Goal: Task Accomplishment & Management: Use online tool/utility

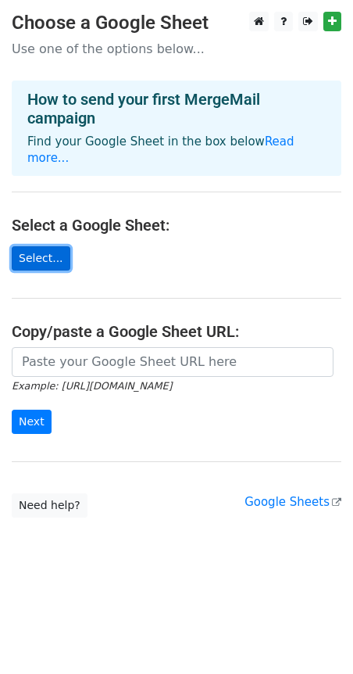
click at [50, 246] on link "Select..." at bounding box center [41, 258] width 59 height 24
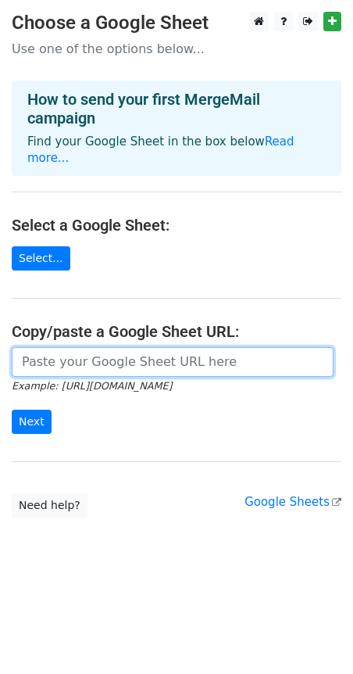
click at [59, 353] on input "url" at bounding box center [173, 362] width 322 height 30
paste input "https://docs.google.com/spreadsheets/d/15zkNYipgFDkKrIqbl5YSf9OH7McoVWLhEkUvhZL…"
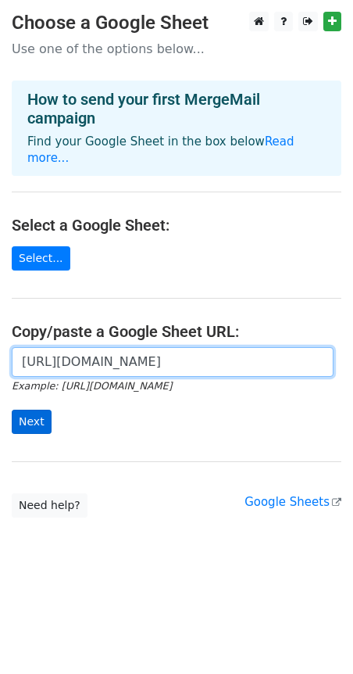
type input "https://docs.google.com/spreadsheets/d/15zkNYipgFDkKrIqbl5YSf9OH7McoVWLhEkUvhZL…"
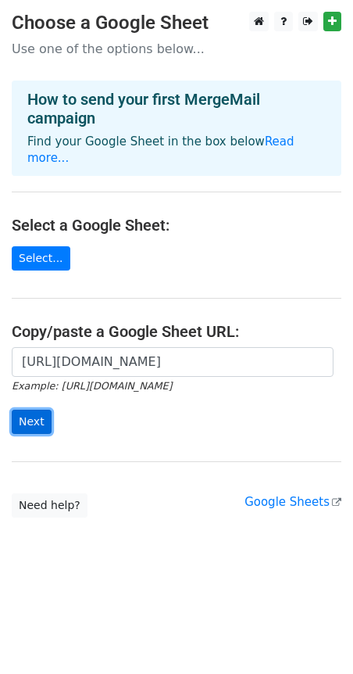
scroll to position [0, 0]
click at [46, 409] on input "Next" at bounding box center [32, 421] width 40 height 24
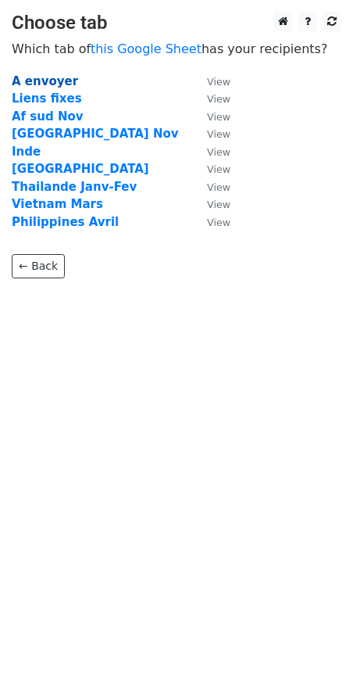
click at [55, 77] on strong "A envoyer" at bounding box center [45, 81] width 66 height 14
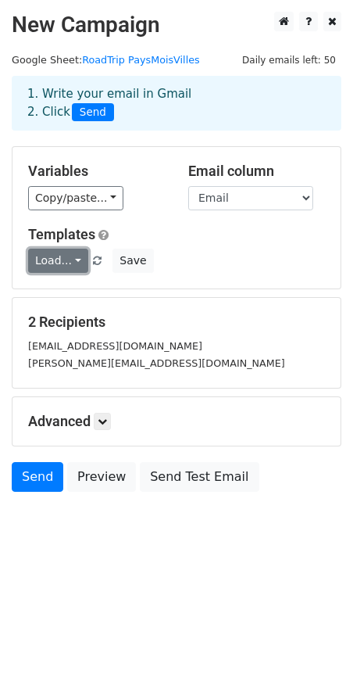
click at [70, 261] on link "Load..." at bounding box center [58, 260] width 60 height 24
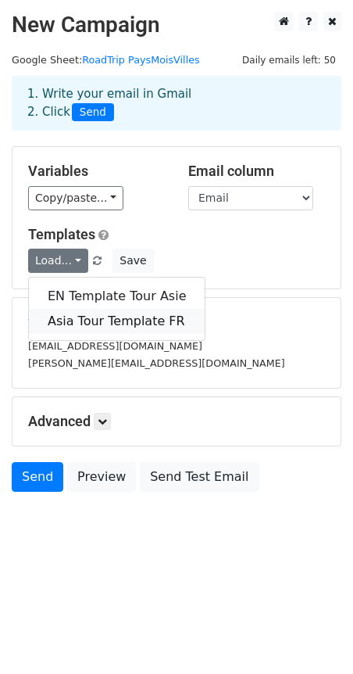
click at [79, 316] on link "Asia Tour Template FR" at bounding box center [117, 321] width 176 height 25
click at [79, 316] on h5 "2 Recipients" at bounding box center [176, 321] width 297 height 17
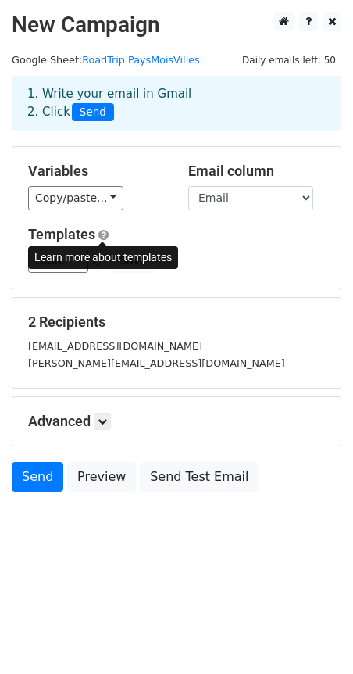
click at [106, 236] on span at bounding box center [103, 235] width 10 height 12
click at [141, 296] on form "Variables Copy/paste... {{Pays}} {{Club_name}} {{Email}} {{Instagram}} {{Notes}…" at bounding box center [177, 322] width 330 height 353
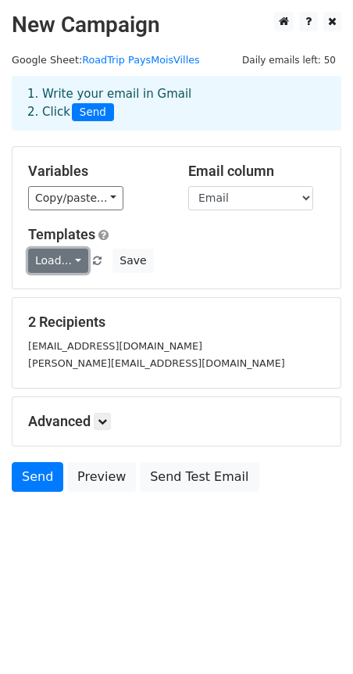
click at [70, 259] on link "Load..." at bounding box center [58, 260] width 60 height 24
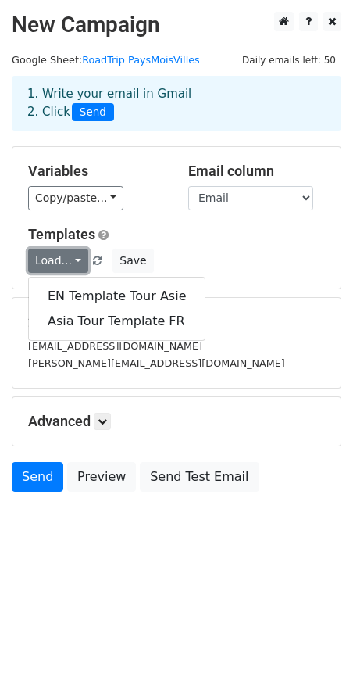
click at [70, 259] on link "Load..." at bounding box center [58, 260] width 60 height 24
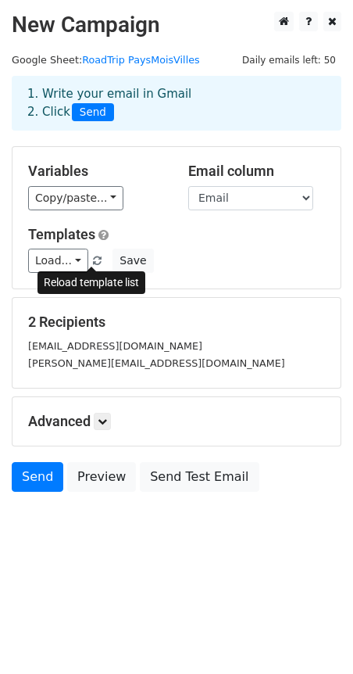
click at [93, 256] on span at bounding box center [97, 261] width 9 height 10
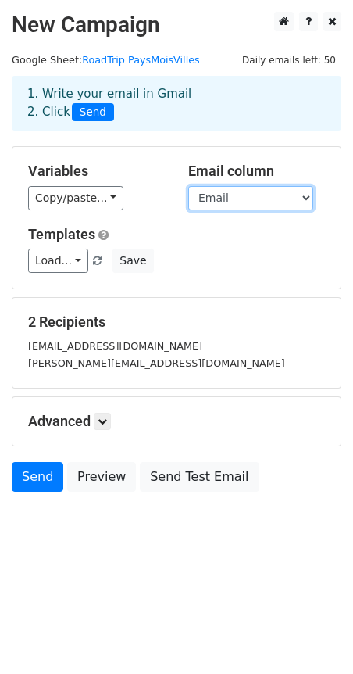
click at [225, 205] on select "Pays Club_name Email Instagram Notes Ville Date_debut Date_fin Club_manager_nam…" at bounding box center [250, 198] width 125 height 24
click at [306, 196] on select "Pays Club_name Email Instagram Notes Ville Date_debut Date_fin Club_manager_nam…" at bounding box center [250, 198] width 125 height 24
click at [188, 186] on select "Pays Club_name Email Instagram Notes Ville Date_debut Date_fin Club_manager_nam…" at bounding box center [250, 198] width 125 height 24
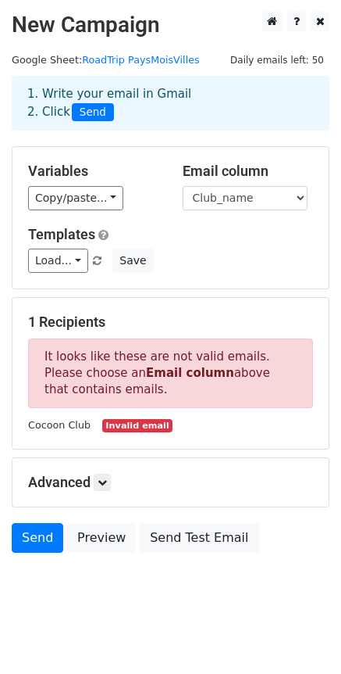
click at [184, 274] on div "Variables Copy/paste... {{Pays}} {{Club_name}} {{Email}} {{Instagram}} {{Notes}…" at bounding box center [171, 217] width 316 height 141
click at [177, 262] on div "Load... EN Template Tour Asie Save" at bounding box center [170, 260] width 309 height 24
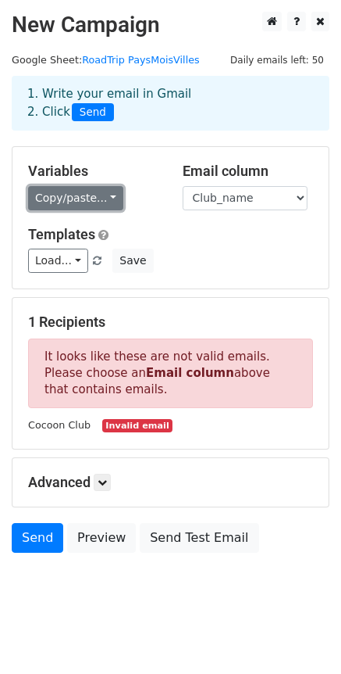
click at [91, 200] on link "Copy/paste..." at bounding box center [75, 198] width 95 height 24
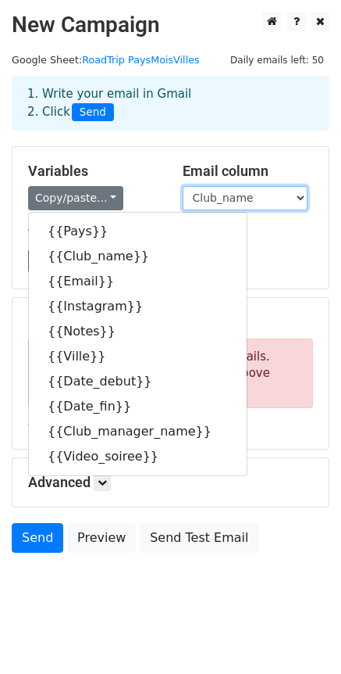
click at [263, 204] on select "Pays Club_name Email Instagram Notes Ville Date_debut Date_fin Club_manager_nam…" at bounding box center [245, 198] width 125 height 24
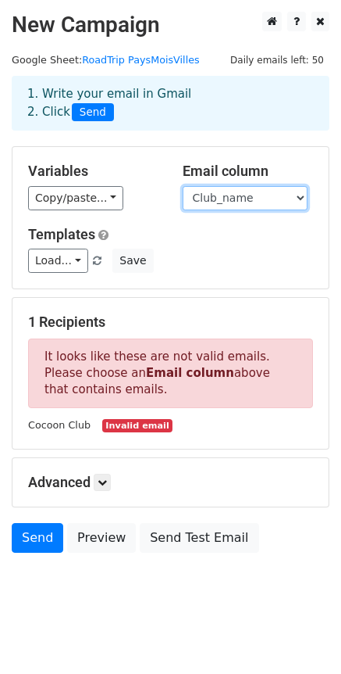
select select "Pays"
click at [183, 186] on select "Pays Club_name Email Instagram Notes Ville Date_debut Date_fin Club_manager_nam…" at bounding box center [245, 198] width 125 height 24
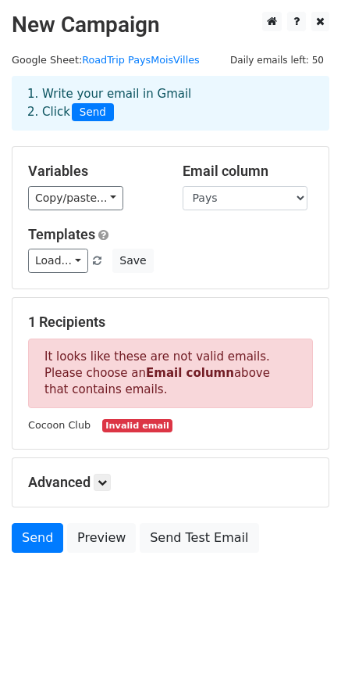
click at [186, 230] on h5 "Templates" at bounding box center [170, 234] width 285 height 17
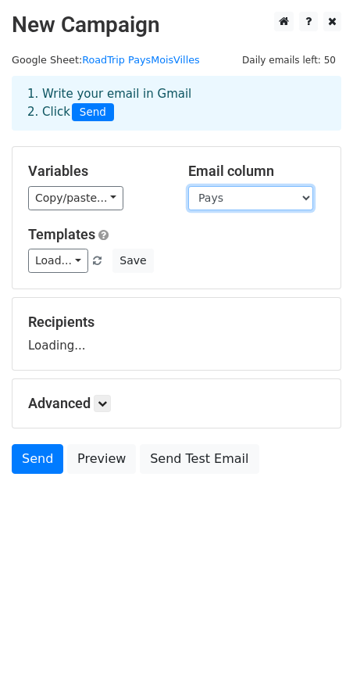
click at [206, 200] on select "Pays Club_name Email Instagram Notes Ville Date_debut Date_fin Club_manager_nam…" at bounding box center [250, 198] width 125 height 24
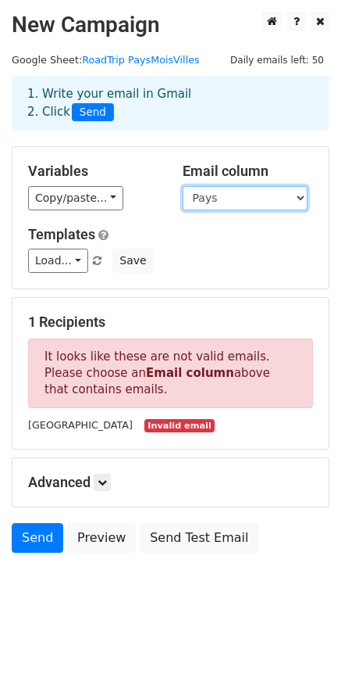
click at [206, 200] on select "Pays Club_name Email Instagram Notes Ville Date_debut Date_fin Club_manager_nam…" at bounding box center [245, 198] width 125 height 24
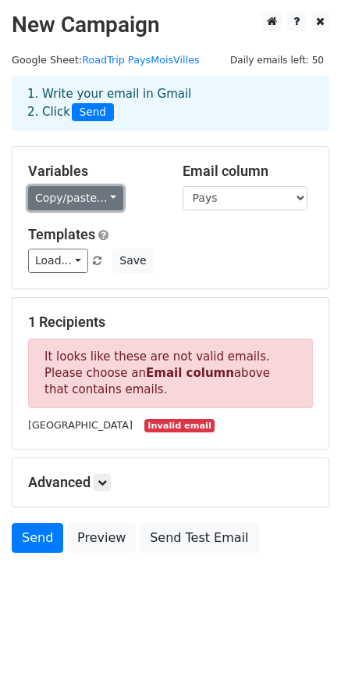
click at [92, 200] on link "Copy/paste..." at bounding box center [75, 198] width 95 height 24
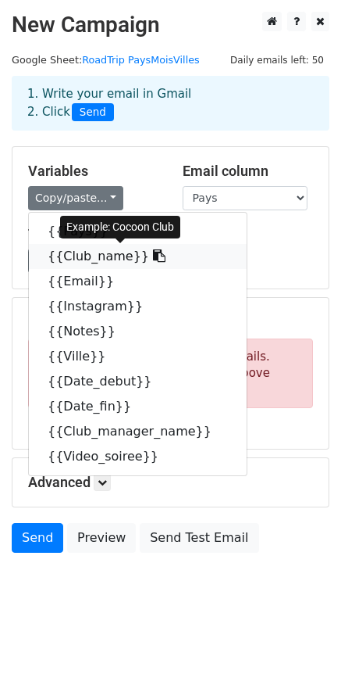
click at [99, 258] on link "{{Club_name}}" at bounding box center [138, 256] width 218 height 25
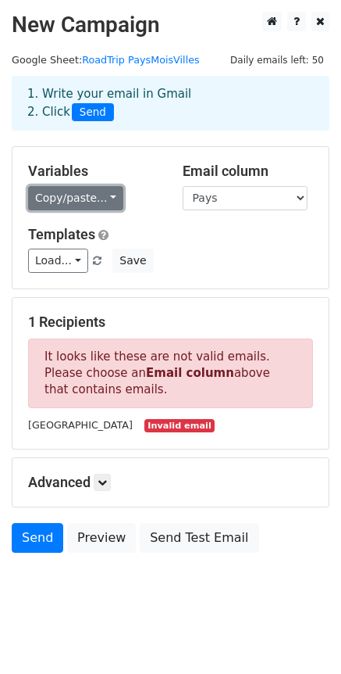
click at [77, 206] on link "Copy/paste..." at bounding box center [75, 198] width 95 height 24
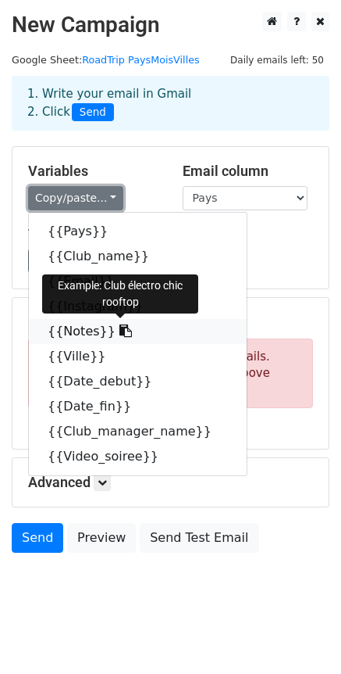
scroll to position [12, 0]
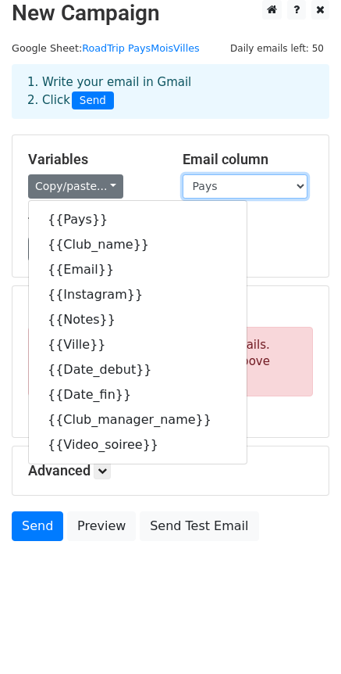
click at [251, 185] on select "Pays Club_name Email Instagram Notes Ville Date_debut Date_fin Club_manager_nam…" at bounding box center [245, 186] width 125 height 24
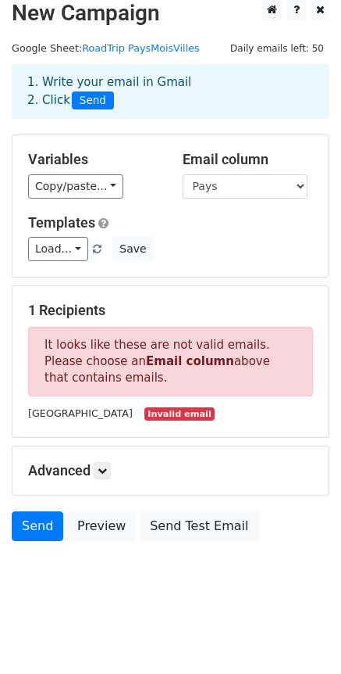
click at [158, 193] on div "Copy/paste... {{Pays}} {{Club_name}} {{Email}} {{Instagram}} {{Notes}} {{Ville}…" at bounding box center [93, 186] width 131 height 24
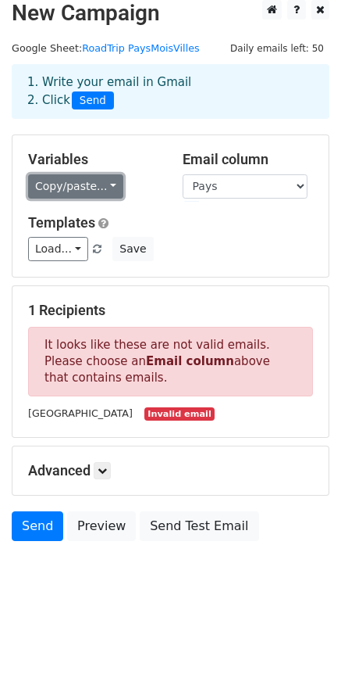
click at [87, 190] on link "Copy/paste..." at bounding box center [75, 186] width 95 height 24
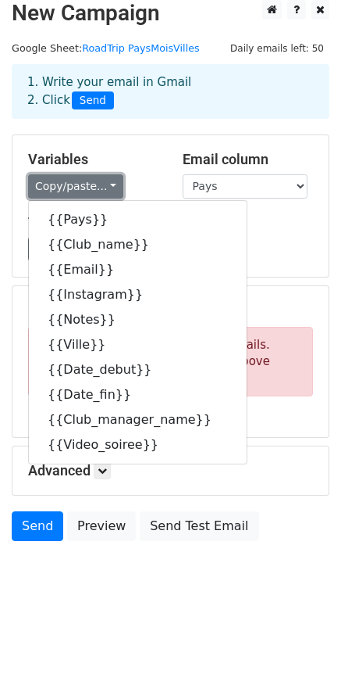
click at [87, 190] on link "Copy/paste..." at bounding box center [75, 186] width 95 height 24
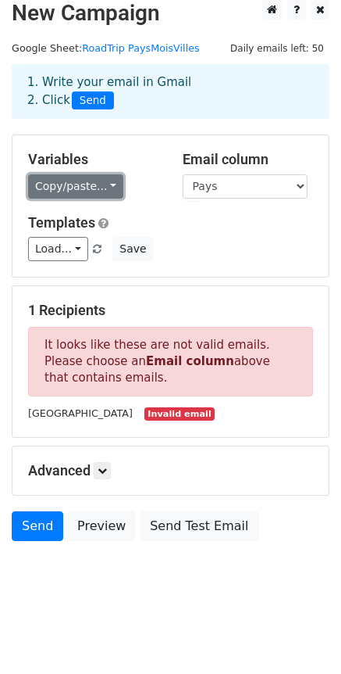
click at [87, 190] on link "Copy/paste..." at bounding box center [75, 186] width 95 height 24
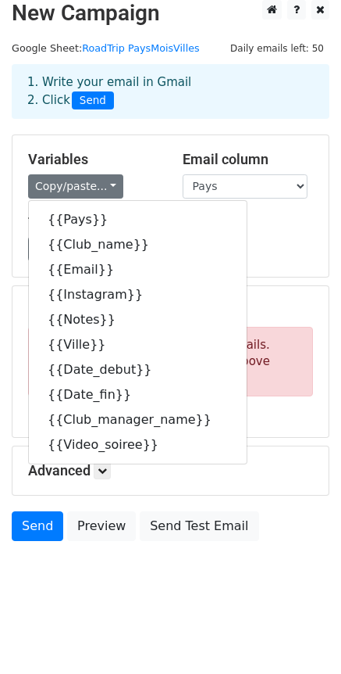
click at [236, 242] on div "Load... EN Template Tour Asie Save" at bounding box center [170, 249] width 309 height 24
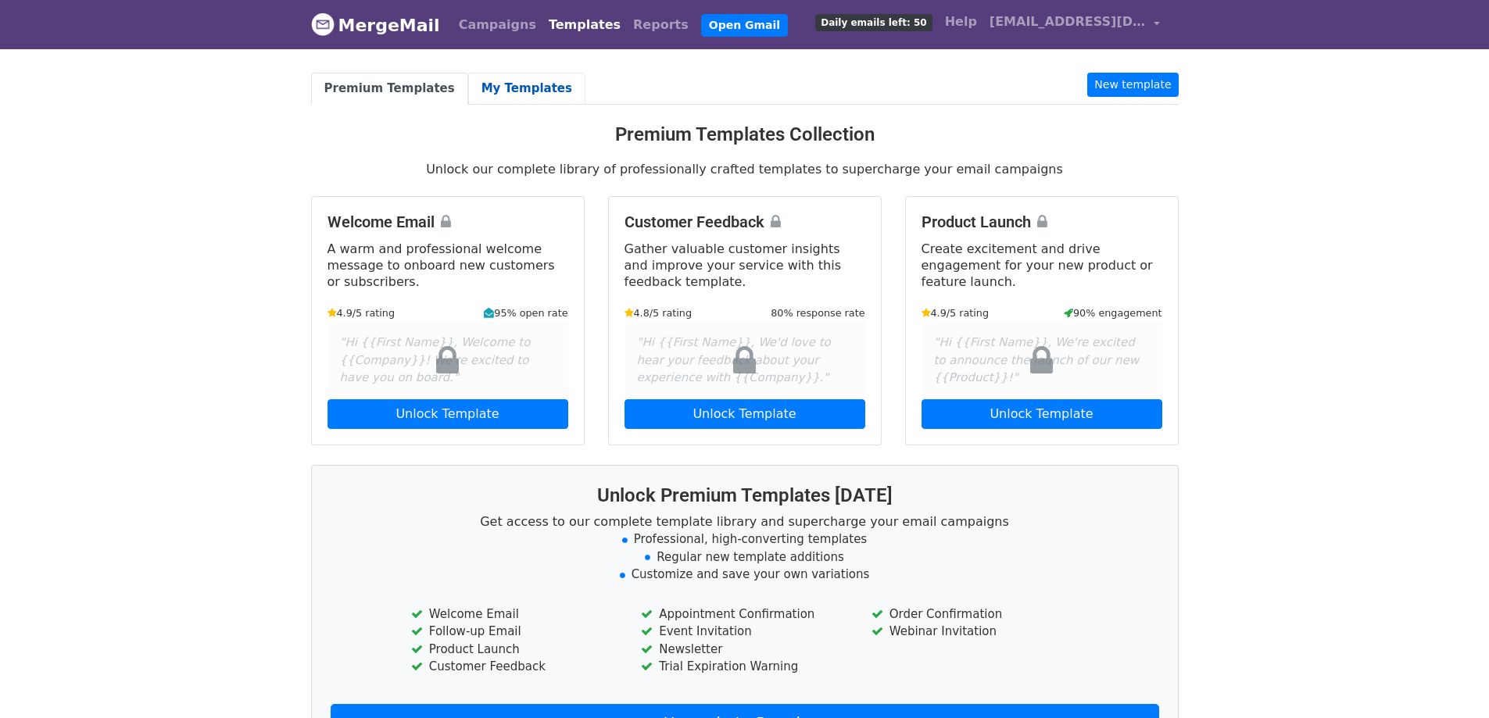
click at [516, 93] on link "My Templates" at bounding box center [526, 89] width 117 height 32
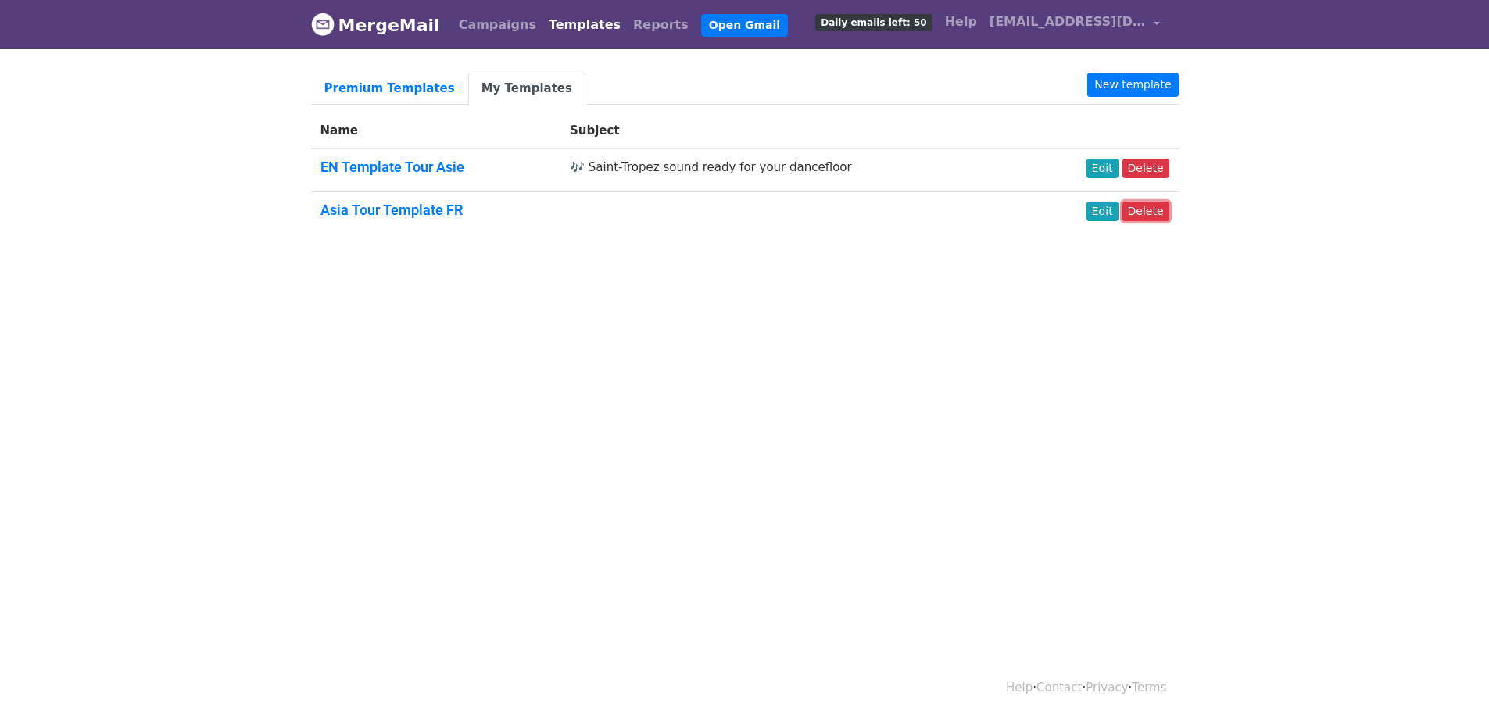
drag, startPoint x: 1151, startPoint y: 214, endPoint x: 794, endPoint y: 48, distance: 394.0
click at [1151, 214] on link "Delete" at bounding box center [1145, 212] width 47 height 20
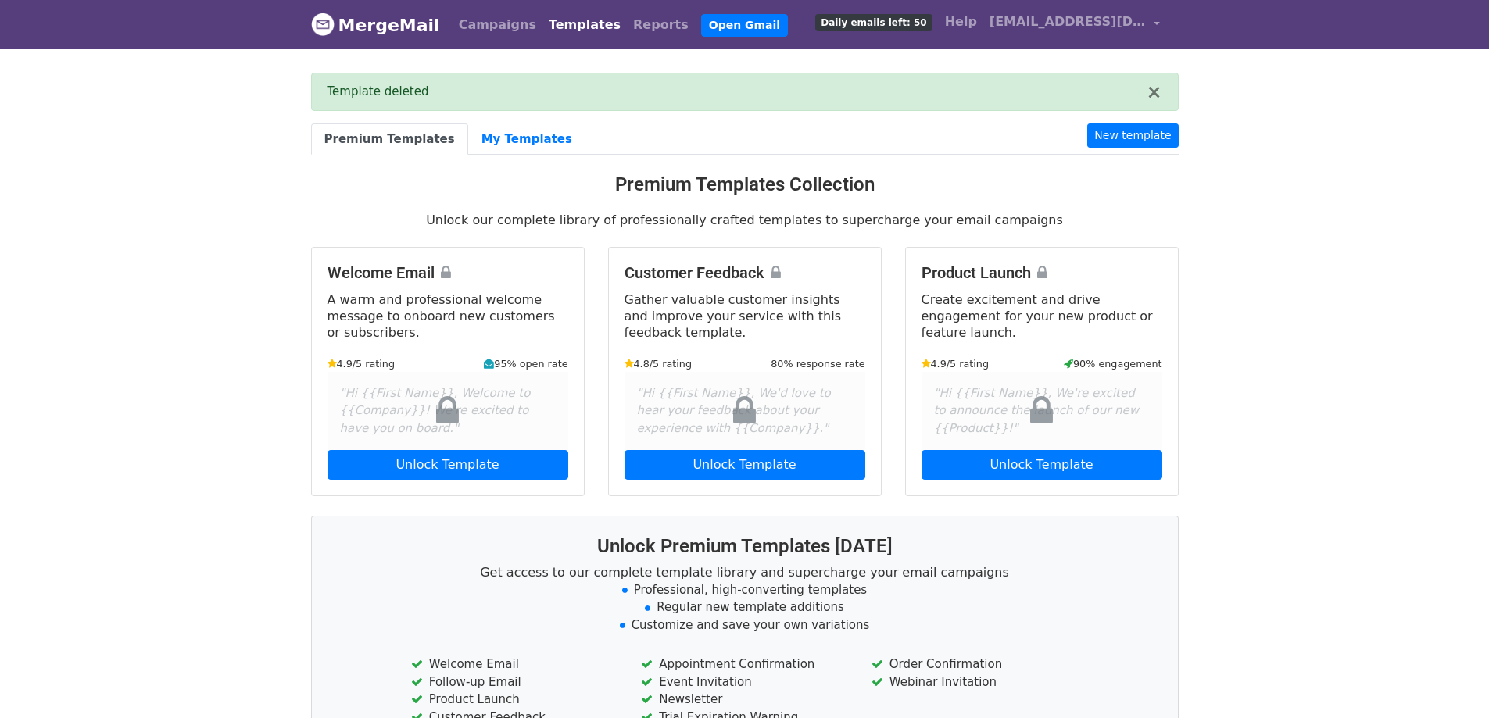
click at [265, 262] on body "MergeMail Campaigns Templates Reports Open Gmail Daily emails left: 50 Help [EM…" at bounding box center [744, 453] width 1489 height 906
click at [502, 140] on link "My Templates" at bounding box center [526, 139] width 117 height 32
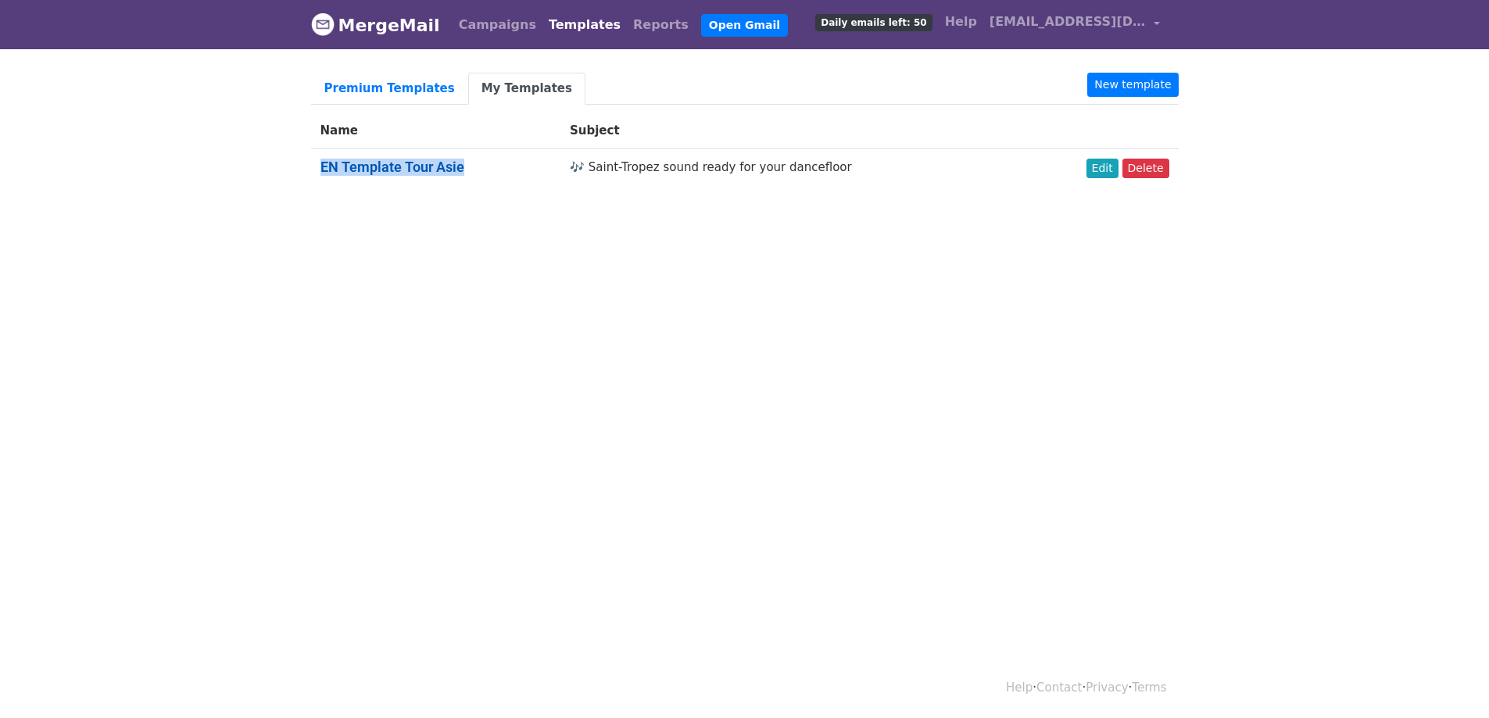
drag, startPoint x: 472, startPoint y: 165, endPoint x: 321, endPoint y: 171, distance: 150.9
click at [321, 171] on h5 "EN Template Tour Asie" at bounding box center [435, 167] width 231 height 17
copy link "EN Template Tour Asie"
click at [295, 227] on body "MergeMail Campaigns Templates Reports Open Gmail Daily emails left: 50 Help jet…" at bounding box center [744, 133] width 1489 height 266
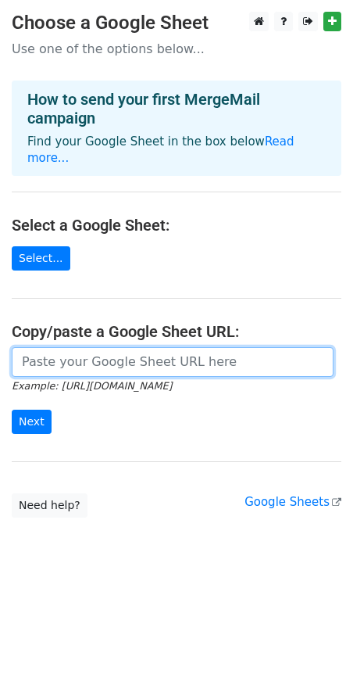
click at [148, 354] on input "url" at bounding box center [173, 362] width 322 height 30
paste input "https://docs.google.com/spreadsheets/d/15zkNYipgFDkKrIqbl5YSf9OH7McoVWLhEkUvhZL…"
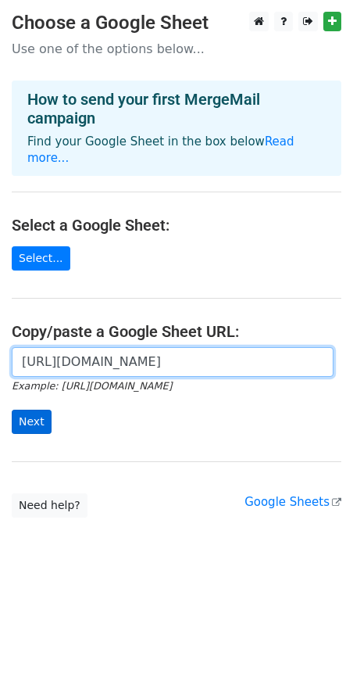
type input "https://docs.google.com/spreadsheets/d/15zkNYipgFDkKrIqbl5YSf9OH7McoVWLhEkUvhZL…"
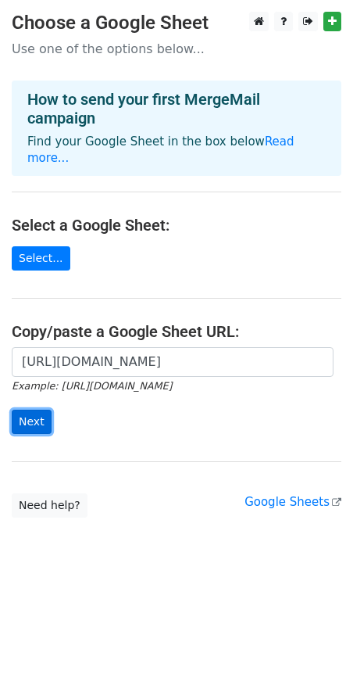
click at [35, 409] on input "Next" at bounding box center [32, 421] width 40 height 24
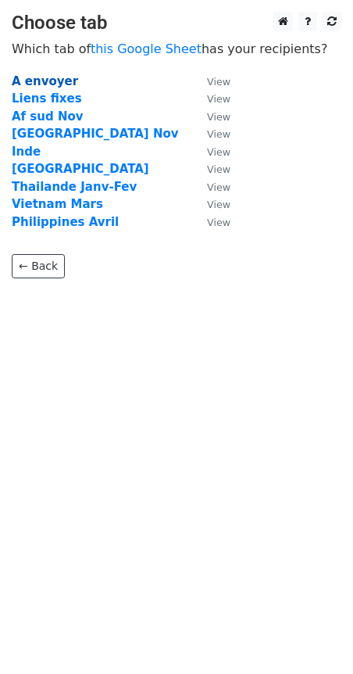
click at [51, 78] on strong "A envoyer" at bounding box center [45, 81] width 66 height 14
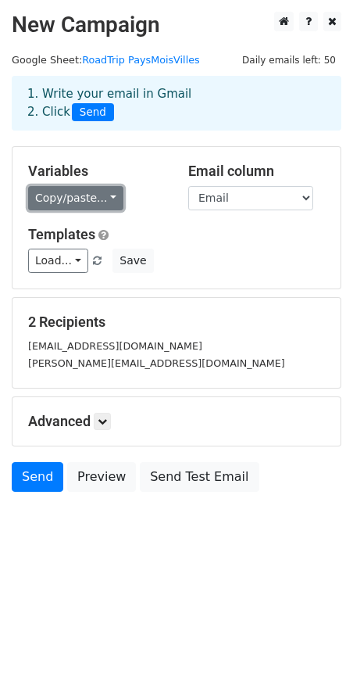
click at [85, 195] on link "Copy/paste..." at bounding box center [75, 198] width 95 height 24
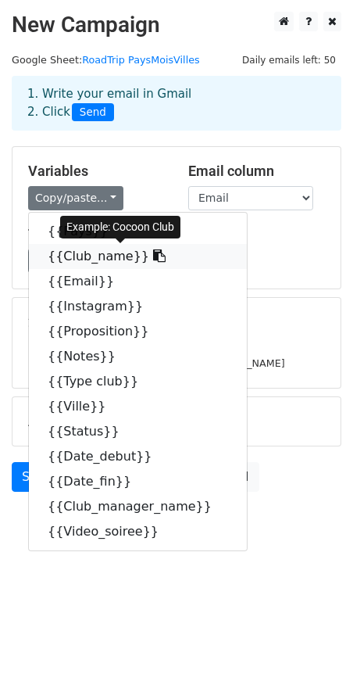
click at [83, 253] on link "{{Club_name}}" at bounding box center [138, 256] width 218 height 25
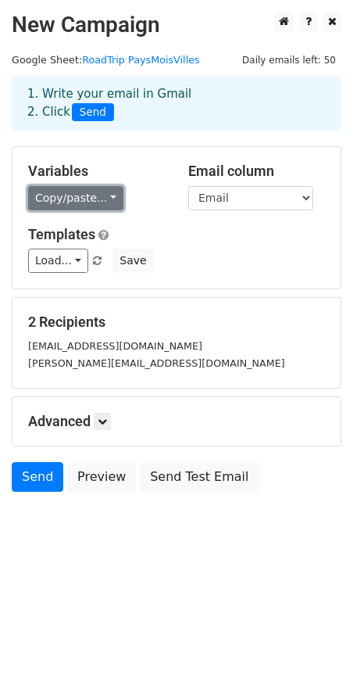
click at [92, 192] on link "Copy/paste..." at bounding box center [75, 198] width 95 height 24
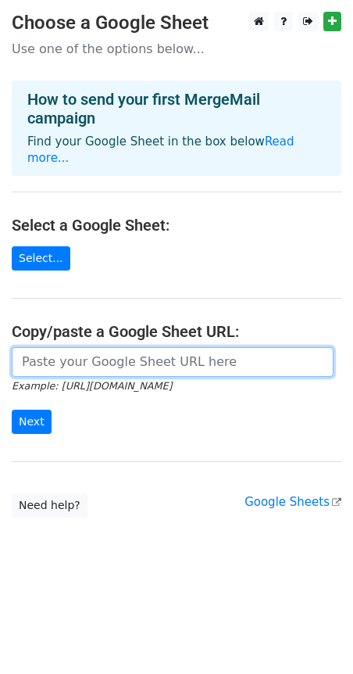
click at [41, 351] on input "url" at bounding box center [173, 362] width 322 height 30
type input "https://docs.google.com/spreadsheets/d/15zkNYipgFDkKrIqbl5YSf9OH7McoVWLhEkUvhZL…"
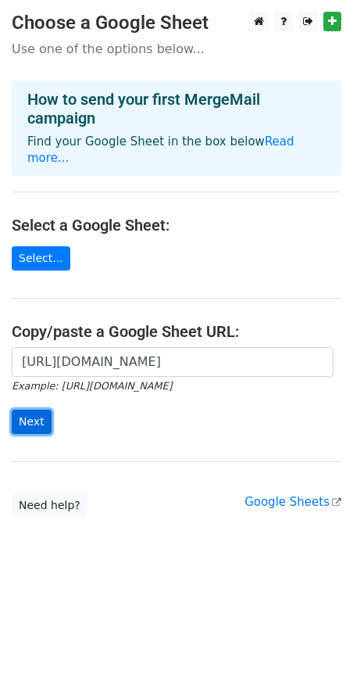
click at [41, 409] on input "Next" at bounding box center [32, 421] width 40 height 24
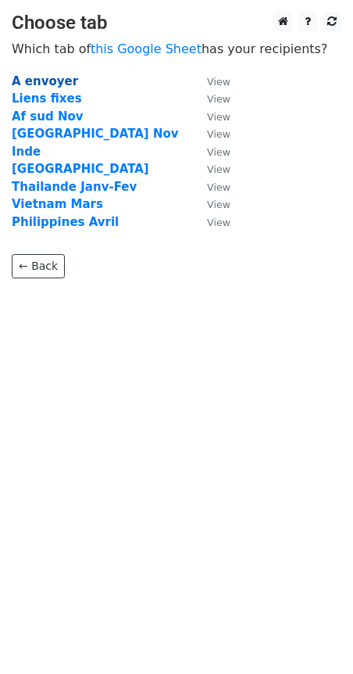
click at [49, 82] on strong "A envoyer" at bounding box center [45, 81] width 66 height 14
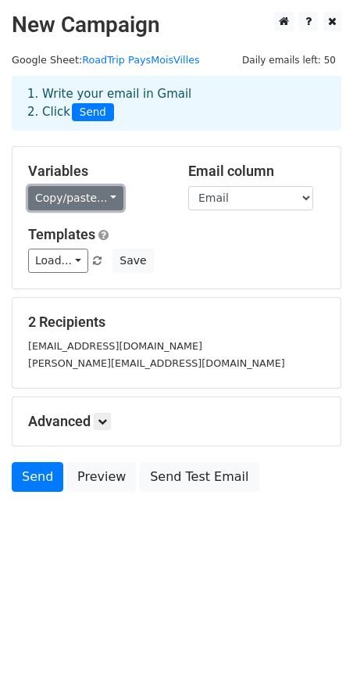
click at [81, 197] on link "Copy/paste..." at bounding box center [75, 198] width 95 height 24
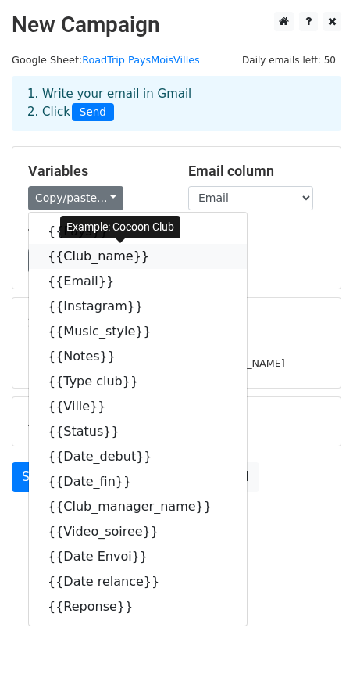
click at [87, 253] on link "{{Club_name}}" at bounding box center [138, 256] width 218 height 25
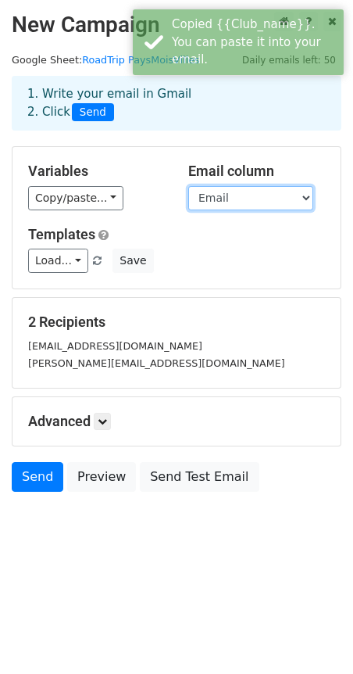
click at [252, 202] on select "Pays Club_name Email Instagram Music_style Notes Type club Ville Status Date_de…" at bounding box center [250, 198] width 125 height 24
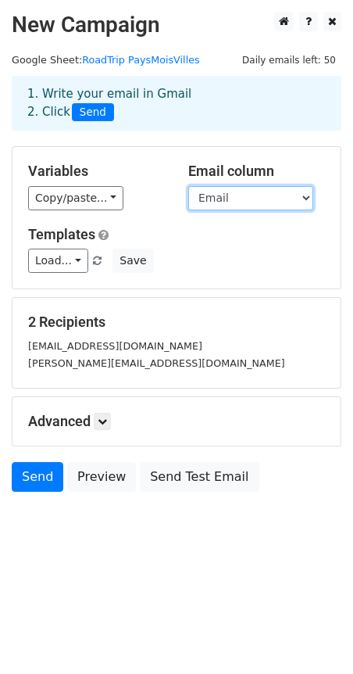
click at [252, 202] on select "Pays Club_name Email Instagram Music_style Notes Type club Ville Status Date_de…" at bounding box center [250, 198] width 125 height 24
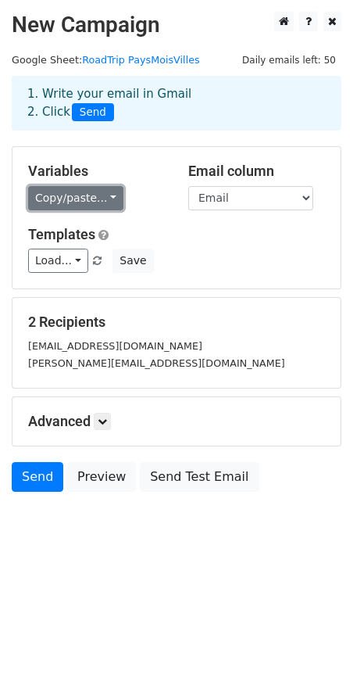
click at [81, 192] on link "Copy/paste..." at bounding box center [75, 198] width 95 height 24
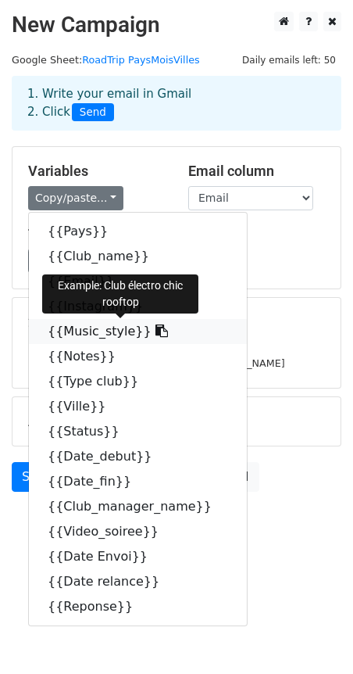
click at [94, 334] on link "{{Music_style}}" at bounding box center [138, 331] width 218 height 25
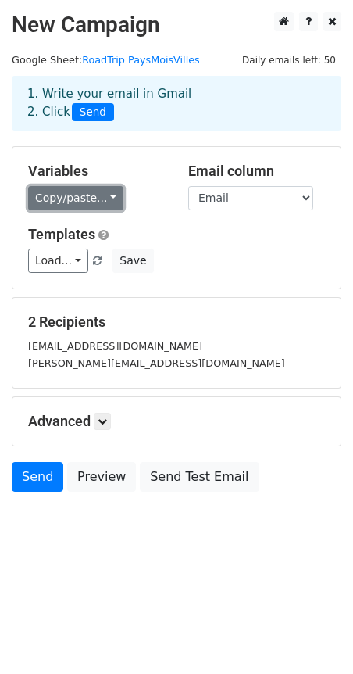
click at [82, 194] on link "Copy/paste..." at bounding box center [75, 198] width 95 height 24
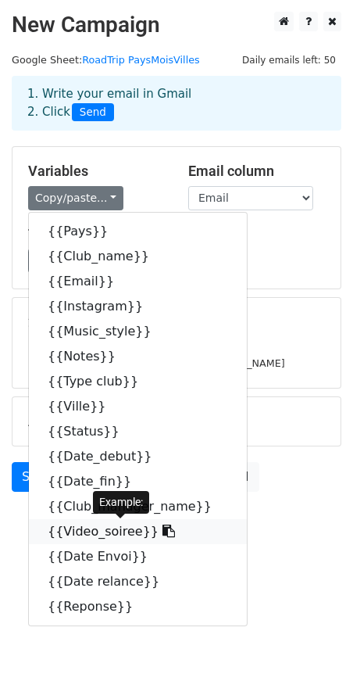
click at [85, 530] on link "{{Video_soiree}}" at bounding box center [138, 531] width 218 height 25
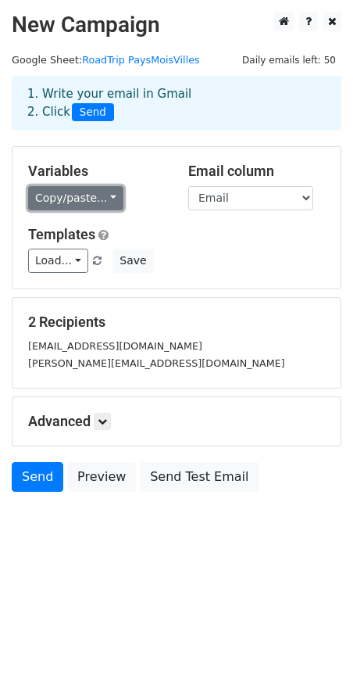
click at [57, 198] on link "Copy/paste..." at bounding box center [75, 198] width 95 height 24
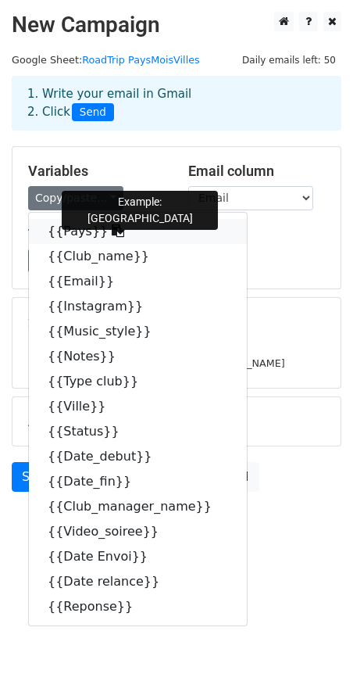
click at [77, 234] on link "{{Pays}}" at bounding box center [138, 231] width 218 height 25
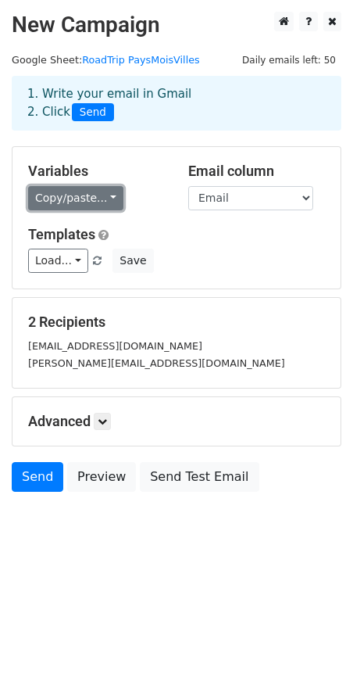
click at [63, 199] on link "Copy/paste..." at bounding box center [75, 198] width 95 height 24
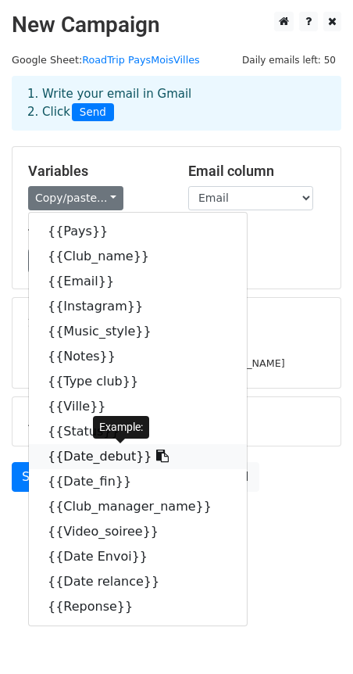
click at [102, 460] on link "{{Date_debut}}" at bounding box center [138, 456] width 218 height 25
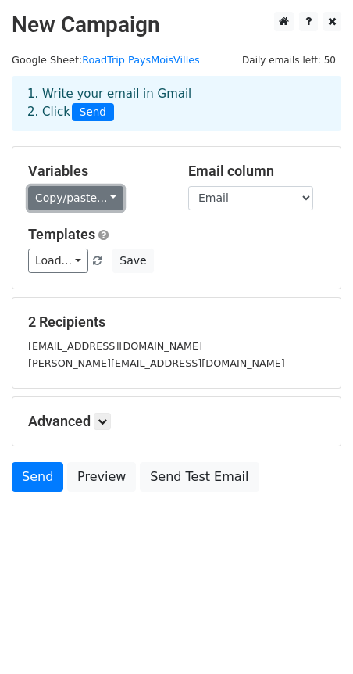
click at [74, 202] on link "Copy/paste..." at bounding box center [75, 198] width 95 height 24
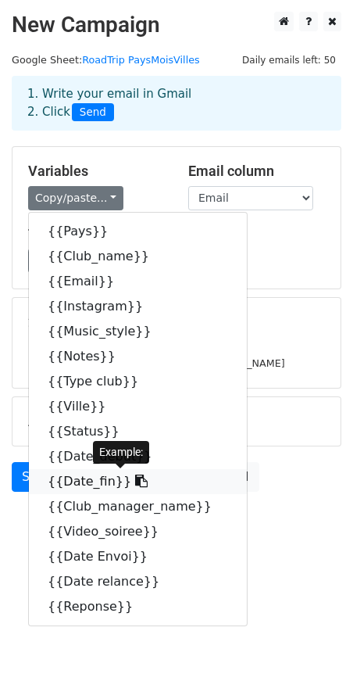
click at [106, 477] on link "{{Date_fin}}" at bounding box center [138, 481] width 218 height 25
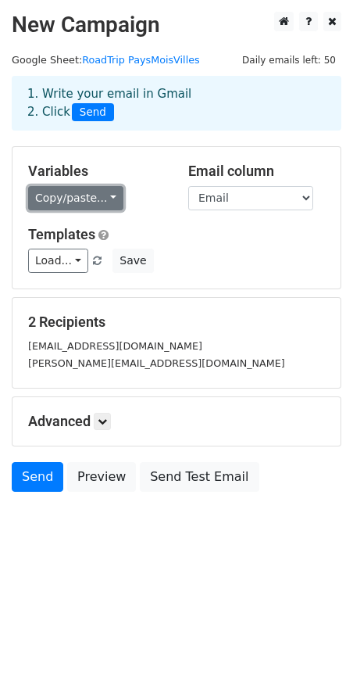
click at [63, 195] on link "Copy/paste..." at bounding box center [75, 198] width 95 height 24
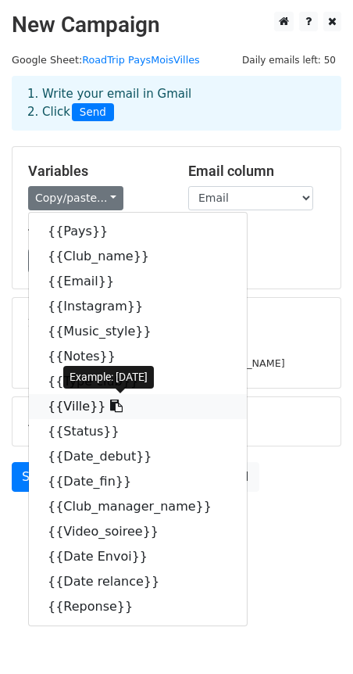
click at [73, 410] on link "{{Ville}}" at bounding box center [138, 406] width 218 height 25
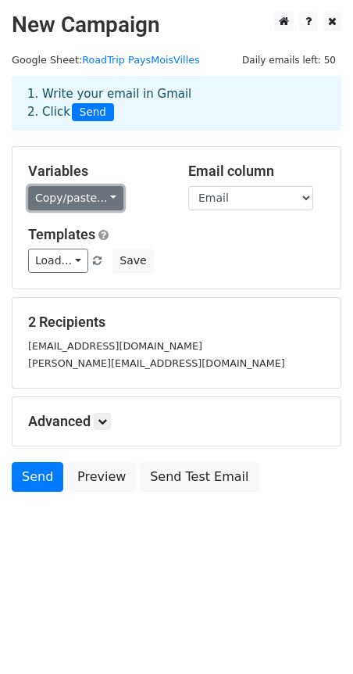
click at [52, 201] on link "Copy/paste..." at bounding box center [75, 198] width 95 height 24
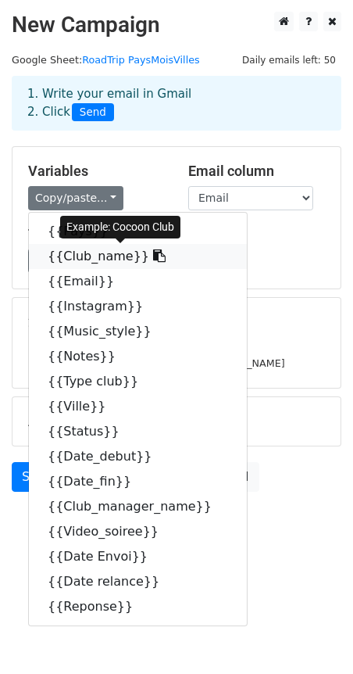
click at [74, 252] on link "{{Club_name}}" at bounding box center [138, 256] width 218 height 25
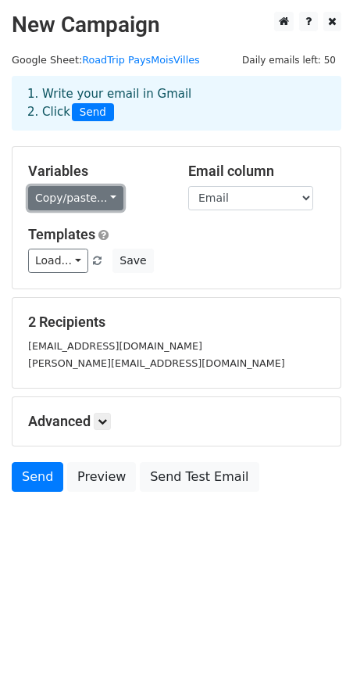
click at [90, 202] on link "Copy/paste..." at bounding box center [75, 198] width 95 height 24
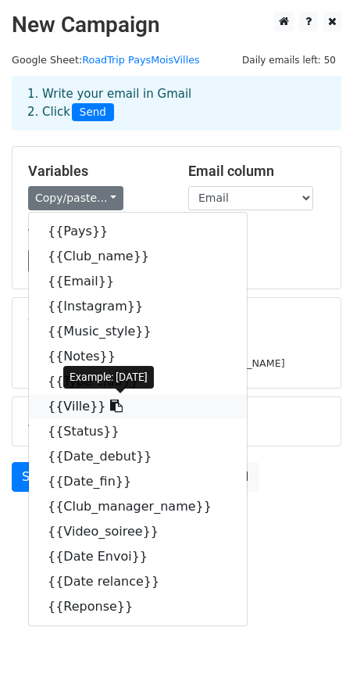
click at [110, 403] on icon at bounding box center [116, 405] width 13 height 13
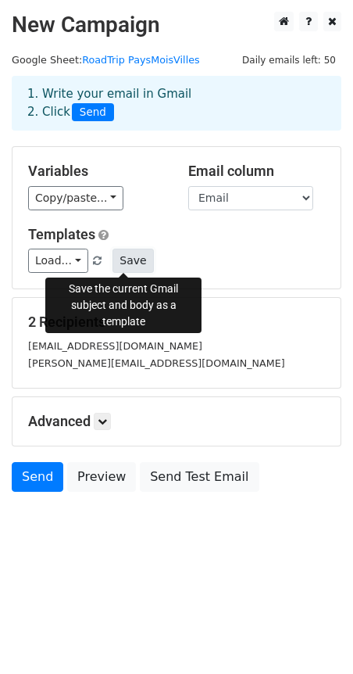
click at [123, 262] on button "Save" at bounding box center [133, 260] width 41 height 24
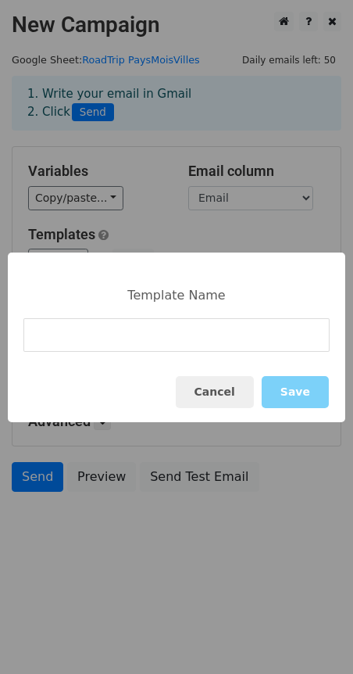
click at [114, 340] on input at bounding box center [176, 335] width 306 height 34
type input "EN Full Mail OK"
click at [295, 391] on button "Save" at bounding box center [295, 392] width 67 height 32
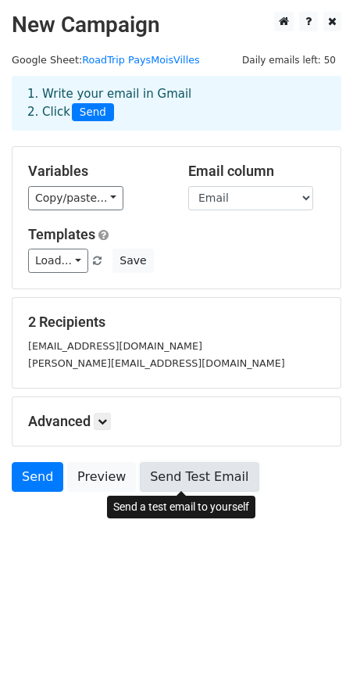
click at [181, 468] on link "Send Test Email" at bounding box center [199, 477] width 119 height 30
click at [198, 478] on link "Send Test Email" at bounding box center [199, 477] width 119 height 30
click at [218, 480] on link "Send Test Email" at bounding box center [199, 477] width 119 height 30
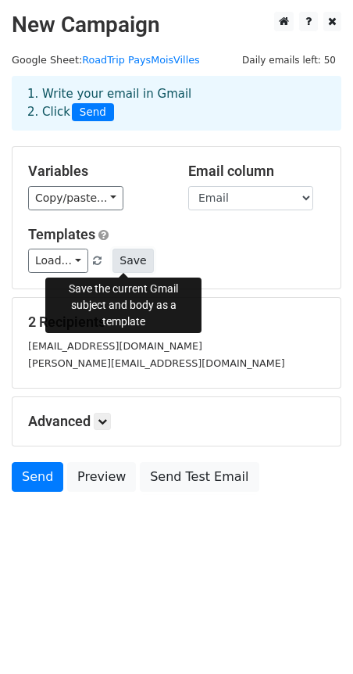
click at [129, 263] on button "Save" at bounding box center [133, 260] width 41 height 24
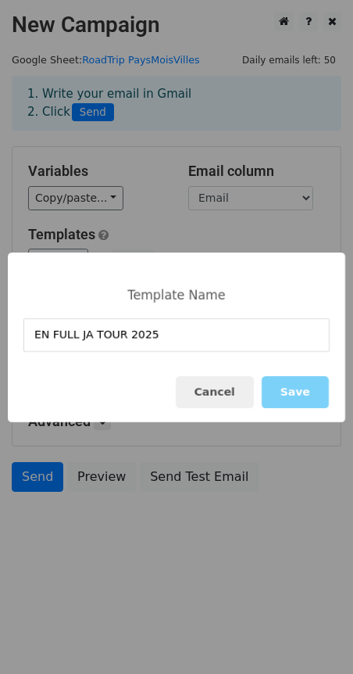
type input "EN FULL JA TOUR 2025"
click at [236, 397] on button "Cancel" at bounding box center [215, 392] width 78 height 32
click at [236, 397] on div "Advanced Tracking Track Opens UTM Codes Track Clicks Filters Only include sprea…" at bounding box center [177, 421] width 328 height 48
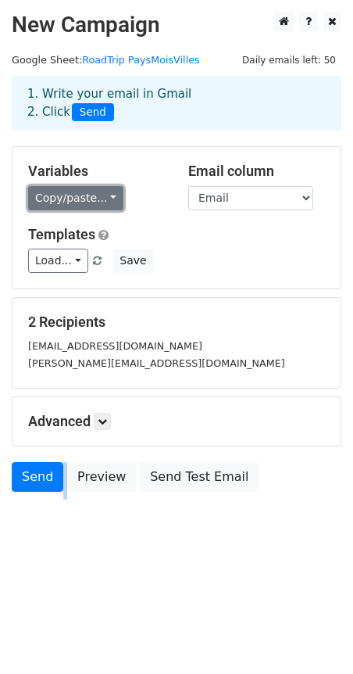
click at [58, 200] on link "Copy/paste..." at bounding box center [75, 198] width 95 height 24
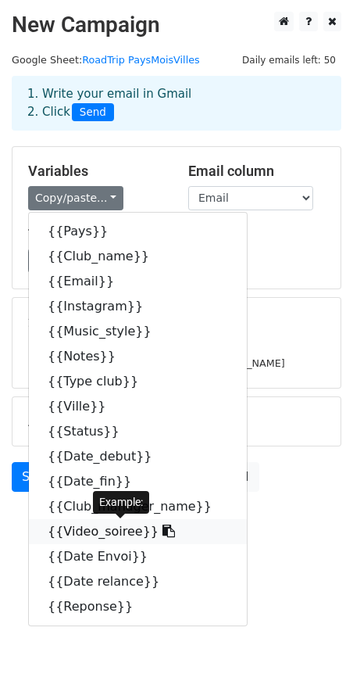
click at [80, 527] on link "{{Video_soiree}}" at bounding box center [138, 531] width 218 height 25
copy div
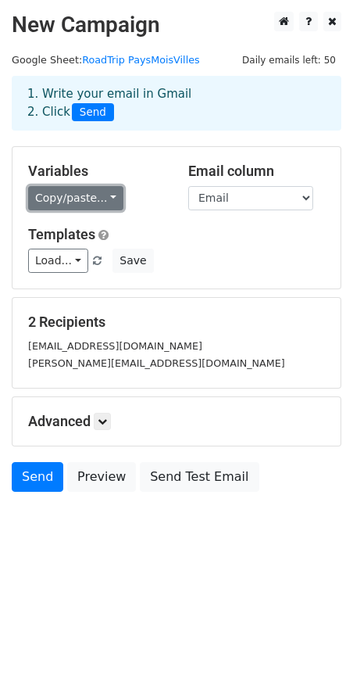
click at [63, 198] on link "Copy/paste..." at bounding box center [75, 198] width 95 height 24
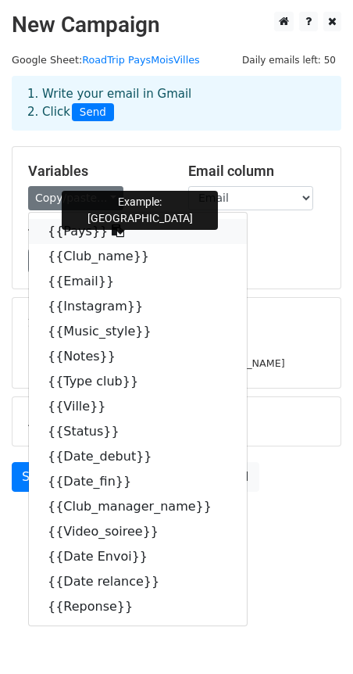
click at [77, 235] on link "{{Pays}}" at bounding box center [138, 231] width 218 height 25
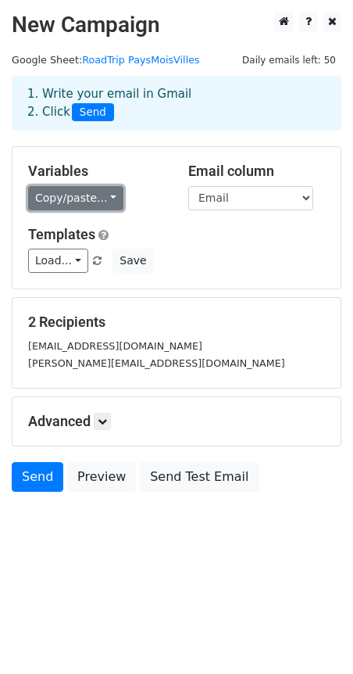
click at [52, 202] on link "Copy/paste..." at bounding box center [75, 198] width 95 height 24
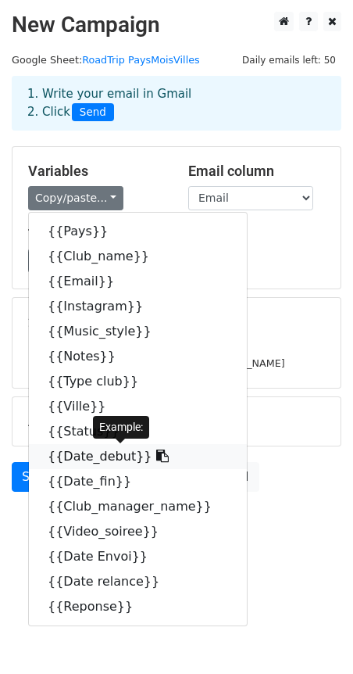
click at [95, 457] on link "{{Date_debut}}" at bounding box center [138, 456] width 218 height 25
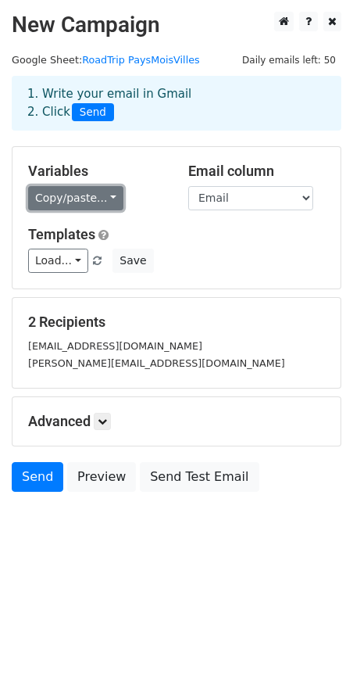
click at [75, 198] on link "Copy/paste..." at bounding box center [75, 198] width 95 height 24
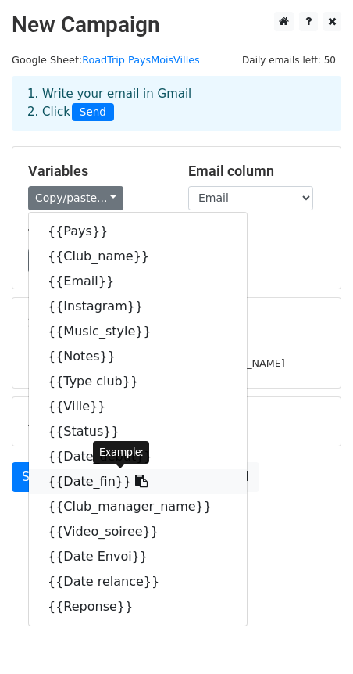
click at [97, 484] on link "{{Date_fin}}" at bounding box center [138, 481] width 218 height 25
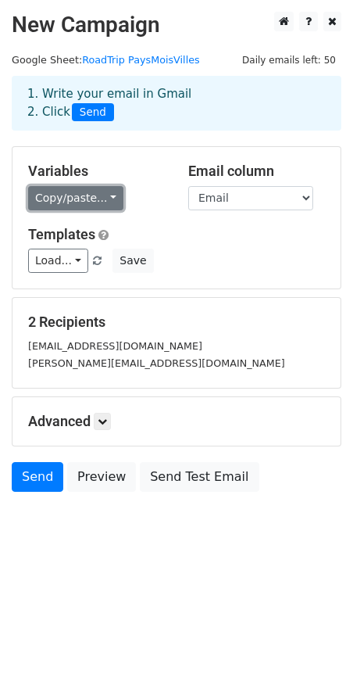
click at [57, 195] on link "Copy/paste..." at bounding box center [75, 198] width 95 height 24
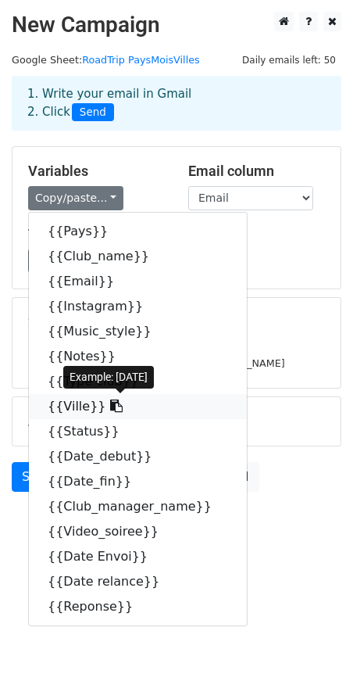
click at [84, 409] on link "{{Ville}}" at bounding box center [138, 406] width 218 height 25
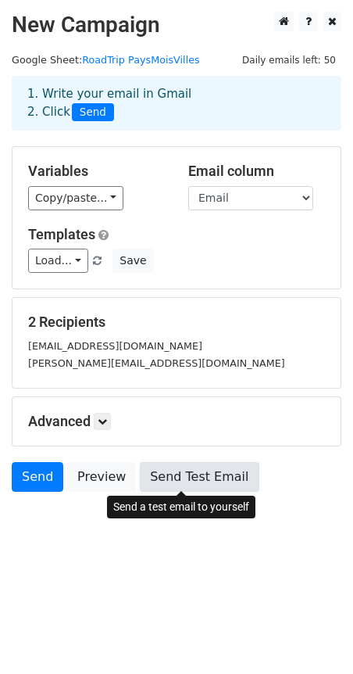
click at [179, 474] on link "Send Test Email" at bounding box center [199, 477] width 119 height 30
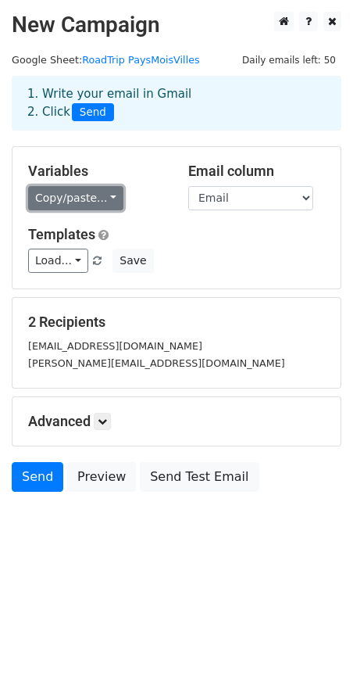
click at [101, 196] on link "Copy/paste..." at bounding box center [75, 198] width 95 height 24
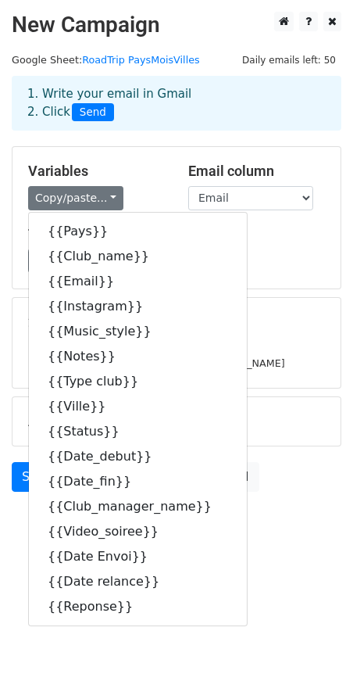
click at [123, 167] on h5 "Variables" at bounding box center [96, 171] width 137 height 17
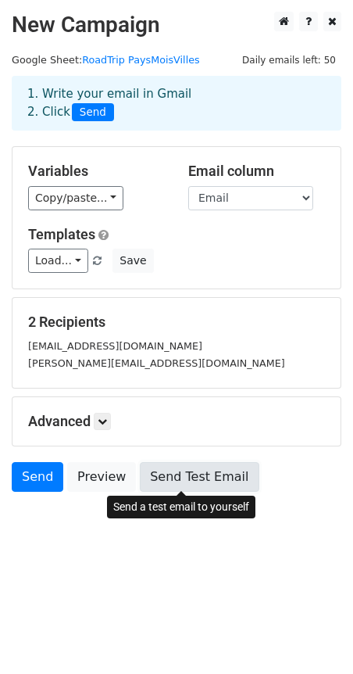
click at [200, 474] on link "Send Test Email" at bounding box center [199, 477] width 119 height 30
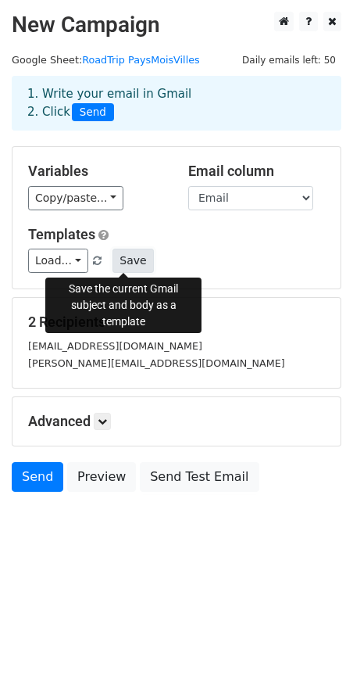
click at [117, 263] on button "Save" at bounding box center [133, 260] width 41 height 24
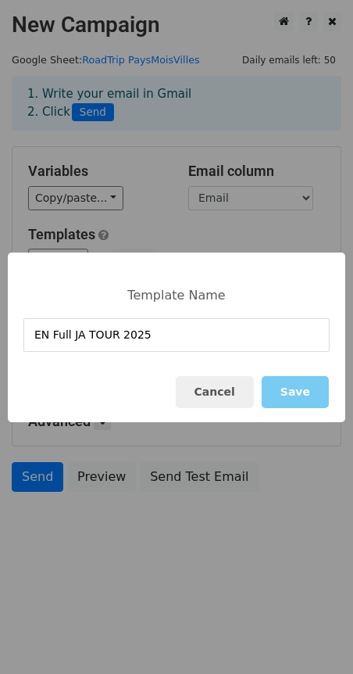
type input "EN Full JA TOUR 2025"
click at [310, 404] on button "Save" at bounding box center [295, 392] width 67 height 32
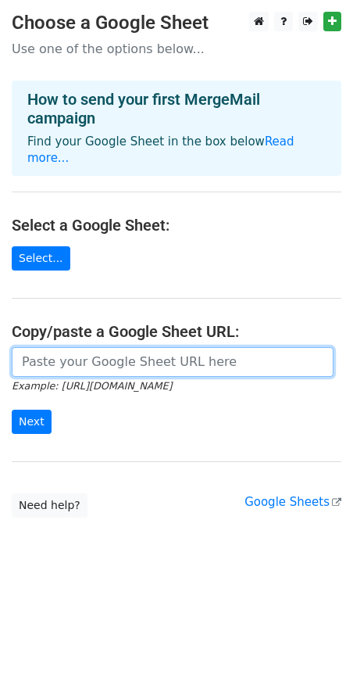
click at [148, 351] on input "url" at bounding box center [173, 362] width 322 height 30
paste input "[URL][DOMAIN_NAME]"
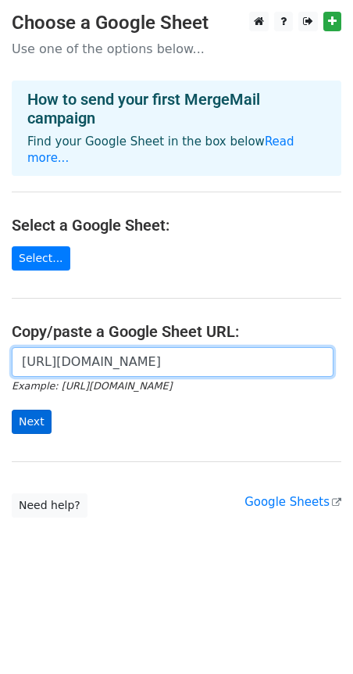
type input "https://docs.google.com/spreadsheets/d/15zkNYipgFDkKrIqbl5YSf9OH7McoVWLhEkUvhZL…"
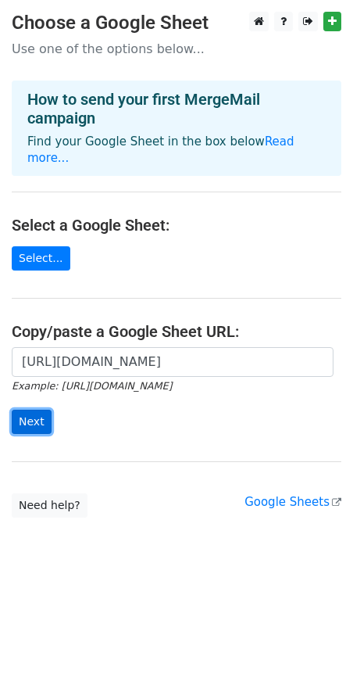
click at [38, 409] on input "Next" at bounding box center [32, 421] width 40 height 24
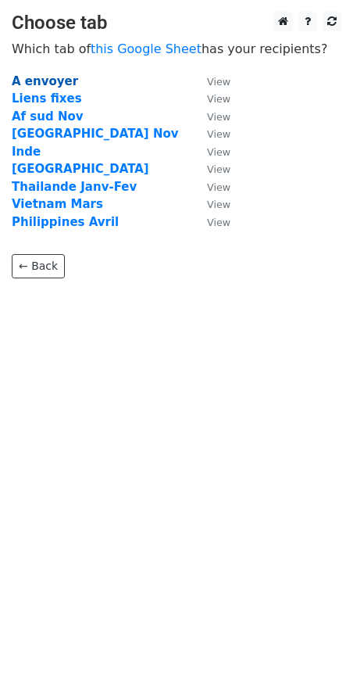
click at [20, 77] on strong "A envoyer" at bounding box center [45, 81] width 66 height 14
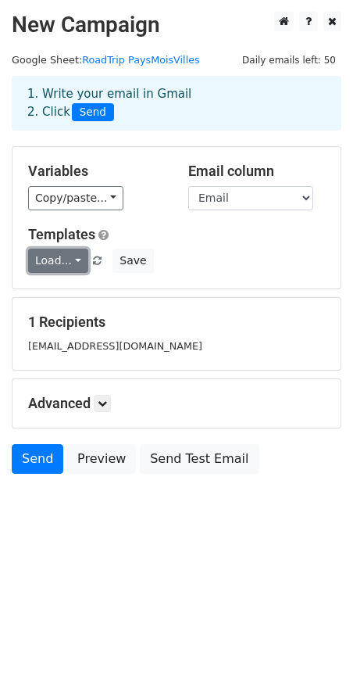
click at [74, 260] on link "Load..." at bounding box center [58, 260] width 60 height 24
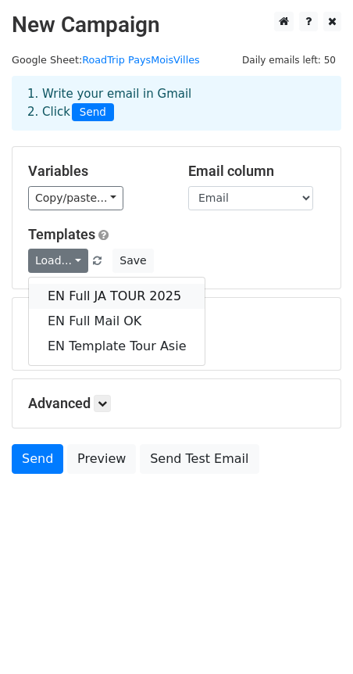
click at [78, 291] on link "EN Full JA TOUR 2025" at bounding box center [117, 296] width 176 height 25
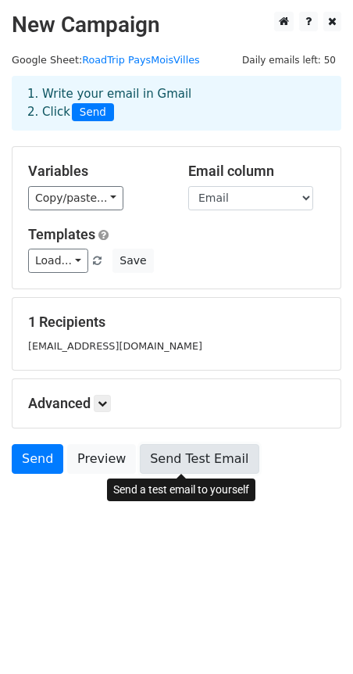
click at [211, 455] on link "Send Test Email" at bounding box center [199, 459] width 119 height 30
click at [198, 459] on link "Send Test Email" at bounding box center [199, 459] width 119 height 30
click at [218, 458] on link "Send Test Email" at bounding box center [199, 459] width 119 height 30
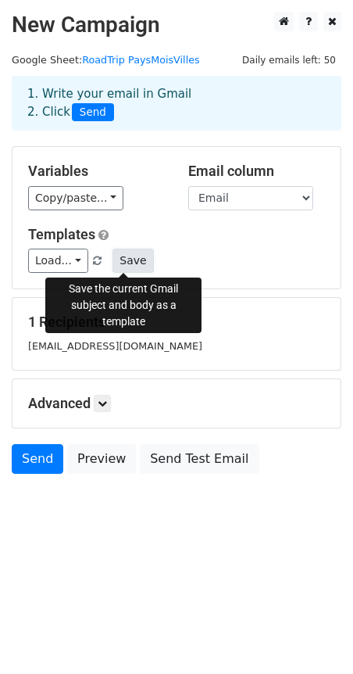
click at [120, 262] on button "Save" at bounding box center [133, 260] width 41 height 24
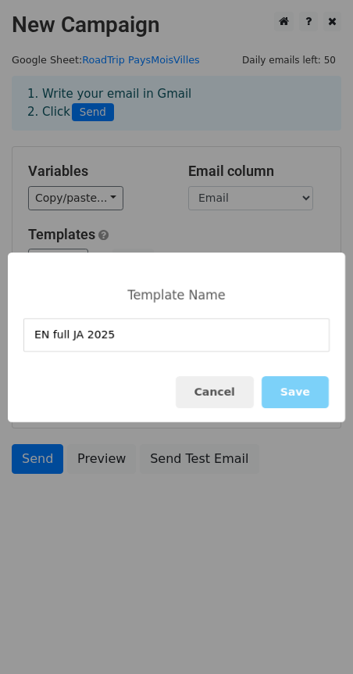
click at [57, 331] on input "EN full JA 2025" at bounding box center [176, 335] width 306 height 34
type input "EN Long JA 2025"
click at [302, 392] on button "Save" at bounding box center [295, 392] width 67 height 32
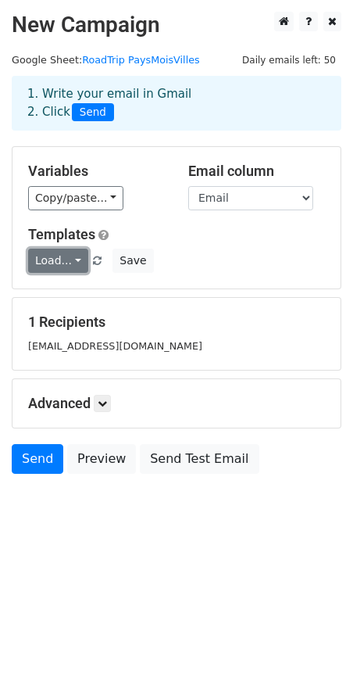
click at [73, 257] on link "Load..." at bounding box center [58, 260] width 60 height 24
click at [75, 297] on link "EN Long JA 2025" at bounding box center [99, 296] width 141 height 25
click at [75, 297] on div "1 Recipients booking@jettarton.com" at bounding box center [177, 333] width 330 height 73
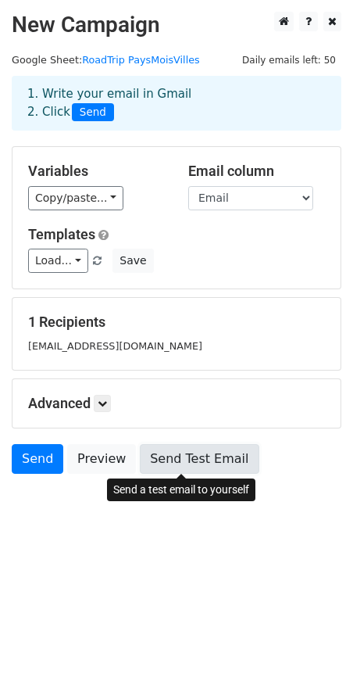
click at [213, 460] on link "Send Test Email" at bounding box center [199, 459] width 119 height 30
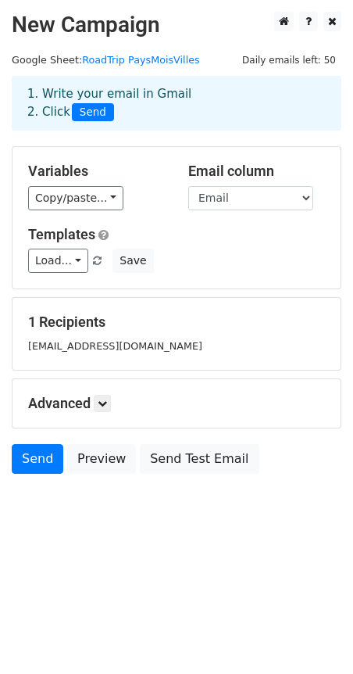
click at [93, 263] on span at bounding box center [97, 261] width 9 height 10
click at [73, 263] on link "Load..." at bounding box center [58, 260] width 60 height 24
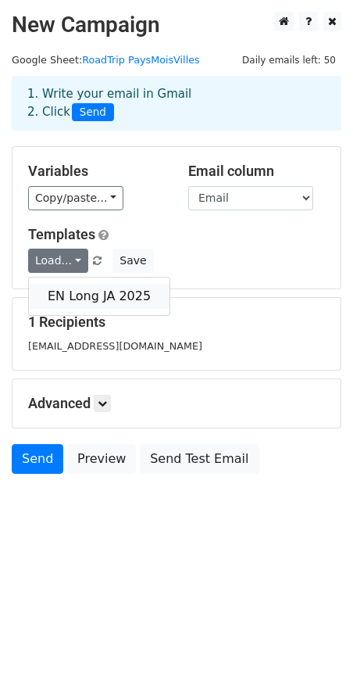
click at [75, 300] on link "EN Long JA 2025" at bounding box center [99, 296] width 141 height 25
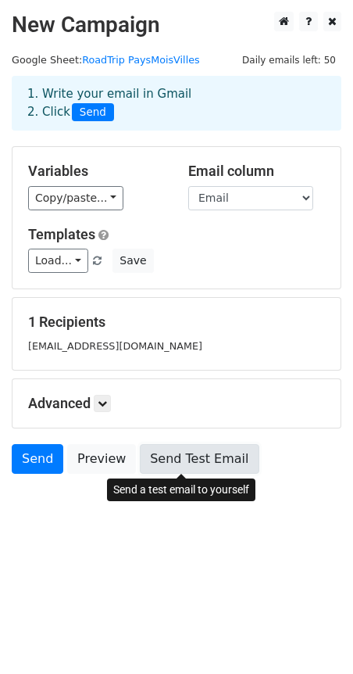
click at [198, 456] on link "Send Test Email" at bounding box center [199, 459] width 119 height 30
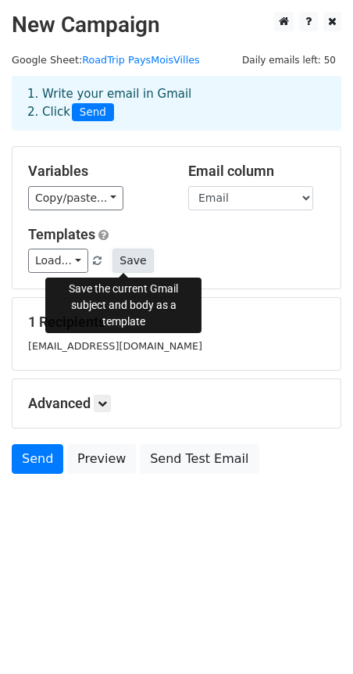
click at [123, 266] on button "Save" at bounding box center [133, 260] width 41 height 24
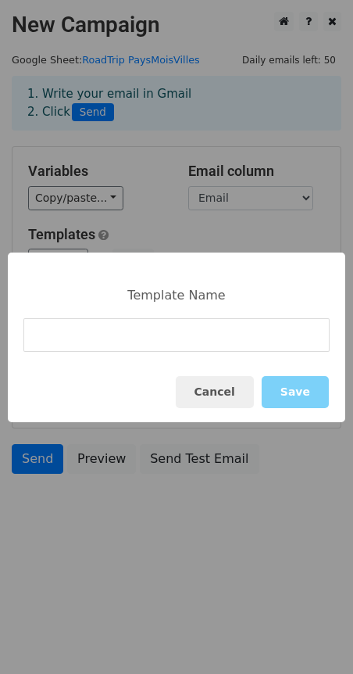
click at [130, 293] on div "Template Name" at bounding box center [176, 295] width 113 height 15
click at [131, 327] on input at bounding box center [176, 335] width 306 height 34
type input "E"
click at [207, 399] on button "Cancel" at bounding box center [215, 392] width 78 height 32
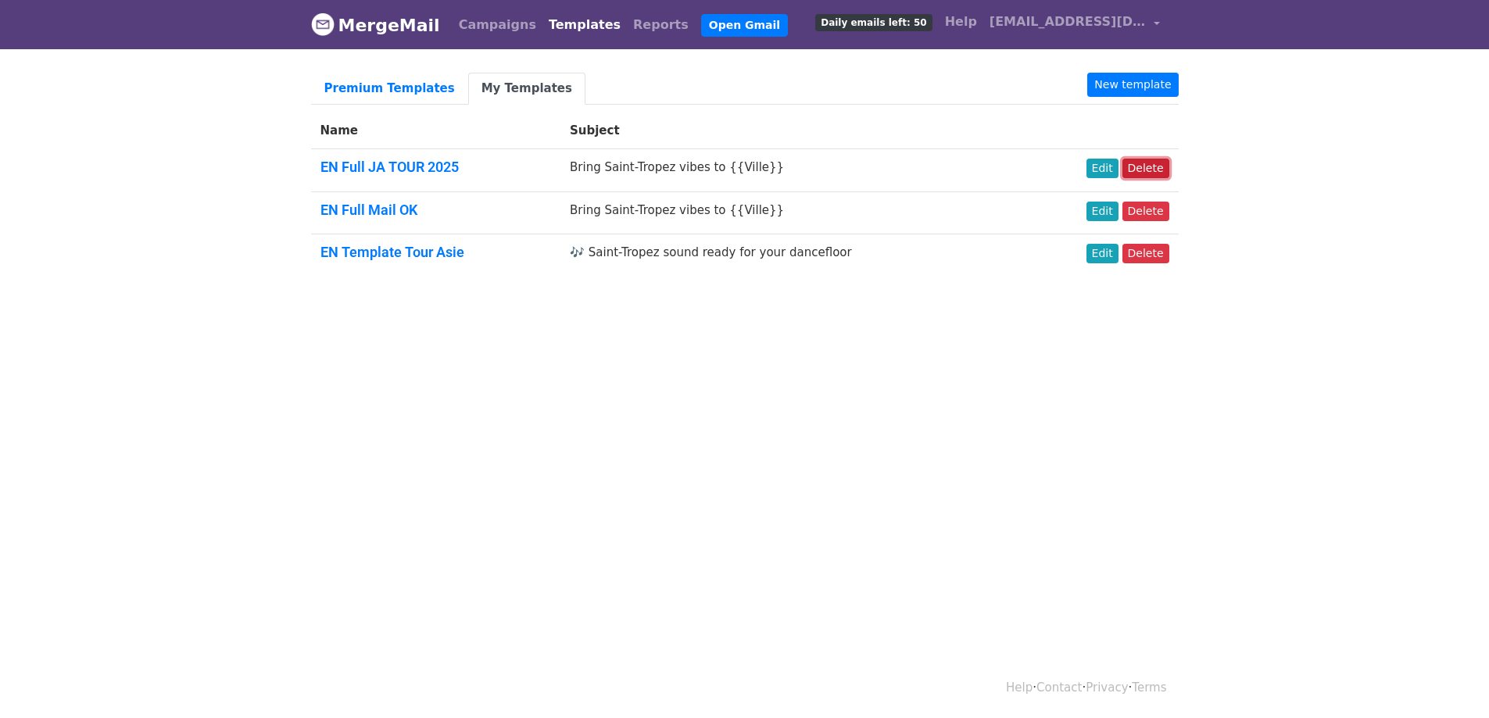
click at [1147, 168] on link "Delete" at bounding box center [1145, 169] width 47 height 20
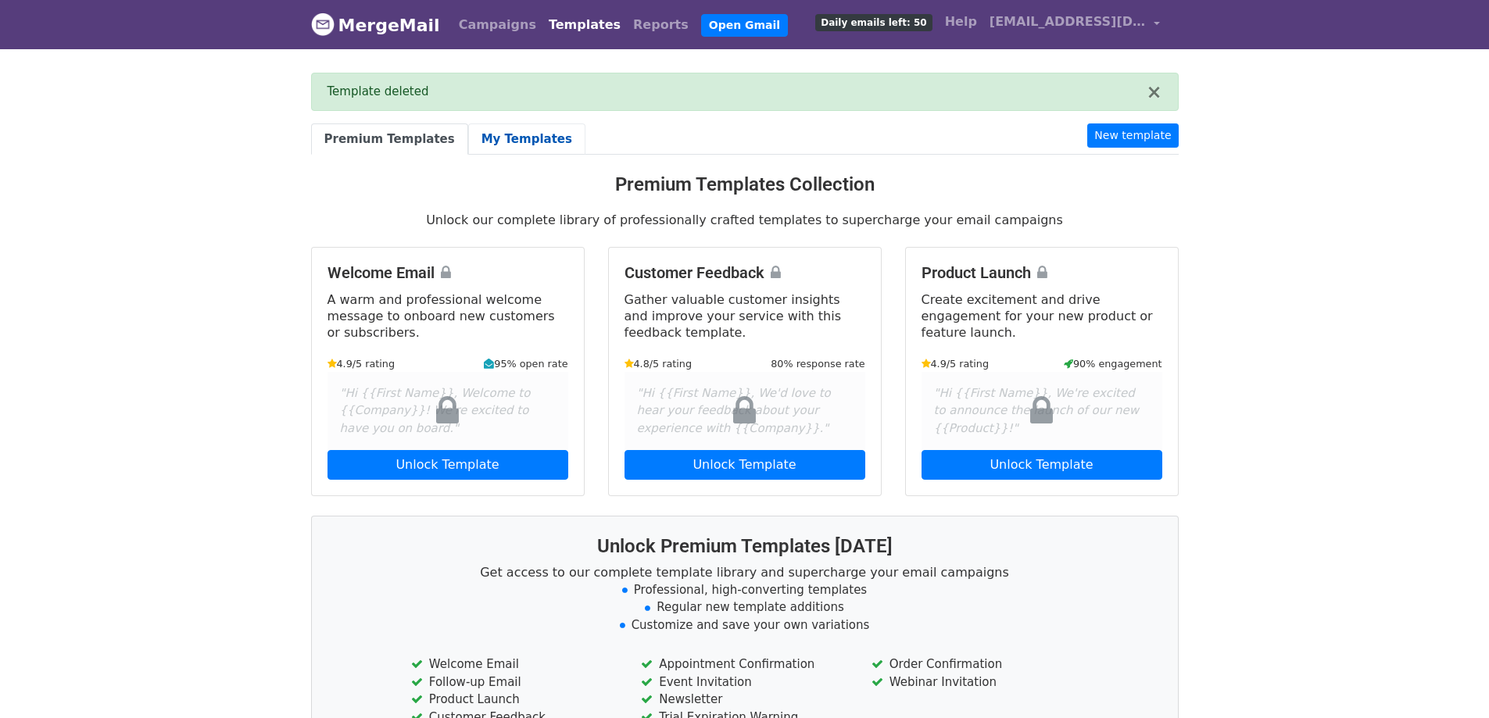
click at [528, 140] on link "My Templates" at bounding box center [526, 139] width 117 height 32
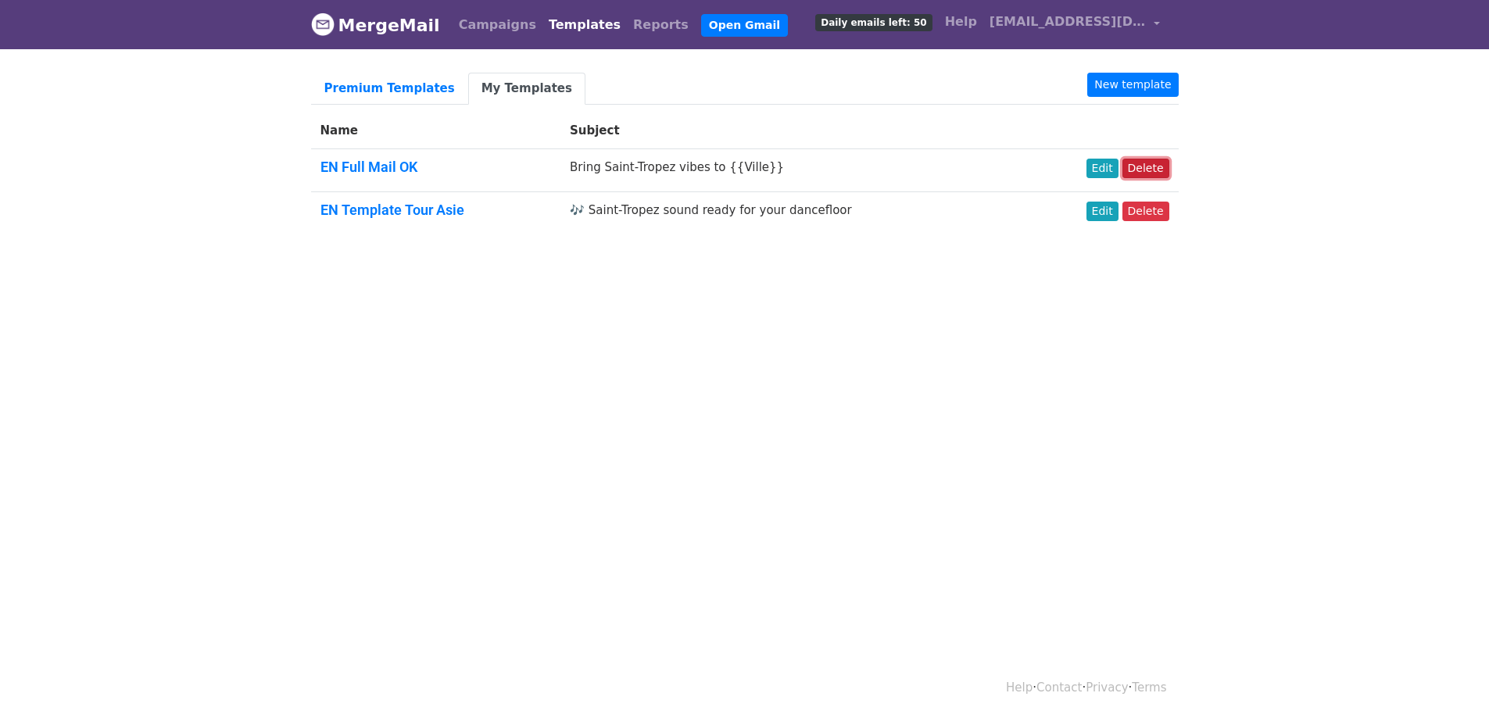
click at [1150, 170] on link "Delete" at bounding box center [1145, 169] width 47 height 20
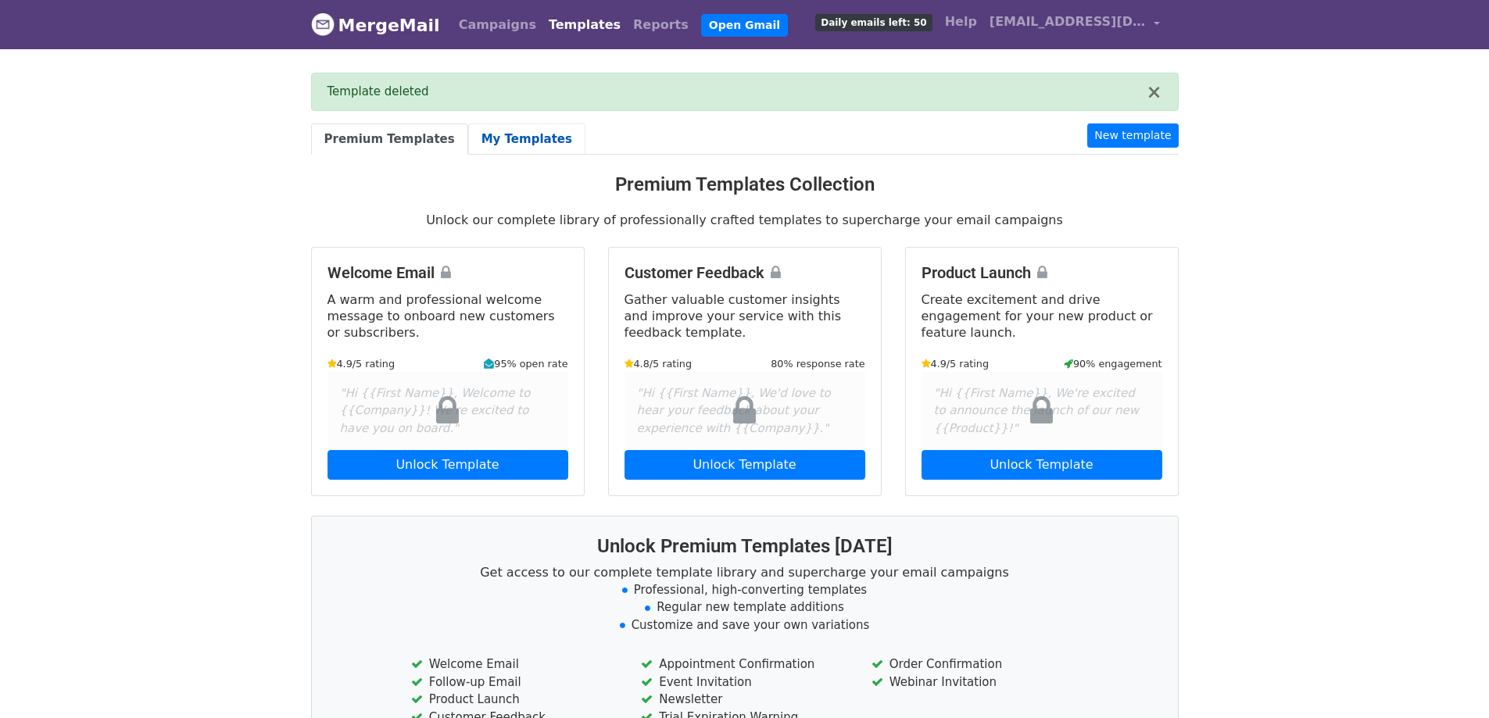
click at [502, 145] on link "My Templates" at bounding box center [526, 139] width 117 height 32
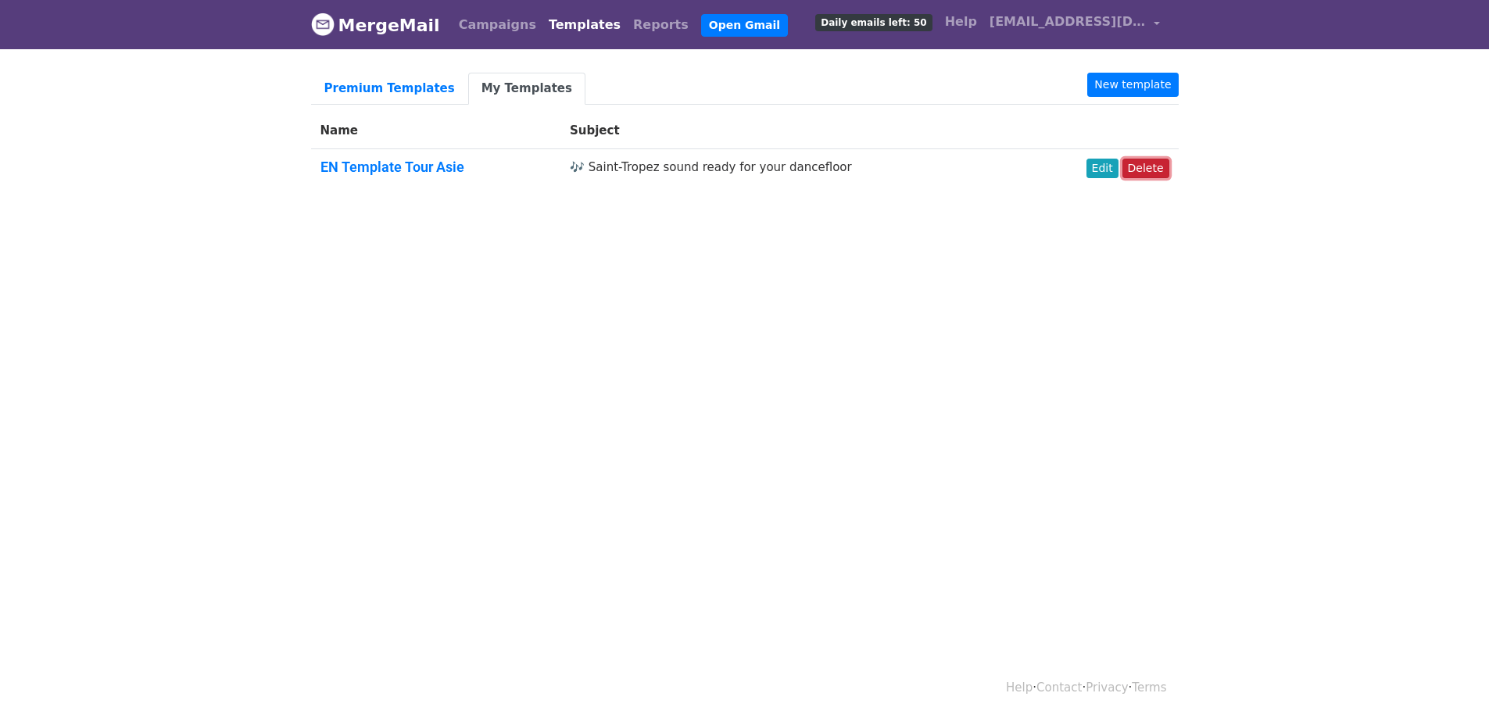
click at [1155, 171] on link "Delete" at bounding box center [1145, 169] width 47 height 20
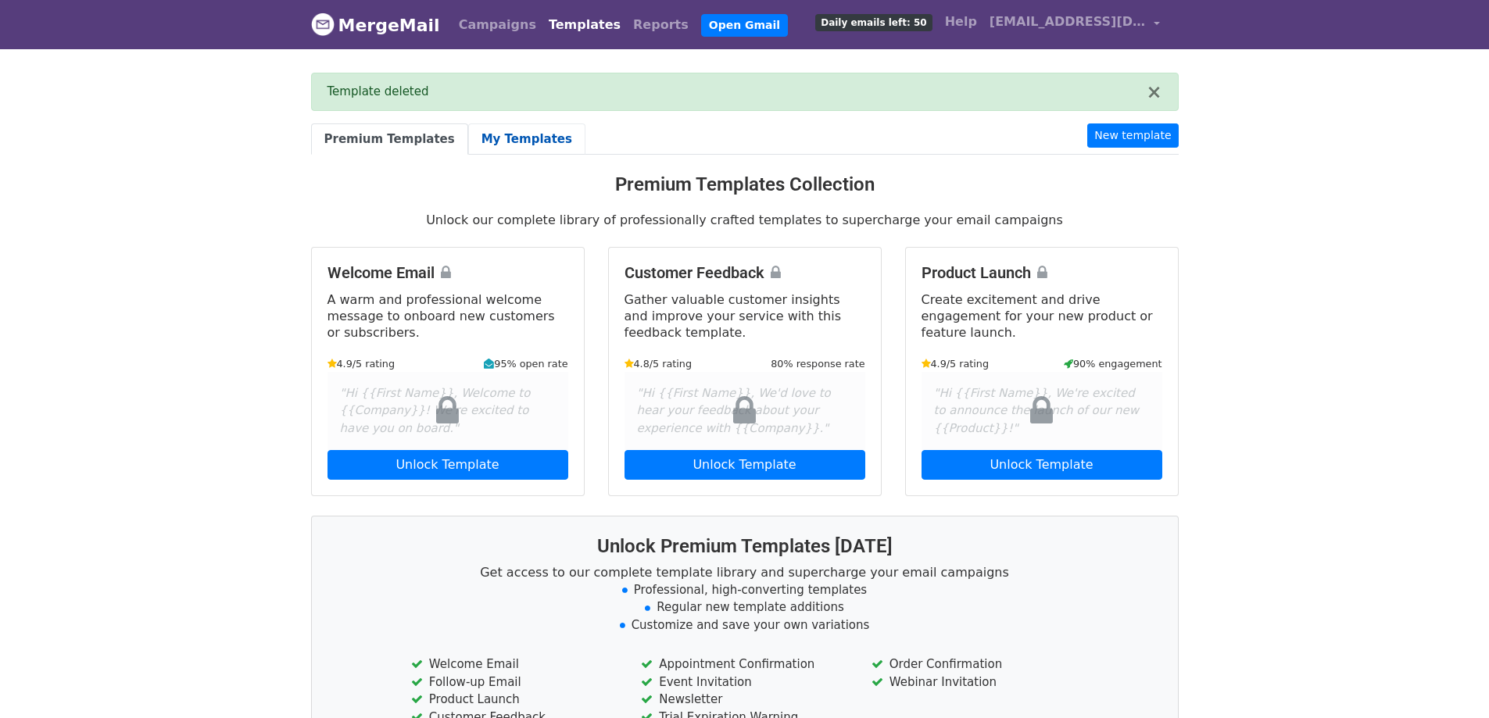
click at [522, 144] on link "My Templates" at bounding box center [526, 139] width 117 height 32
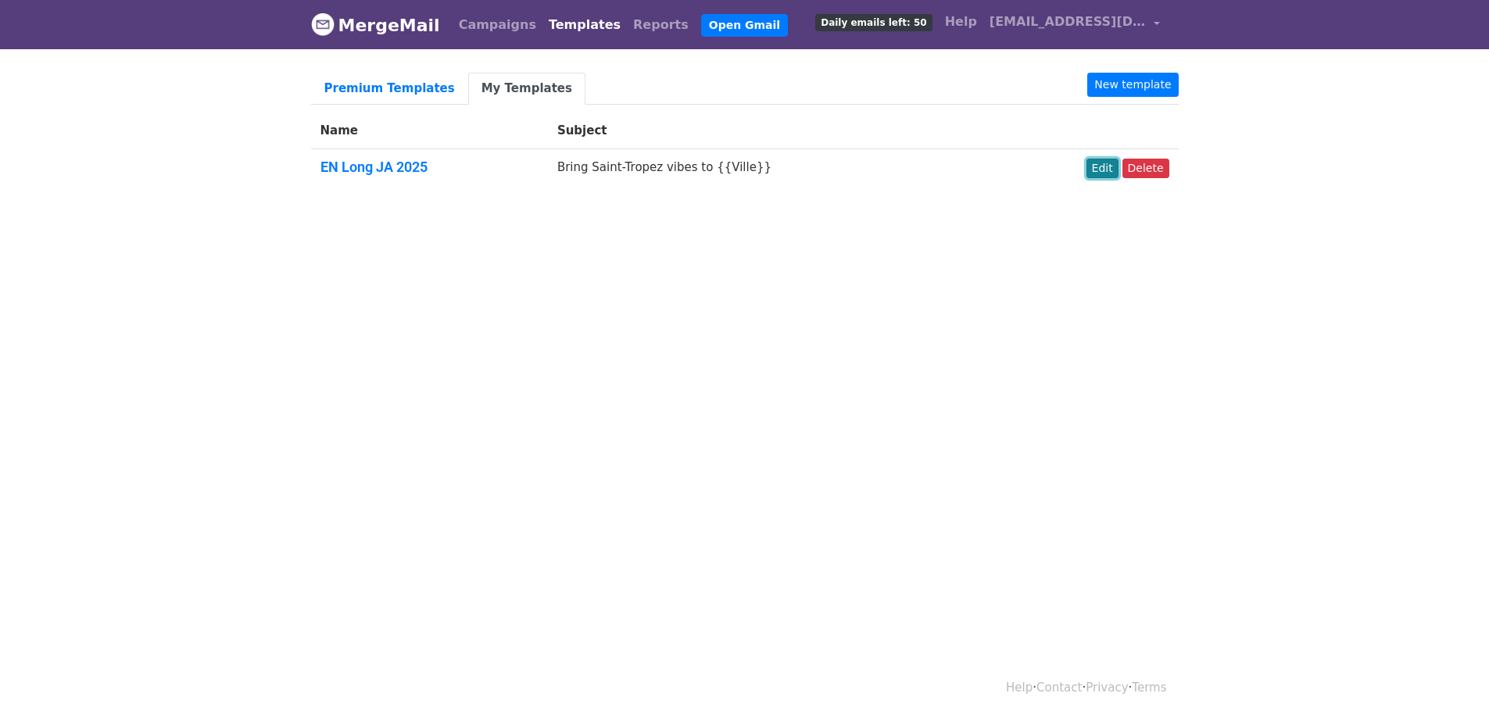
click at [1094, 173] on link "Edit" at bounding box center [1102, 169] width 32 height 20
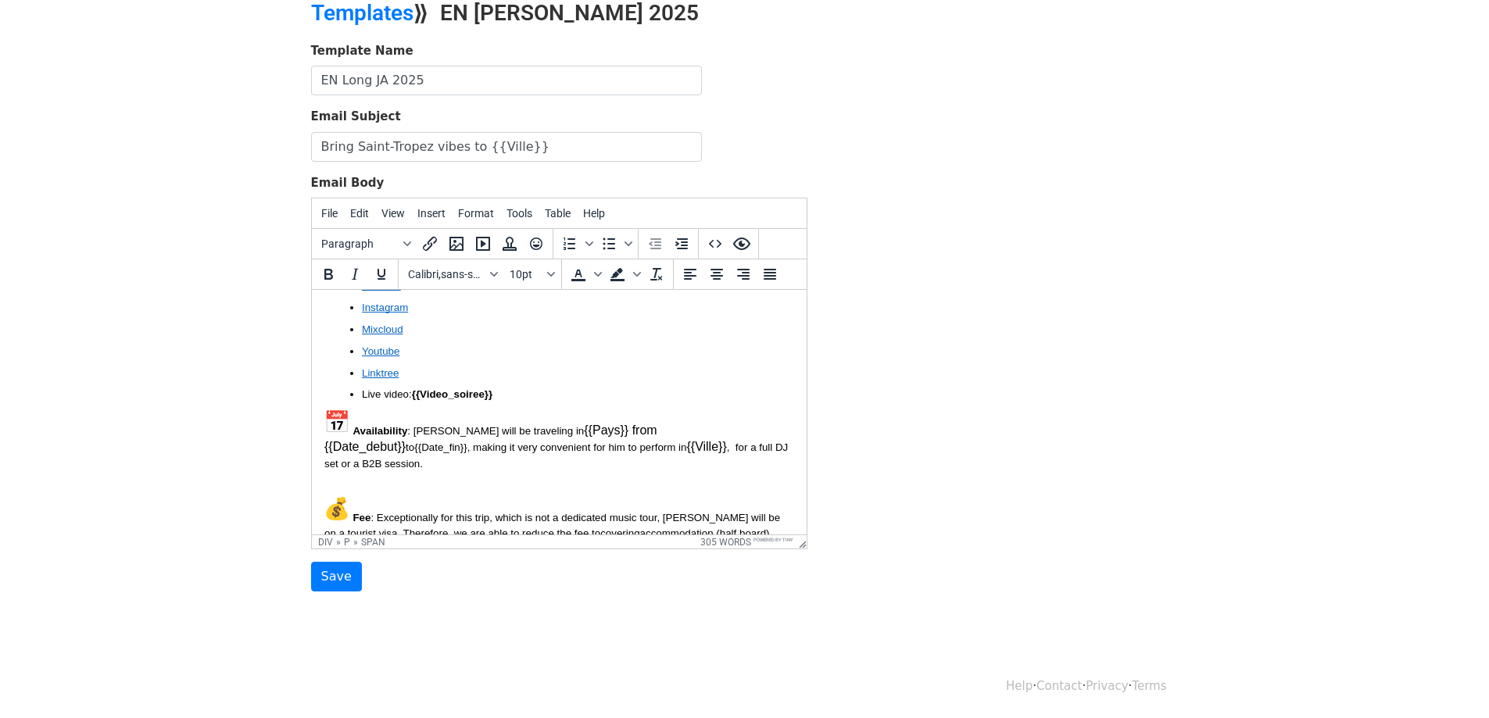
scroll to position [389, 0]
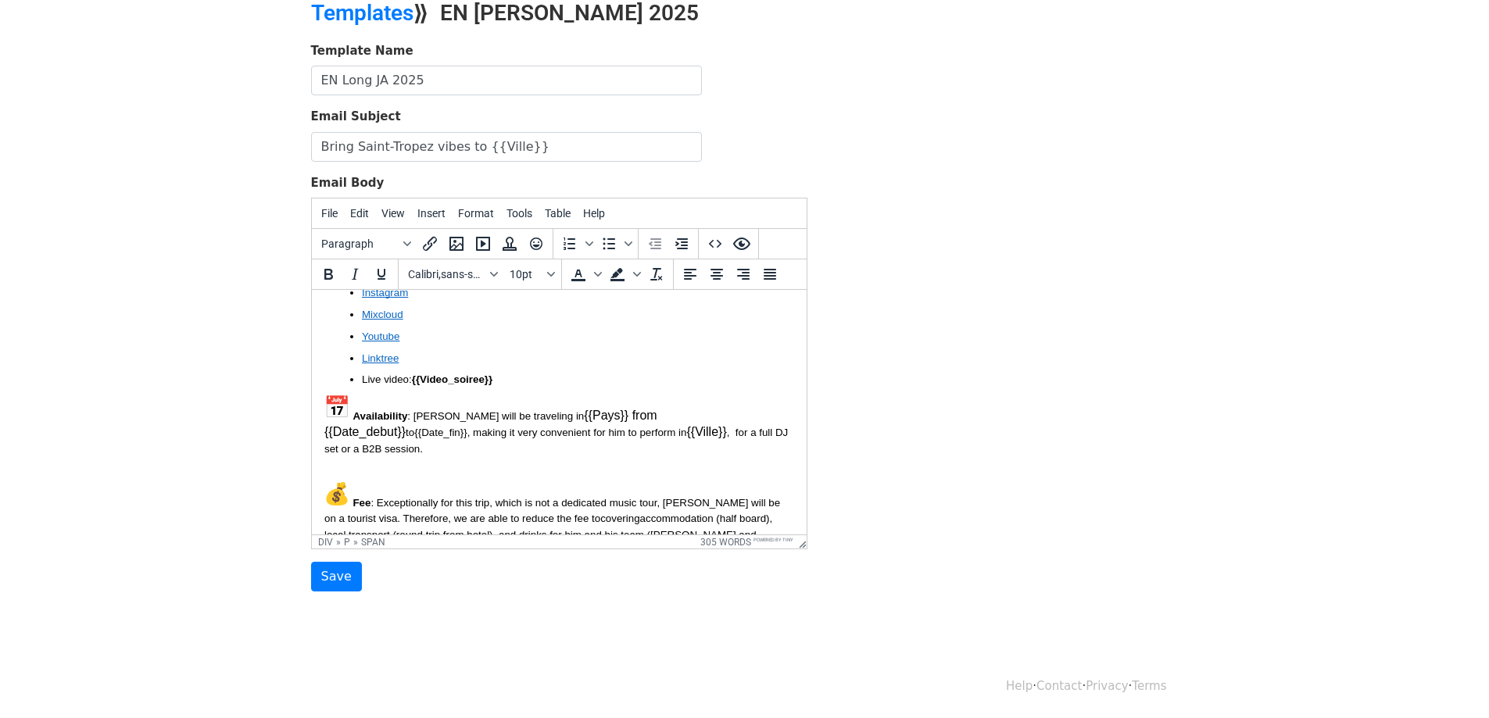
click at [466, 427] on span "{{Date_fin}}" at bounding box center [439, 433] width 52 height 12
click at [626, 395] on p "Availability : Jett will be traveling in {{Pays}} from {{Date_debut}} to {{Date…" at bounding box center [559, 426] width 470 height 62
click at [466, 427] on span "{{Date_fin}}" at bounding box center [439, 433] width 52 height 12
drag, startPoint x: 653, startPoint y: 383, endPoint x: 501, endPoint y: 383, distance: 152.4
click at [501, 395] on p "Availability : Jett will be traveling in {{Pays}} from {{Date_debut}} to {{Date…" at bounding box center [559, 426] width 470 height 62
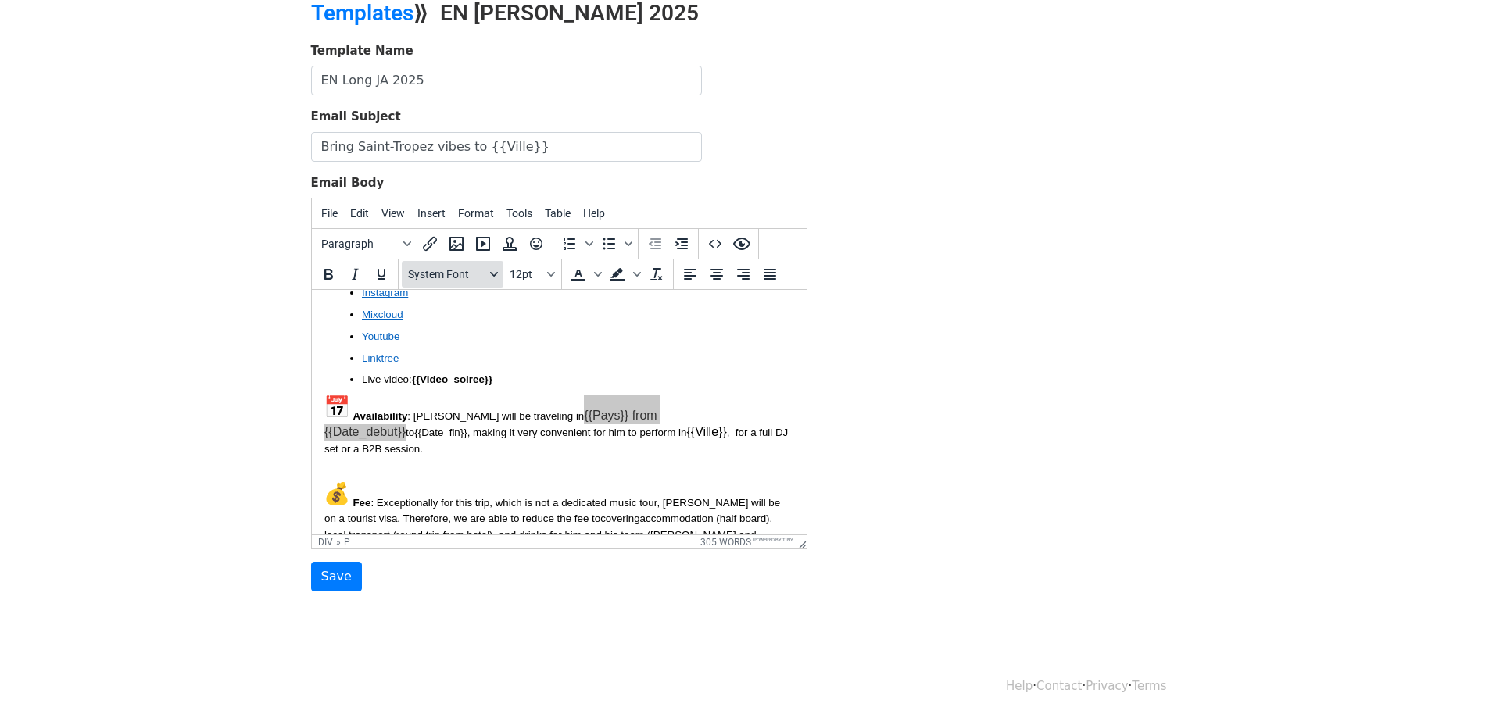
click at [488, 280] on button "System Font" at bounding box center [453, 274] width 102 height 27
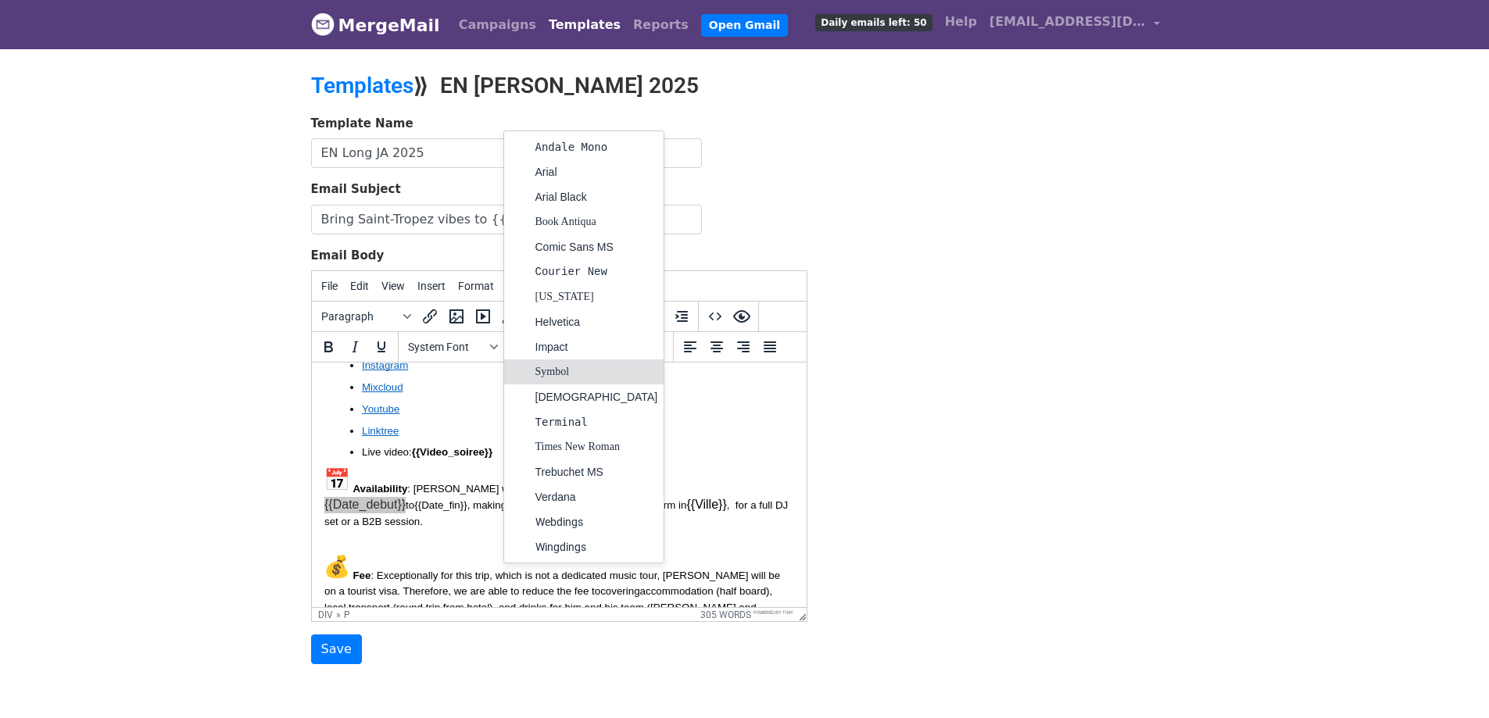
scroll to position [73, 0]
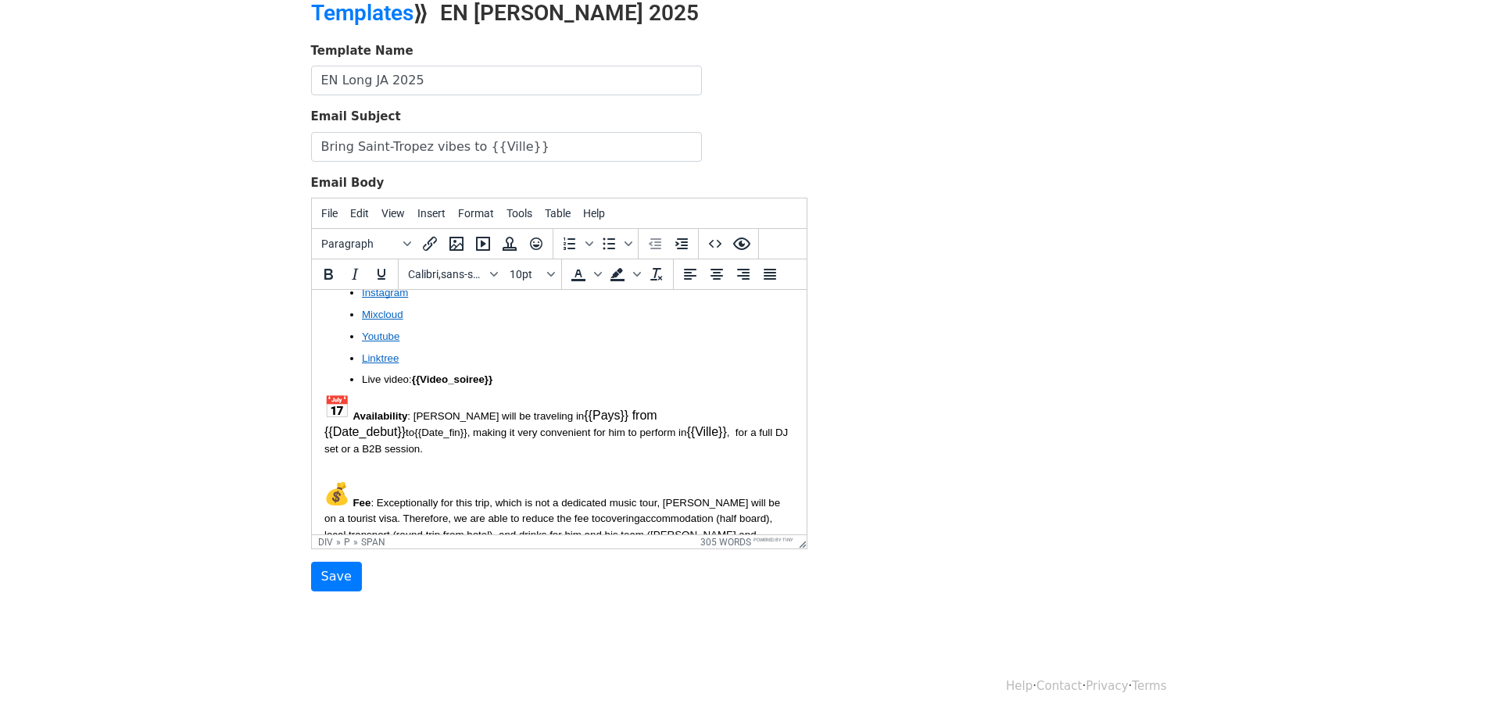
click at [688, 465] on p "Fee : Exceptionally for this trip, which is not a dedicated music tour, Jett wi…" at bounding box center [559, 512] width 470 height 95
click at [466, 427] on span "{{Date_fin}}" at bounding box center [439, 433] width 52 height 12
click at [498, 276] on div "Fonts" at bounding box center [494, 274] width 13 height 8
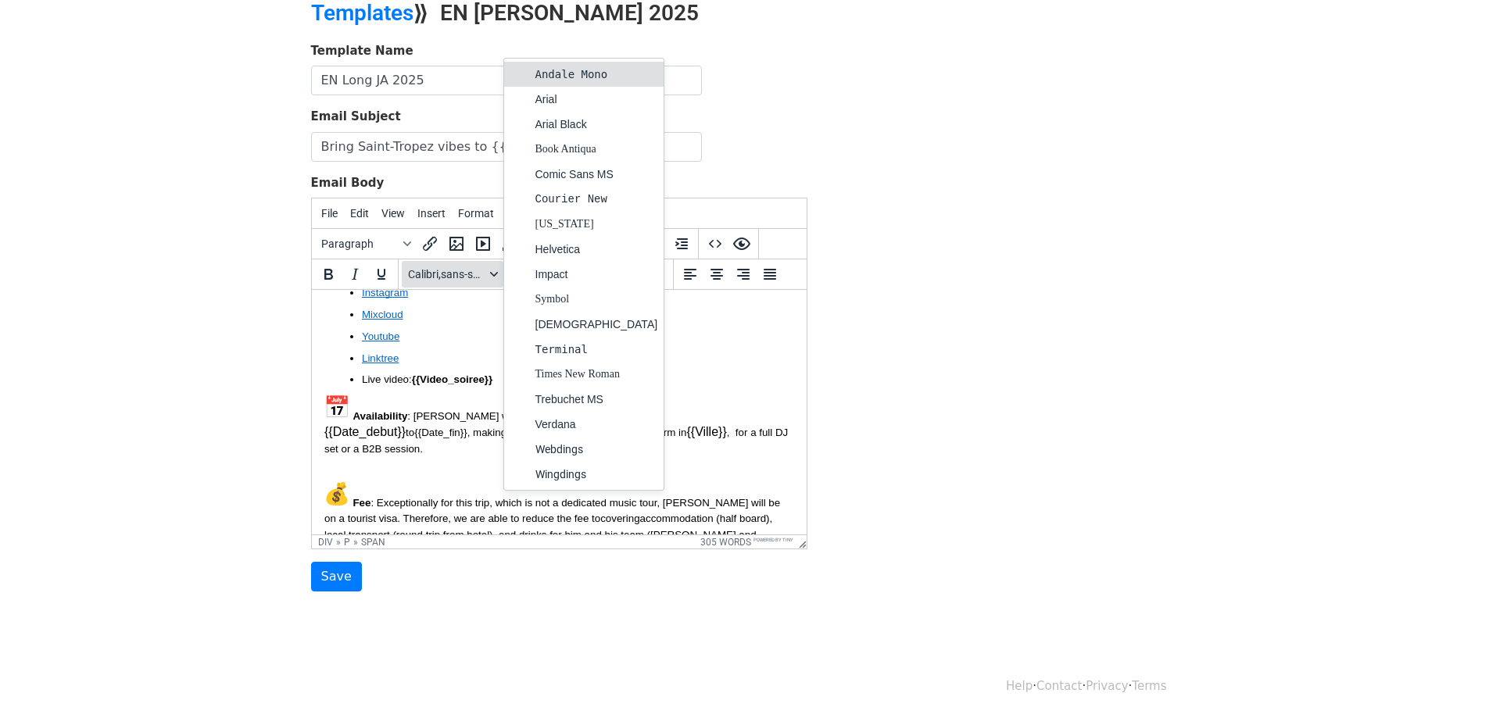
click at [498, 276] on div "Fonts" at bounding box center [494, 274] width 13 height 8
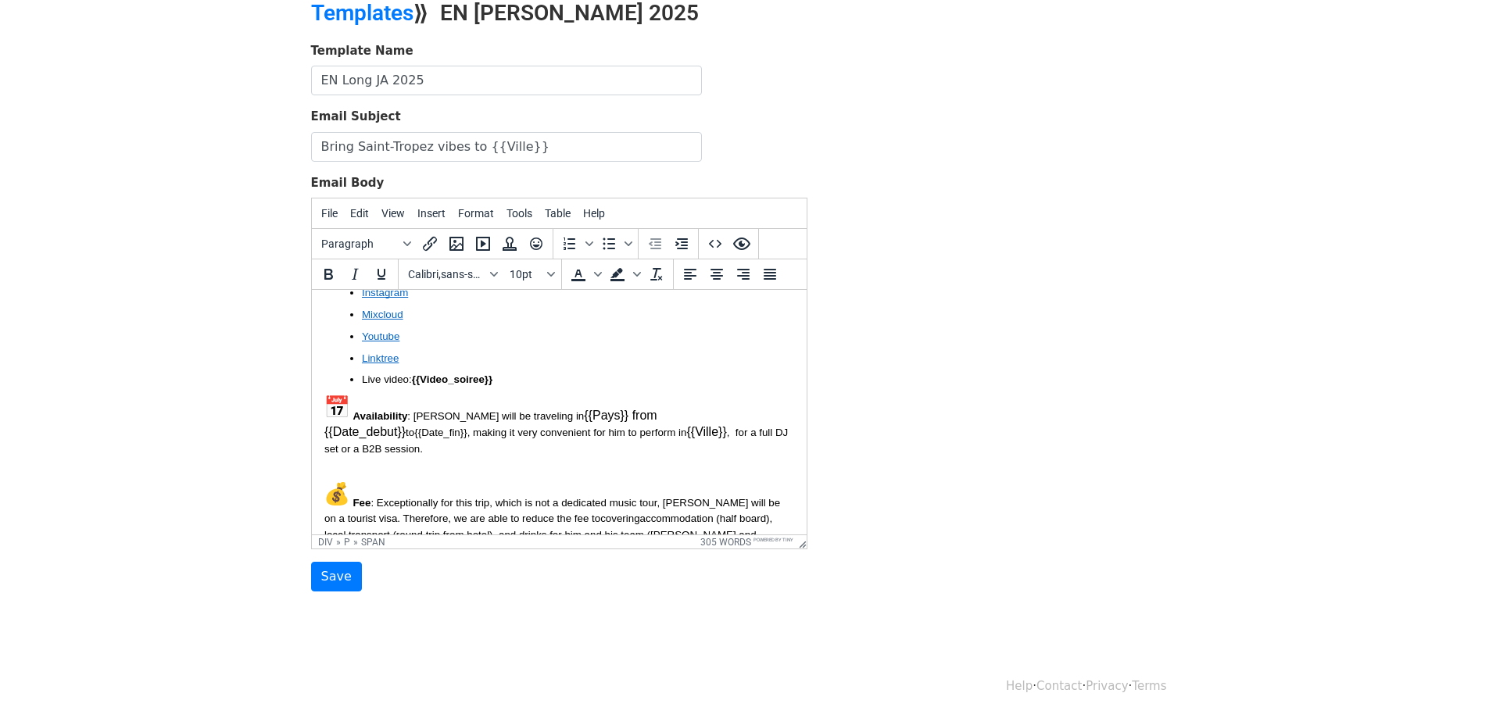
click at [643, 497] on span ": Exceptionally for this trip, which is not a dedicated music tour, Jett will b…" at bounding box center [553, 527] width 459 height 60
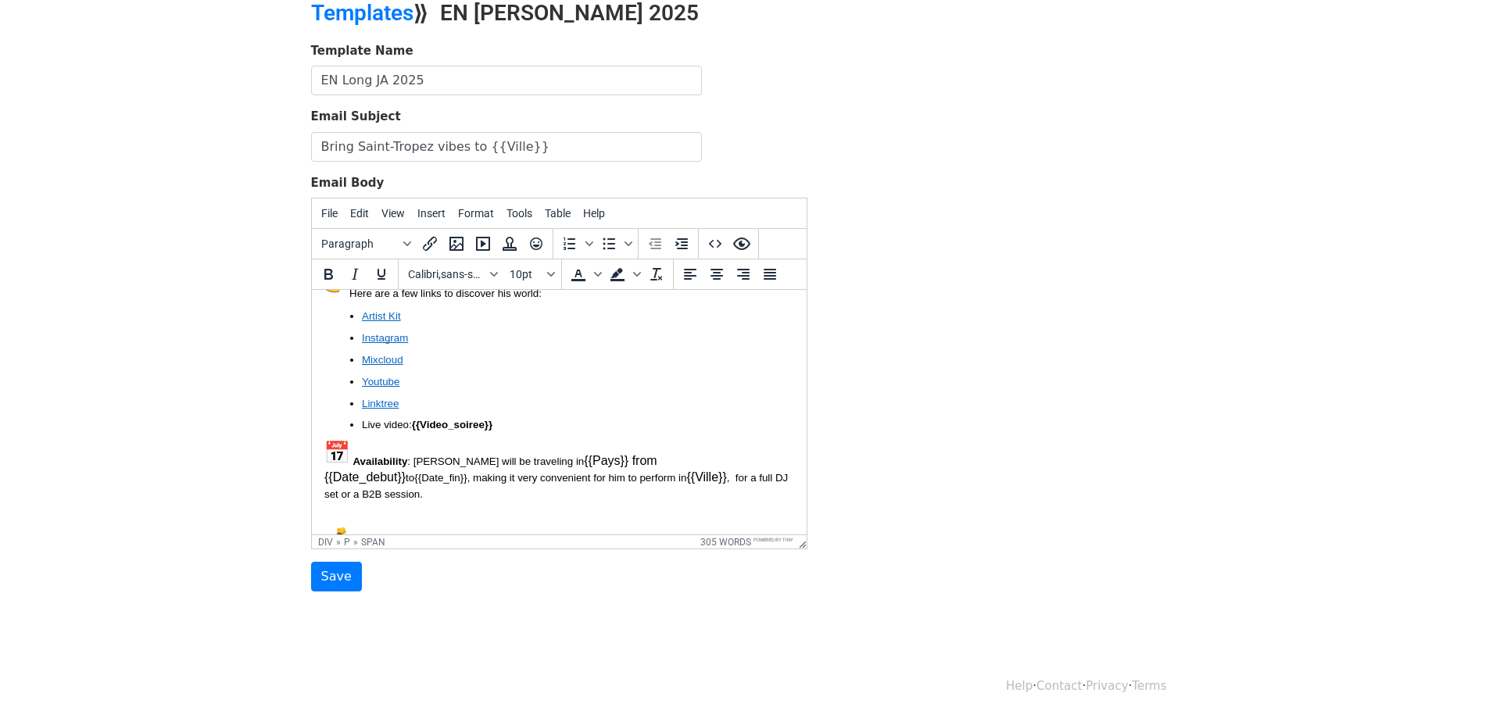
click at [644, 440] on p "Availability : Jett will be traveling in {{Pays}} from {{Date_debut}} to {{Date…" at bounding box center [559, 471] width 470 height 62
click at [413, 472] on span "to" at bounding box center [409, 478] width 9 height 12
click at [678, 461] on div "Hello, I hope everything is going well and {{Club_name}} continues to deliver u…" at bounding box center [559, 435] width 470 height 953
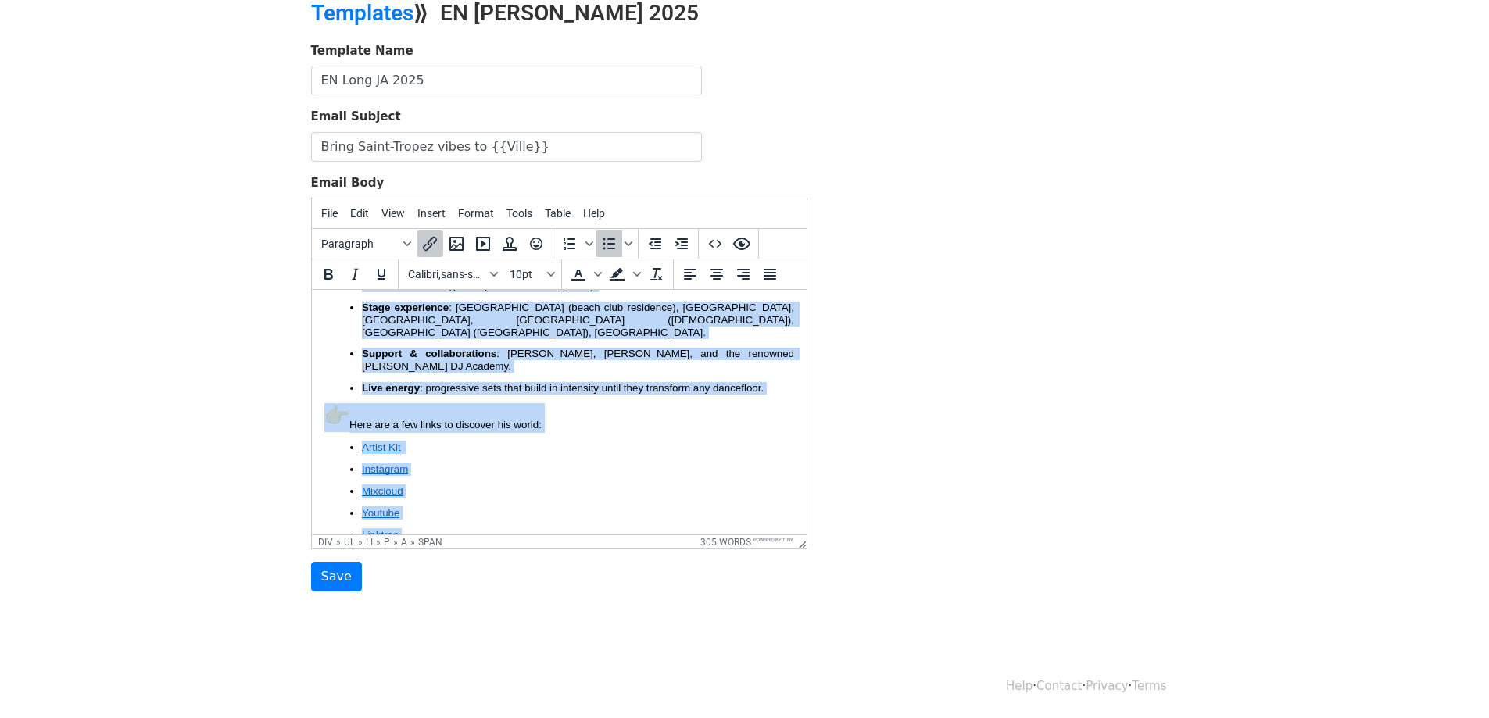
scroll to position [0, 0]
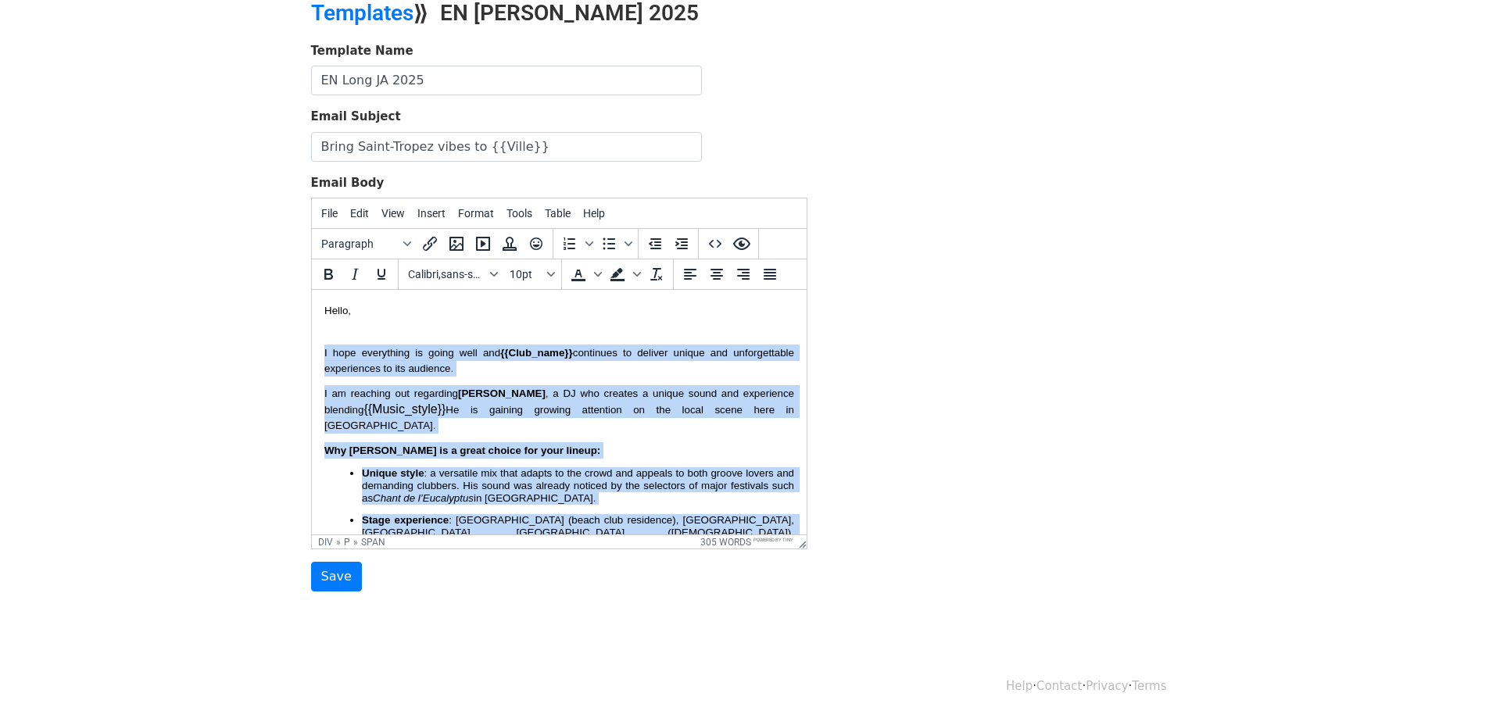
drag, startPoint x: 481, startPoint y: 483, endPoint x: 322, endPoint y: 351, distance: 206.4
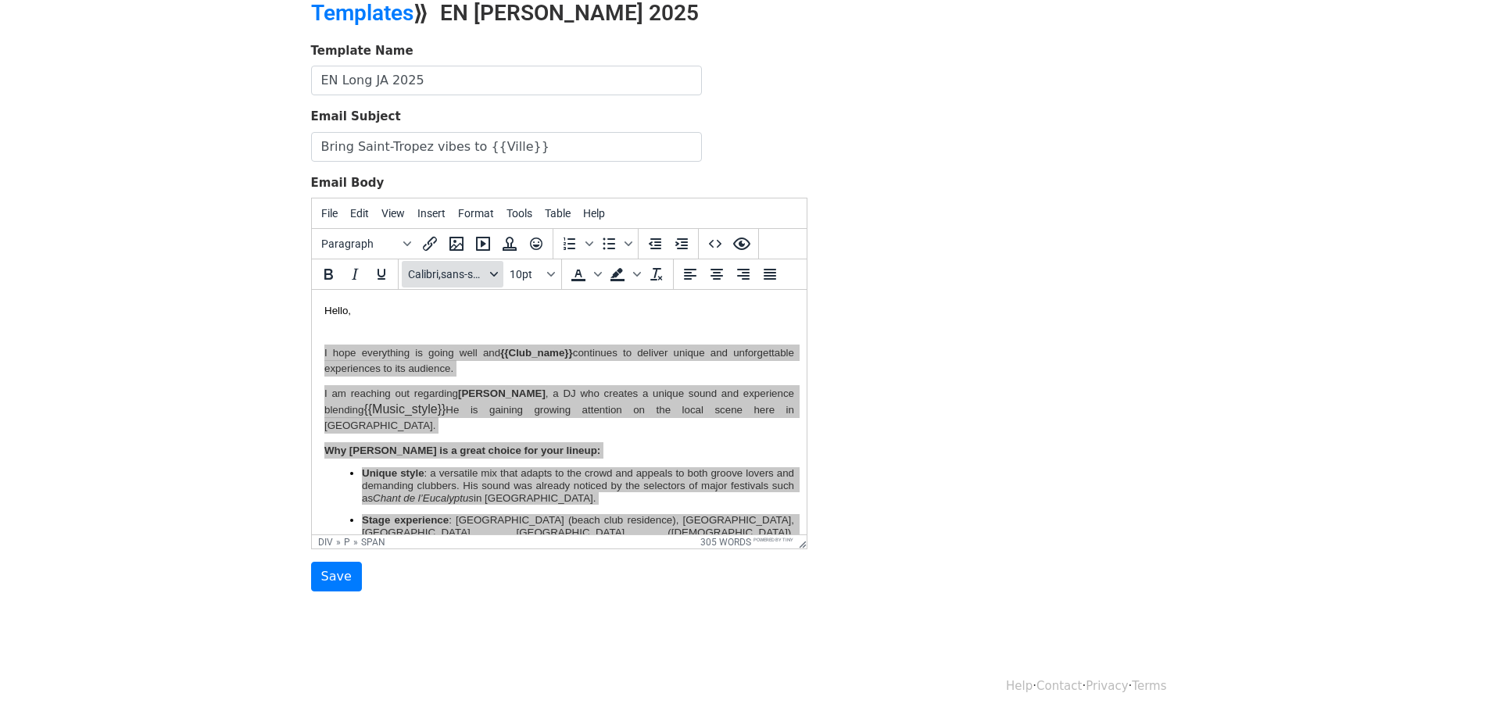
click at [492, 279] on button "Calibri,sans-serif" at bounding box center [453, 274] width 102 height 27
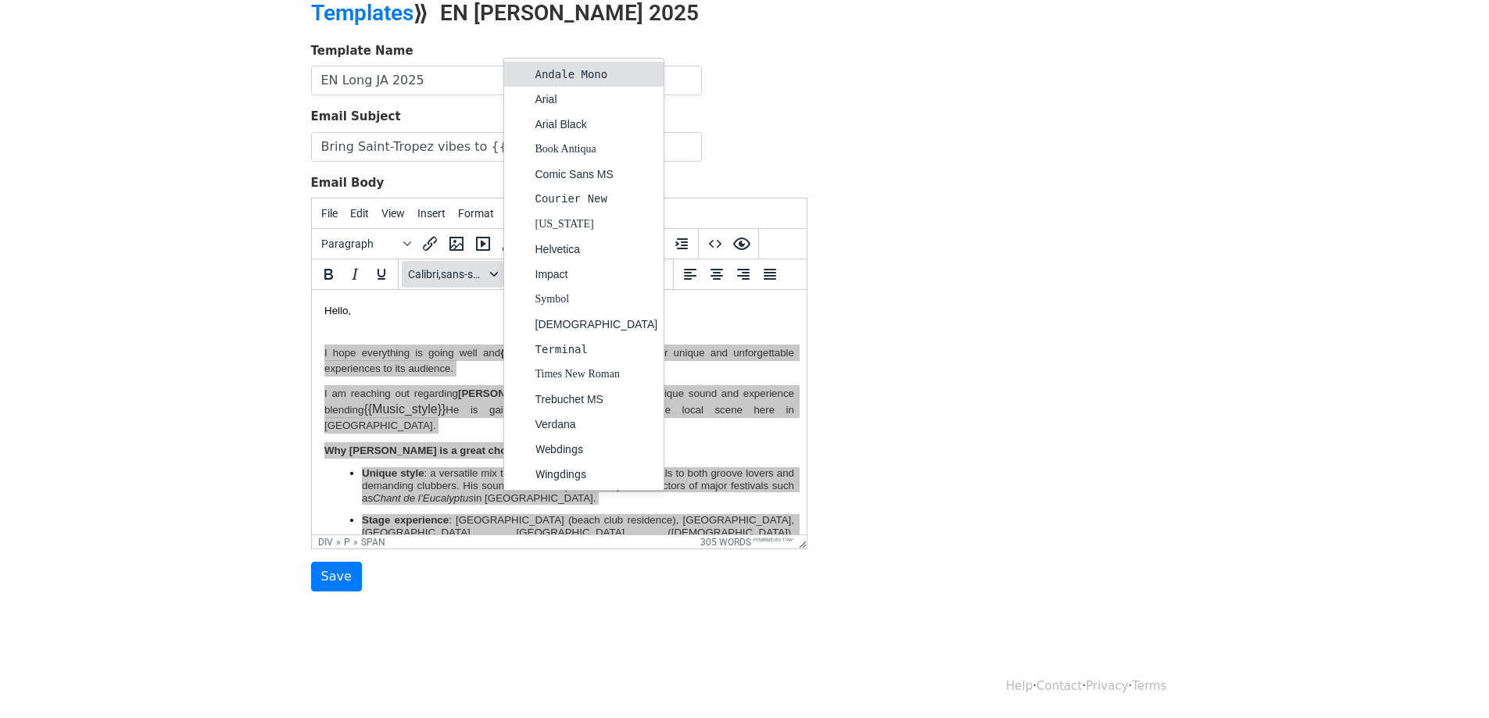
click at [492, 279] on button "Calibri,sans-serif" at bounding box center [453, 274] width 102 height 27
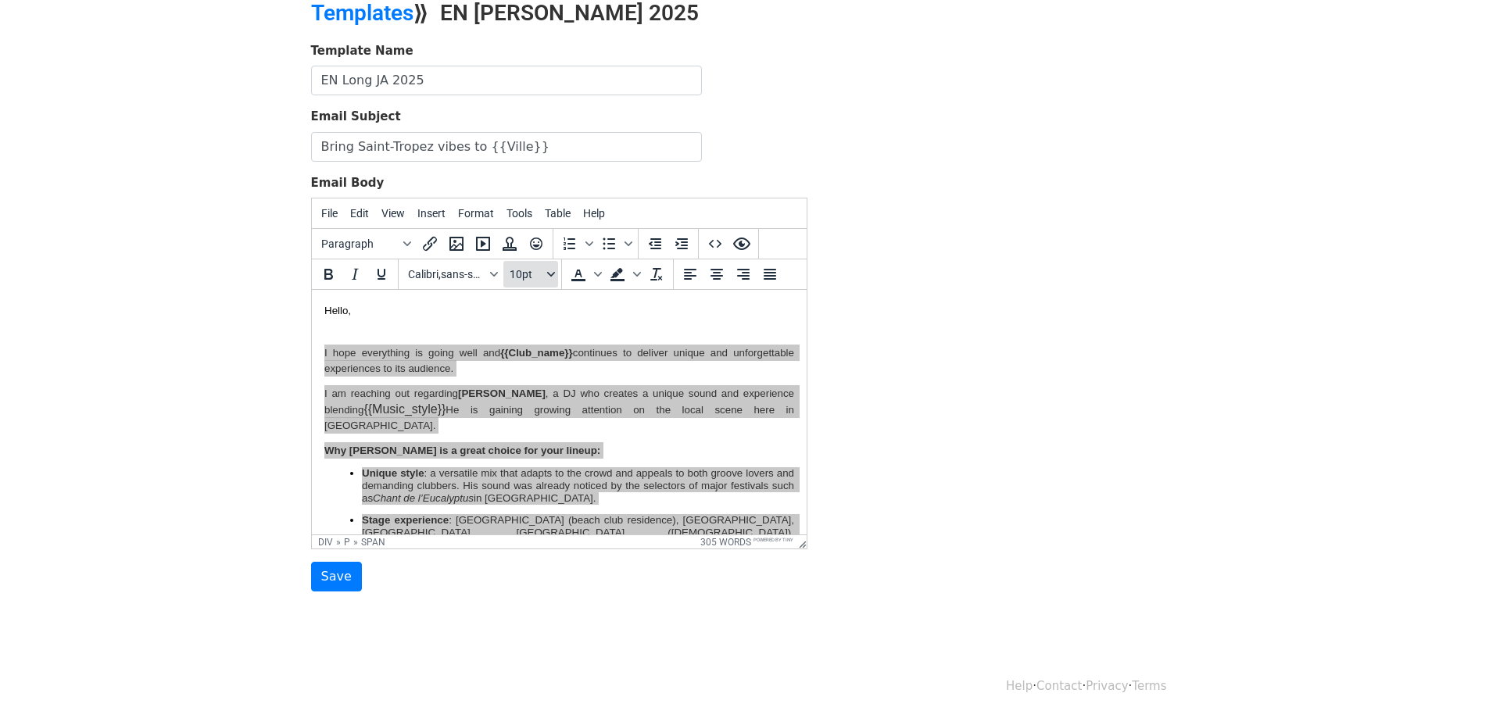
click at [551, 276] on icon "Font sizes" at bounding box center [550, 274] width 8 height 5
click at [542, 345] on div "12pt" at bounding box center [546, 354] width 23 height 19
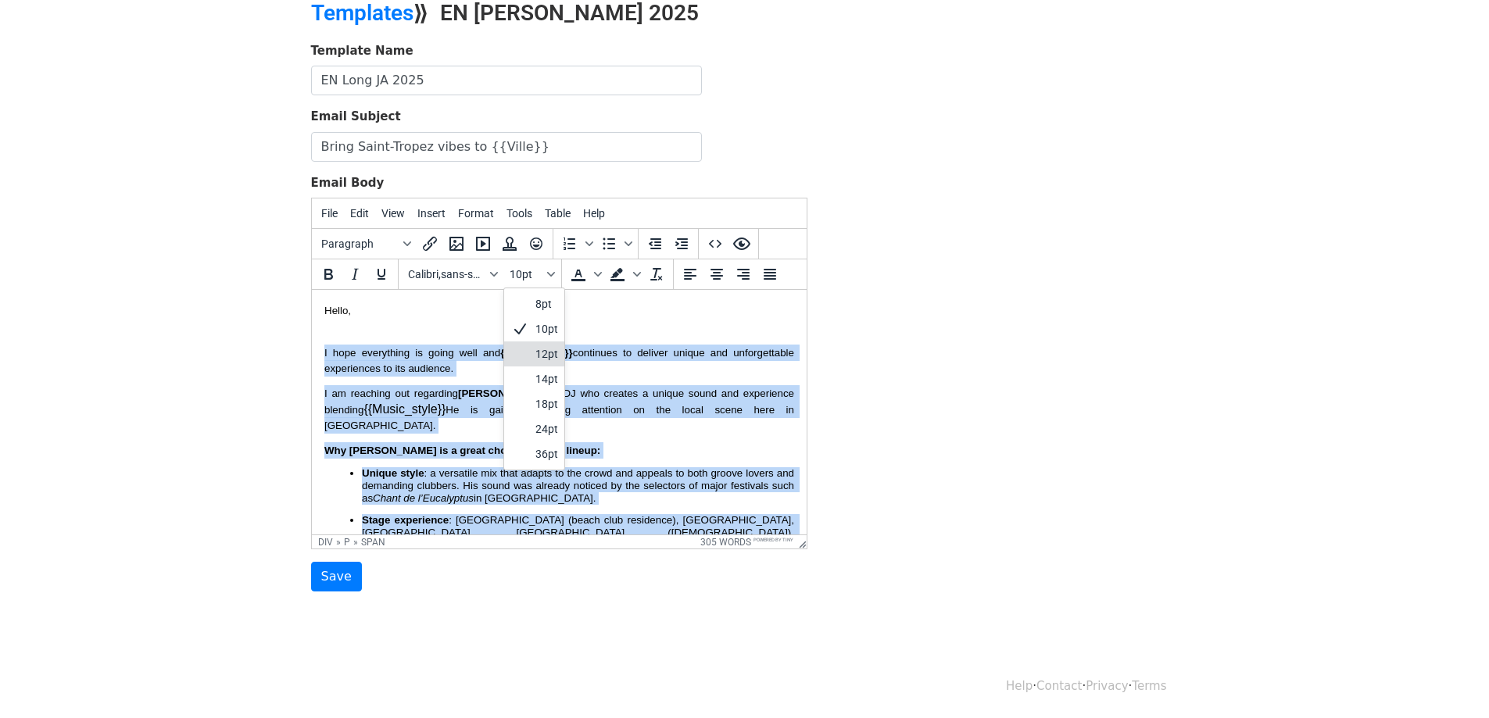
scroll to position [55, 0]
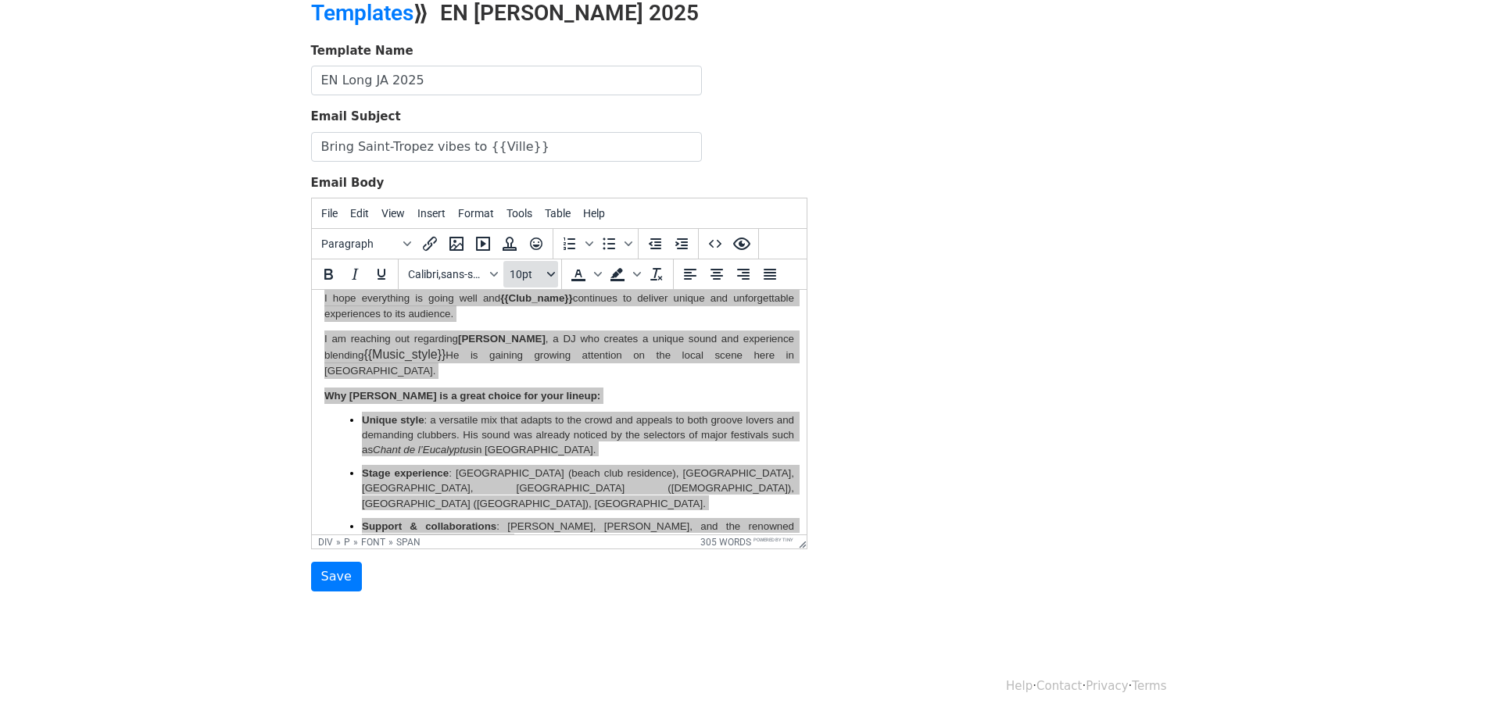
click at [552, 274] on icon "Font sizes" at bounding box center [550, 274] width 8 height 5
click at [501, 280] on button "Calibri,sans-serif" at bounding box center [453, 274] width 102 height 27
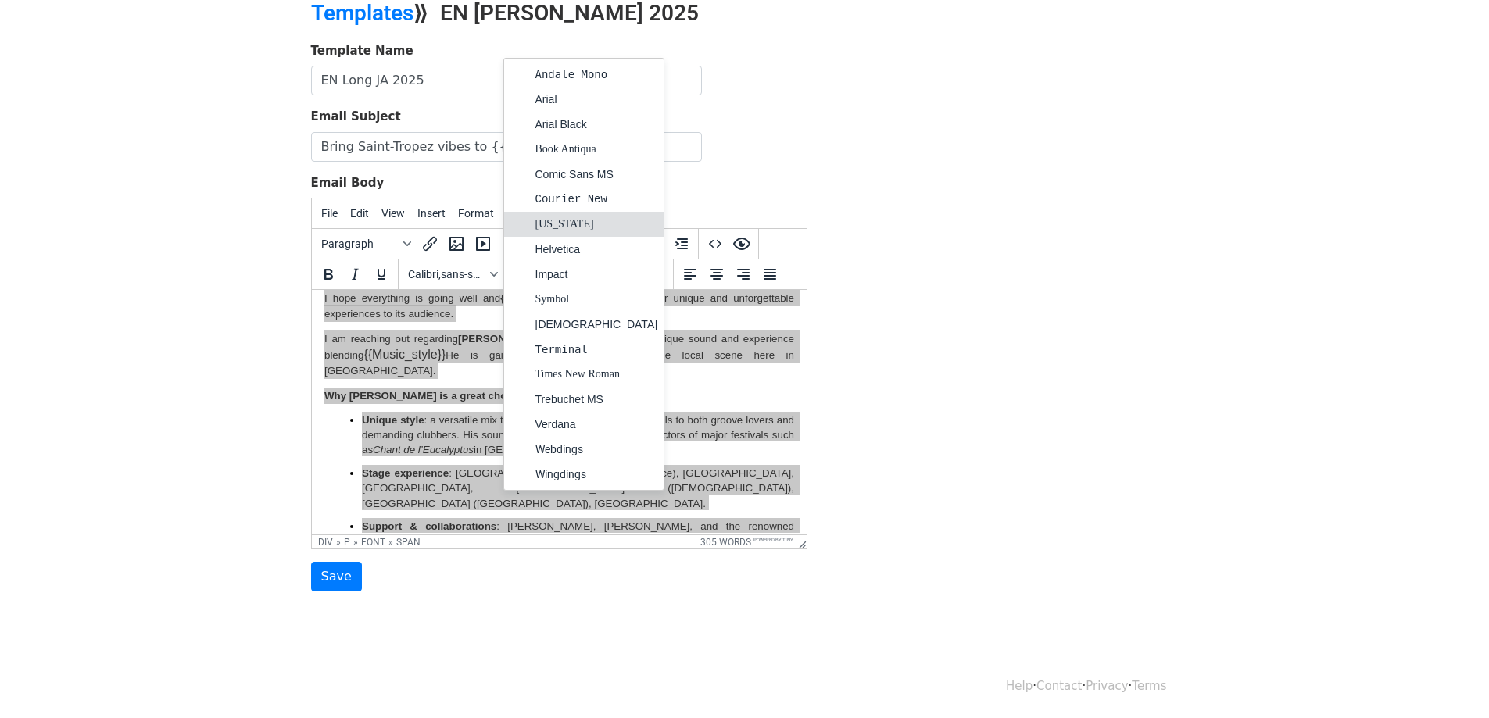
click at [563, 230] on div "Georgia" at bounding box center [596, 224] width 123 height 19
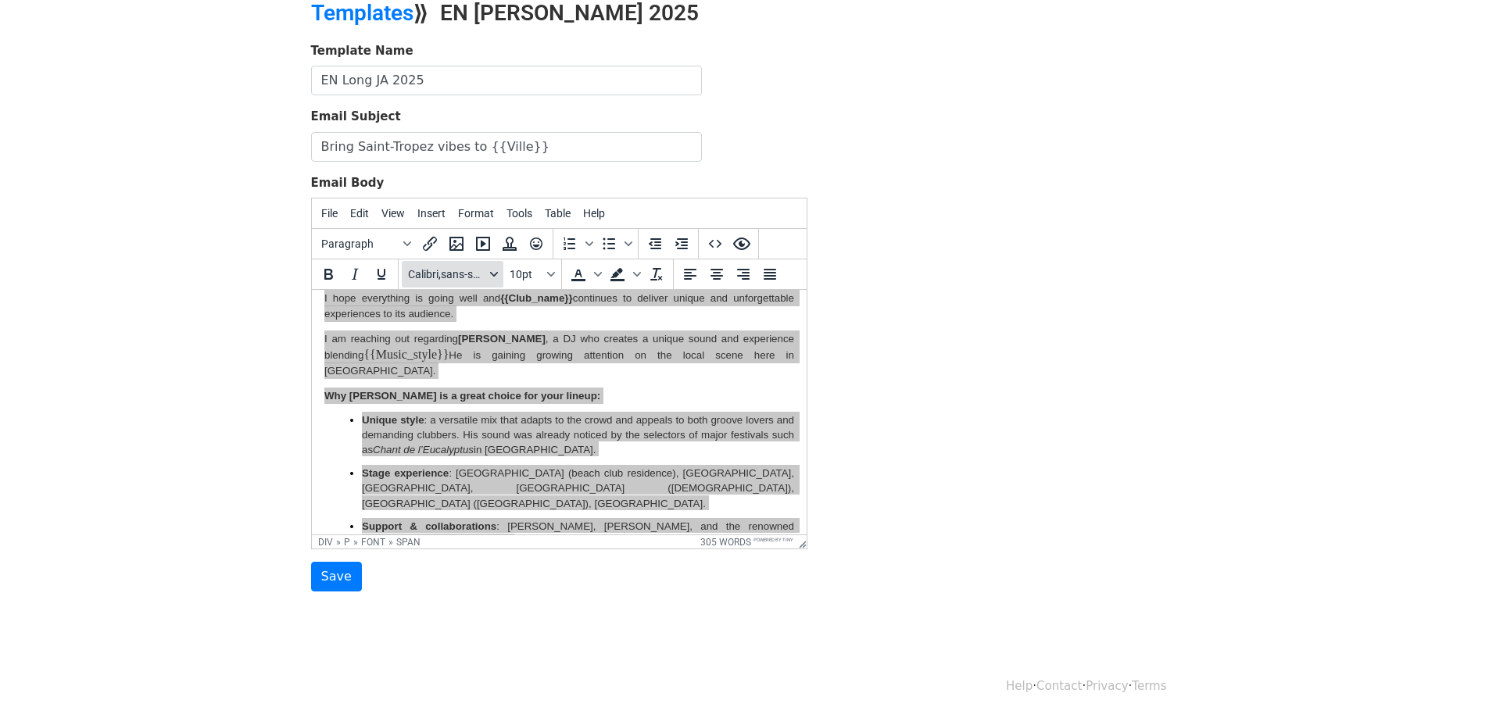
click at [472, 270] on span "Calibri,sans-serif" at bounding box center [446, 274] width 77 height 13
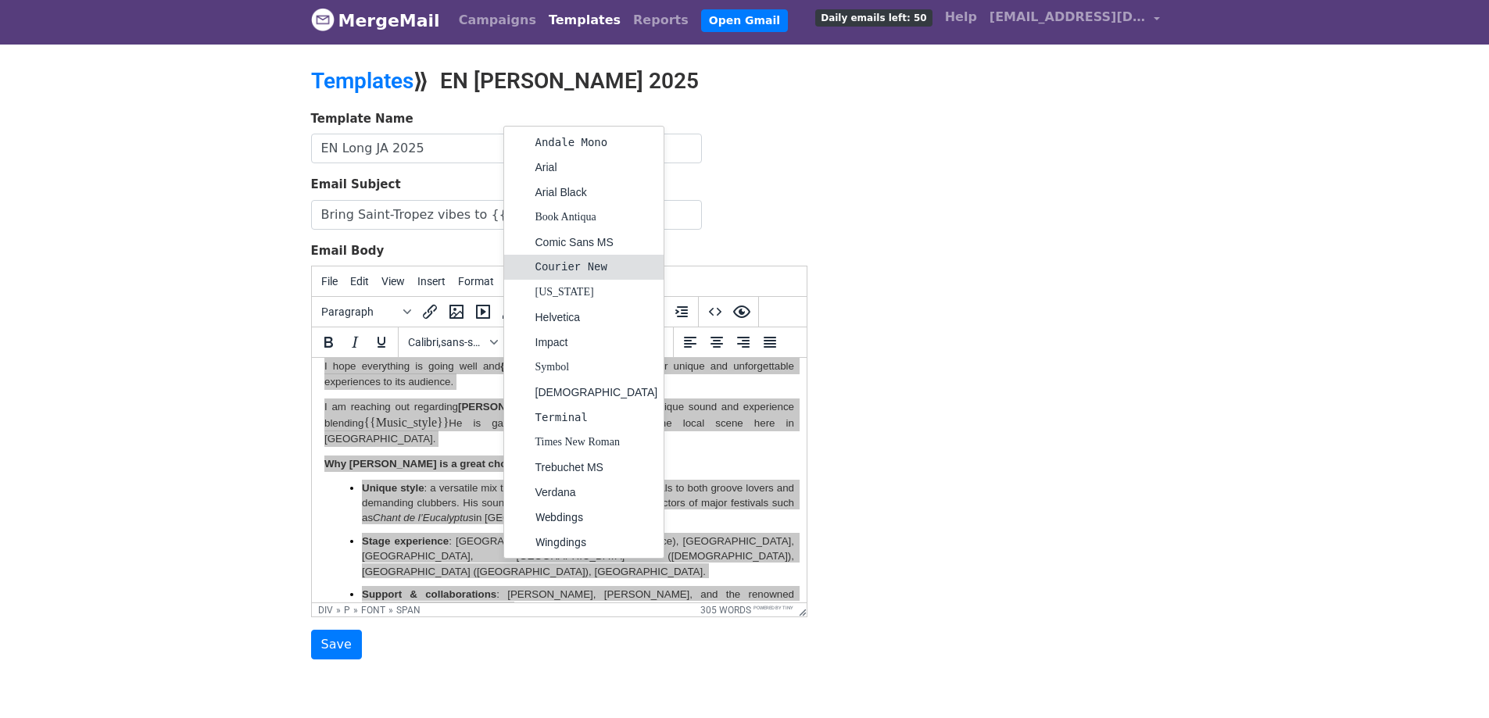
scroll to position [73, 0]
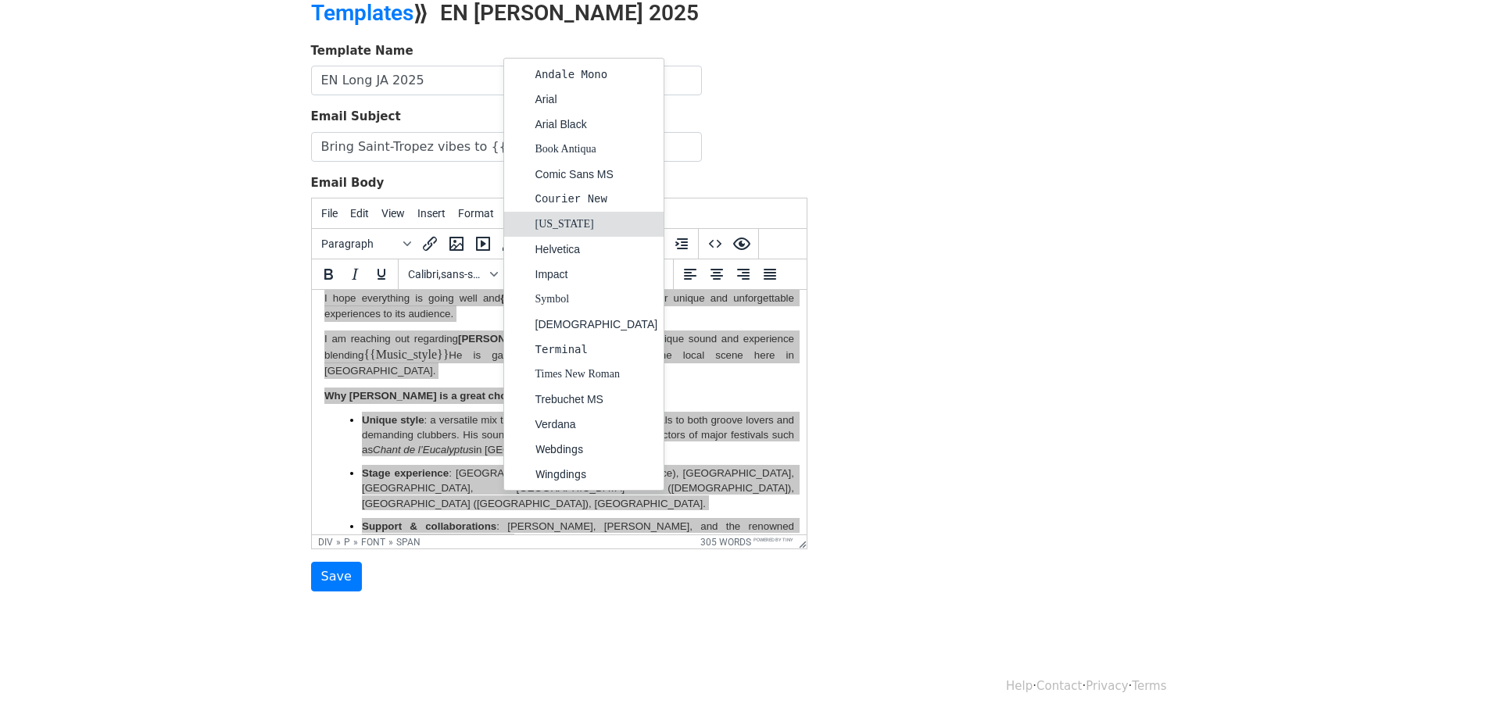
click at [558, 223] on div "Georgia" at bounding box center [596, 224] width 123 height 19
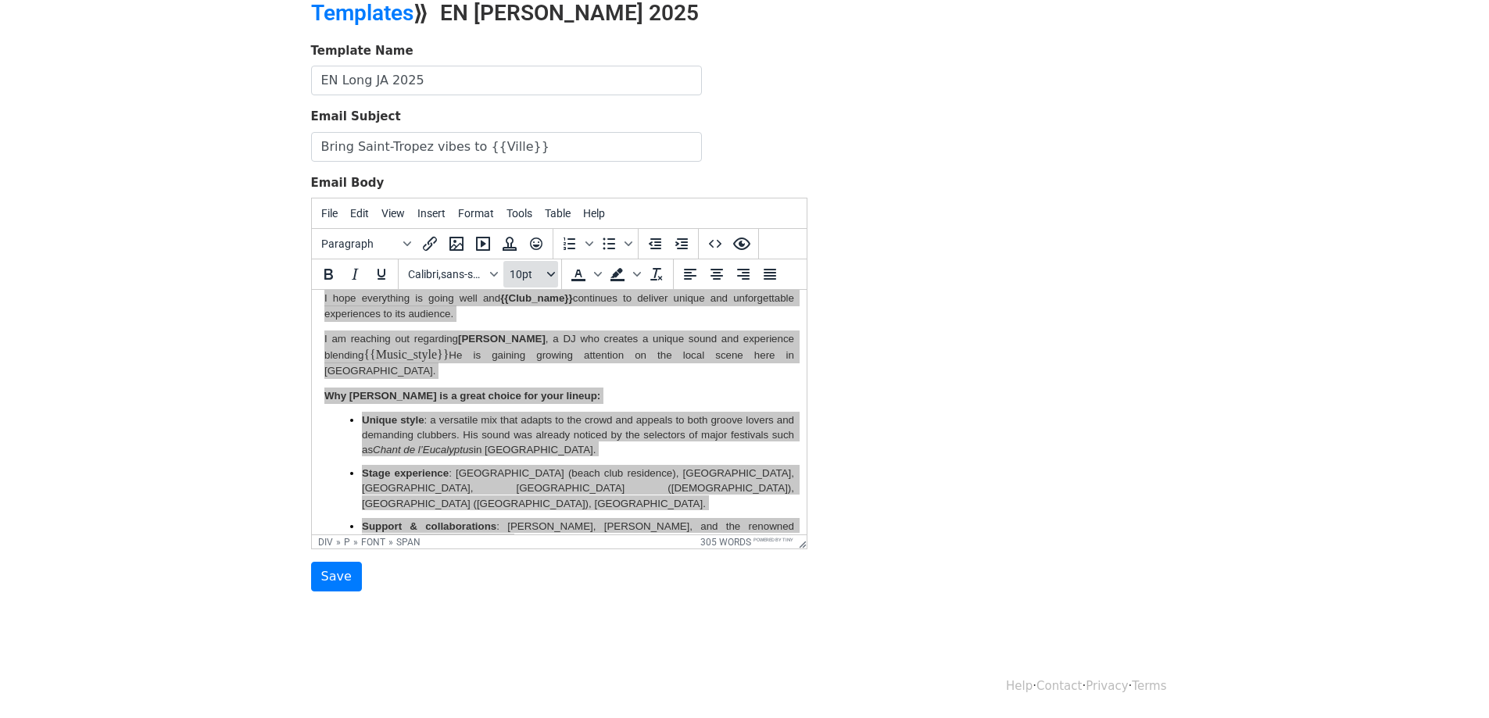
click at [547, 277] on icon "Font sizes" at bounding box center [551, 274] width 8 height 8
click at [538, 327] on div "10pt" at bounding box center [546, 329] width 23 height 19
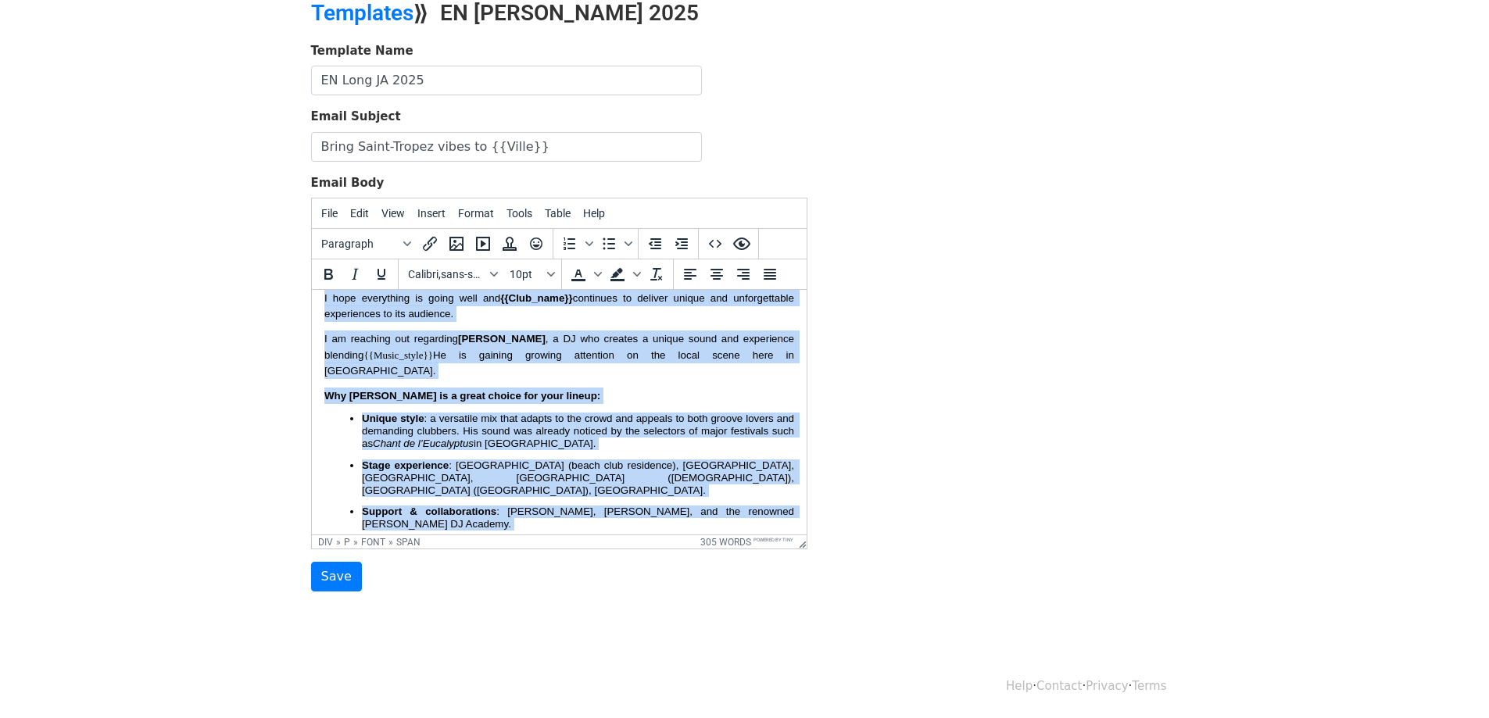
click at [549, 351] on span "He is gaining growing attention on the local scene here in Saint-Tropez." at bounding box center [560, 363] width 473 height 28
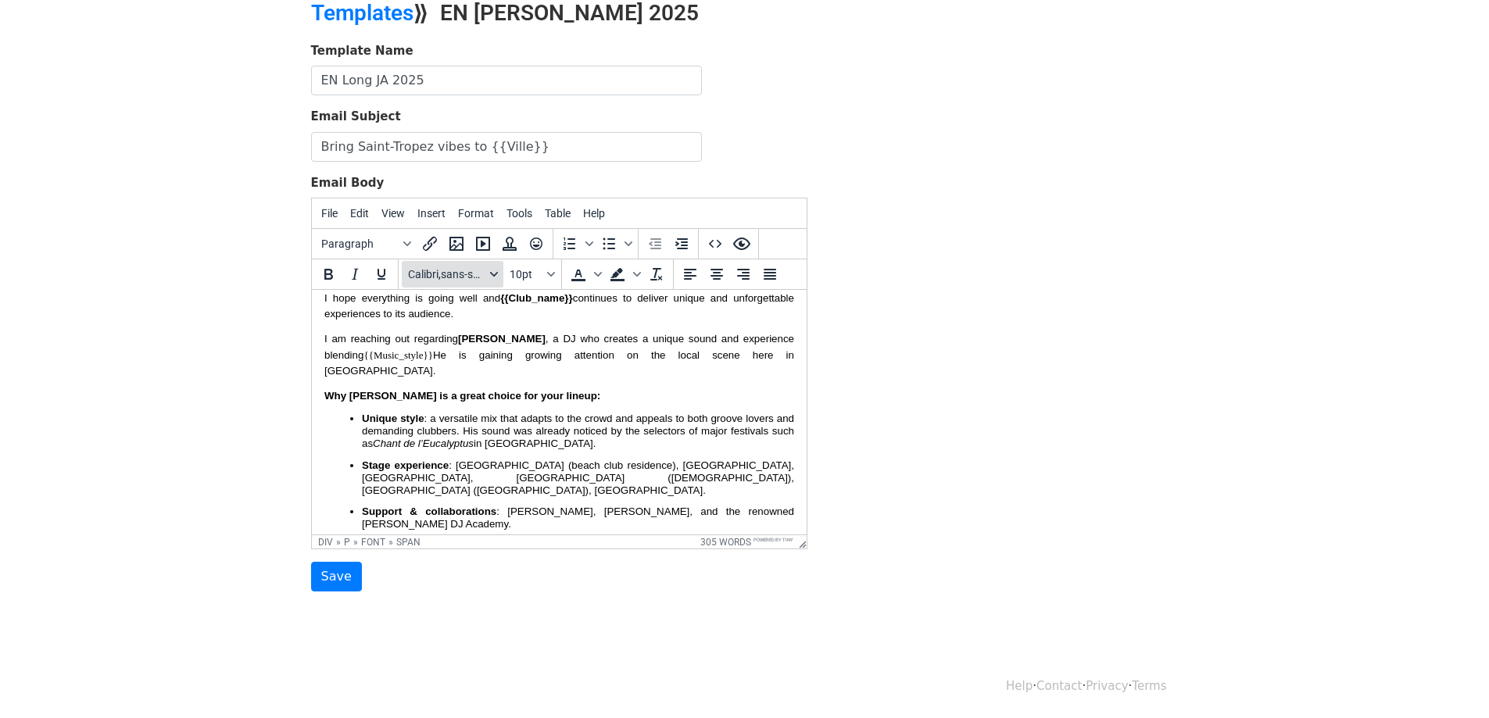
click at [475, 276] on span "Calibri,sans-serif" at bounding box center [446, 274] width 77 height 13
click at [459, 369] on div "Hello, I hope everything is going well and {{Club_name}} continues to deliver u…" at bounding box center [559, 709] width 470 height 922
click at [524, 430] on p "Unique style : a versatile mix that adapts to the crowd and appeals to both gro…" at bounding box center [577, 432] width 432 height 38
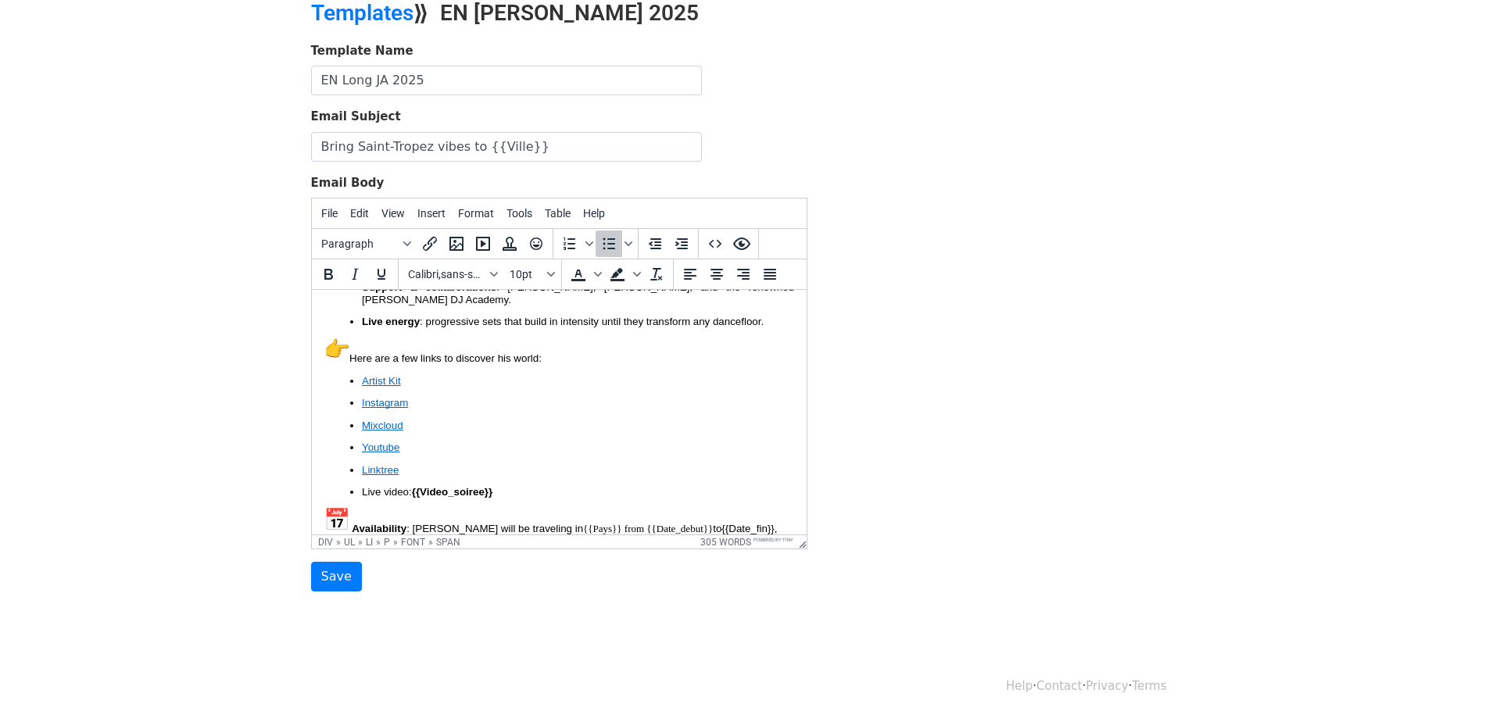
scroll to position [402, 0]
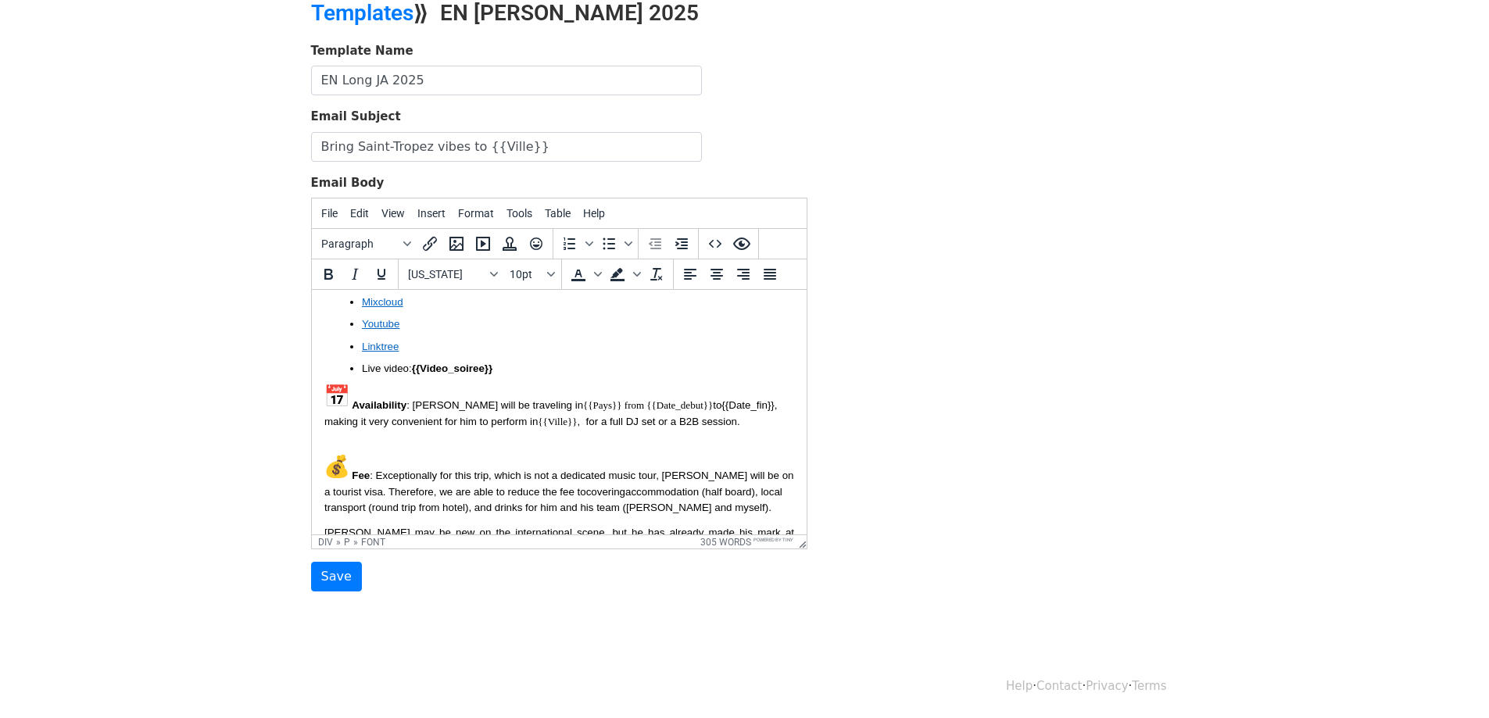
click at [623, 399] on font "Availability : Jett will be traveling in {{Pays}} from {{Date_debut}} to {{Date…" at bounding box center [552, 413] width 456 height 28
click at [720, 399] on span "{{Date_fin}}" at bounding box center [746, 405] width 52 height 12
click at [727, 399] on span ", making it very convenient for him to perform in" at bounding box center [552, 413] width 456 height 28
click at [720, 399] on span "{{Date_fin}}" at bounding box center [746, 405] width 52 height 12
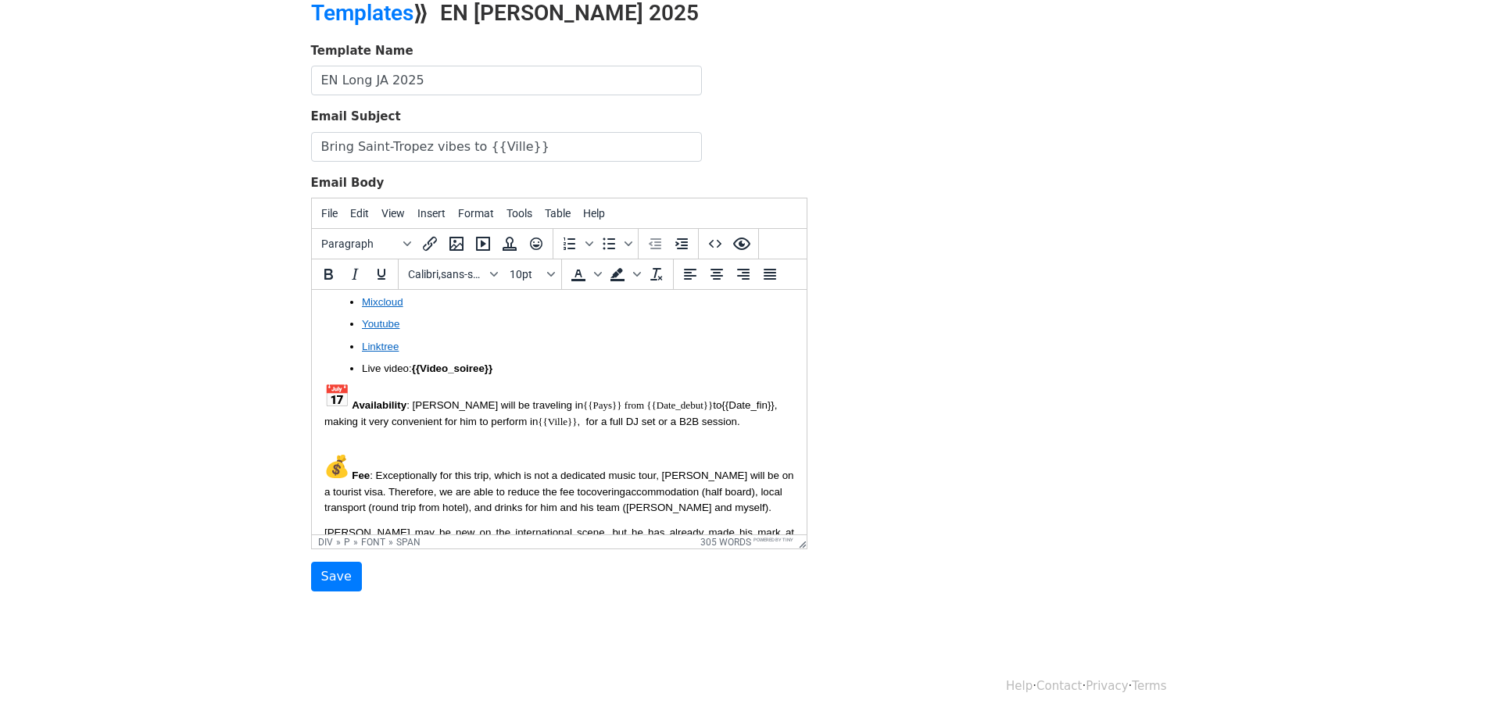
click at [720, 399] on span "{{Date_fin}}" at bounding box center [746, 405] width 52 height 12
click at [613, 399] on font "Availability : Jett will be traveling in {{Pays}} from {{Date_debut}} to {{Date…" at bounding box center [552, 413] width 456 height 28
click at [538, 399] on font "Availability : Jett will be traveling in {{Pays}} from {{Date_debut}} to {{Date…" at bounding box center [552, 413] width 456 height 28
click at [491, 399] on span ": Jett will be traveling in" at bounding box center [494, 405] width 177 height 12
click at [456, 399] on span ": Jett will be traveling in" at bounding box center [494, 405] width 177 height 12
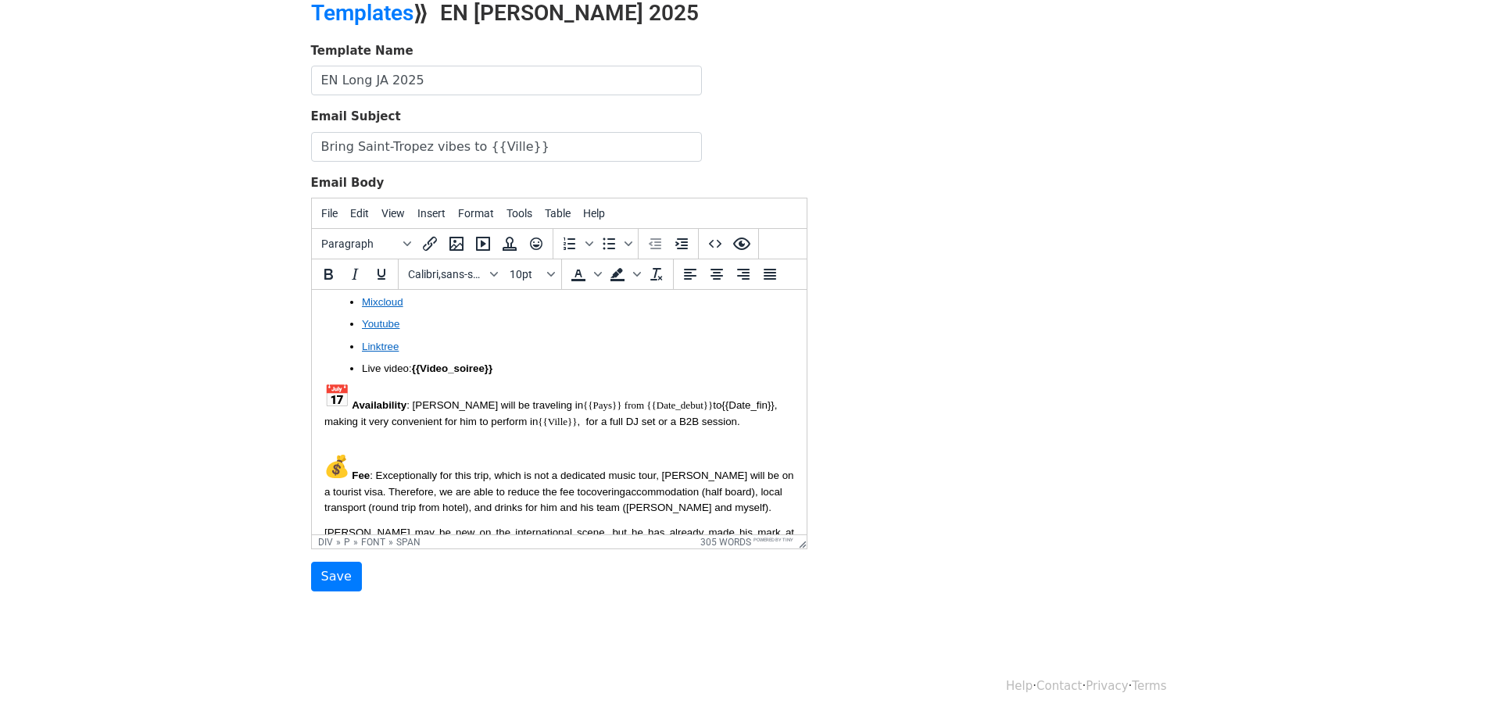
click at [577, 416] on span ", for a full DJ set or a B2B session." at bounding box center [658, 422] width 163 height 12
click at [727, 399] on span ", making it very convenient for him to perform in" at bounding box center [552, 413] width 456 height 28
click at [481, 280] on span "Calibri,sans-serif" at bounding box center [446, 274] width 77 height 13
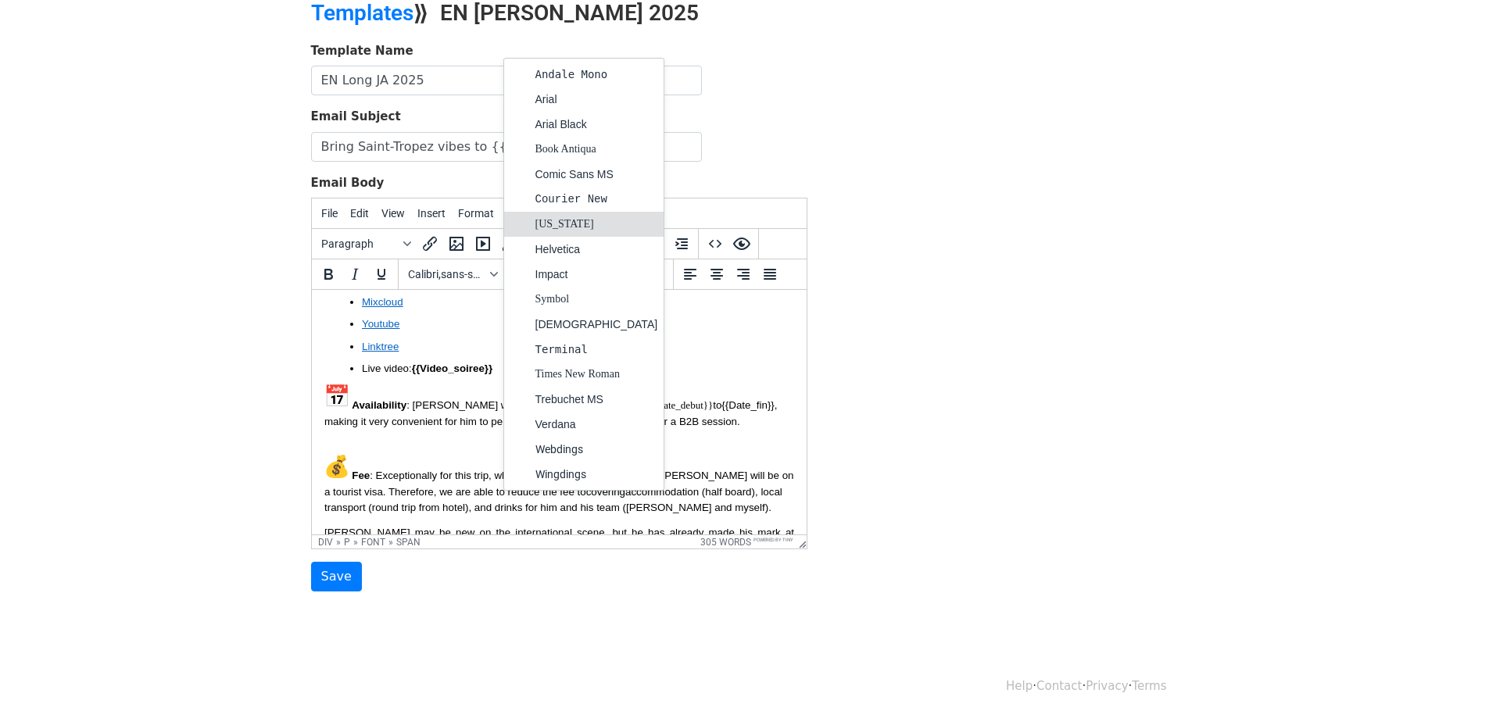
click at [570, 226] on div "[US_STATE]" at bounding box center [596, 224] width 123 height 19
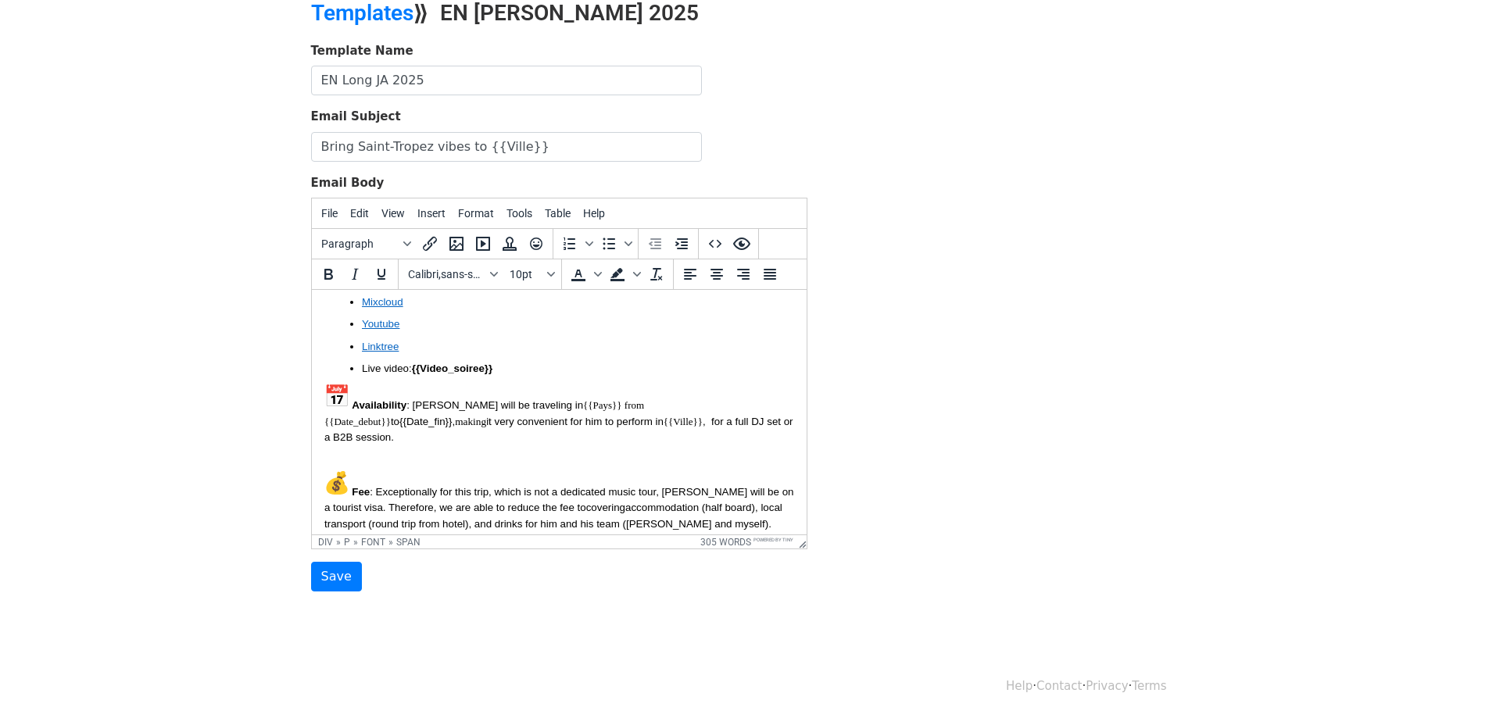
click at [732, 399] on div "Hello, I hope everything is going well and {{Club_name}} continues to deliver u…" at bounding box center [559, 369] width 470 height 939
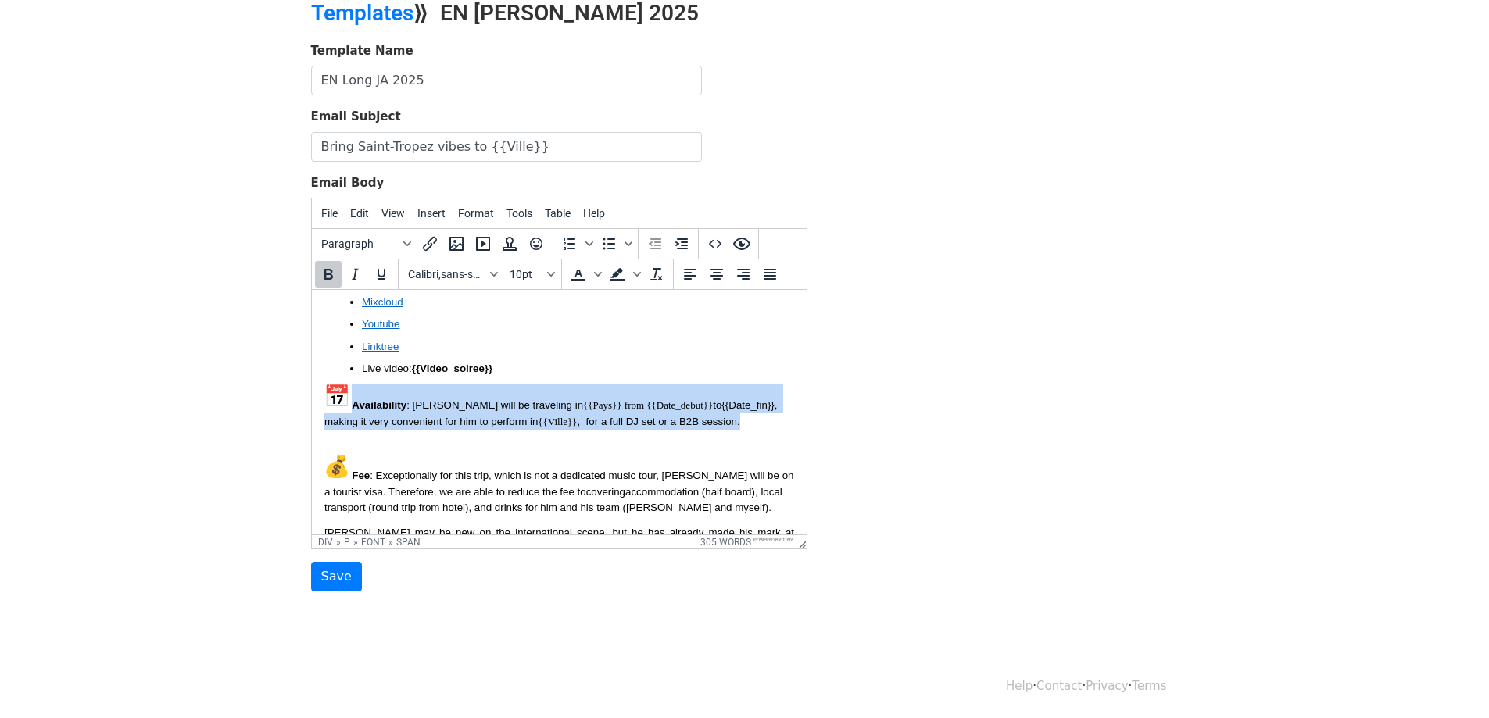
drag, startPoint x: 352, startPoint y: 374, endPoint x: 668, endPoint y: 401, distance: 317.6
click at [668, 401] on div "Hello, I hope everything is going well and {{Club_name}} continues to deliver u…" at bounding box center [559, 361] width 470 height 922
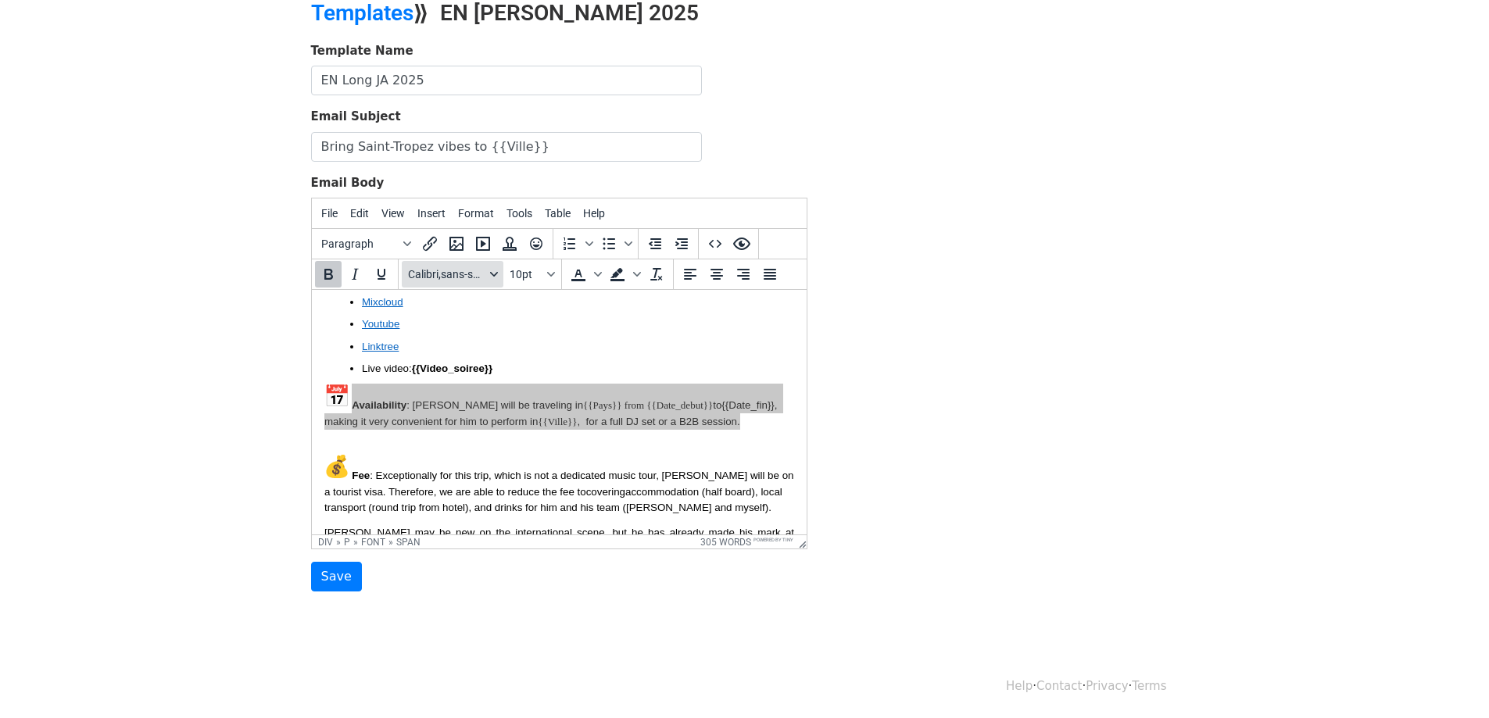
click at [488, 277] on div "Fonts" at bounding box center [494, 274] width 13 height 8
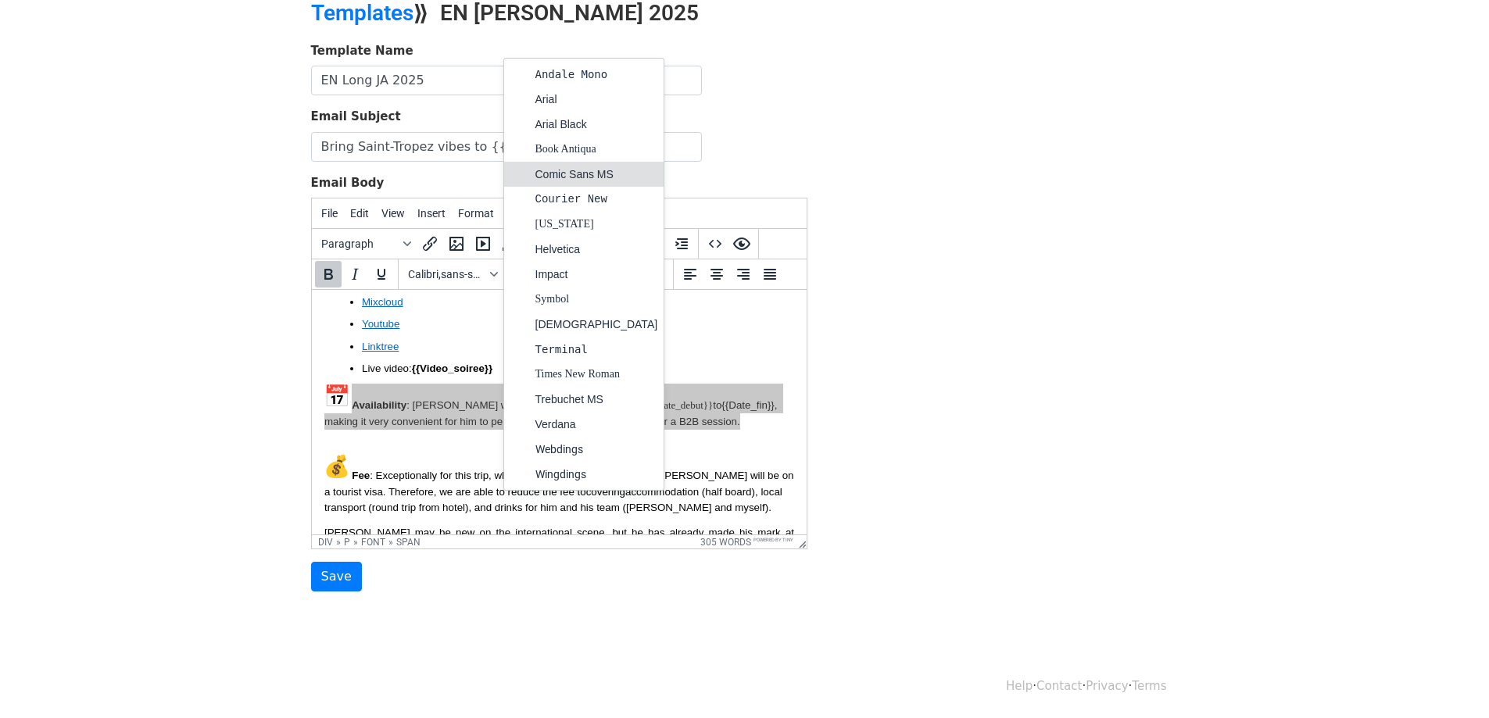
drag, startPoint x: 488, startPoint y: 277, endPoint x: 558, endPoint y: 180, distance: 120.4
click at [558, 180] on body "MergeMail Campaigns Templates Reports Open Gmail Daily emails left: 50 Help jet…" at bounding box center [744, 290] width 1489 height 727
click at [559, 215] on div "[US_STATE]" at bounding box center [596, 224] width 123 height 19
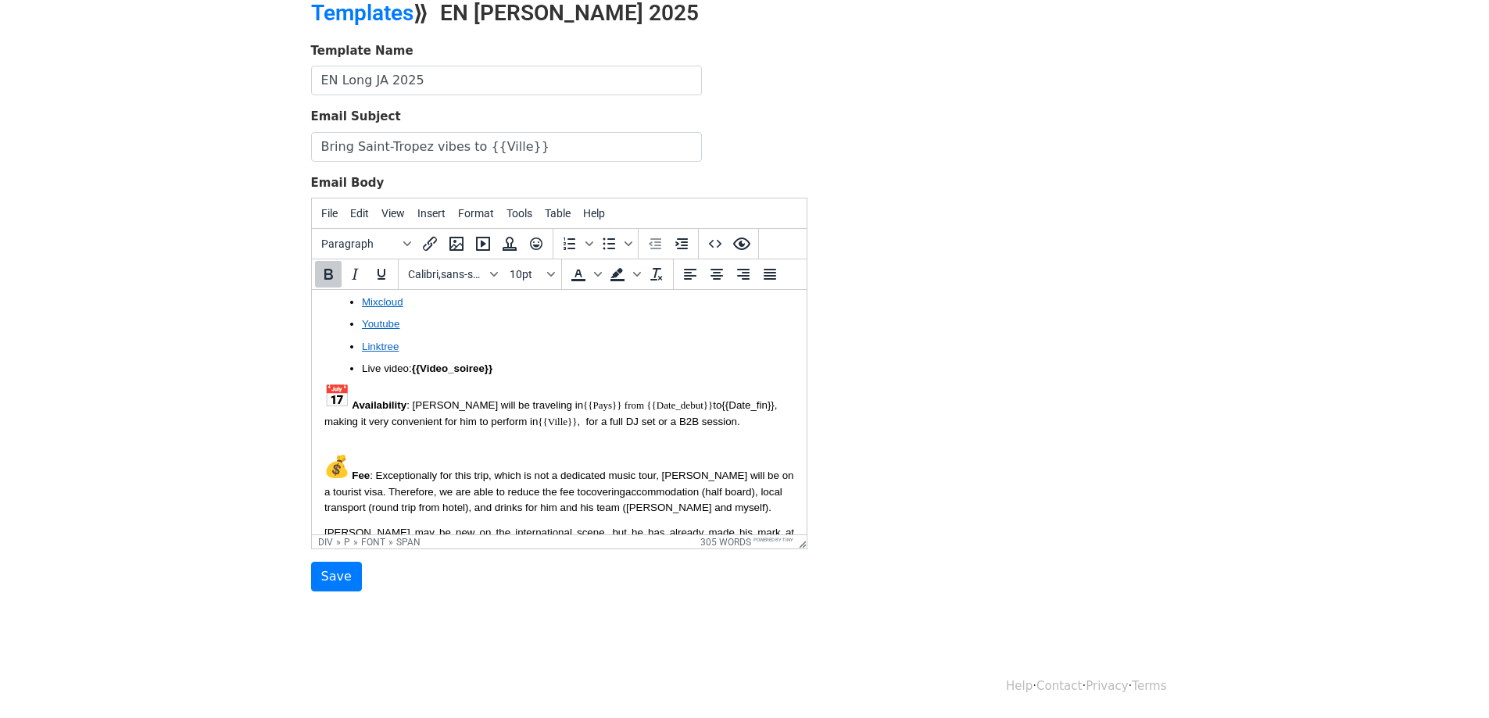
click at [652, 403] on div "Hello, I hope everything is going well and {{Club_name}} continues to deliver u…" at bounding box center [559, 361] width 470 height 922
click at [720, 399] on span "{{Date_fin}}" at bounding box center [746, 405] width 52 height 12
click at [593, 399] on font "Availability : Jett will be traveling in {{Pays}} from {{Date_debut}} to {{Date…" at bounding box center [552, 413] width 456 height 28
click at [634, 399] on font "Availability : Jett will be traveling in {{Pays}} from {{Date_debut}} to {{Date…" at bounding box center [552, 413] width 456 height 28
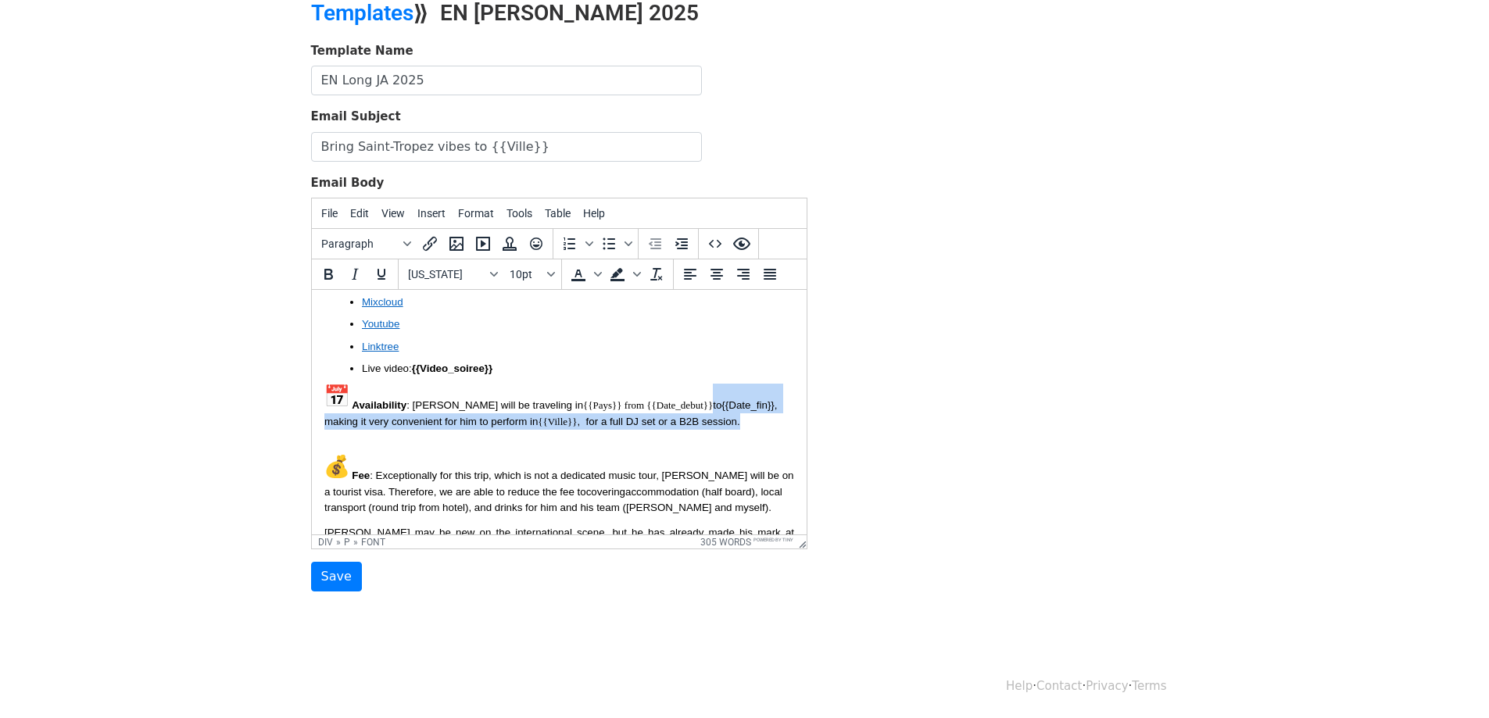
drag, startPoint x: 636, startPoint y: 376, endPoint x: 758, endPoint y: 401, distance: 124.4
click at [758, 401] on div "Hello, I hope everything is going well and {{Club_name}} continues to deliver u…" at bounding box center [559, 361] width 470 height 922
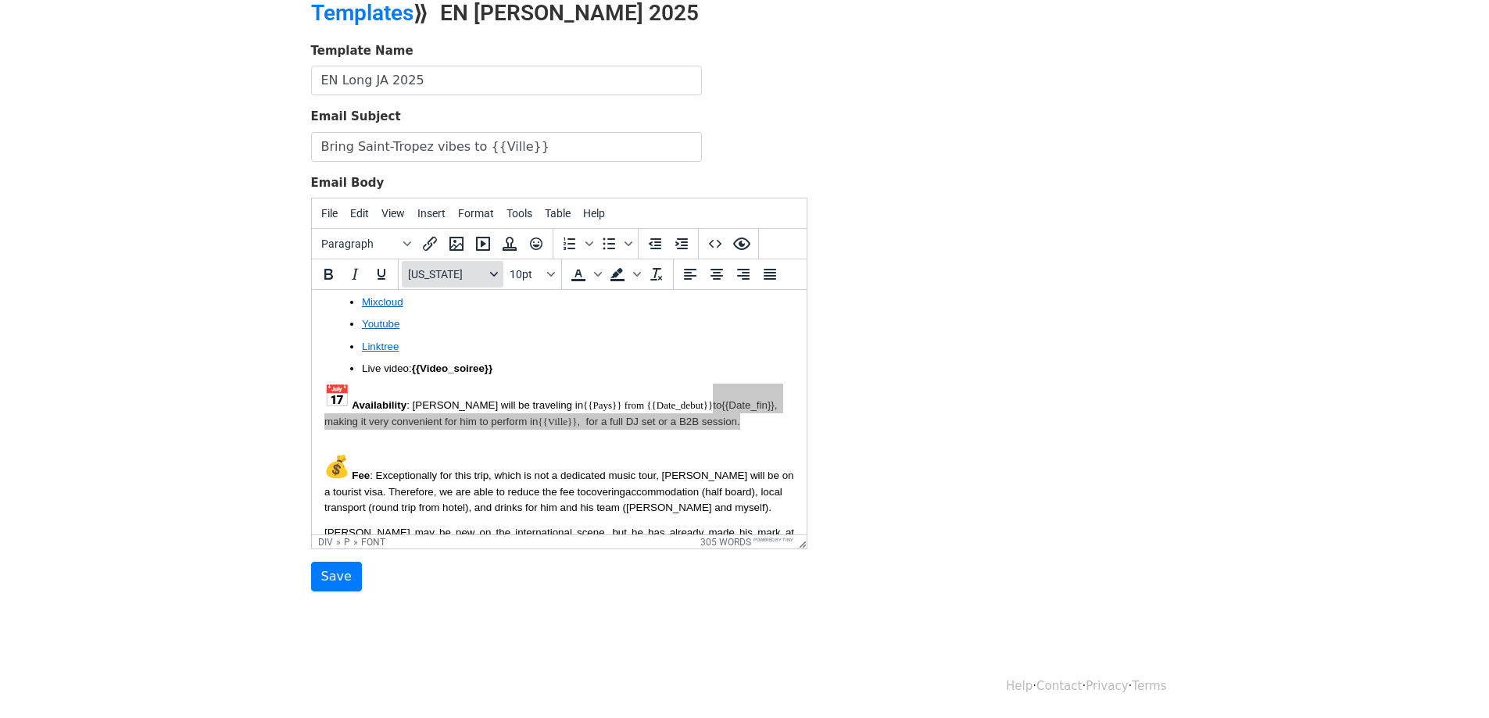
click at [450, 274] on span "[US_STATE]" at bounding box center [446, 274] width 77 height 13
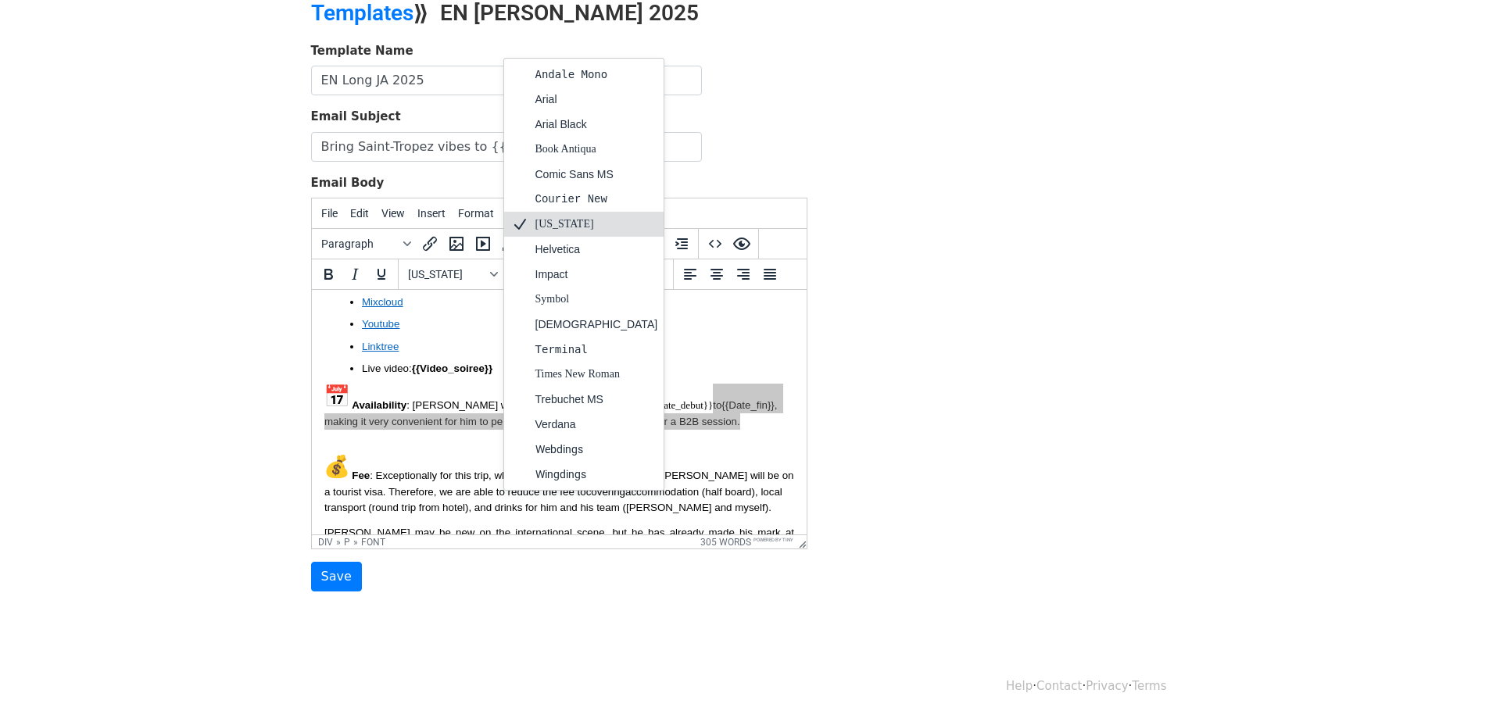
click at [545, 229] on div "[US_STATE]" at bounding box center [596, 224] width 123 height 19
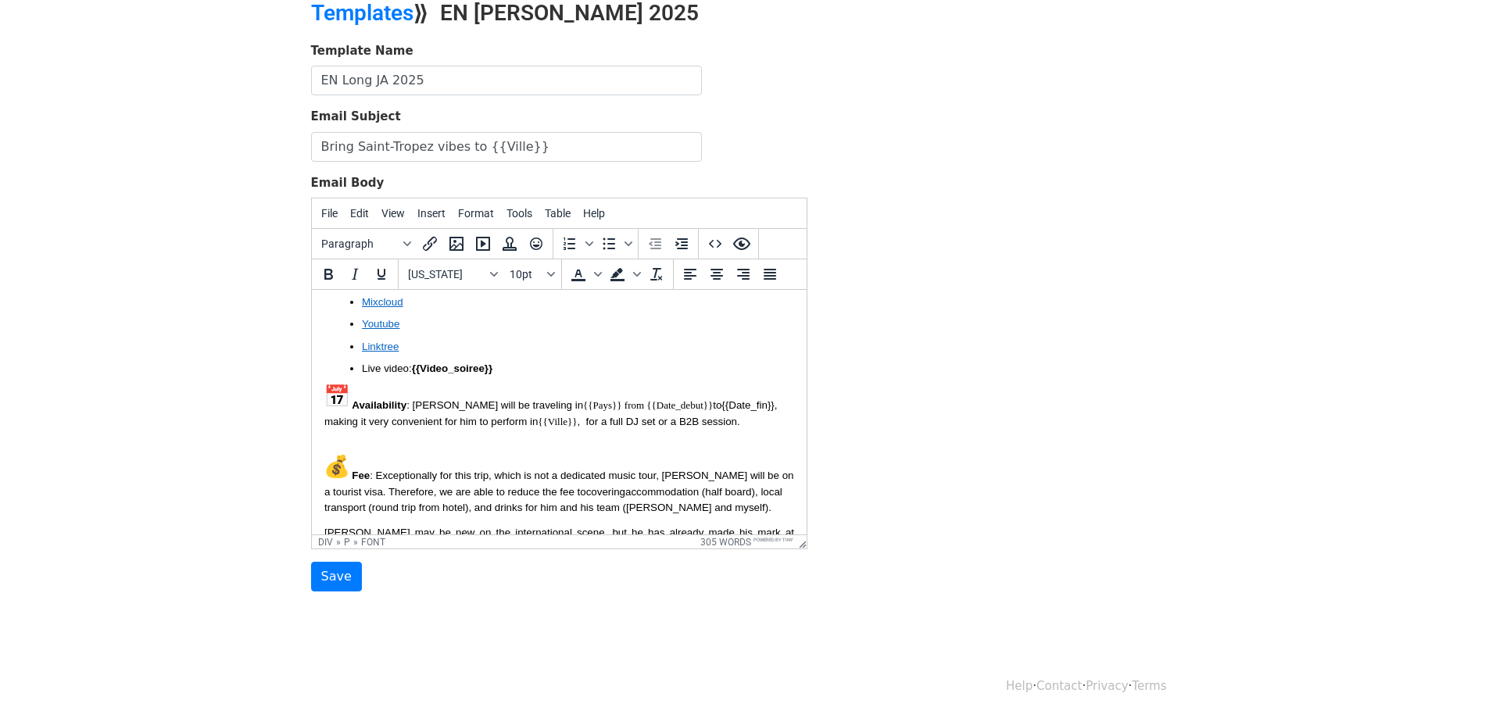
click at [632, 399] on font "Availability : Jett will be traveling in {{Pays}} from {{Date_debut}} to {{Date…" at bounding box center [552, 413] width 456 height 28
drag, startPoint x: 640, startPoint y: 375, endPoint x: 566, endPoint y: 377, distance: 74.3
click at [566, 399] on font "Availability : Jett will be traveling in {{Pays}} from {{Date_debut}} to {{Date…" at bounding box center [552, 413] width 456 height 28
click at [555, 399] on font "Availability : Jett will be traveling in {{Pays}} from {{Date_debut}} to {{Date…" at bounding box center [552, 413] width 456 height 28
click at [527, 399] on font "Availability : Jett will be traveling in {{Pays}} from {{Date_debut}} to {{Date…" at bounding box center [552, 413] width 456 height 28
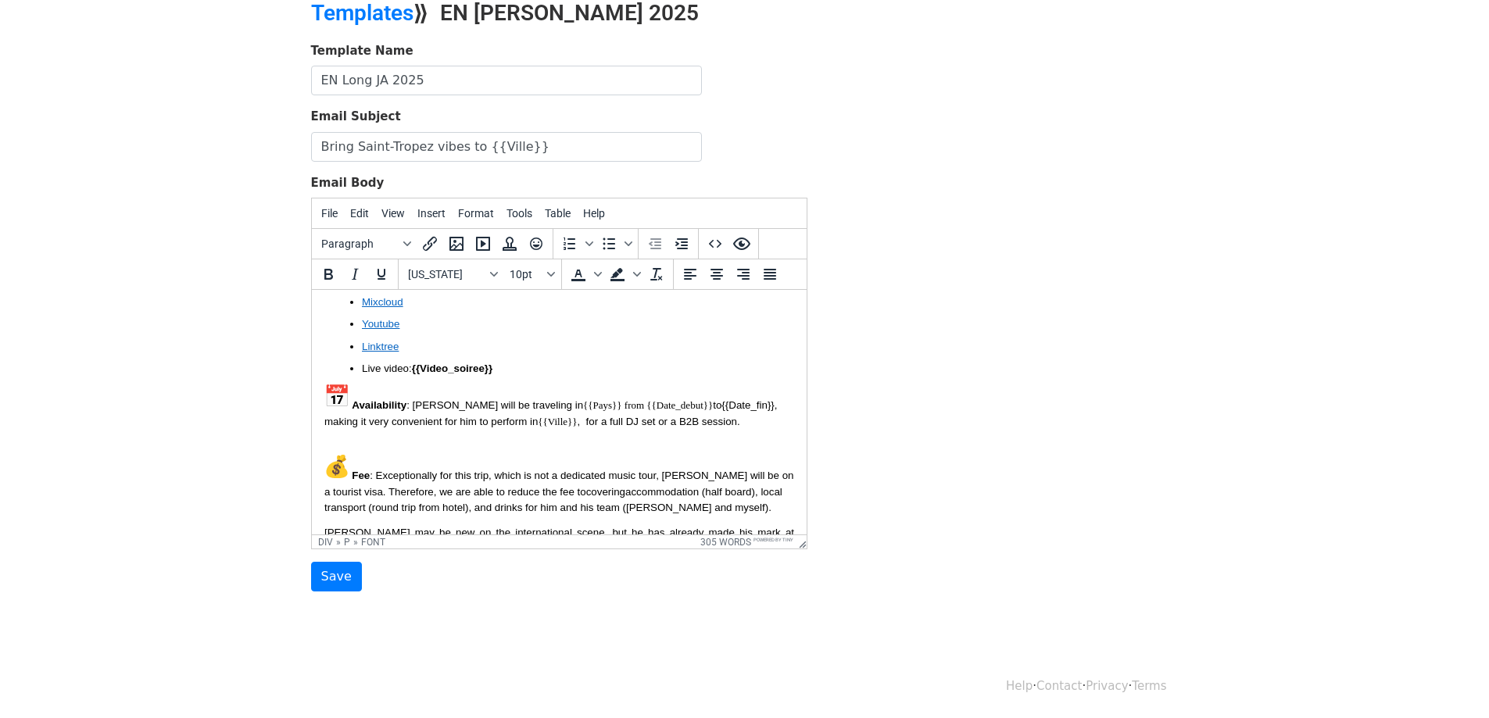
click at [508, 399] on font "Availability : Jett will be traveling in {{Pays}} from {{Date_debut}} to {{Date…" at bounding box center [552, 413] width 456 height 28
click at [495, 399] on span ": Jett will be traveling in" at bounding box center [494, 405] width 177 height 12
drag, startPoint x: 500, startPoint y: 374, endPoint x: 403, endPoint y: 374, distance: 96.9
click at [403, 399] on font "Availability : Jett will be traveling in {{Pays}} from {{Date_debut}} to {{Date…" at bounding box center [552, 413] width 456 height 28
click at [456, 270] on span "Calibri,sans-serif" at bounding box center [446, 274] width 77 height 13
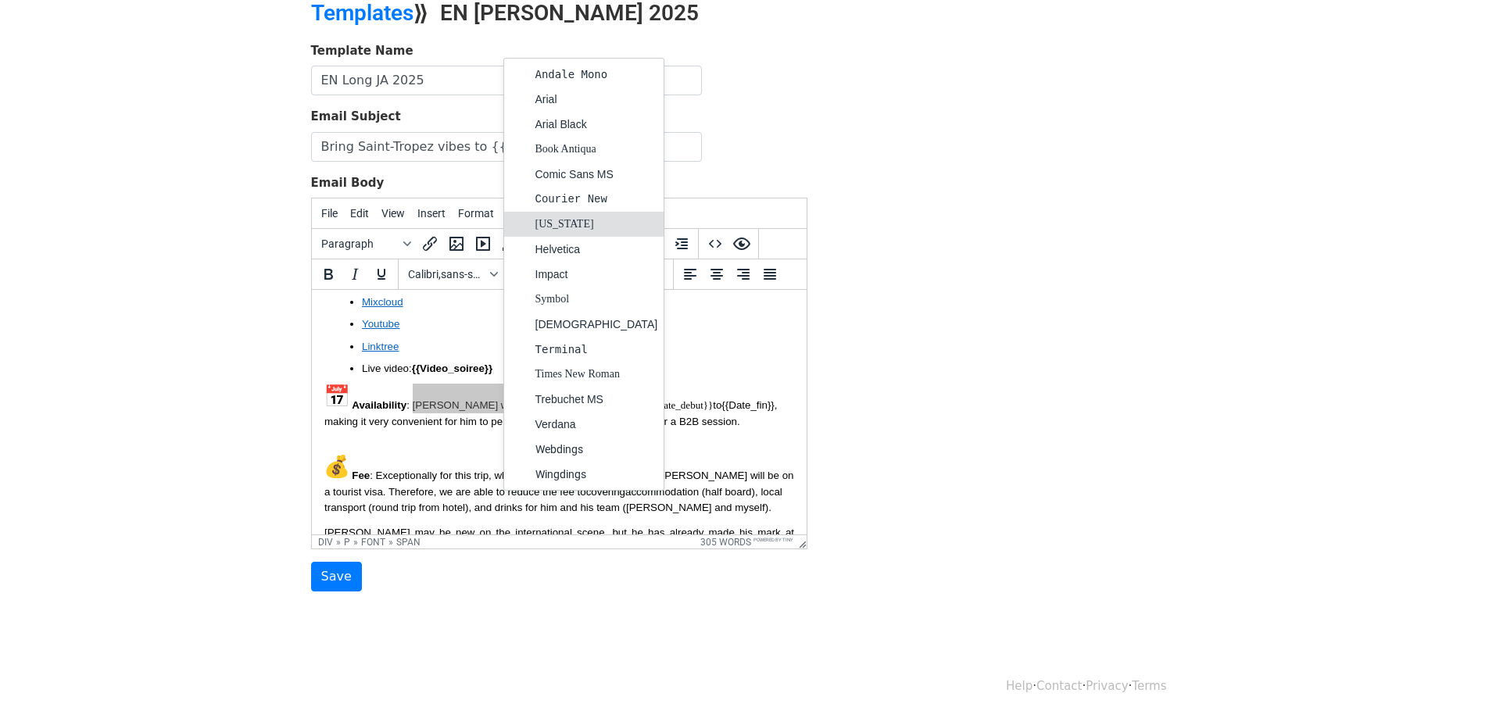
click at [549, 222] on div "[US_STATE]" at bounding box center [596, 224] width 123 height 19
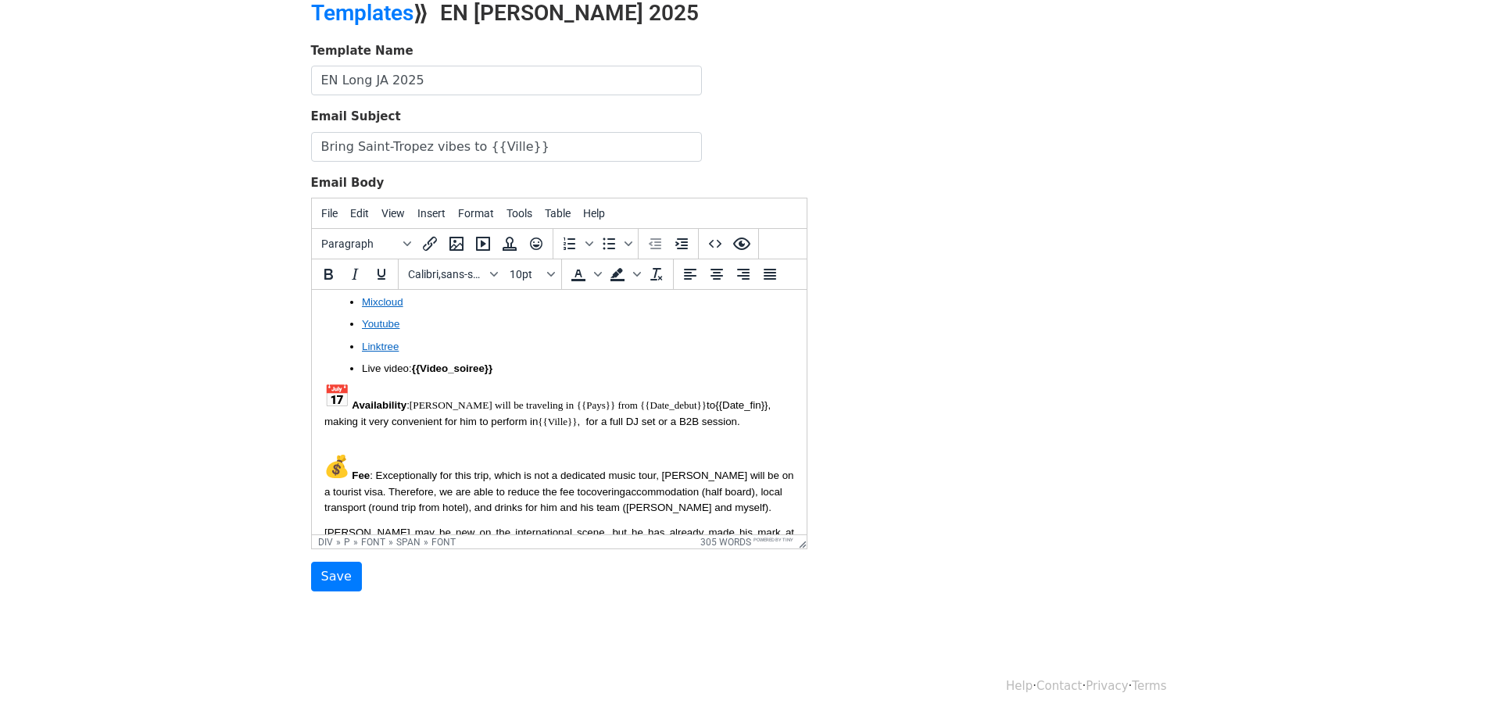
click at [535, 438] on p "Fee : Exceptionally for this trip, which is not a dedicated music tour, Jett wi…" at bounding box center [559, 477] width 470 height 78
click at [717, 399] on span ", making it very convenient for him to perform in" at bounding box center [548, 413] width 449 height 28
drag, startPoint x: 717, startPoint y: 375, endPoint x: 701, endPoint y: 386, distance: 19.7
click at [701, 386] on p "Availability : Jett will be traveling in {{Pays}} from {{Date_debut}} to {{Date…" at bounding box center [559, 406] width 470 height 45
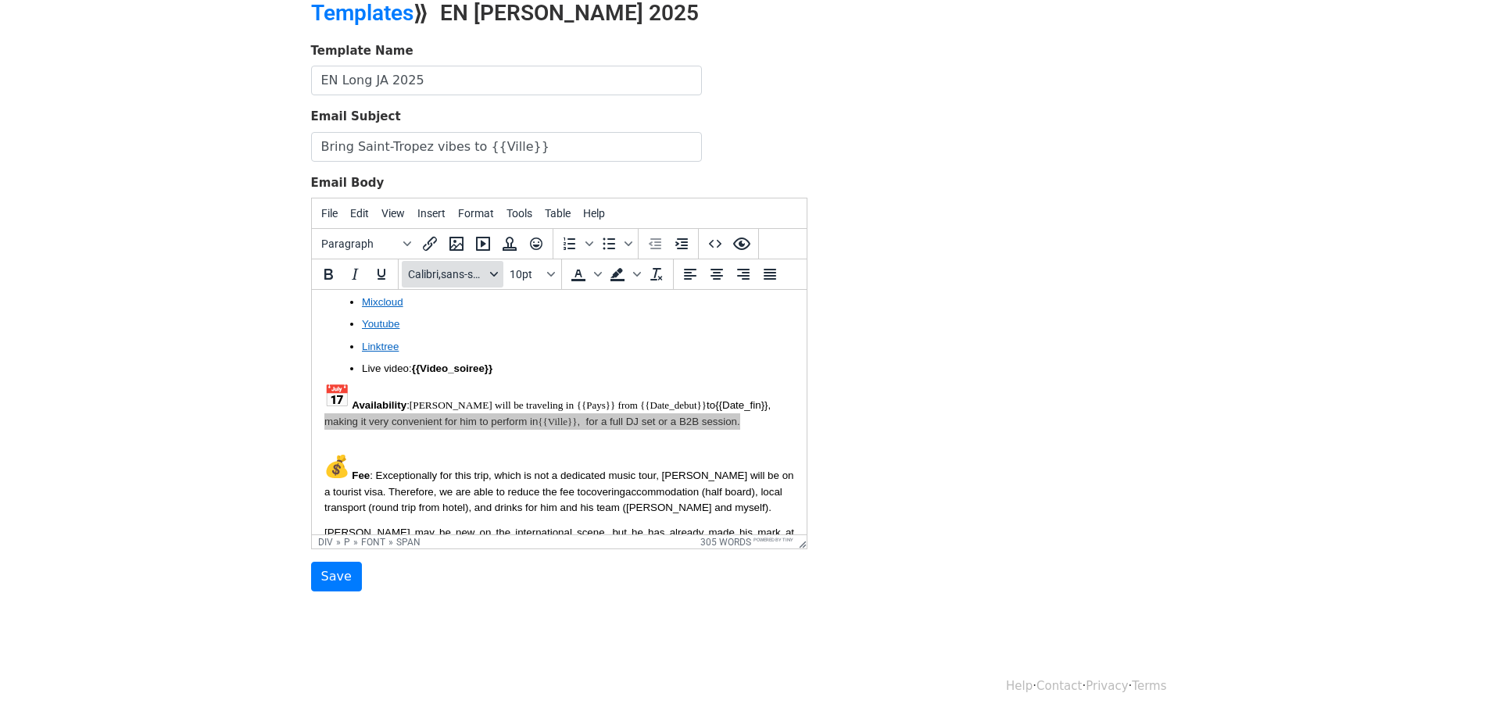
click at [470, 279] on span "Calibri,sans-serif" at bounding box center [446, 274] width 77 height 13
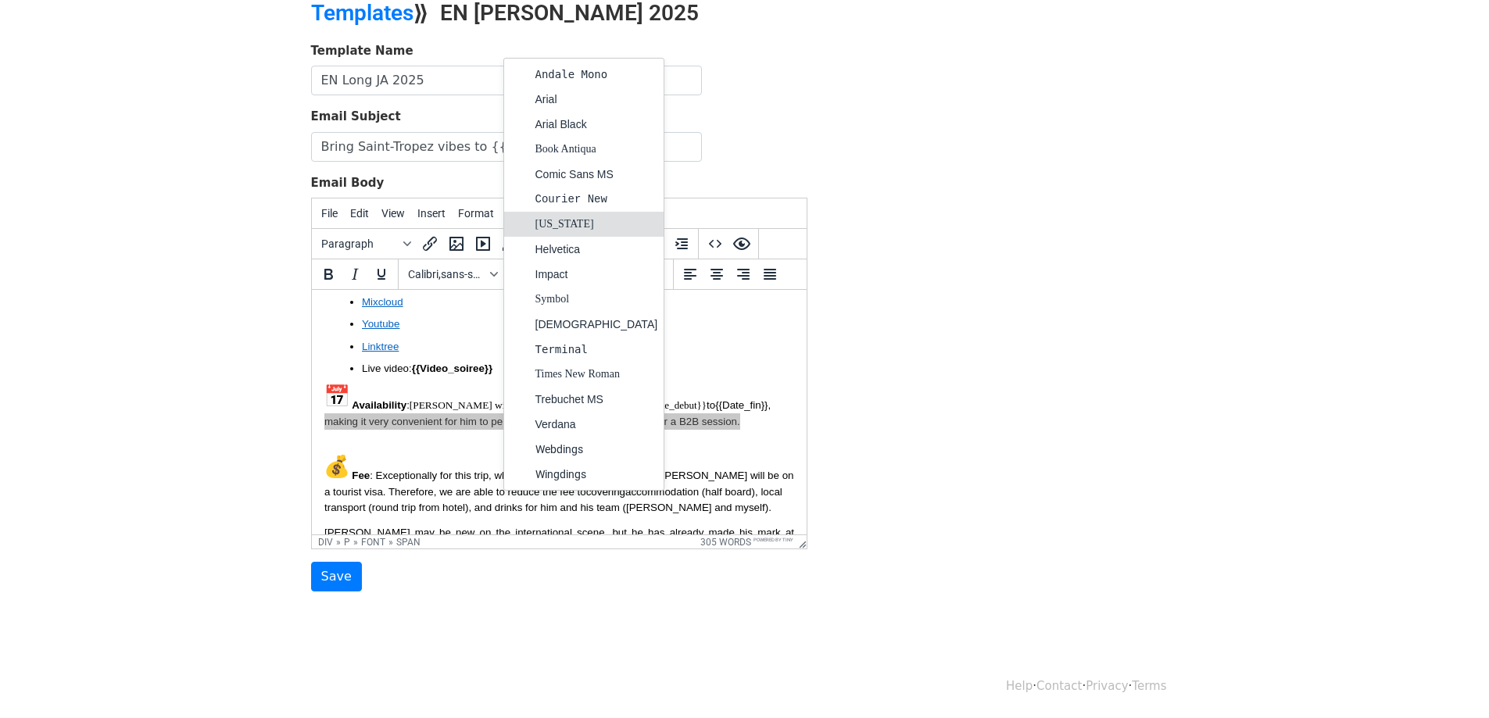
click at [546, 220] on div "[US_STATE]" at bounding box center [596, 224] width 123 height 19
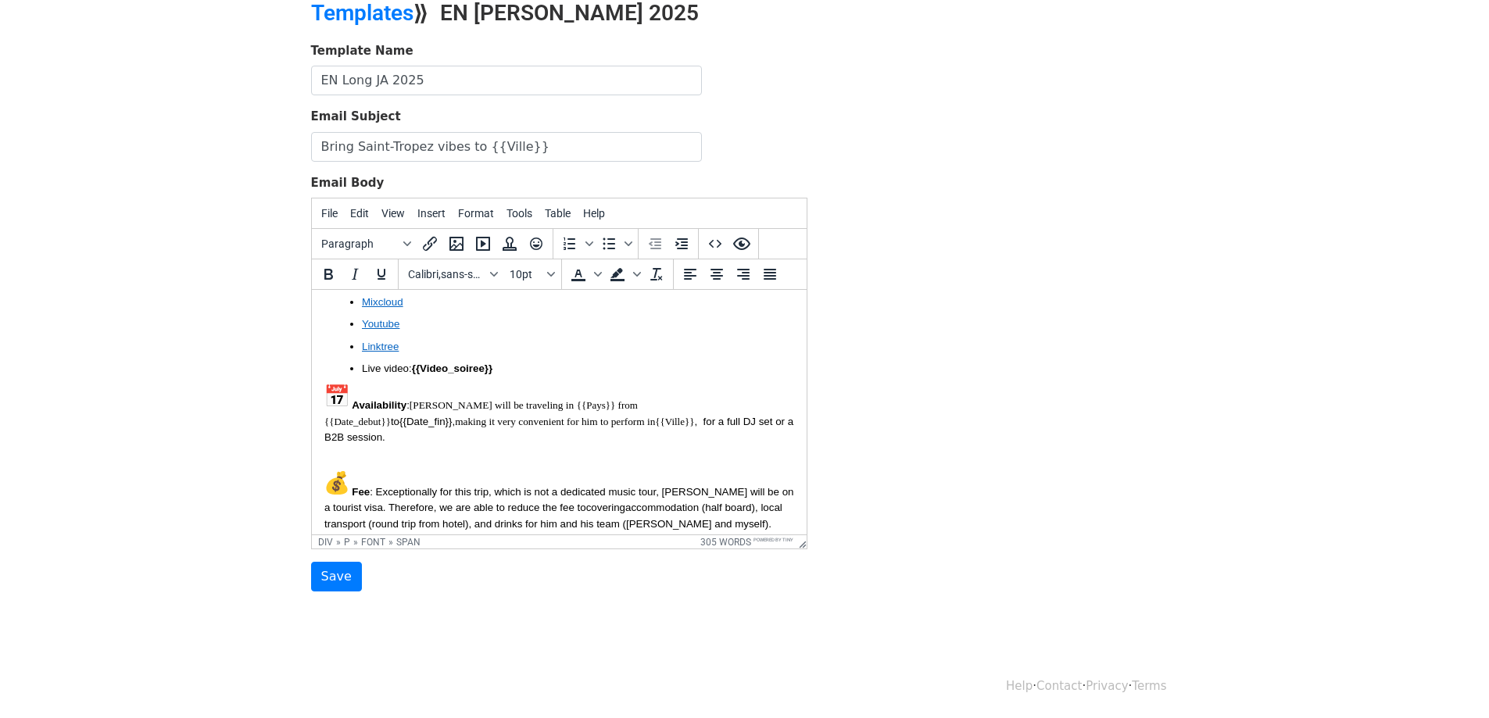
click at [627, 454] on p "Fee : Exceptionally for this trip, which is not a dedicated music tour, Jett wi…" at bounding box center [559, 493] width 470 height 78
click at [654, 416] on font "making it very convenient for him to perform in" at bounding box center [554, 422] width 200 height 12
click at [630, 401] on div "Hello, I hope everything is going well and {{Club_name}} continues to deliver u…" at bounding box center [559, 369] width 470 height 939
drag, startPoint x: 715, startPoint y: 375, endPoint x: 781, endPoint y: 379, distance: 66.5
click at [654, 416] on font "making it very convenient for him to perform in" at bounding box center [554, 422] width 200 height 12
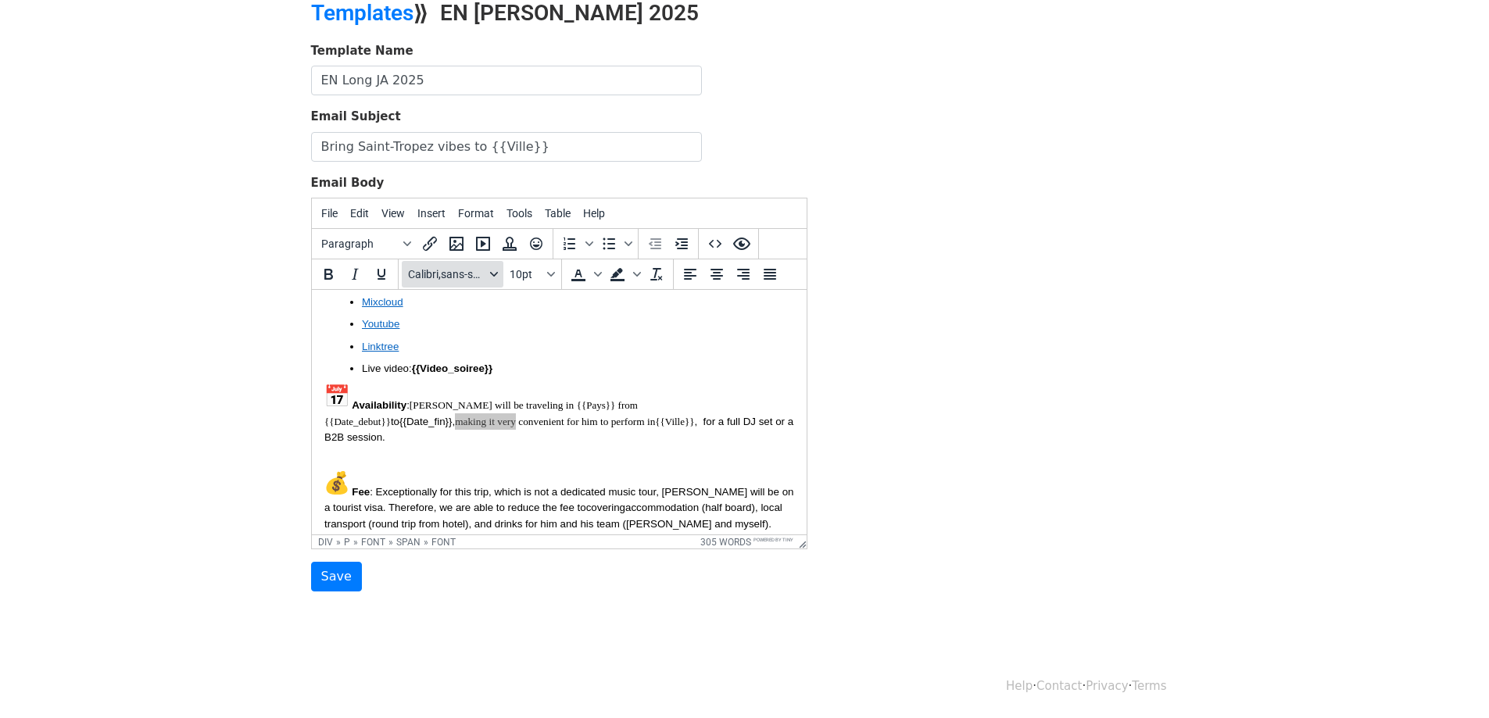
click at [417, 268] on span "Calibri,sans-serif" at bounding box center [446, 274] width 77 height 13
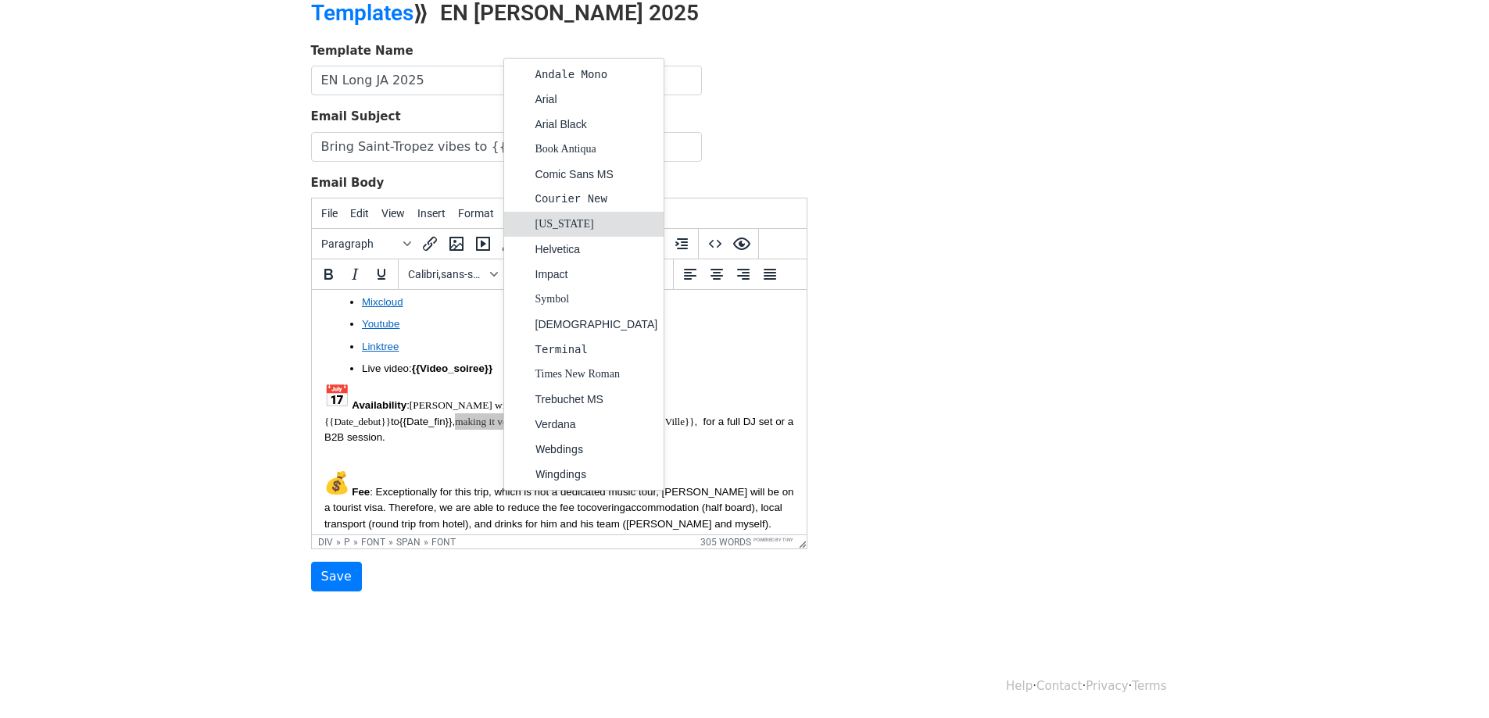
click at [525, 224] on div at bounding box center [519, 224] width 19 height 19
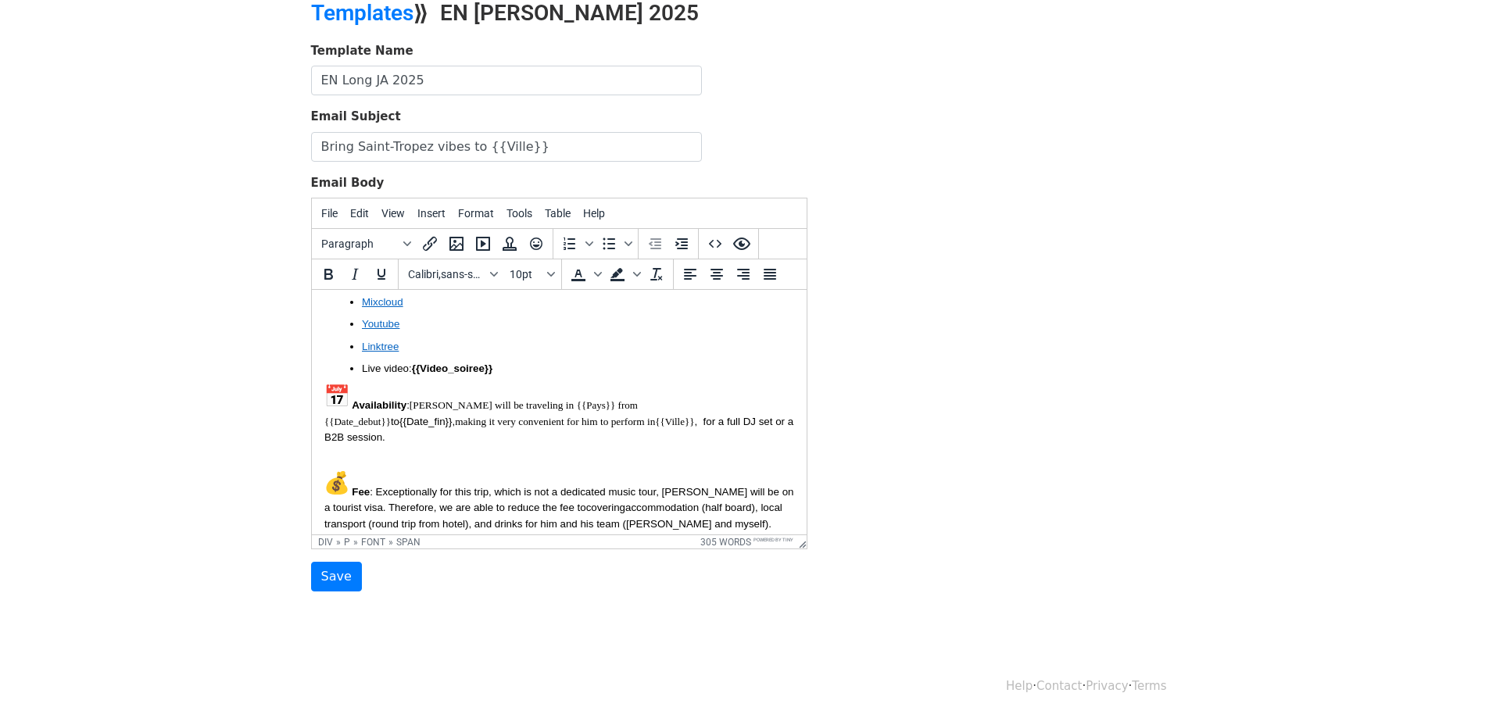
click at [693, 454] on p "Fee : Exceptionally for this trip, which is not a dedicated music tour, Jett wi…" at bounding box center [559, 493] width 470 height 78
drag, startPoint x: 324, startPoint y: 394, endPoint x: 620, endPoint y: 399, distance: 296.2
click at [620, 399] on div "Hello, I hope everything is going well and {{Club_name}} continues to deliver u…" at bounding box center [559, 369] width 470 height 939
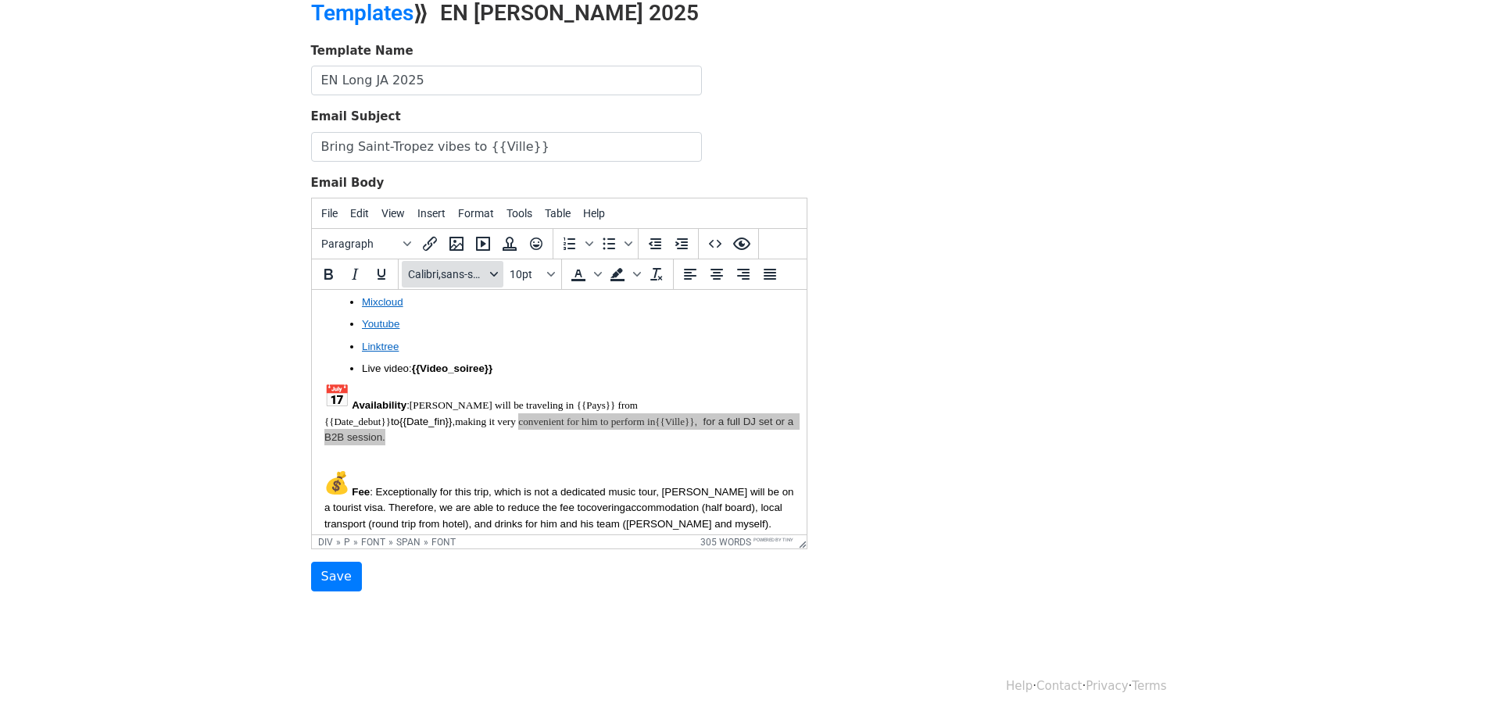
click at [462, 268] on span "Calibri,sans-serif" at bounding box center [446, 274] width 77 height 13
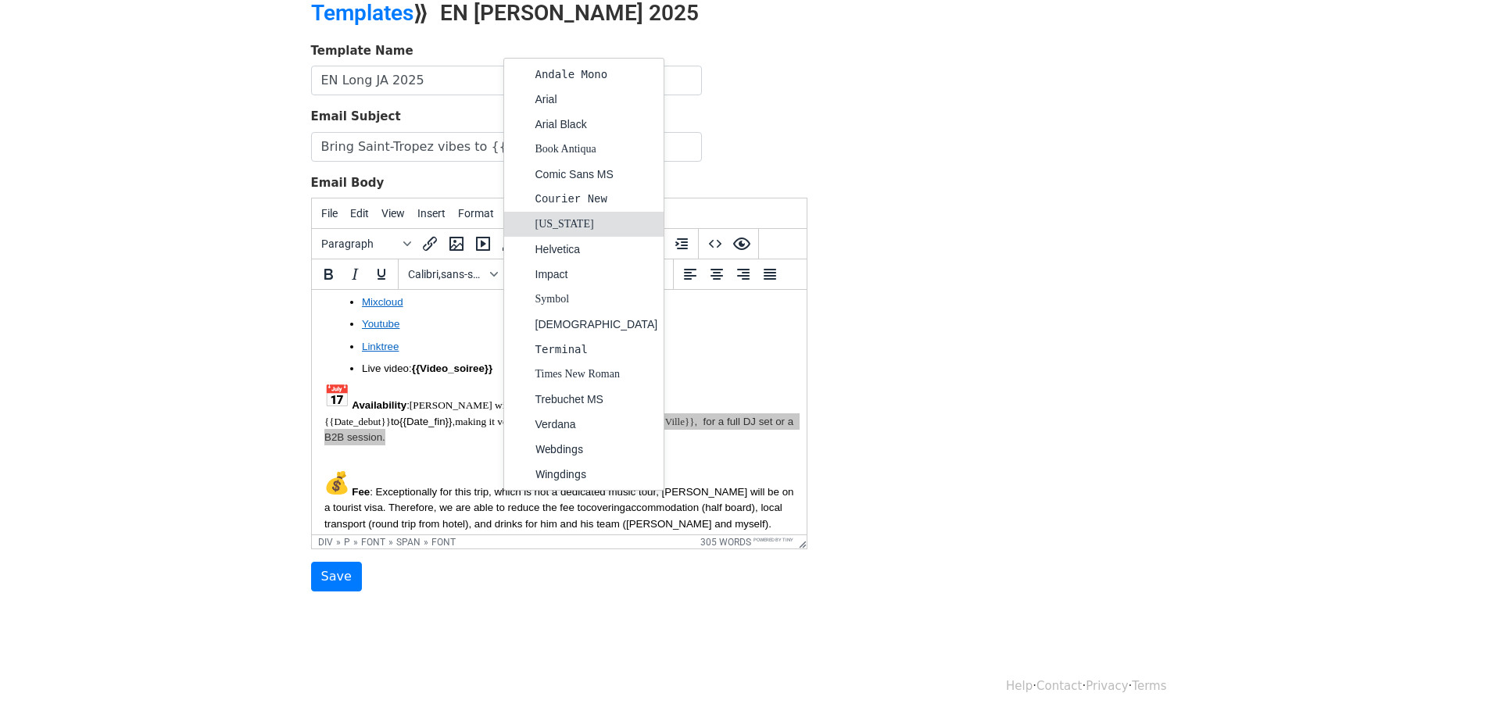
click at [542, 227] on div "[US_STATE]" at bounding box center [596, 224] width 123 height 19
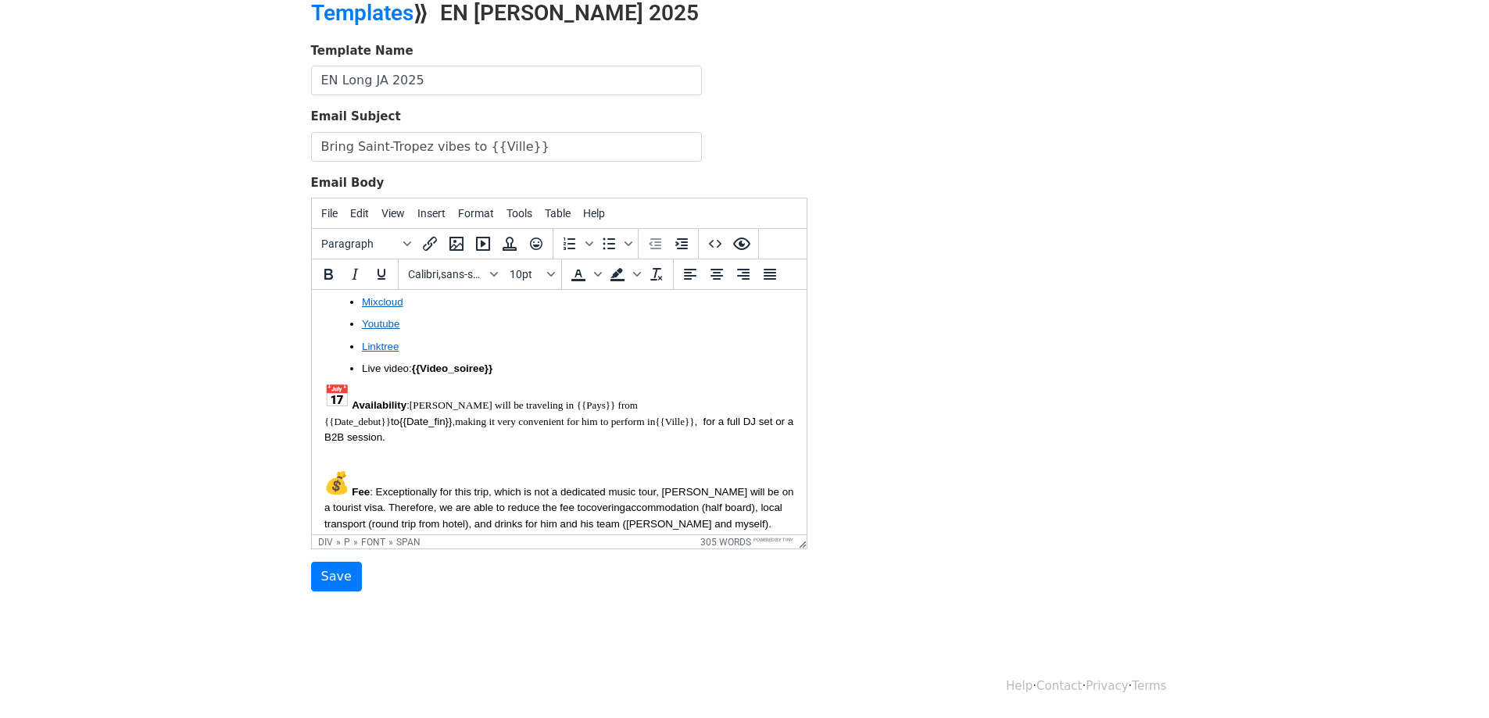
click at [699, 402] on div "Hello, I hope everything is going well and {{Club_name}} continues to deliver u…" at bounding box center [559, 369] width 470 height 939
click at [693, 392] on p "Availability : Jett will be traveling in {{Pays}} from {{Date_debut}} to {{Date…" at bounding box center [559, 415] width 470 height 62
click at [654, 416] on font "making it very convenient for him to perform in" at bounding box center [554, 422] width 200 height 12
click at [451, 416] on span "{{Date_fin}}" at bounding box center [425, 422] width 52 height 12
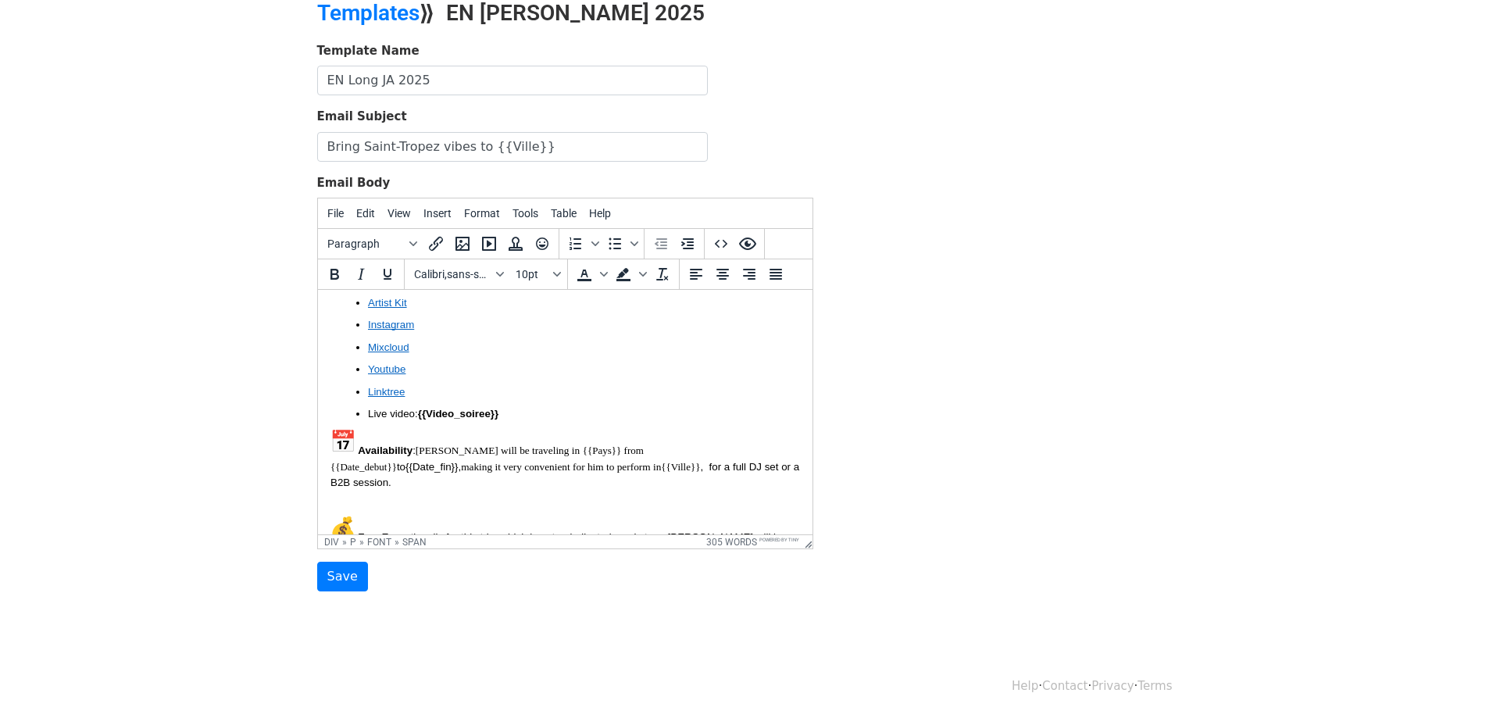
scroll to position [353, 0]
click at [511, 241] on icon "Insert template" at bounding box center [509, 244] width 14 height 14
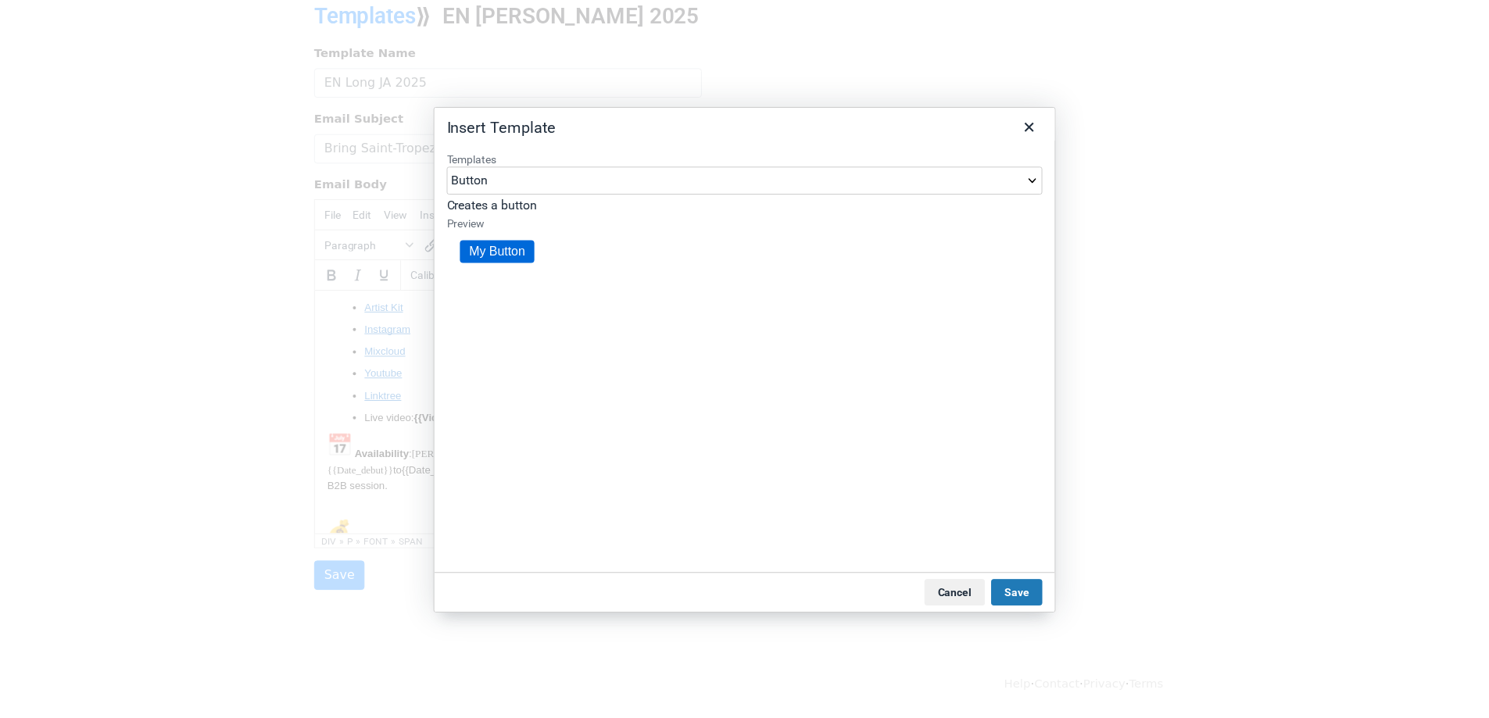
scroll to position [0, 0]
click at [1037, 123] on icon "Close" at bounding box center [1037, 125] width 19 height 19
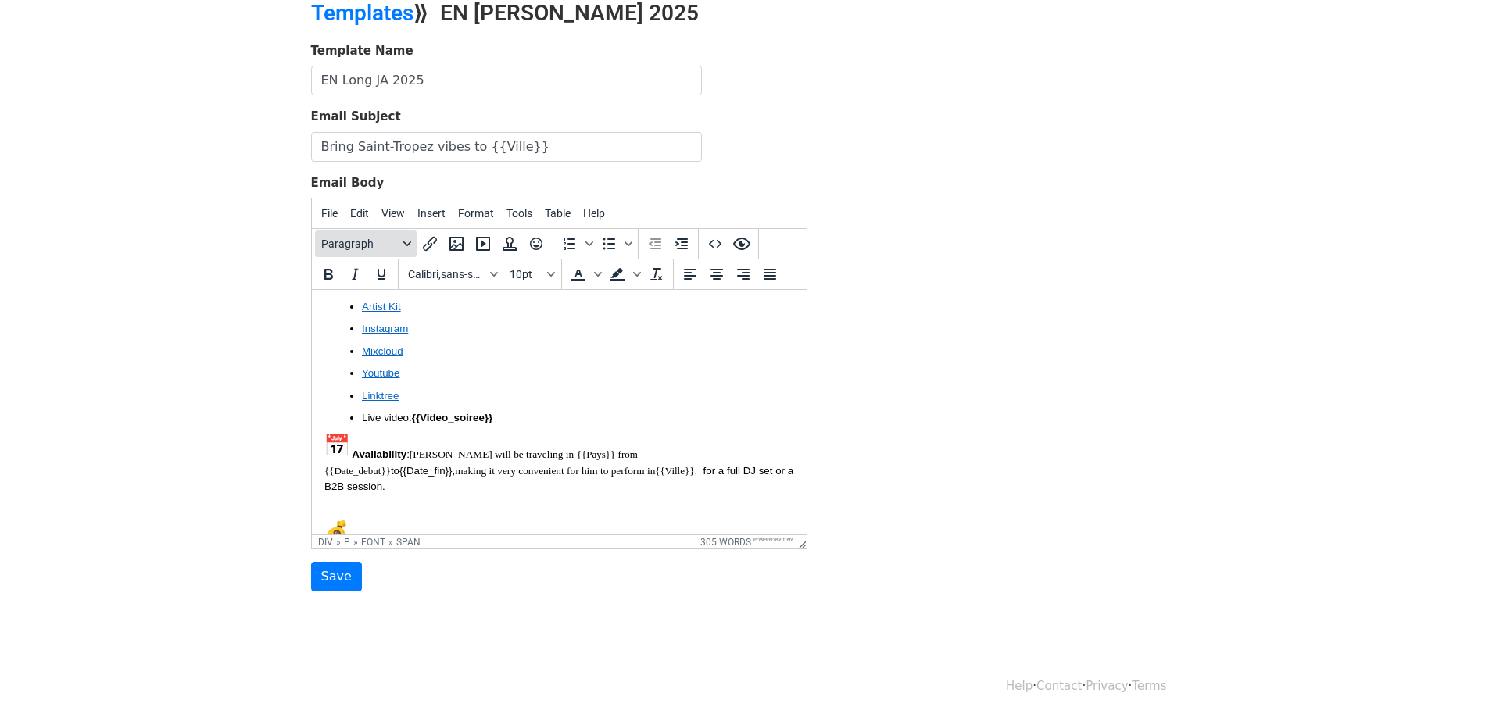
click at [409, 244] on icon "Blocks" at bounding box center [407, 244] width 8 height 8
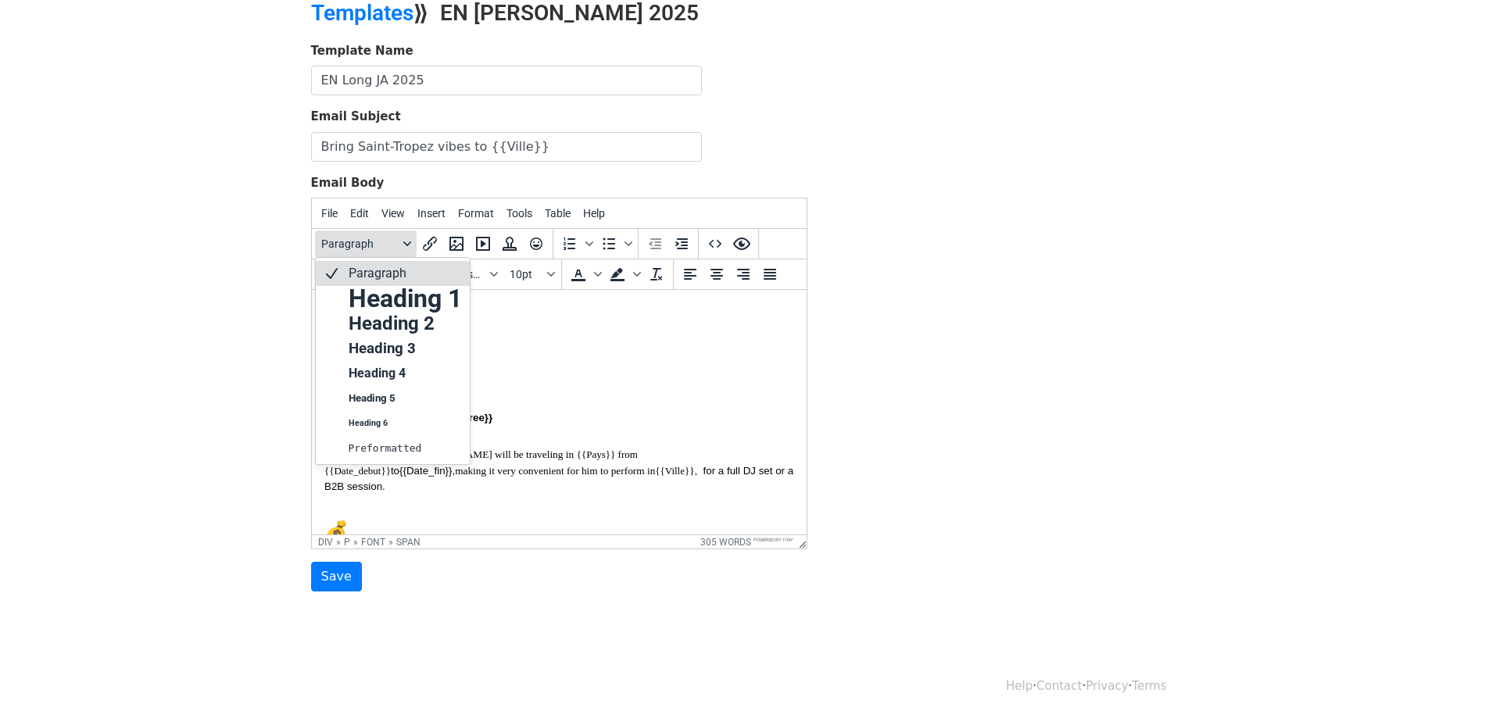
click at [409, 244] on icon "Blocks" at bounding box center [407, 244] width 8 height 8
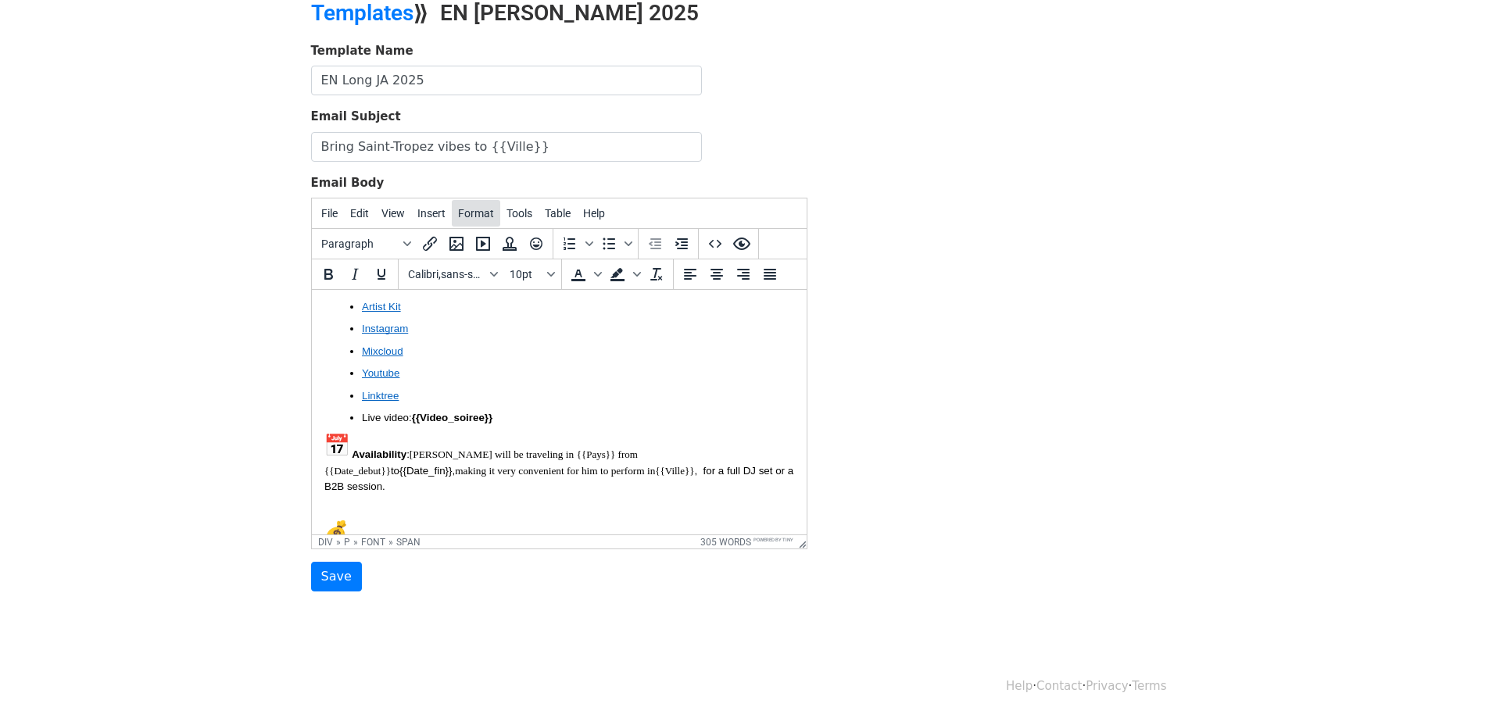
click at [483, 211] on span "Format" at bounding box center [476, 213] width 36 height 13
drag, startPoint x: 717, startPoint y: 424, endPoint x: 717, endPoint y: 433, distance: 9.4
click at [717, 433] on p "Availability : Jett will be traveling in {{Pays}} from {{Date_debut}} to {{Date…" at bounding box center [559, 464] width 470 height 62
click at [471, 219] on span "Format" at bounding box center [476, 213] width 36 height 13
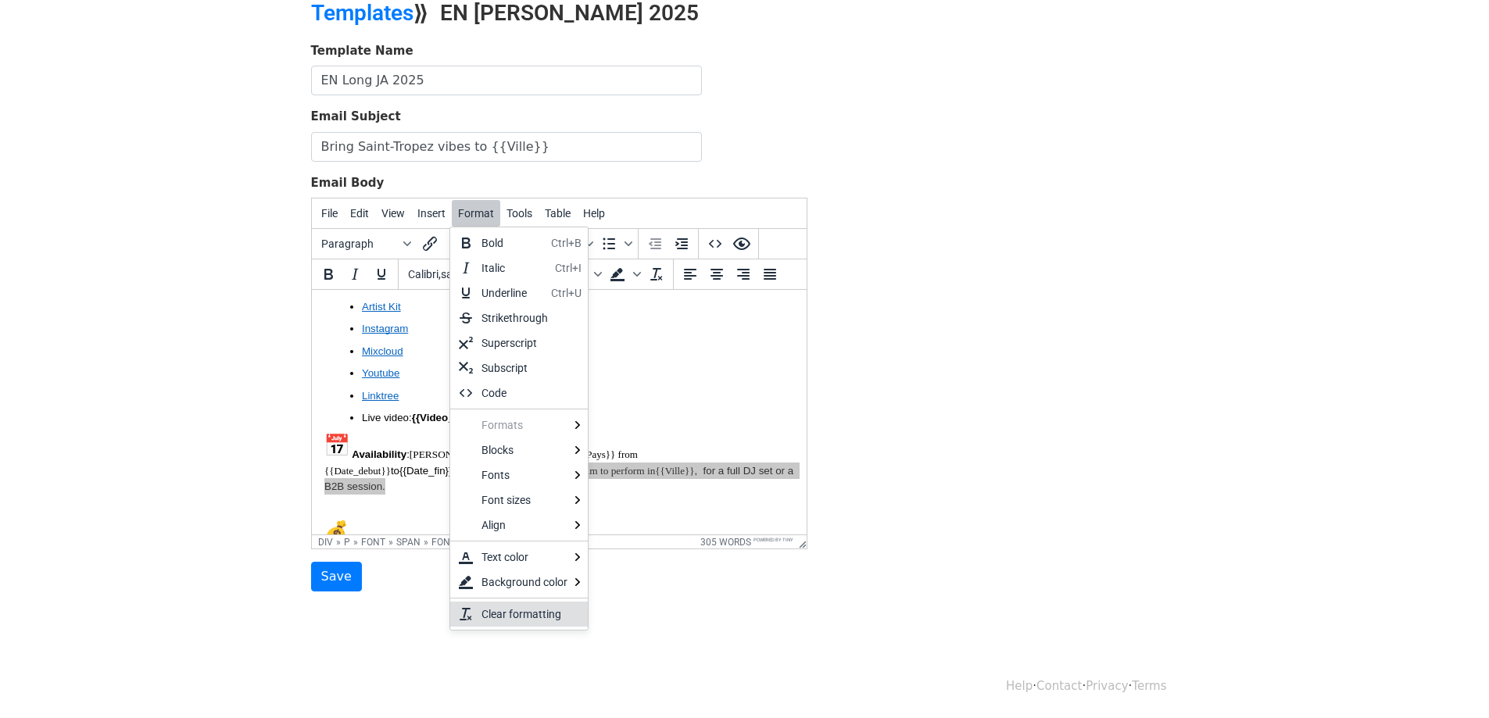
click at [525, 606] on div "Clear formatting" at bounding box center [528, 614] width 94 height 19
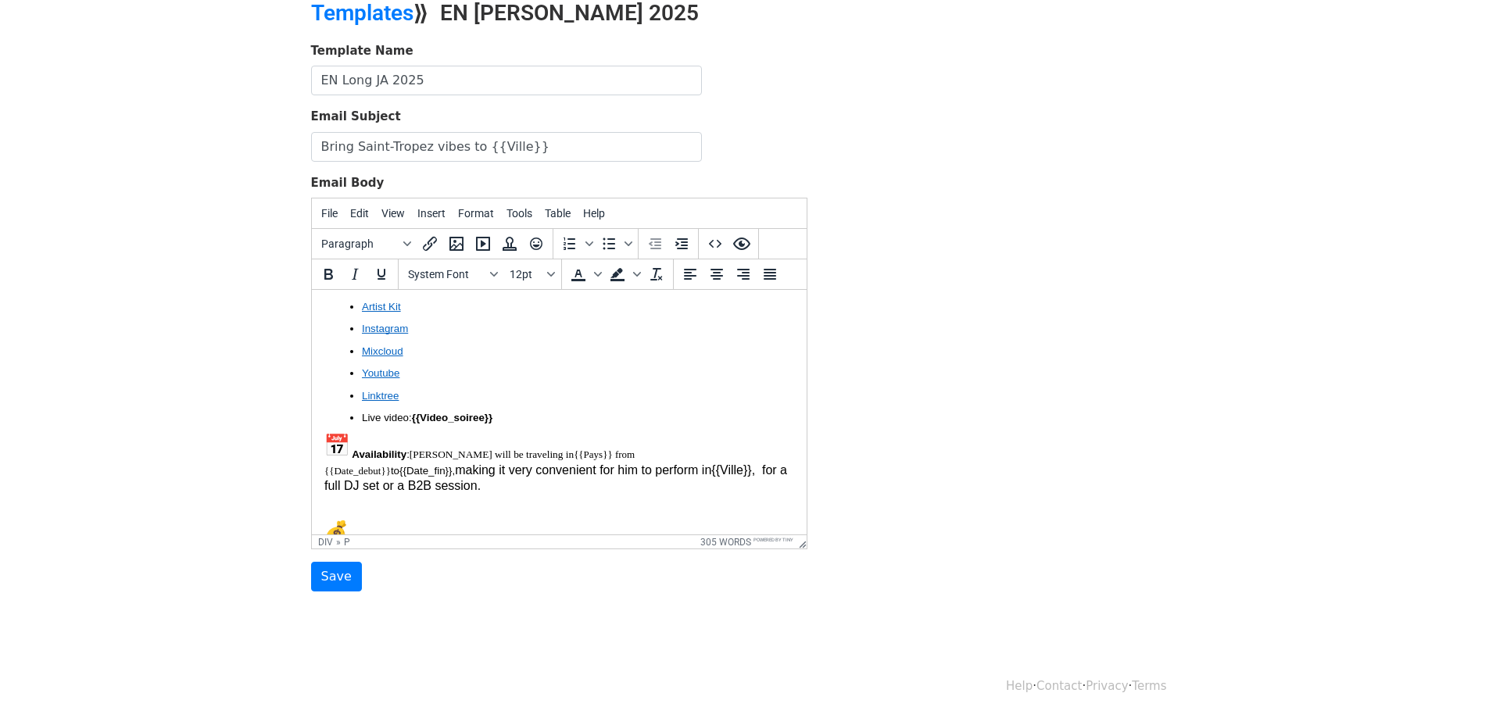
click at [567, 503] on p "Fee : Exceptionally for this trip, which is not a dedicated music tour, Jett wi…" at bounding box center [559, 542] width 470 height 78
click at [727, 442] on p "Availability : Jett will be traveling in {{Pays}} from {{Date_debut}} to {{Date…" at bounding box center [559, 464] width 470 height 62
drag, startPoint x: 712, startPoint y: 422, endPoint x: 755, endPoint y: 434, distance: 44.8
click at [755, 434] on p "Availability : Jett will be traveling in {{Pays}} from {{Date_debut}} to {{Date…" at bounding box center [559, 464] width 470 height 62
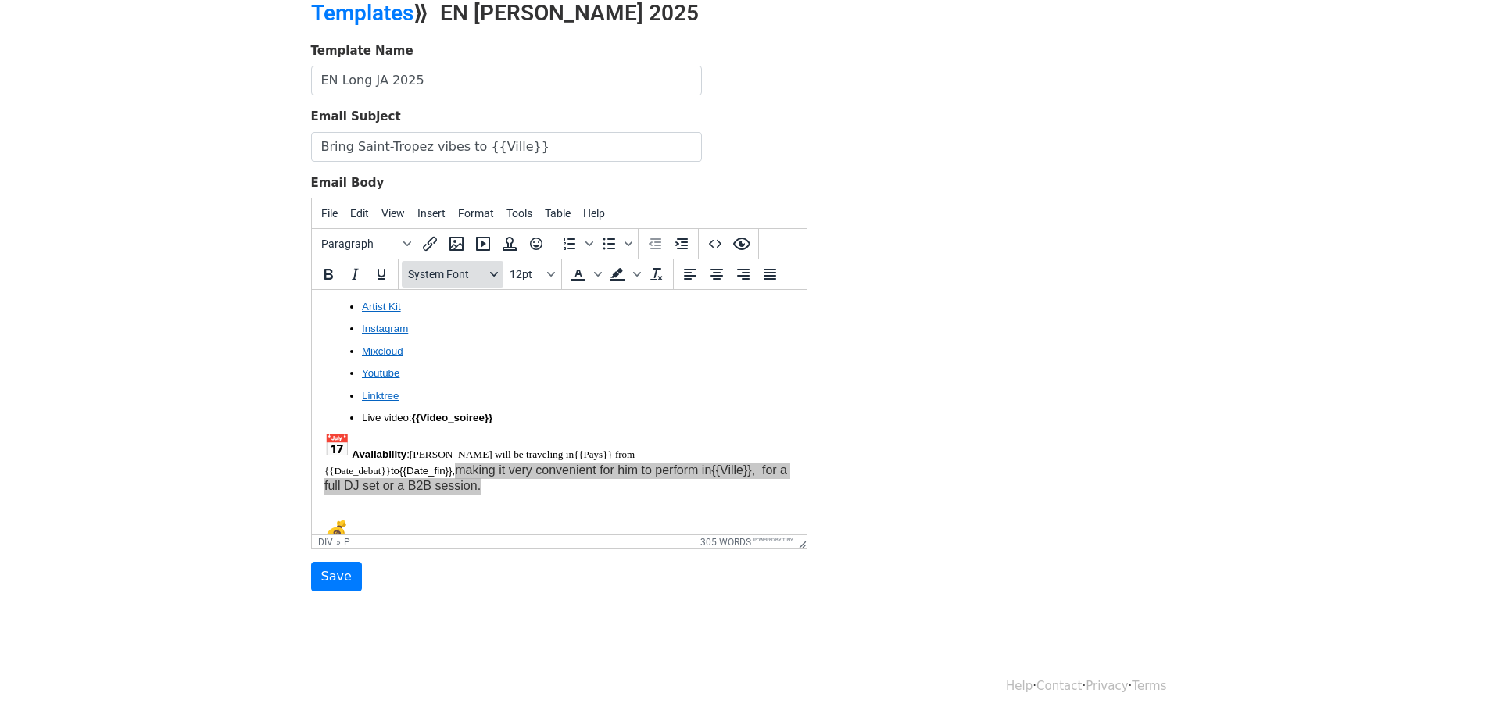
click at [492, 274] on icon "Fonts" at bounding box center [493, 274] width 8 height 5
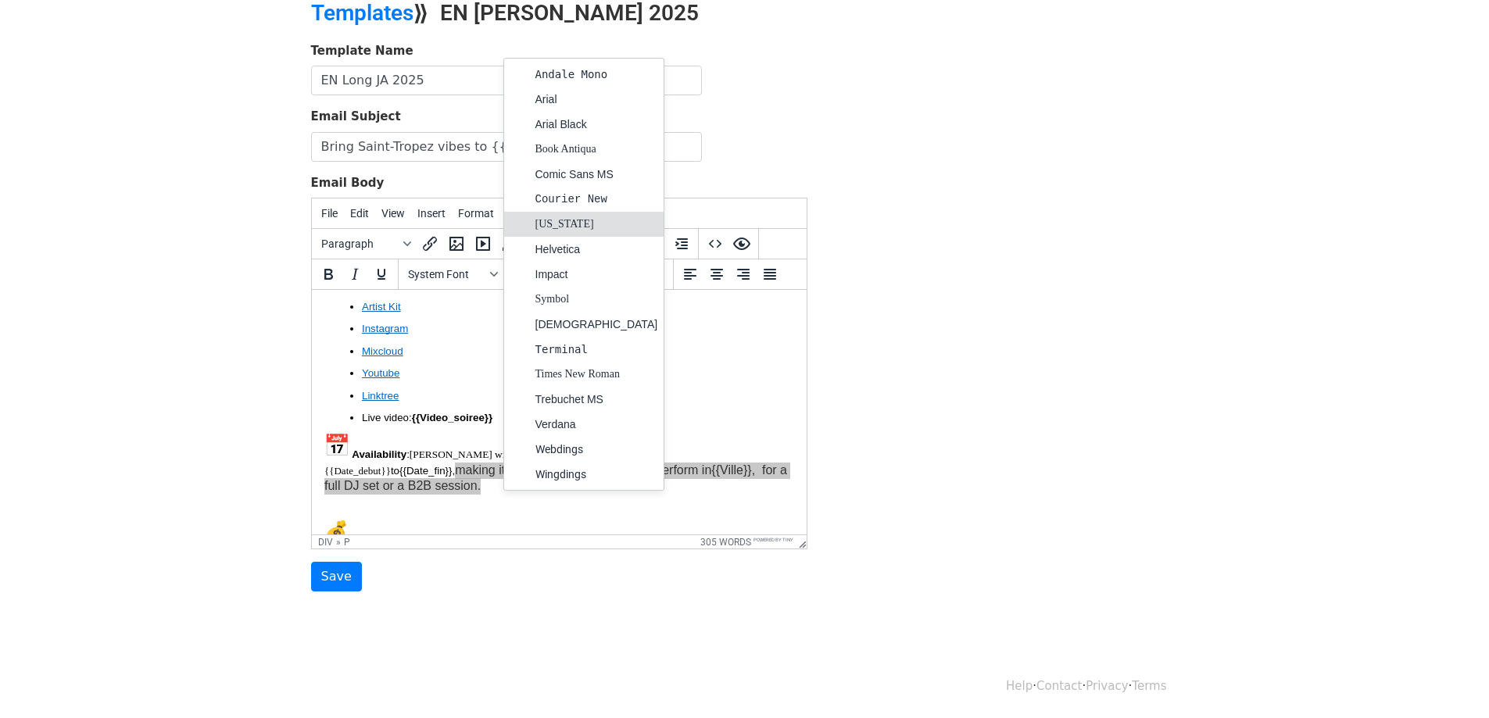
click at [547, 220] on div "[US_STATE]" at bounding box center [596, 224] width 123 height 19
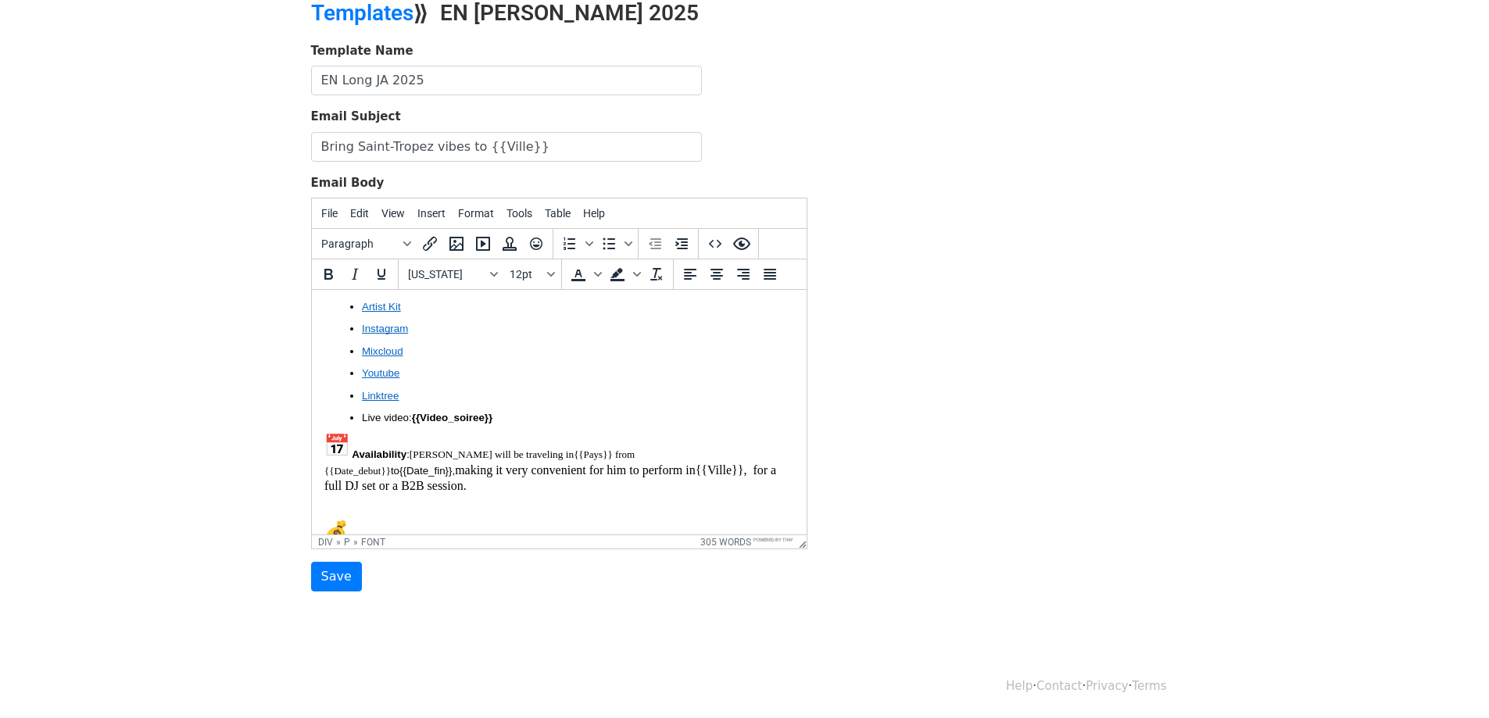
click at [586, 412] on p "Live video: {{Video_soiree}}" at bounding box center [577, 418] width 432 height 13
drag, startPoint x: 710, startPoint y: 423, endPoint x: 404, endPoint y: 421, distance: 305.5
click at [404, 449] on font "Availability : Jett will be traveling in {{Pays}} from {{Date_debut}} to {{Date…" at bounding box center [479, 463] width 310 height 28
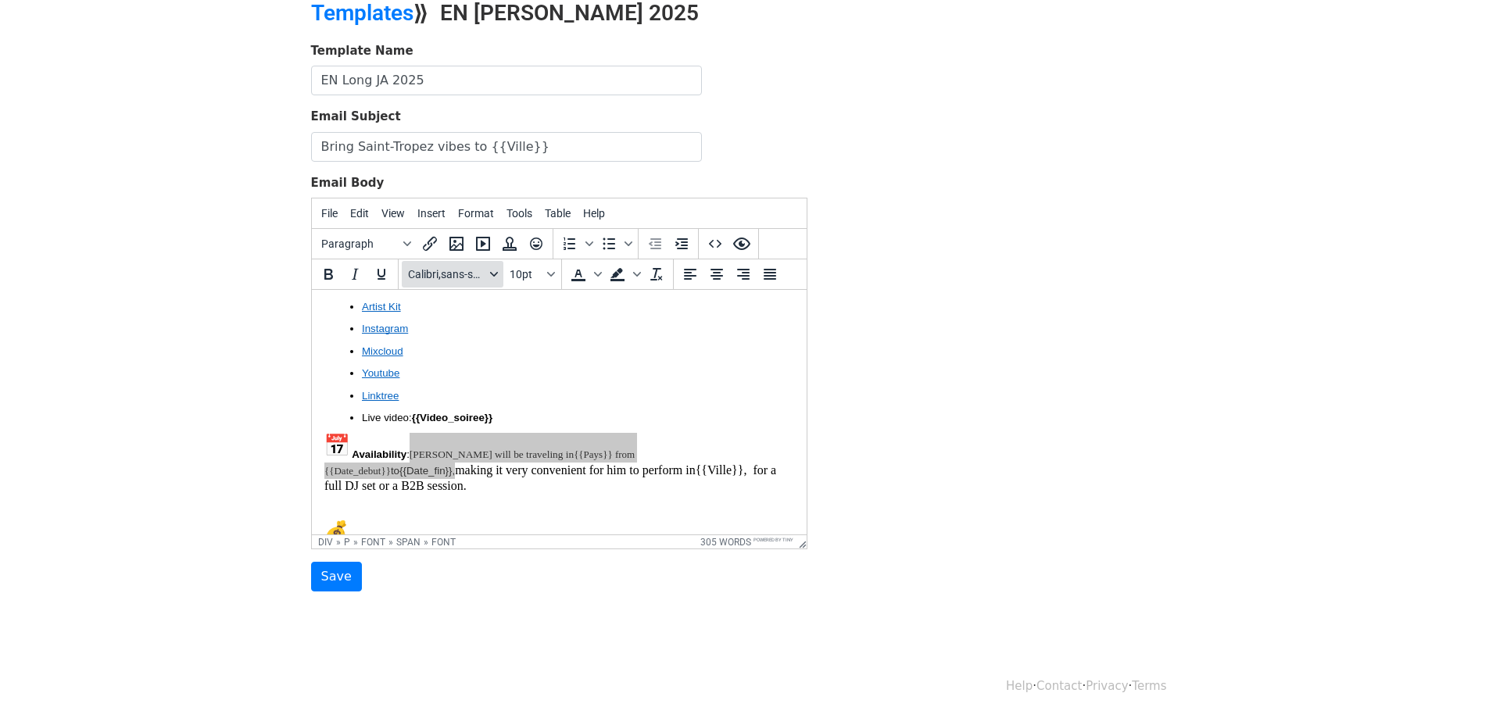
click at [466, 268] on span "Calibri,sans-serif" at bounding box center [446, 274] width 77 height 13
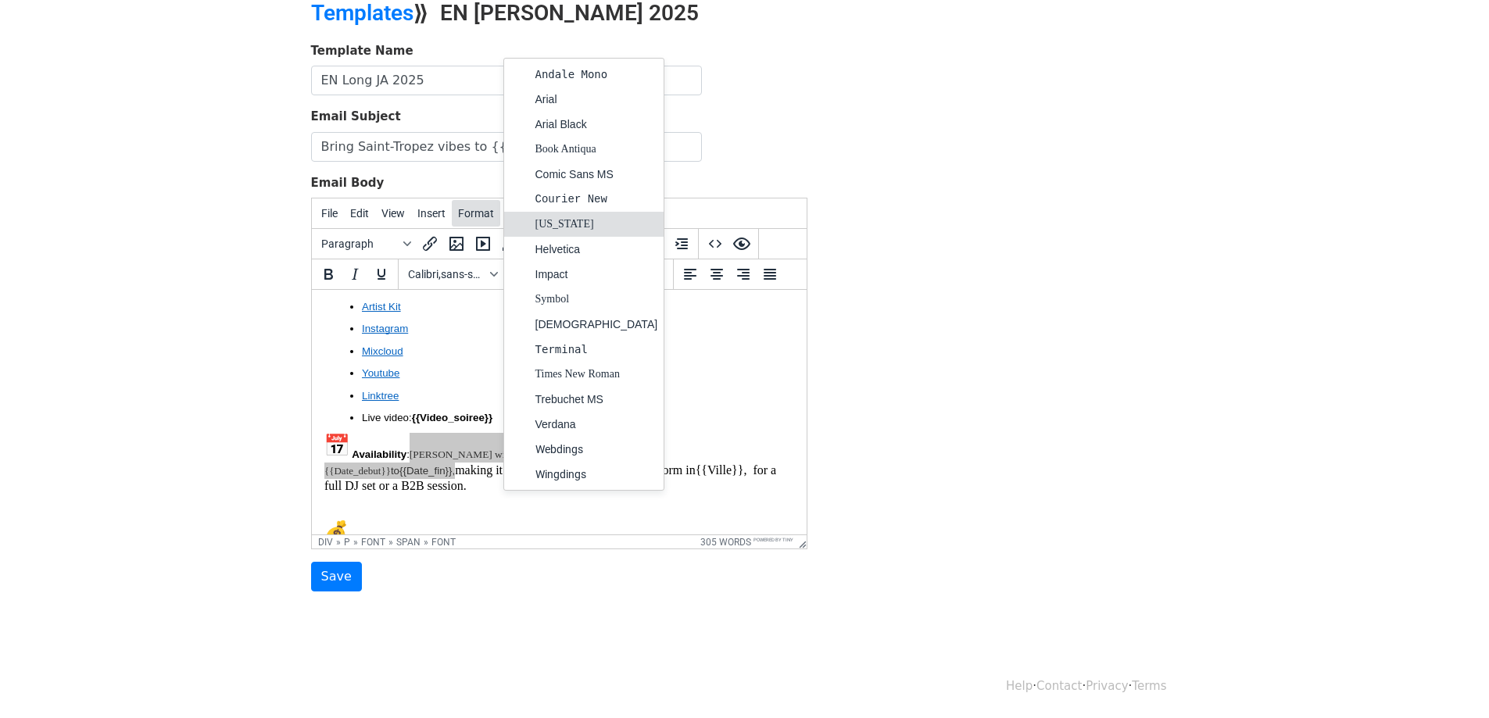
click at [478, 213] on span "Format" at bounding box center [476, 213] width 36 height 13
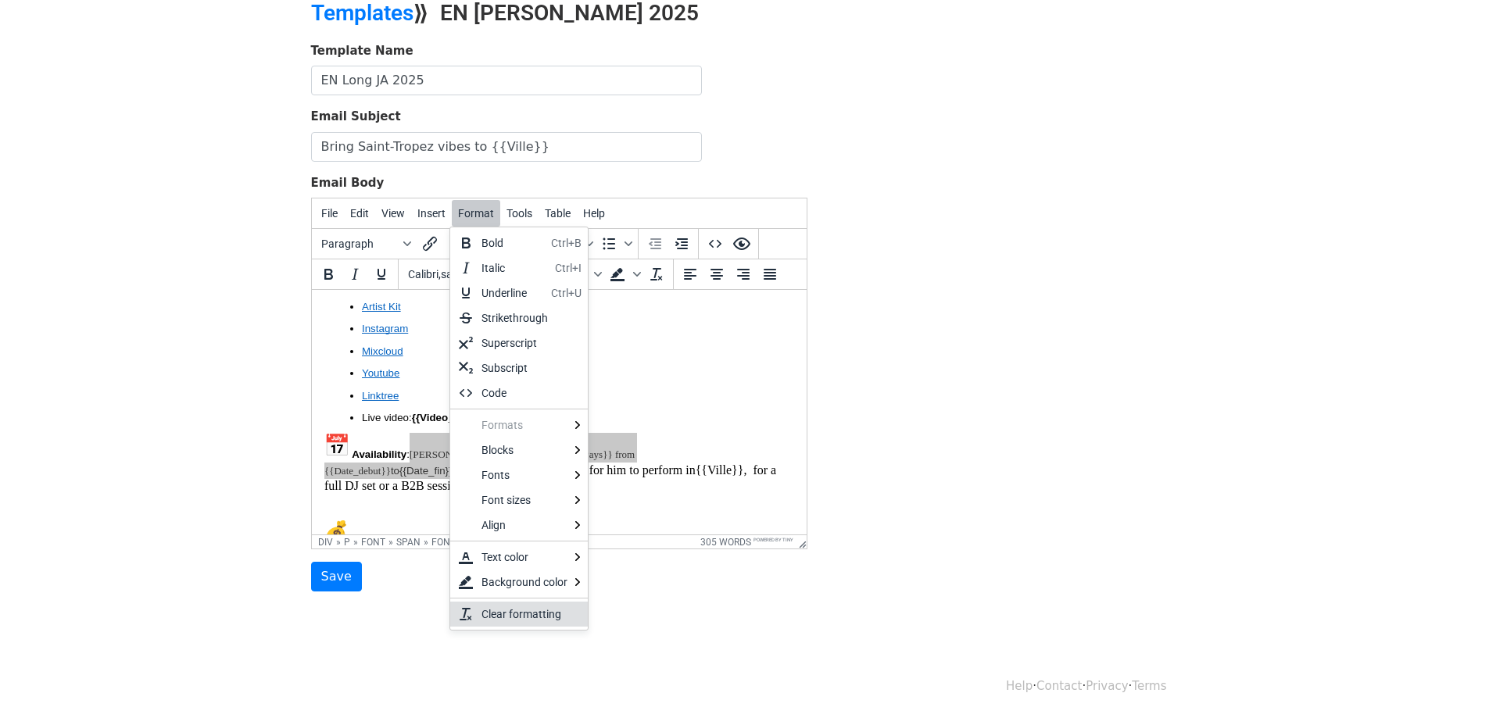
click at [515, 609] on div "Clear formatting" at bounding box center [528, 614] width 94 height 19
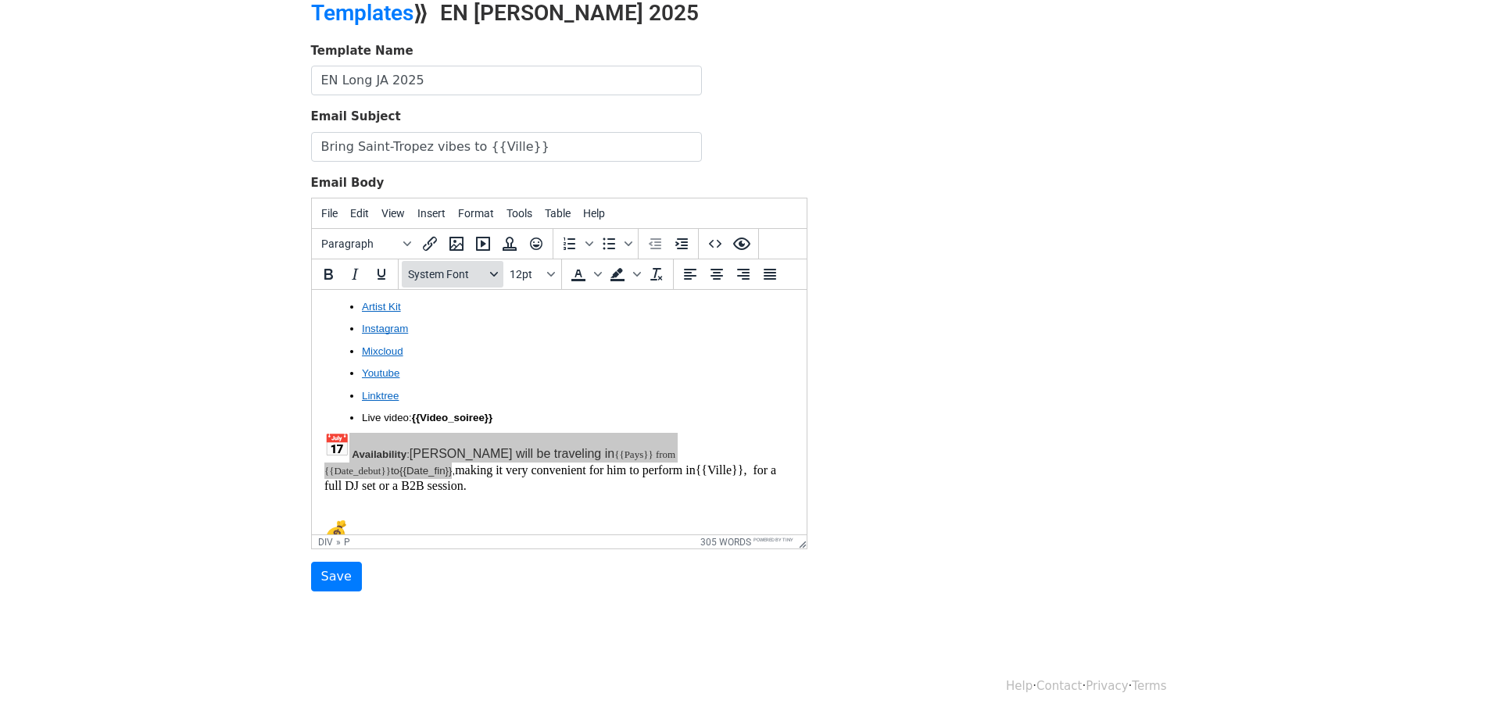
click at [460, 274] on span "System Font" at bounding box center [446, 274] width 77 height 13
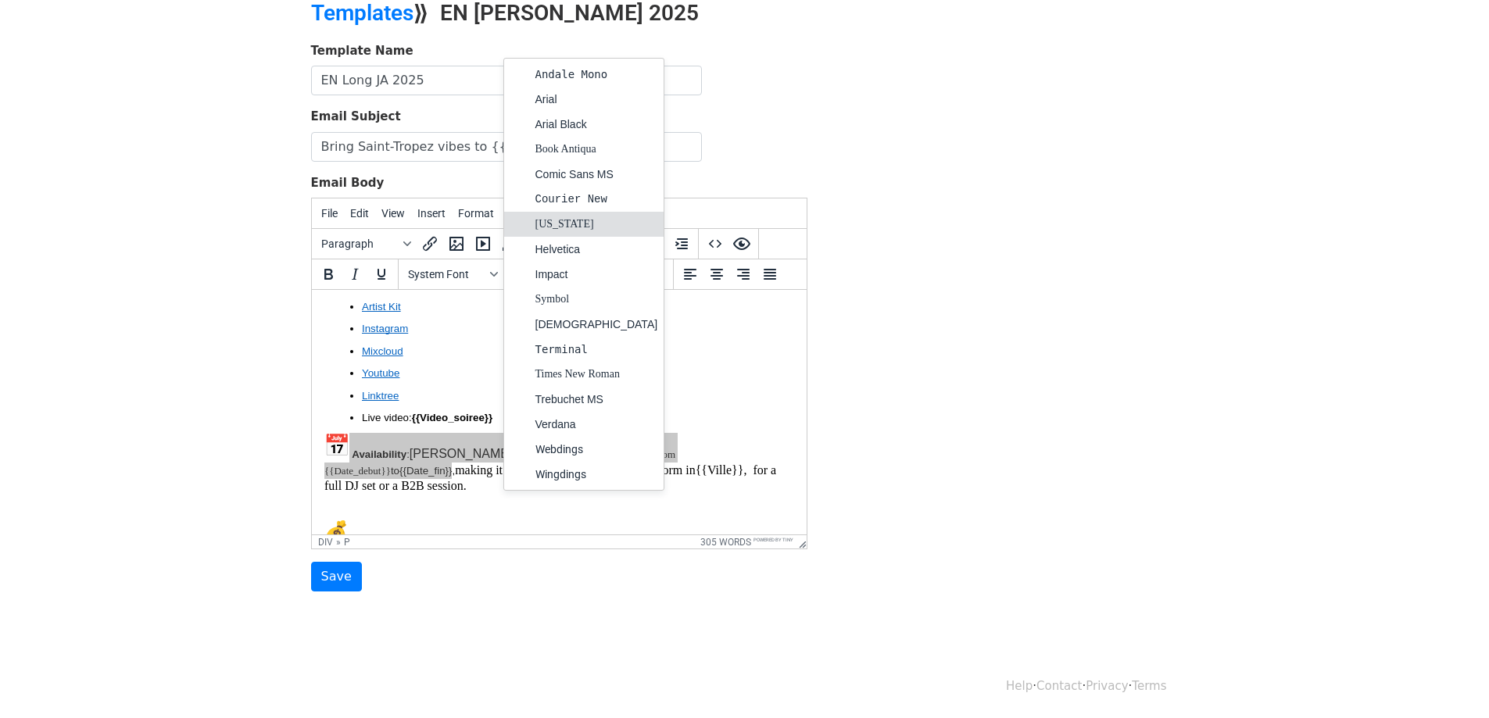
click at [570, 228] on div "[US_STATE]" at bounding box center [596, 224] width 123 height 19
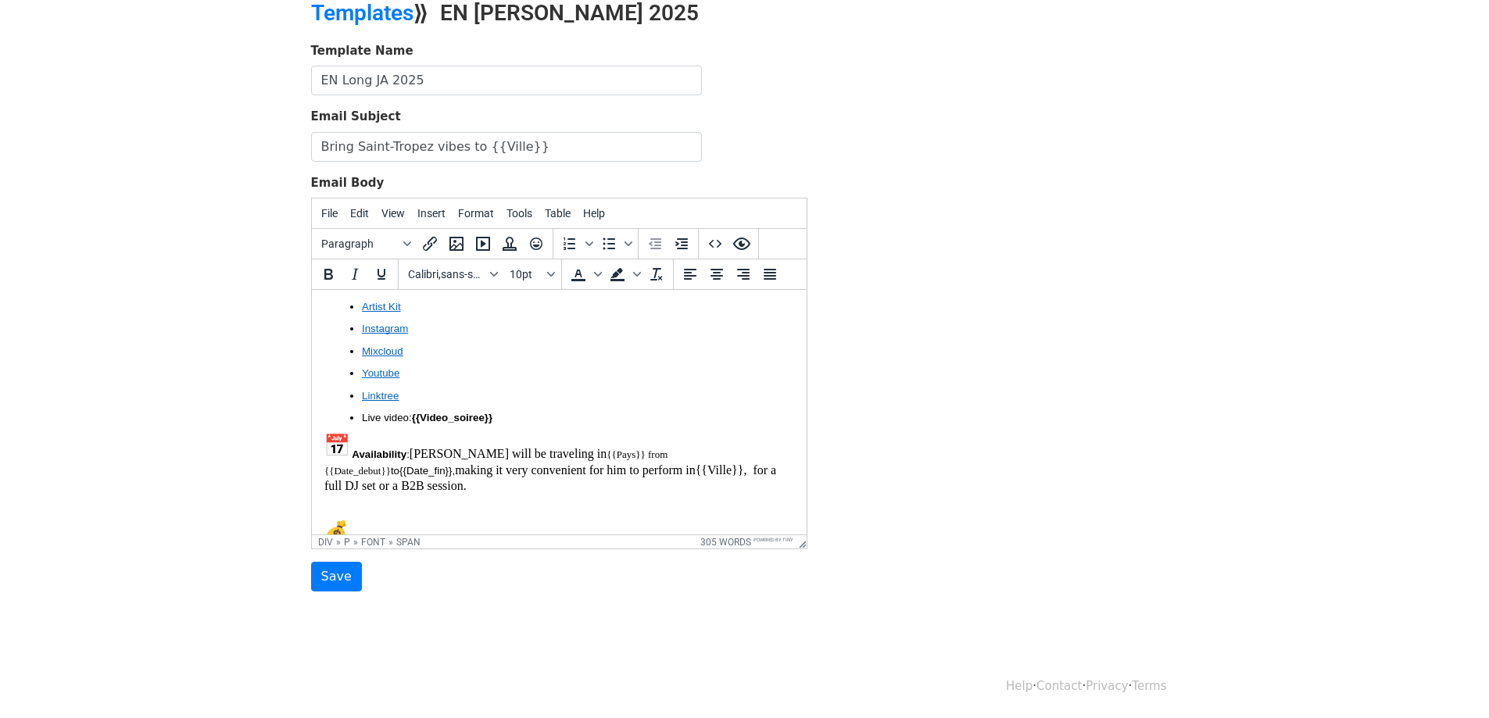
click at [692, 503] on p "Fee : Exceptionally for this trip, which is not a dedicated music tour, Jett wi…" at bounding box center [559, 542] width 470 height 78
click at [451, 465] on span "{{Date_fin}}" at bounding box center [425, 471] width 52 height 12
drag, startPoint x: 728, startPoint y: 423, endPoint x: 680, endPoint y: 423, distance: 47.7
click at [451, 465] on span "{{Date_fin}}" at bounding box center [425, 471] width 52 height 12
click at [489, 278] on button "Calibri,sans-serif" at bounding box center [453, 274] width 102 height 27
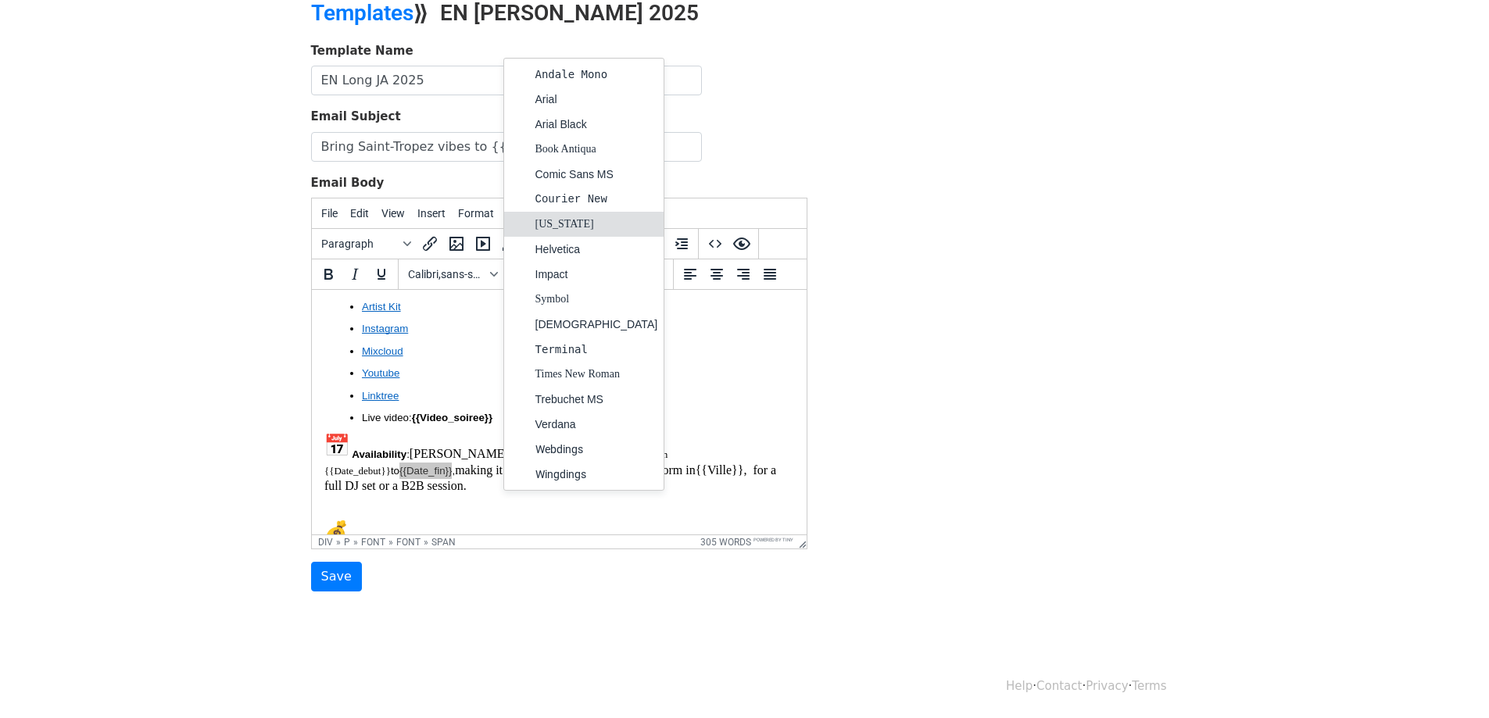
click at [566, 225] on div "[US_STATE]" at bounding box center [596, 224] width 123 height 19
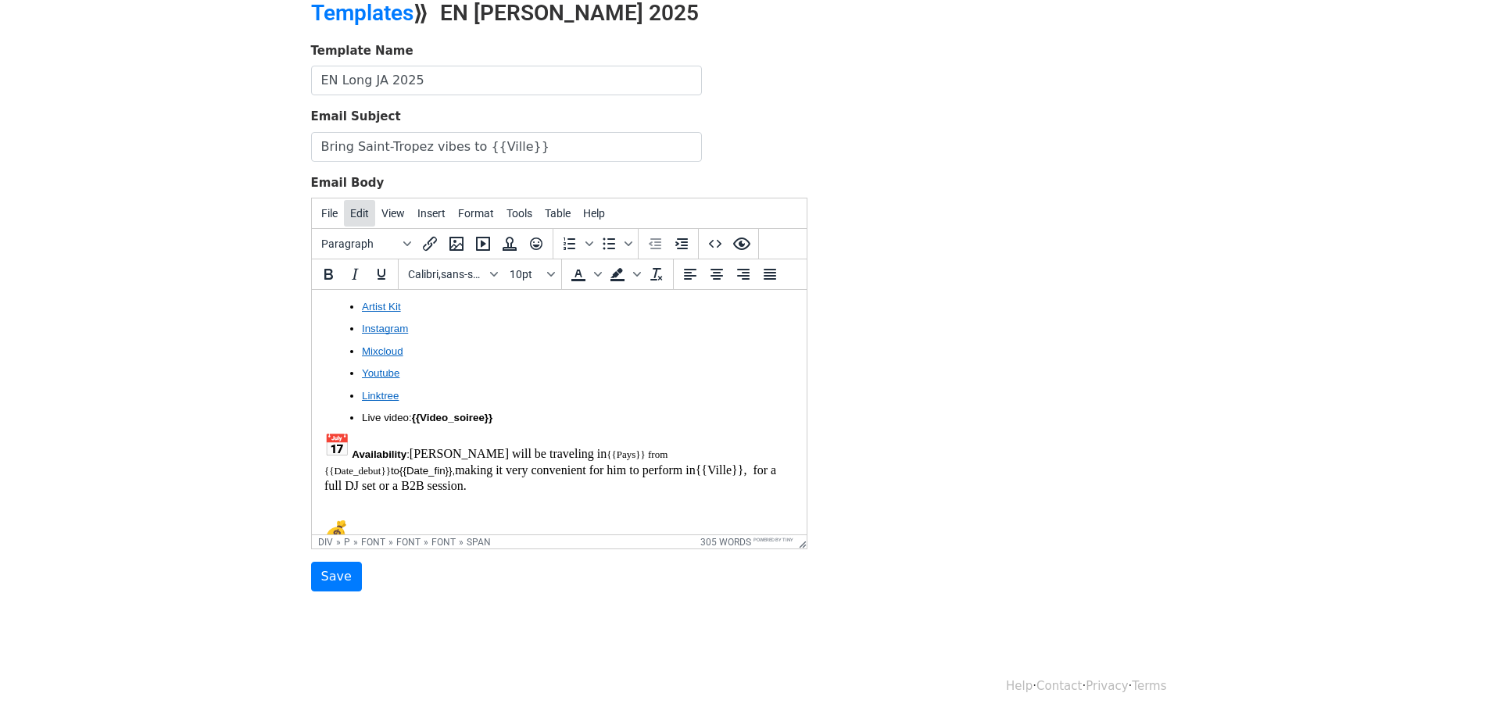
click at [367, 213] on span "Edit" at bounding box center [359, 213] width 19 height 13
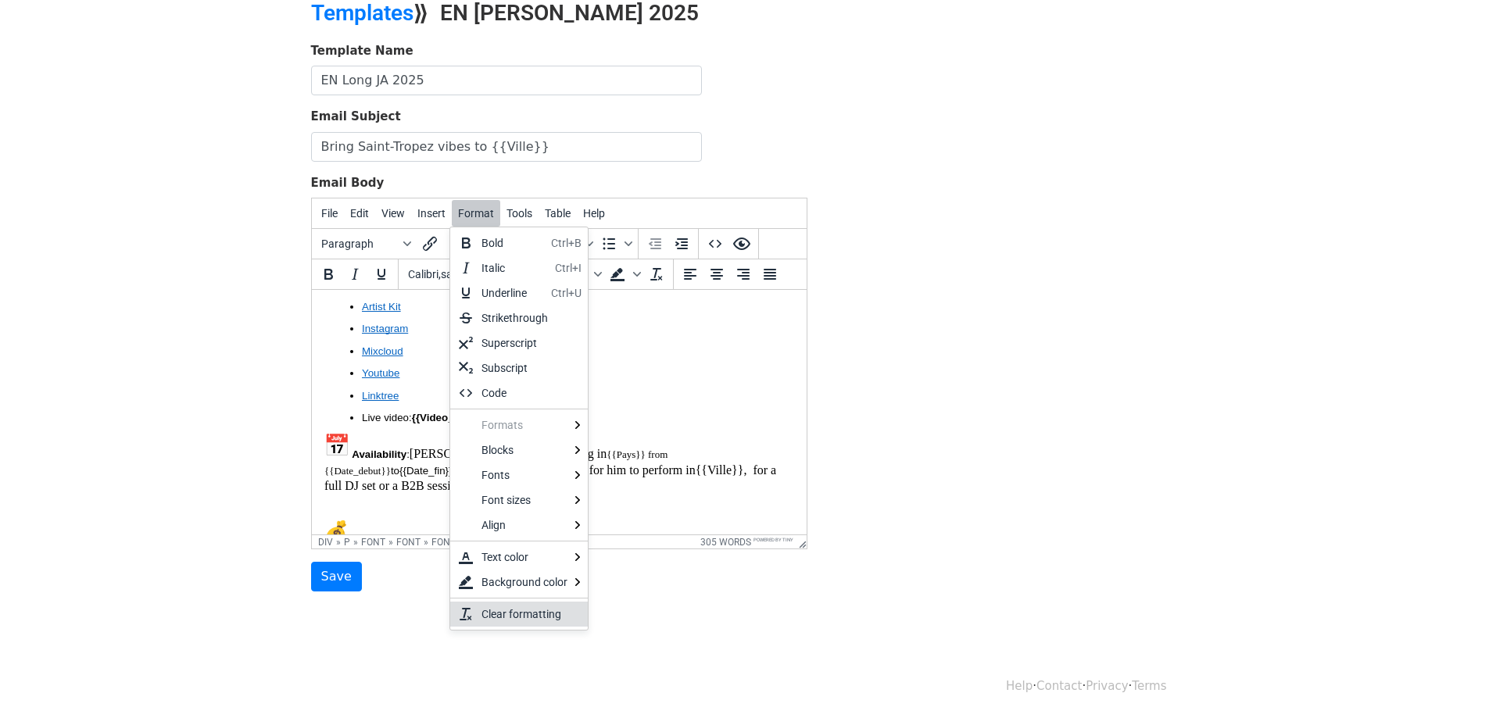
click at [522, 610] on div "Clear formatting" at bounding box center [528, 614] width 94 height 19
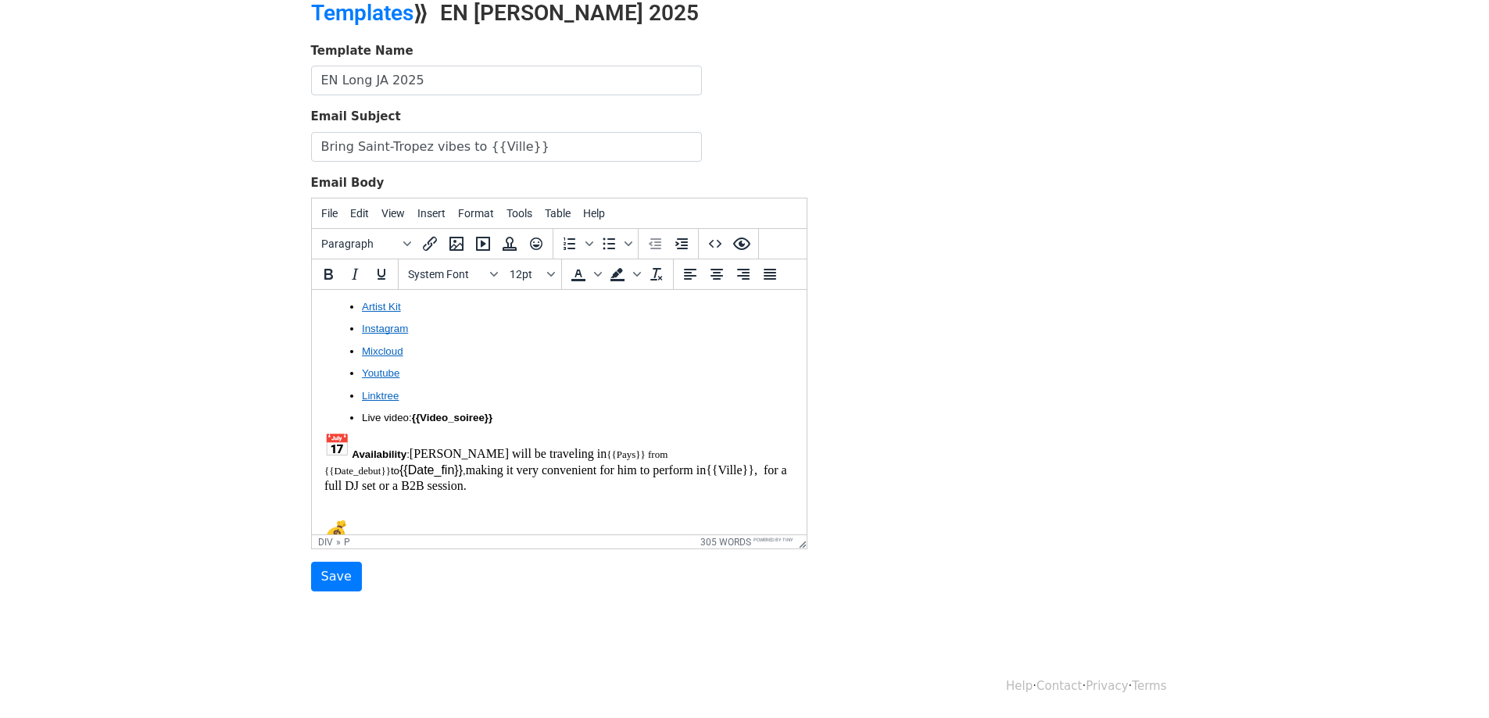
click at [520, 461] on p "Availability : Jett will be traveling in {{Pays}} from {{Date_debut}} to {{Date…" at bounding box center [559, 464] width 470 height 62
drag, startPoint x: 680, startPoint y: 426, endPoint x: 667, endPoint y: 426, distance: 13.3
click at [667, 433] on p "Availability : Jett will be traveling in {{Pays}} from {{Date_debut}} to {{Date…" at bounding box center [559, 464] width 470 height 62
click at [467, 209] on span "Format" at bounding box center [476, 213] width 36 height 13
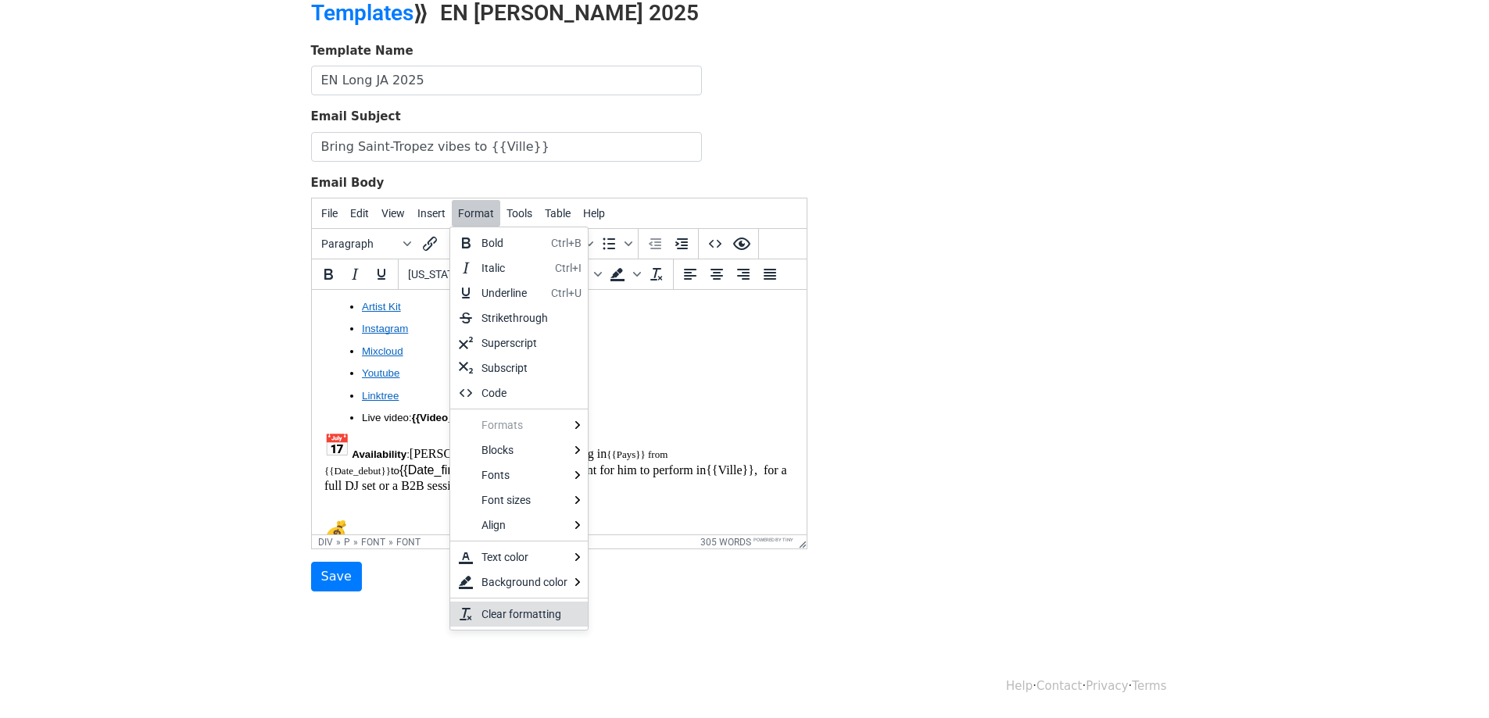
click at [515, 602] on div "Clear formatting" at bounding box center [519, 614] width 138 height 25
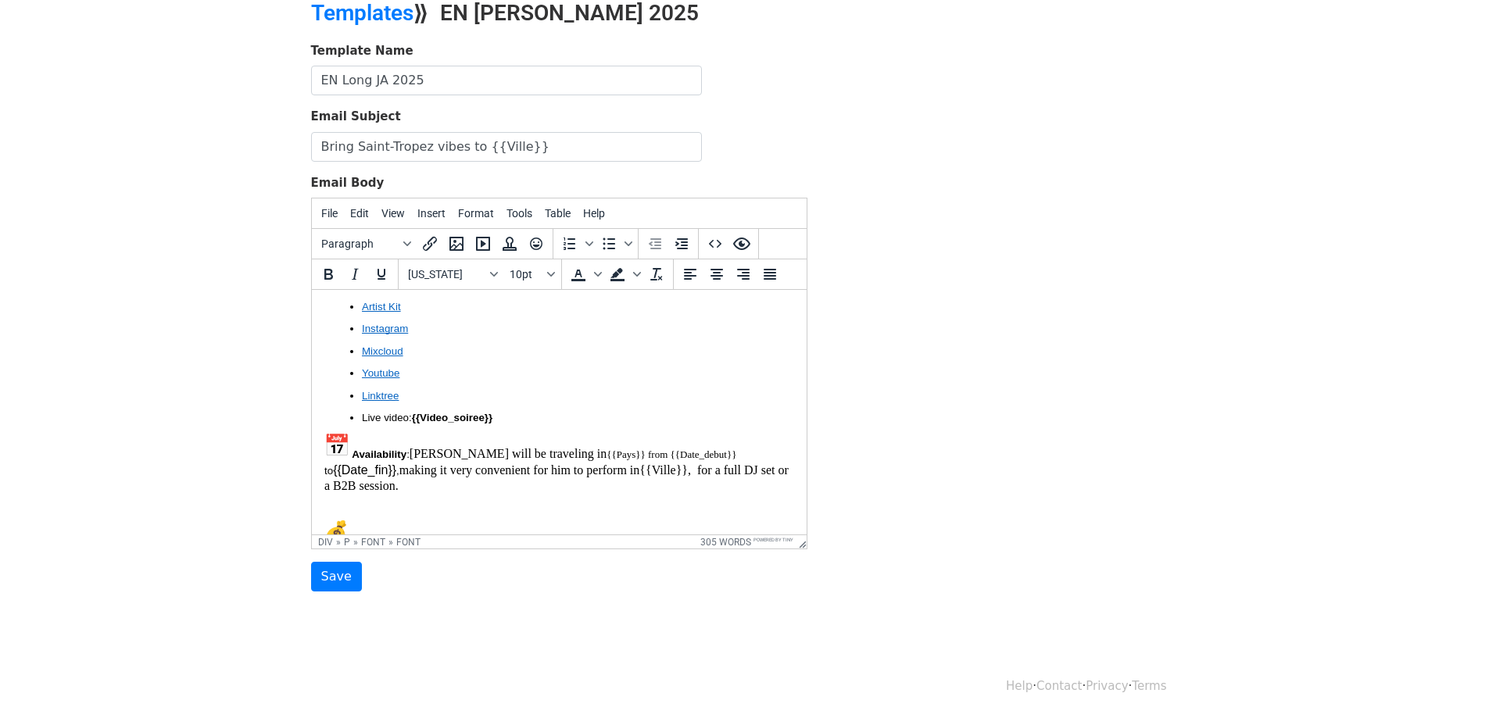
click at [682, 433] on p "Availability : Jett will be traveling in {{Pays}} from {{Date_debut}} to {{Date…" at bounding box center [559, 464] width 470 height 62
drag, startPoint x: 670, startPoint y: 425, endPoint x: 593, endPoint y: 419, distance: 76.8
click at [593, 433] on p "Availability : Jett will be traveling in {{Pays}} from {{Date_debut}} to {{Date…" at bounding box center [559, 464] width 470 height 62
click at [606, 449] on font "{{Pays}} from {{Date_debut}}" at bounding box center [671, 455] width 130 height 12
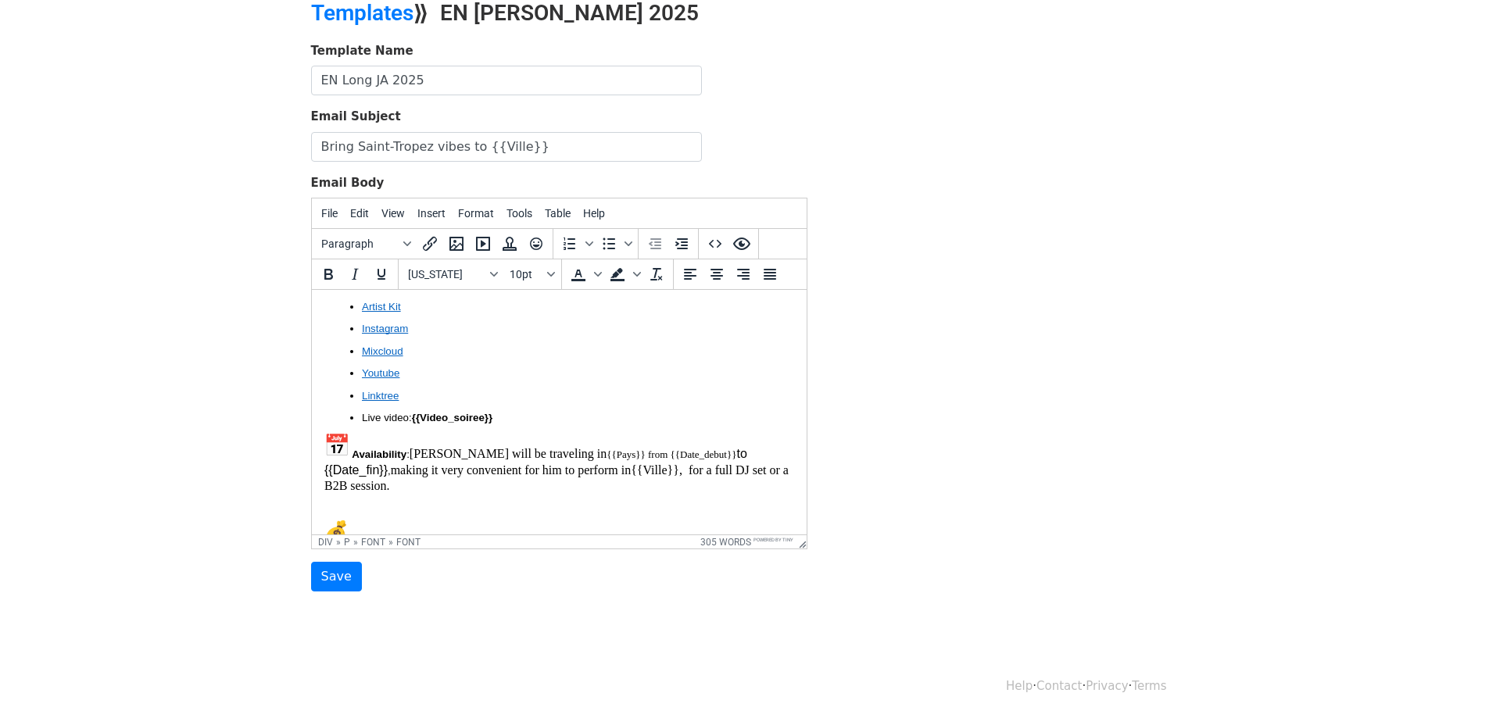
click at [556, 433] on p "Availability : Jett will be traveling in {{Pays}} from {{Date_debut}} to {{Date…" at bounding box center [559, 464] width 470 height 62
click at [606, 449] on font "{{Pays}} from {{Date_debut}}" at bounding box center [671, 455] width 130 height 12
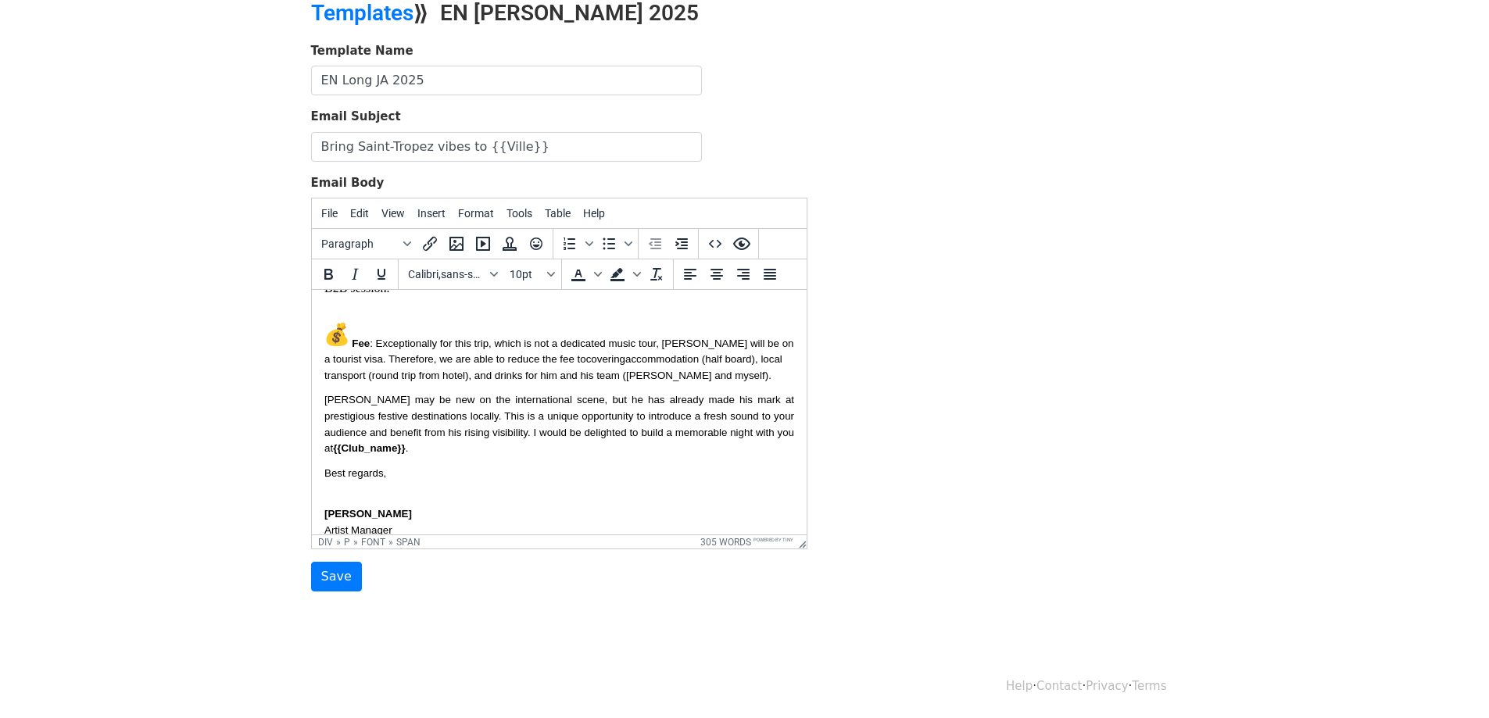
scroll to position [531, 0]
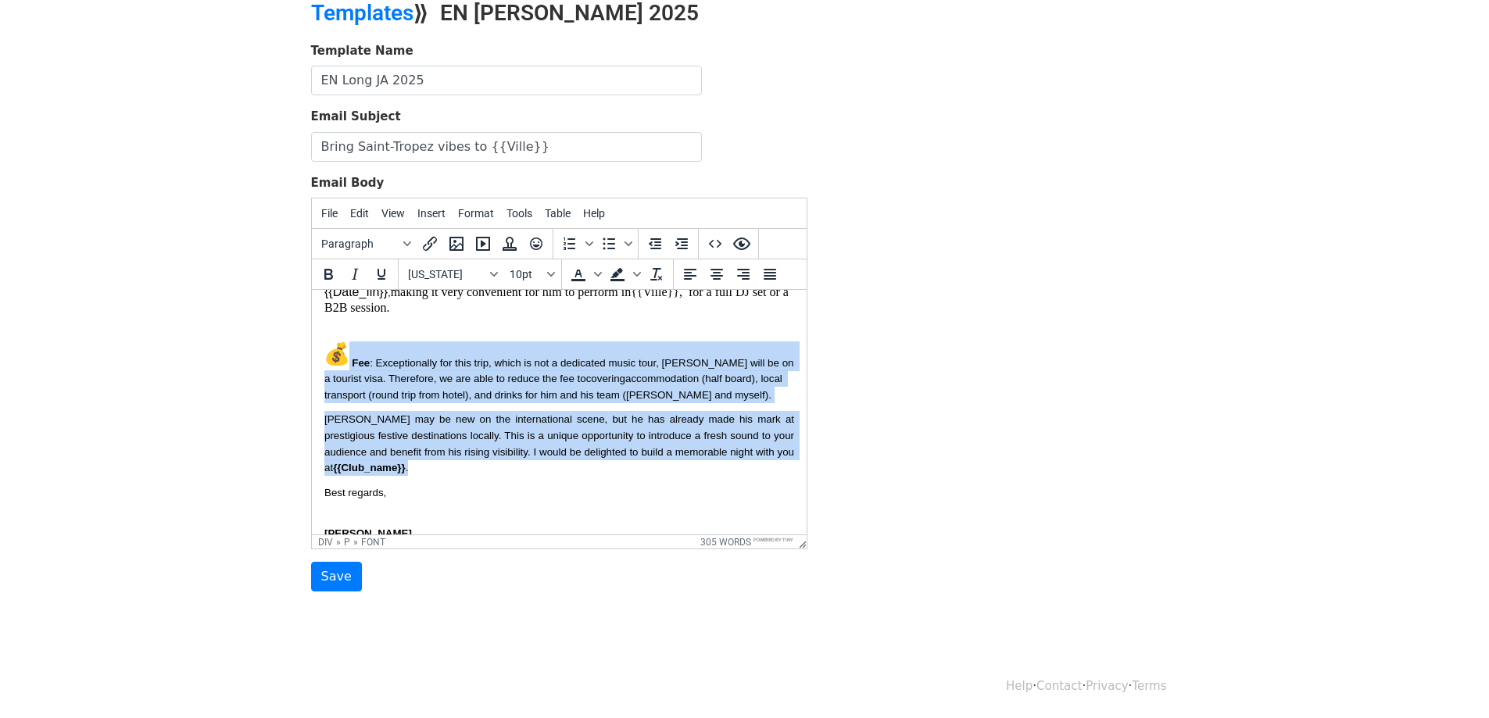
drag, startPoint x: 746, startPoint y: 425, endPoint x: 348, endPoint y: 334, distance: 408.9
click at [348, 334] on div "Hello, I hope everything is going well and {{Club_name}} continues to deliver u…" at bounding box center [559, 240] width 470 height 939
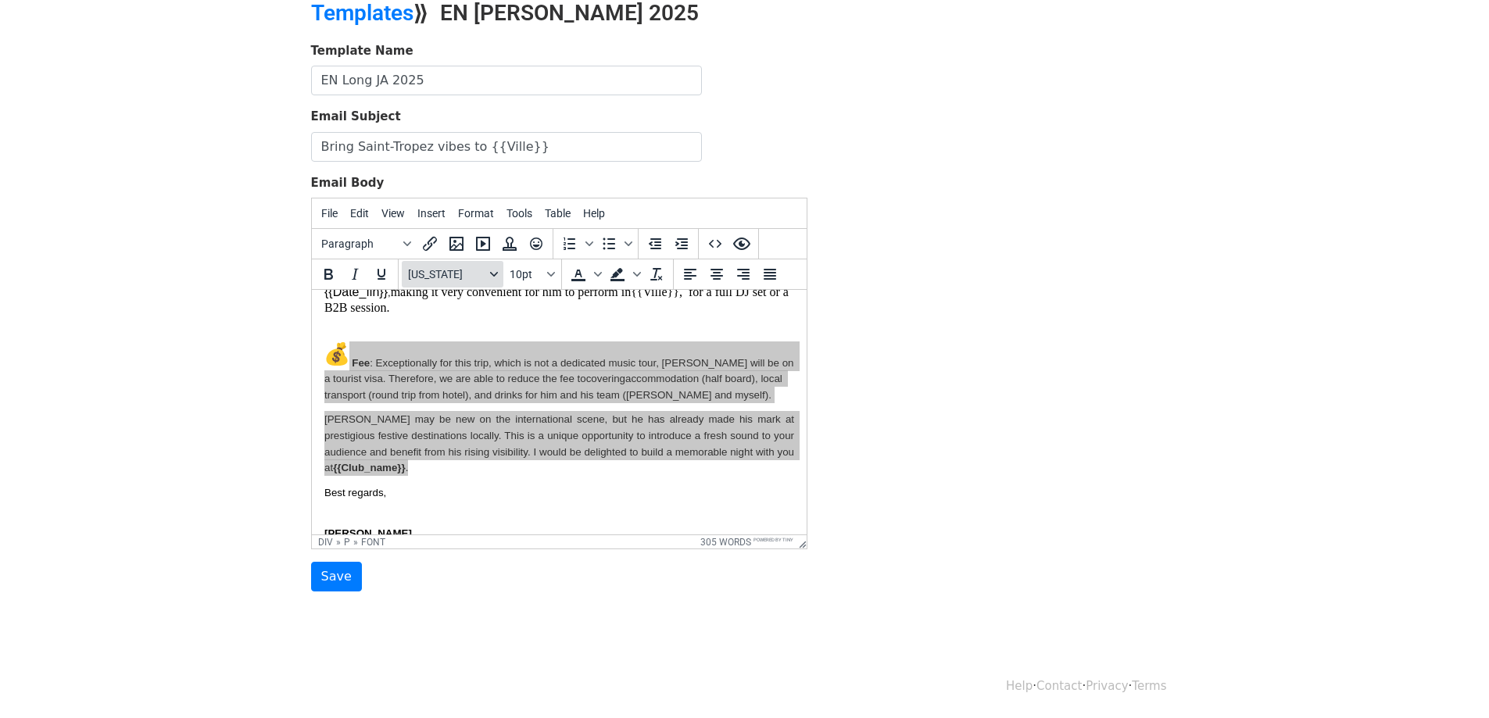
click at [486, 276] on button "Georgia" at bounding box center [453, 274] width 102 height 27
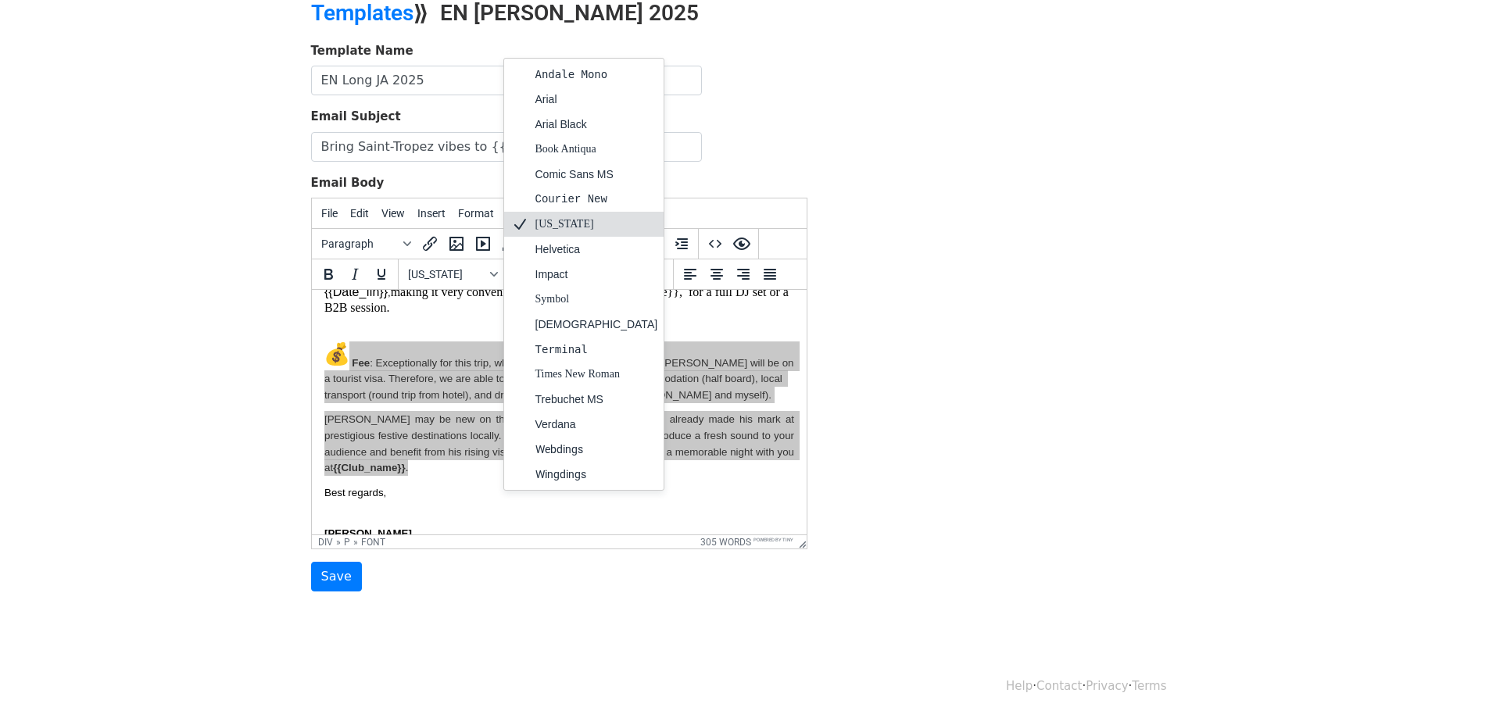
click at [542, 227] on div "Georgia" at bounding box center [596, 224] width 123 height 19
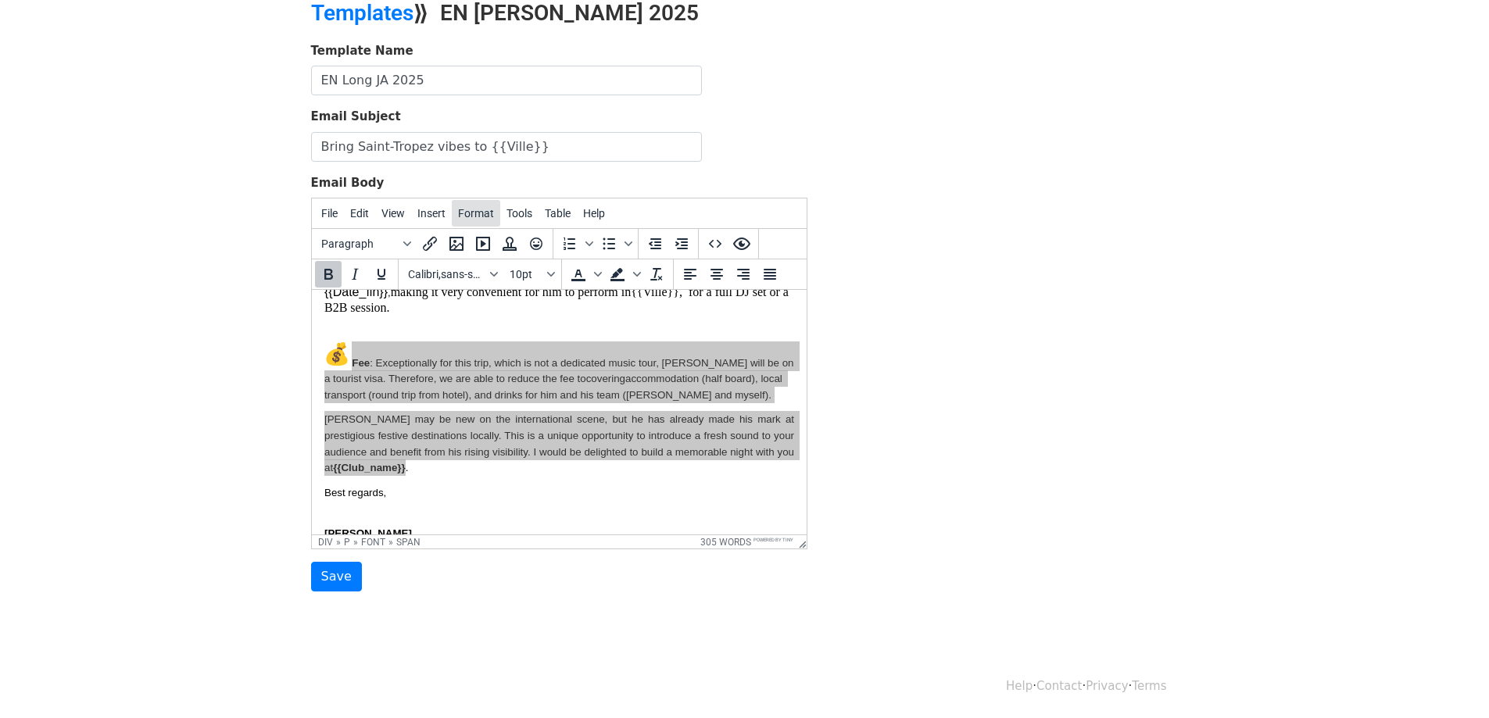
click at [478, 217] on span "Format" at bounding box center [476, 213] width 36 height 13
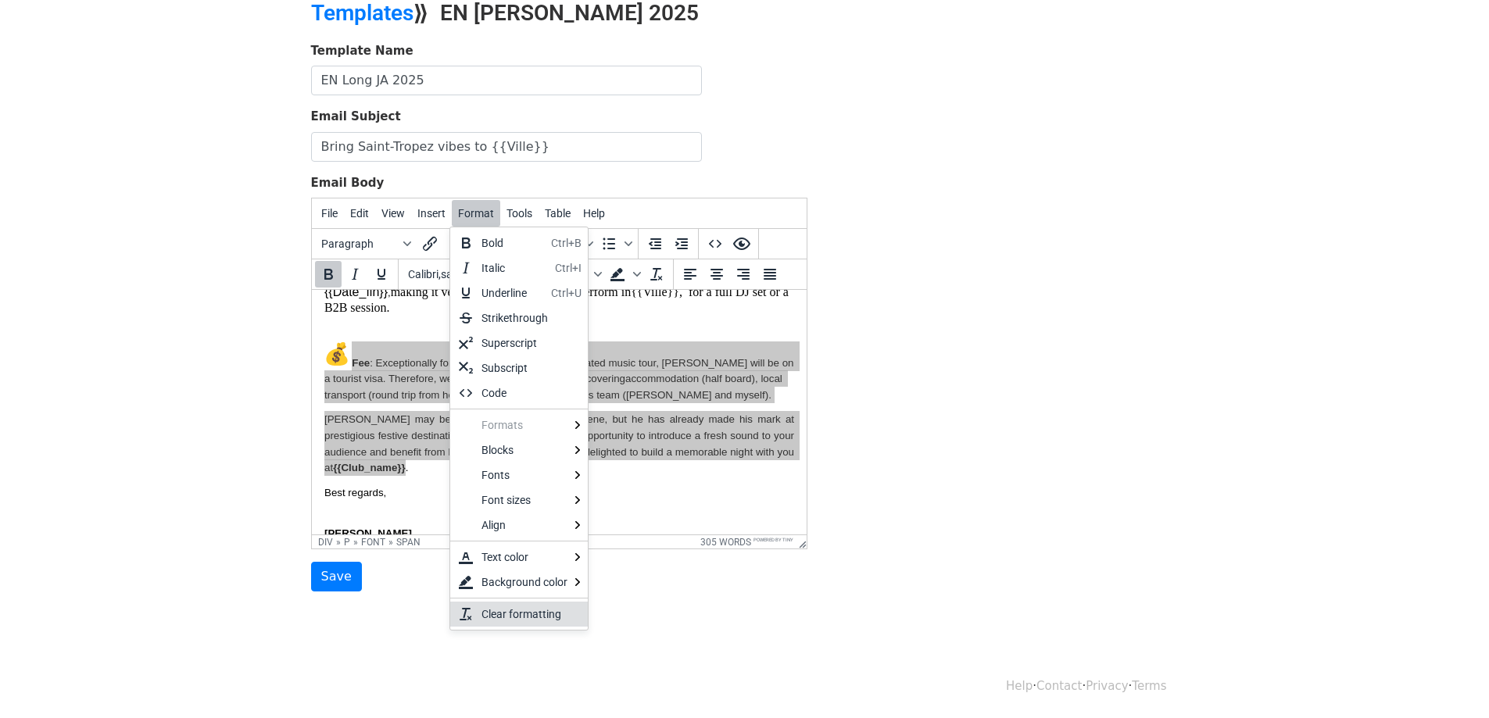
click at [483, 607] on div "Clear formatting" at bounding box center [528, 614] width 94 height 19
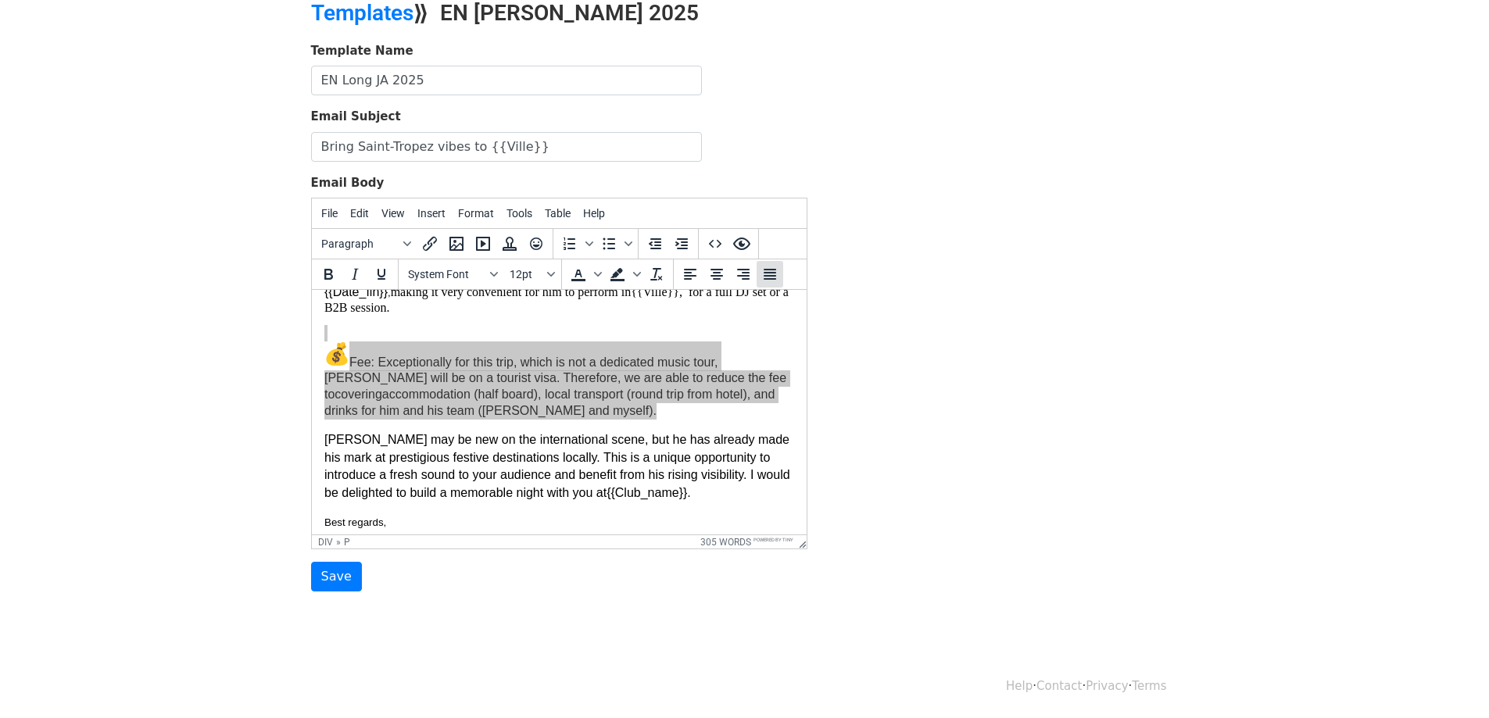
click at [769, 278] on icon "Justify" at bounding box center [769, 274] width 13 height 11
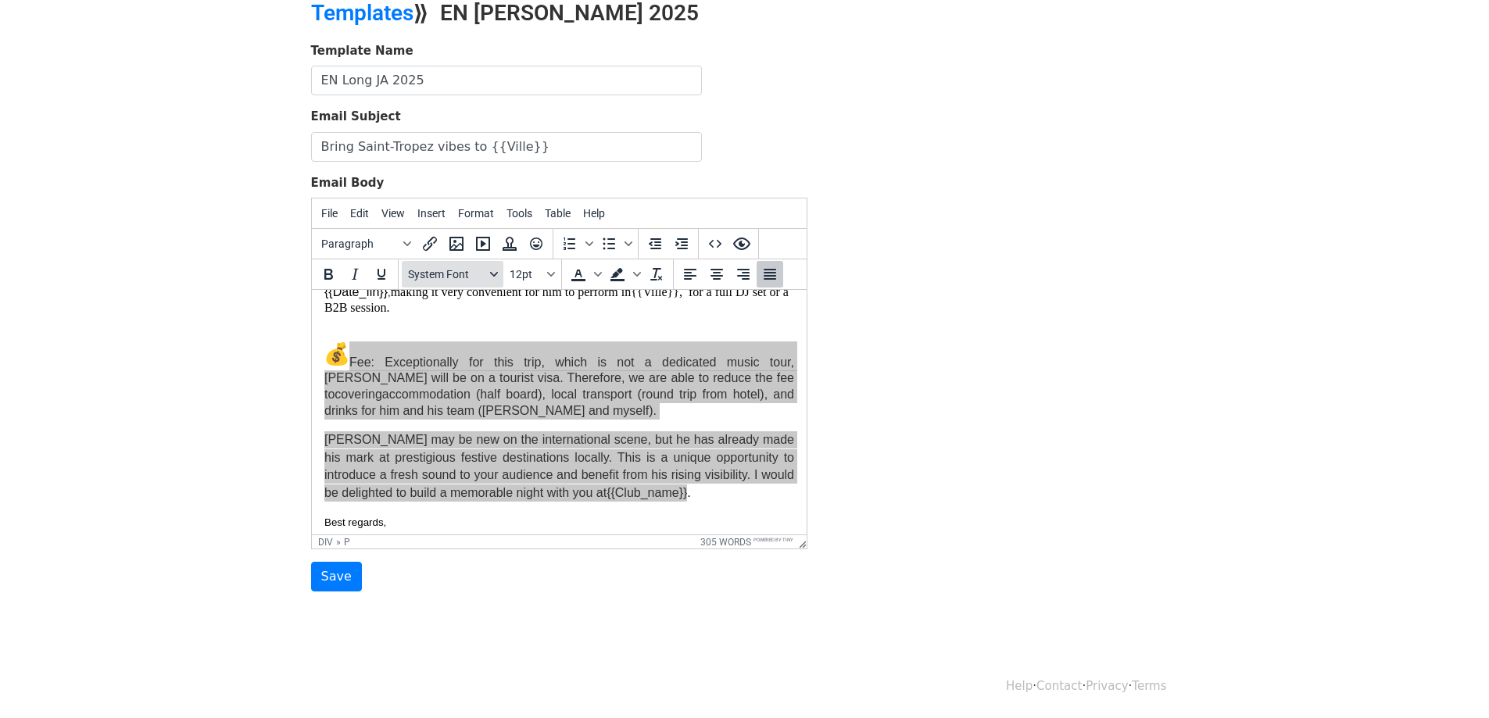
click at [492, 274] on icon "Fonts" at bounding box center [493, 274] width 8 height 5
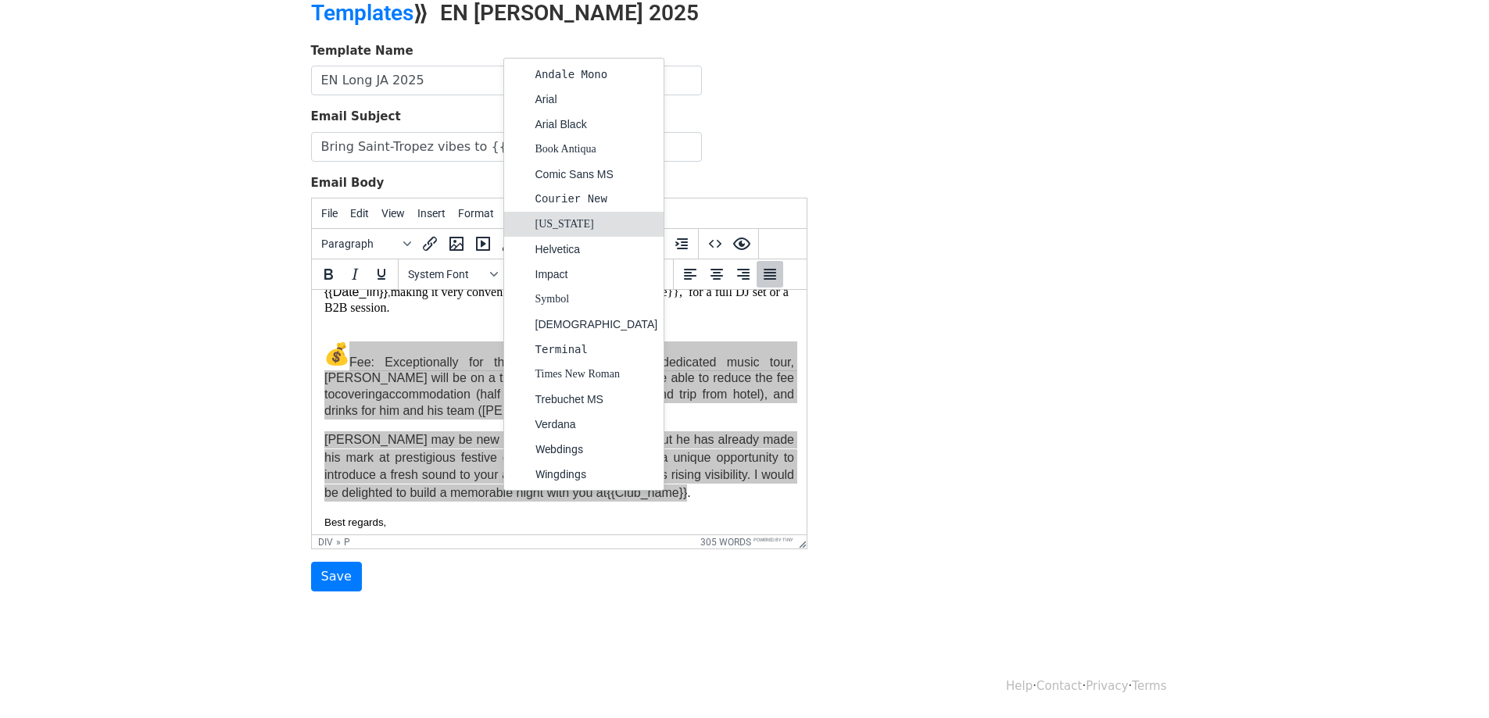
click at [557, 213] on div "Georgia" at bounding box center [584, 224] width 160 height 25
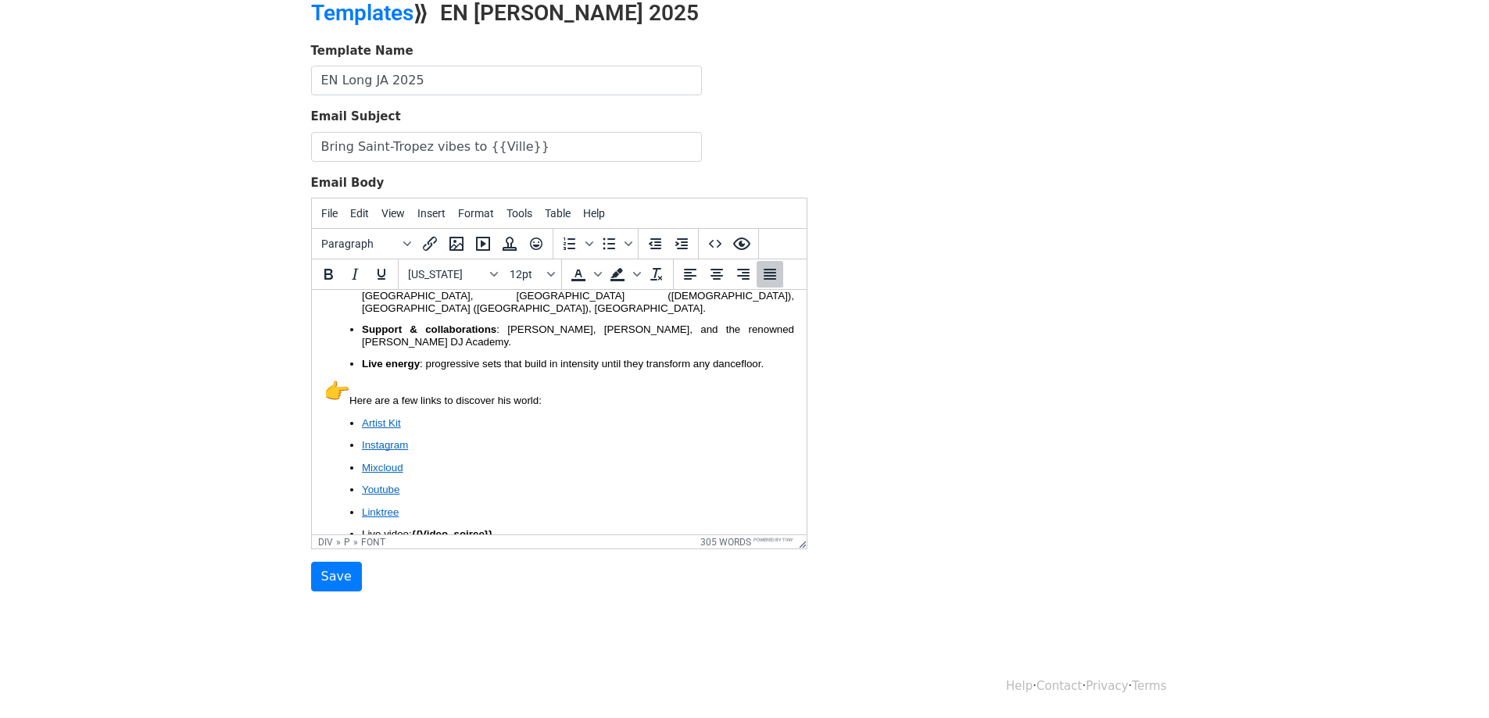
scroll to position [246, 0]
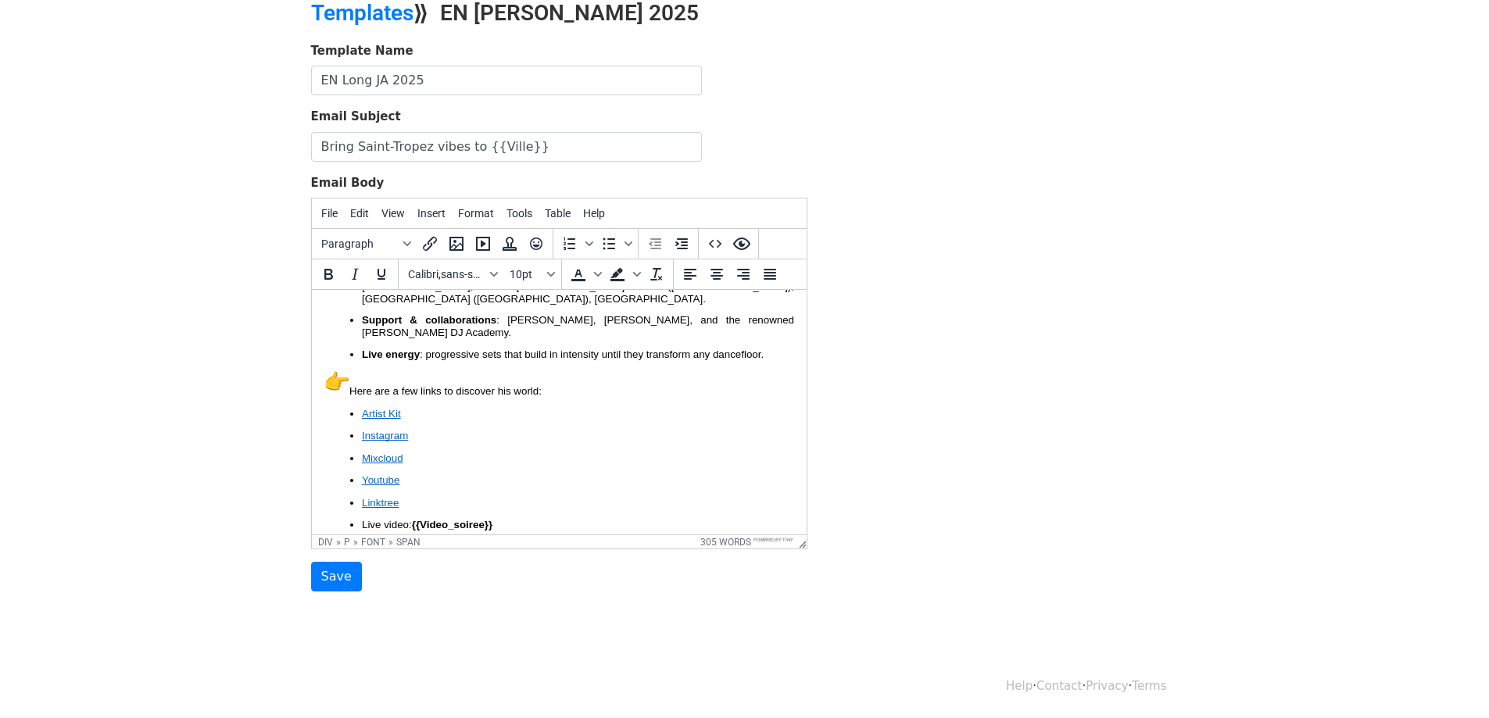
drag, startPoint x: 508, startPoint y: 490, endPoint x: 339, endPoint y: 357, distance: 214.8
click at [339, 357] on div "Hello, I hope everything is going well and {{Club_name}} continues to deliver u…" at bounding box center [559, 540] width 470 height 968
click at [479, 214] on span "Format" at bounding box center [476, 213] width 36 height 13
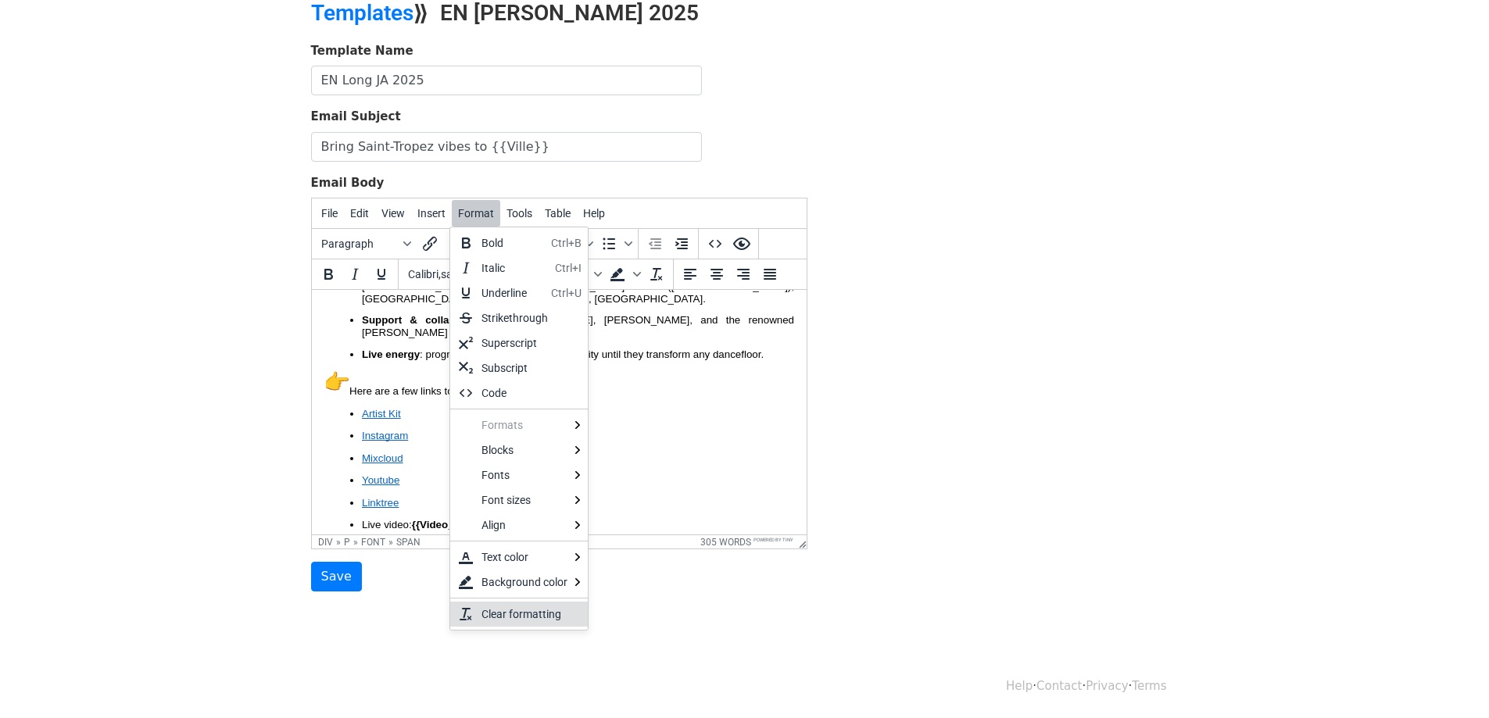
click at [505, 605] on div "Clear formatting" at bounding box center [528, 614] width 94 height 19
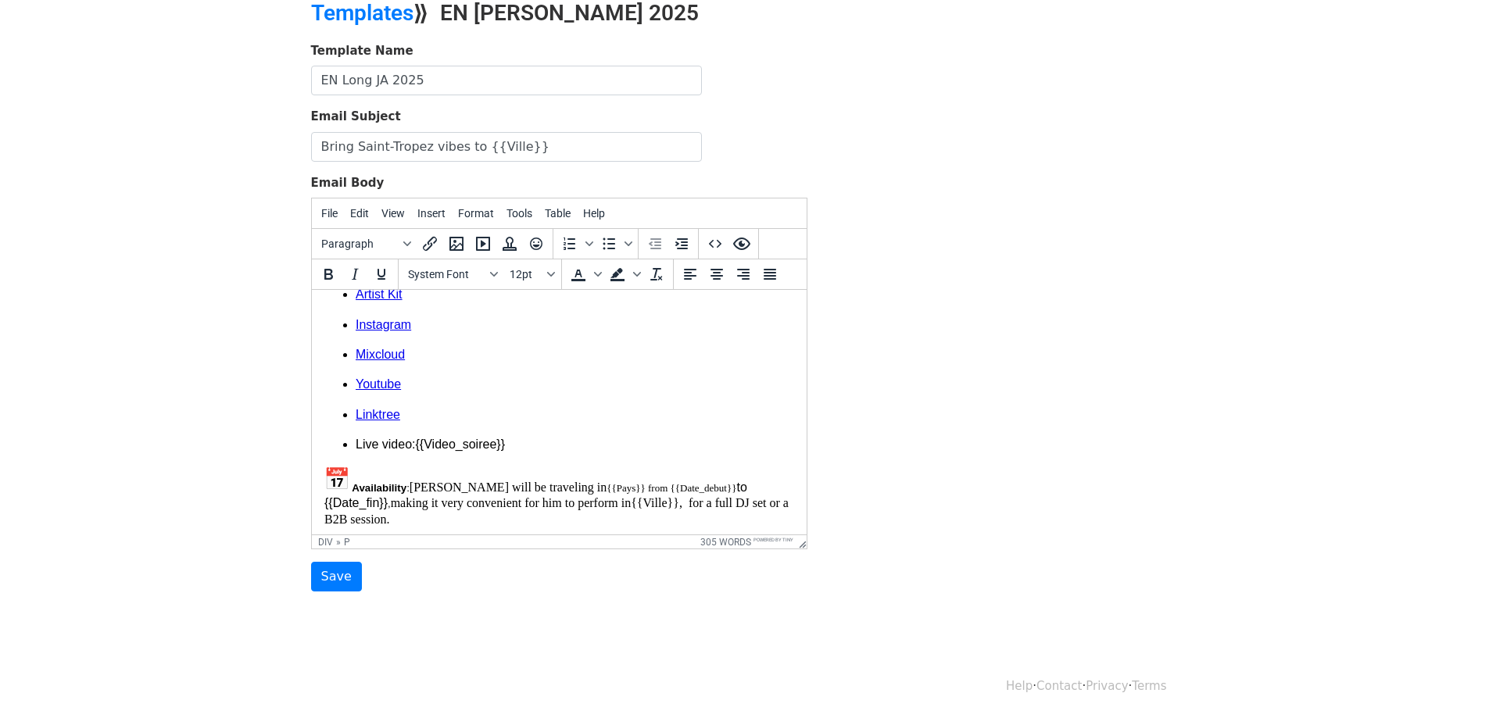
scroll to position [372, 0]
click at [492, 273] on icon "Fonts" at bounding box center [494, 274] width 8 height 8
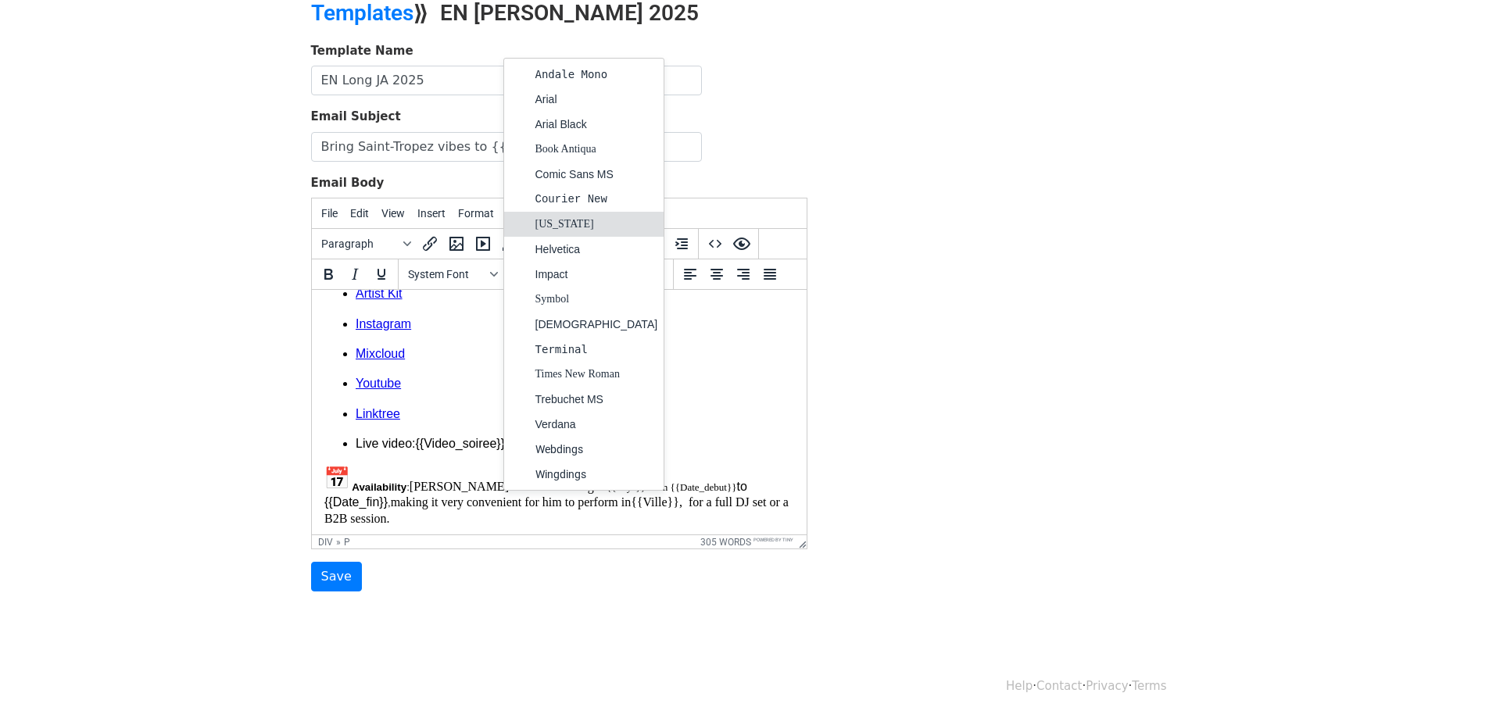
click at [566, 223] on div "Georgia" at bounding box center [596, 224] width 123 height 19
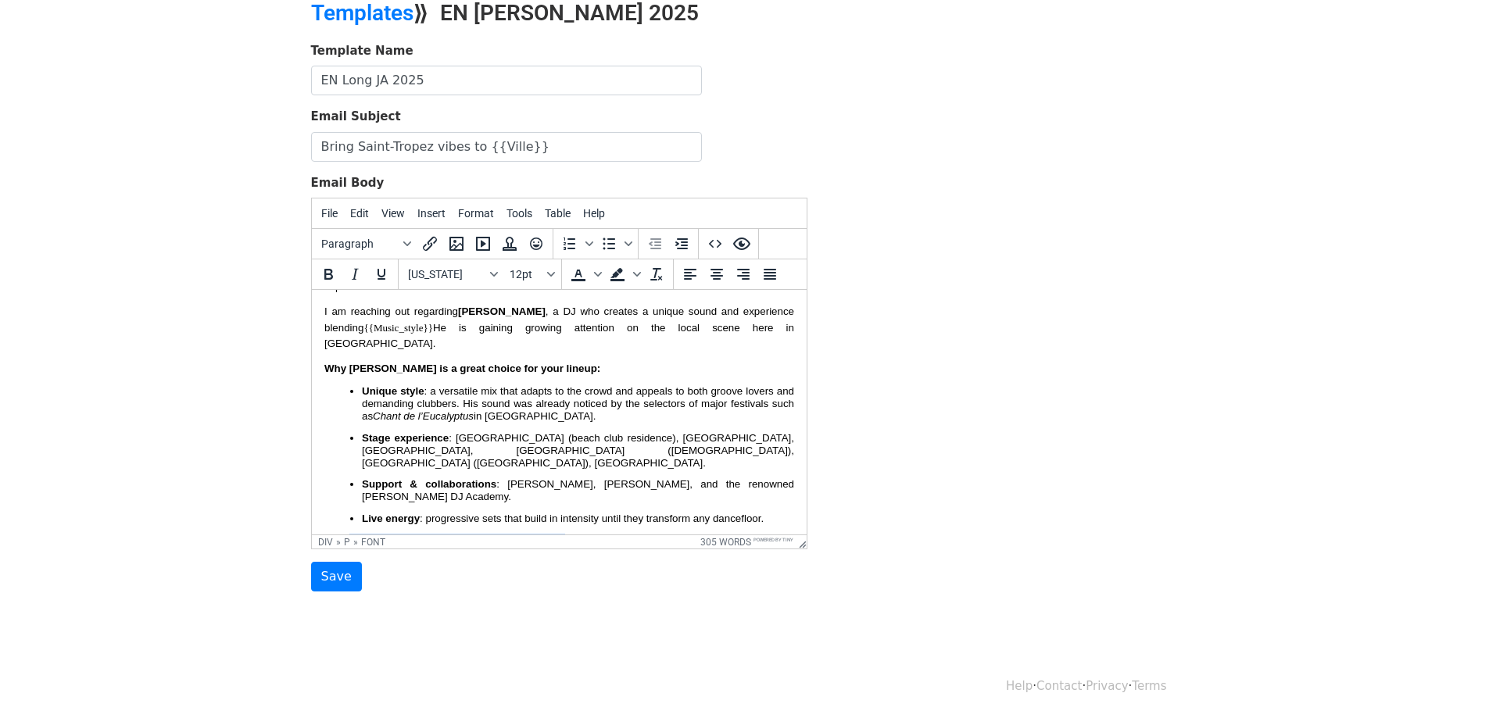
scroll to position [81, 0]
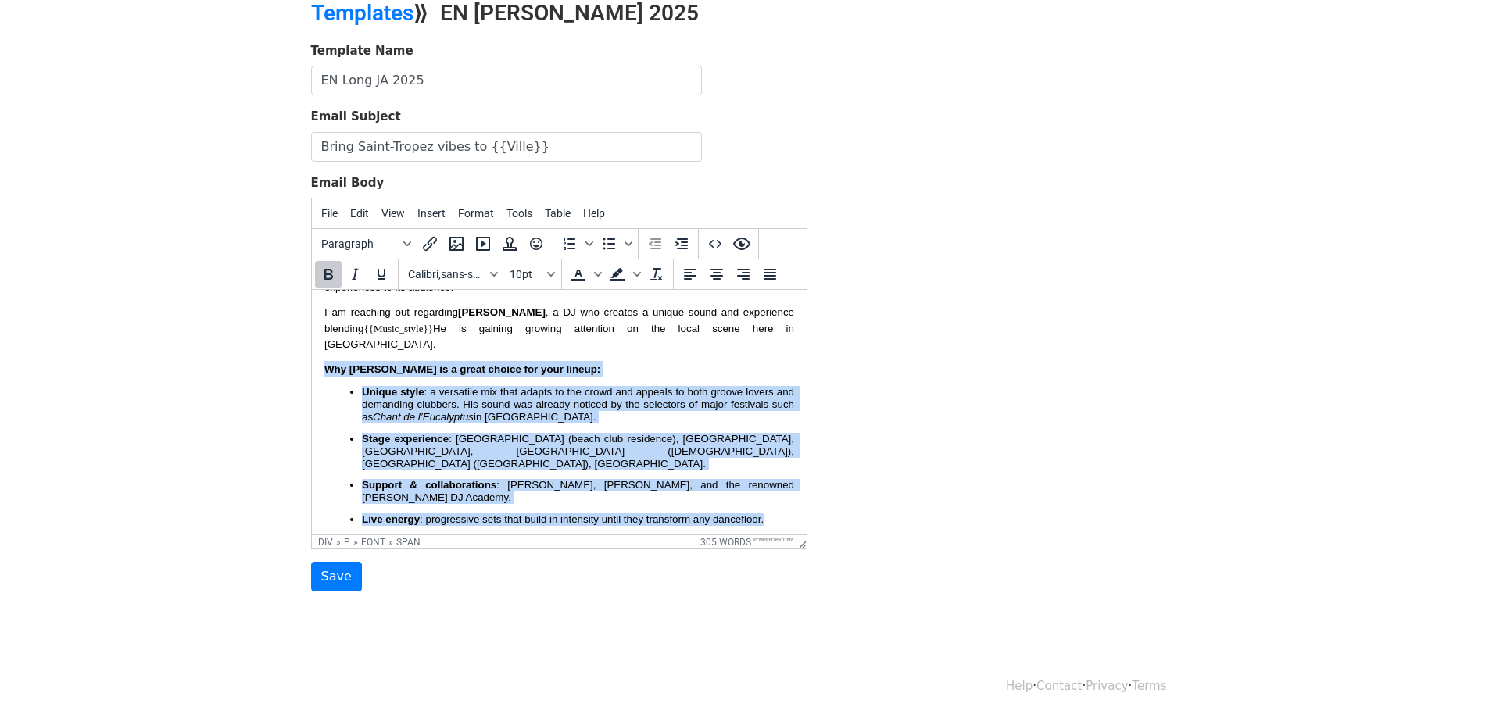
drag, startPoint x: 753, startPoint y: 484, endPoint x: 321, endPoint y: 342, distance: 454.9
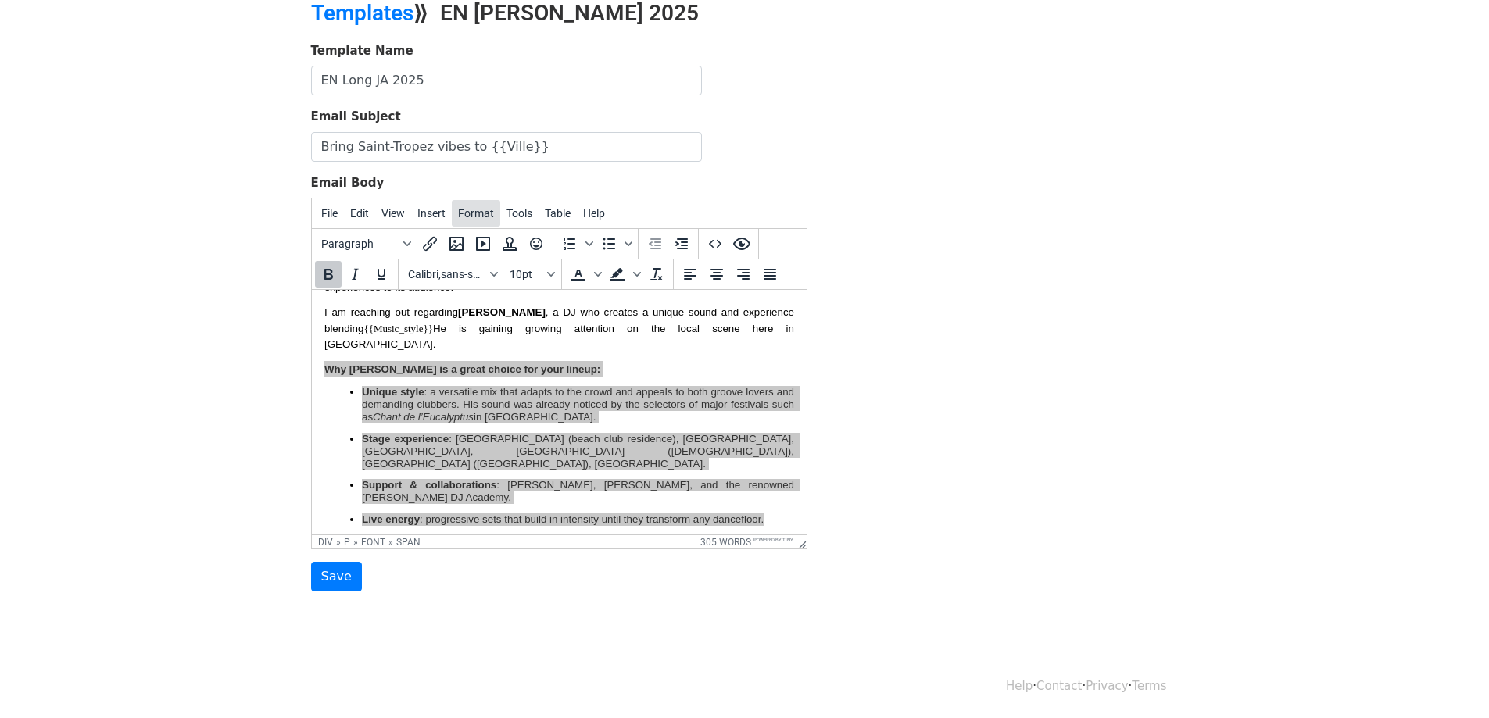
click at [487, 216] on span "Format" at bounding box center [476, 213] width 36 height 13
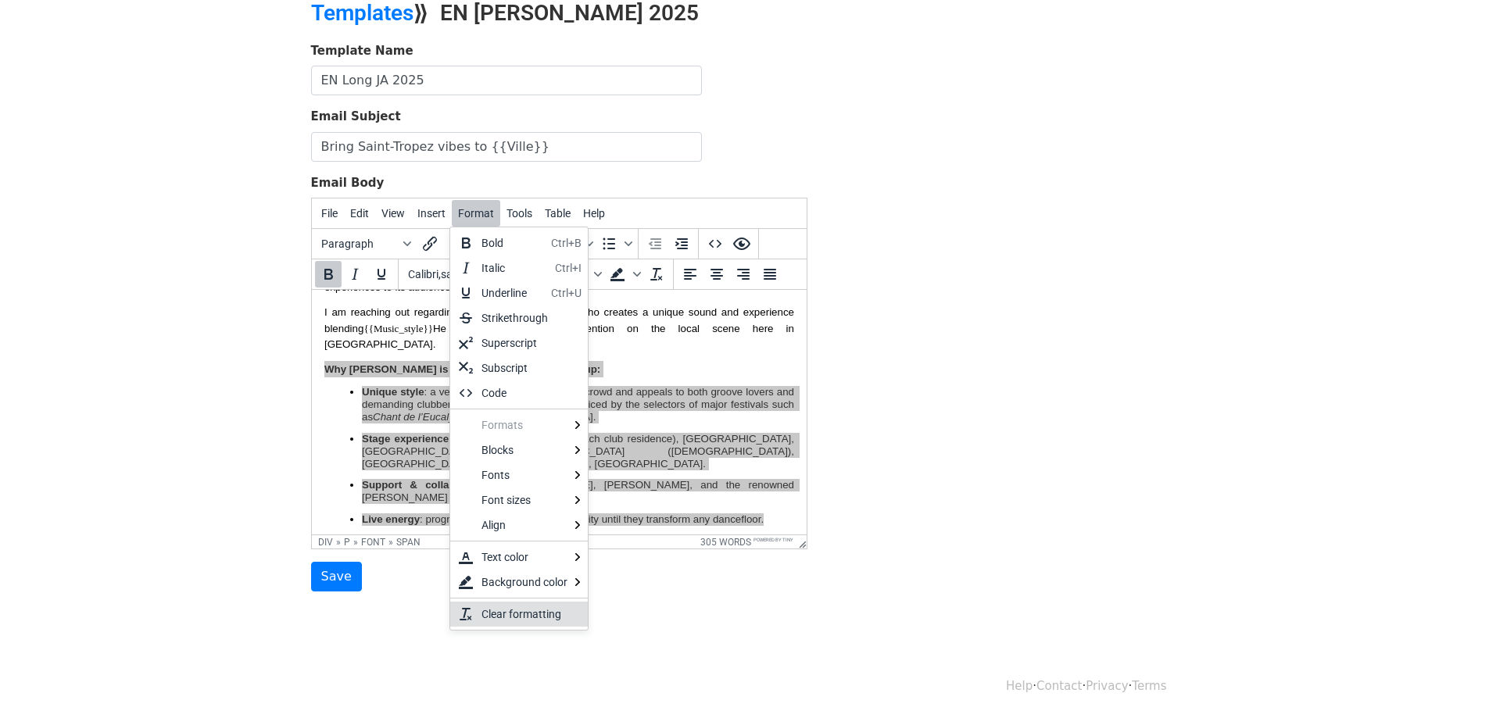
click at [513, 613] on div "Clear formatting" at bounding box center [528, 614] width 94 height 19
click at [513, 613] on body "MergeMail Campaigns Templates Reports Open Gmail Daily emails left: 50 Help jet…" at bounding box center [744, 290] width 1489 height 727
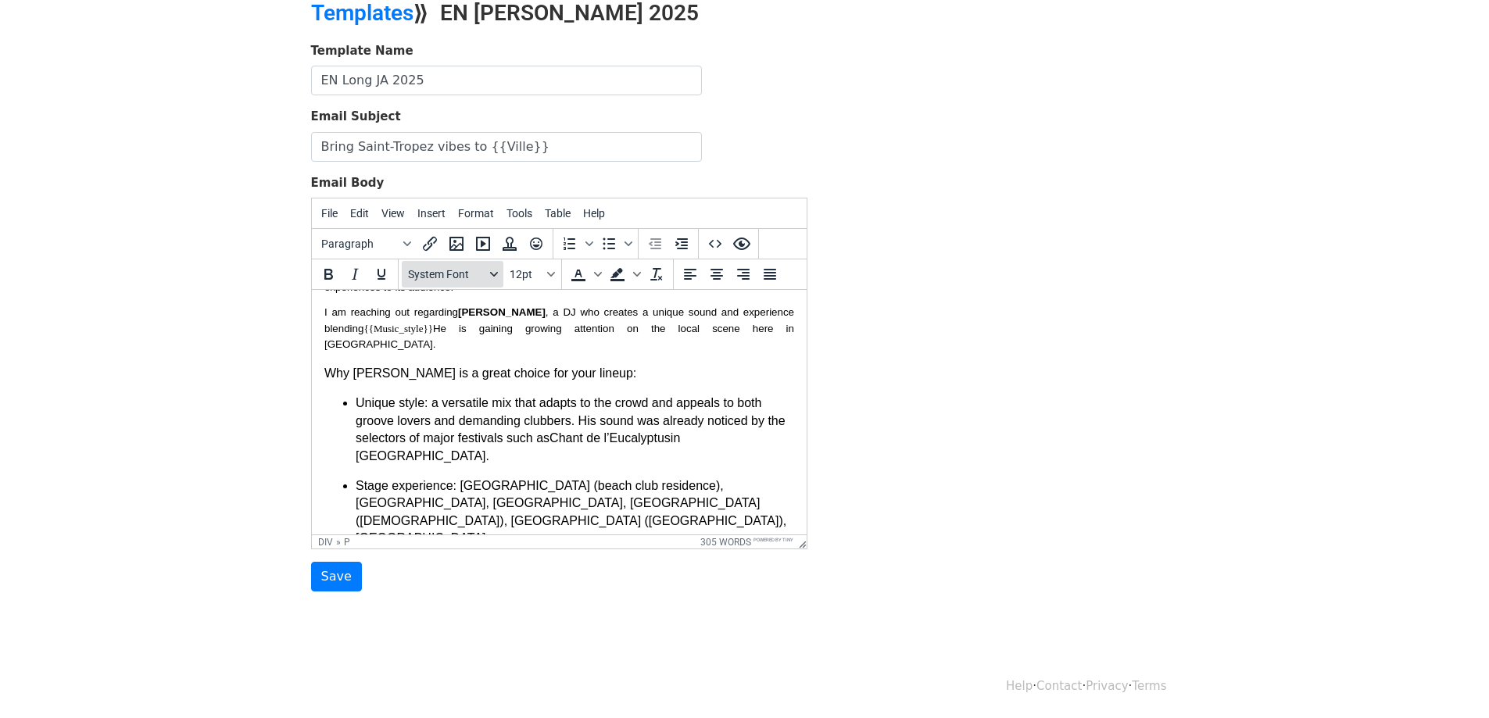
click at [470, 274] on span "System Font" at bounding box center [446, 274] width 77 height 13
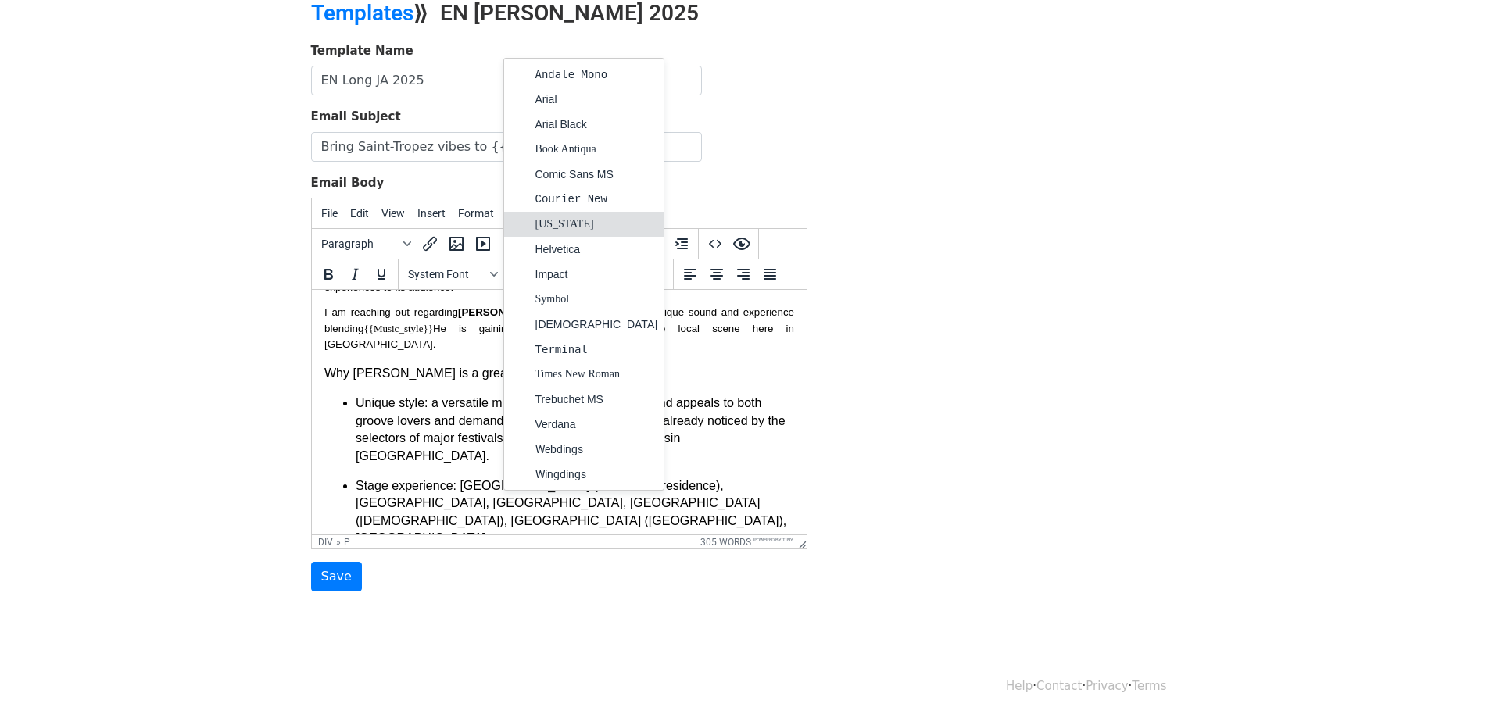
click at [565, 222] on div "Georgia" at bounding box center [596, 224] width 123 height 19
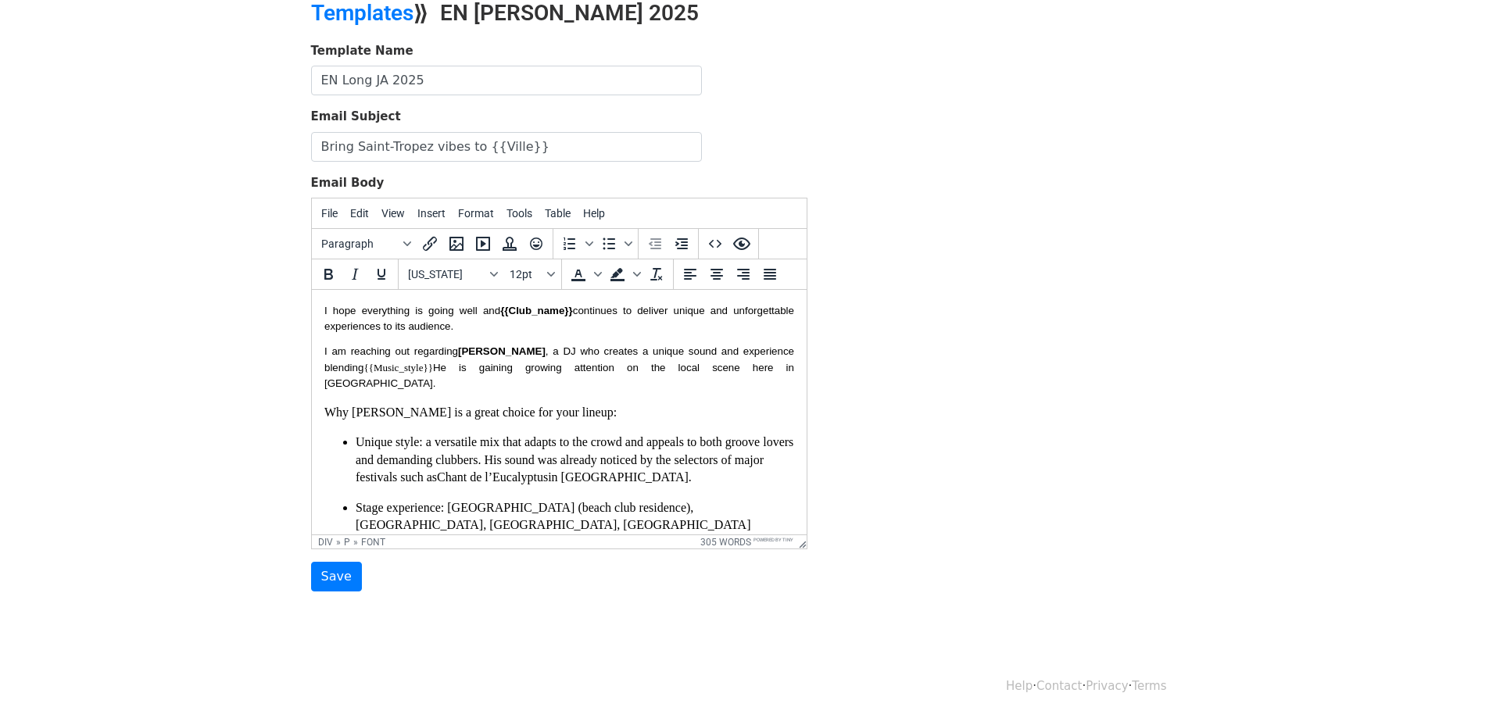
scroll to position [0, 0]
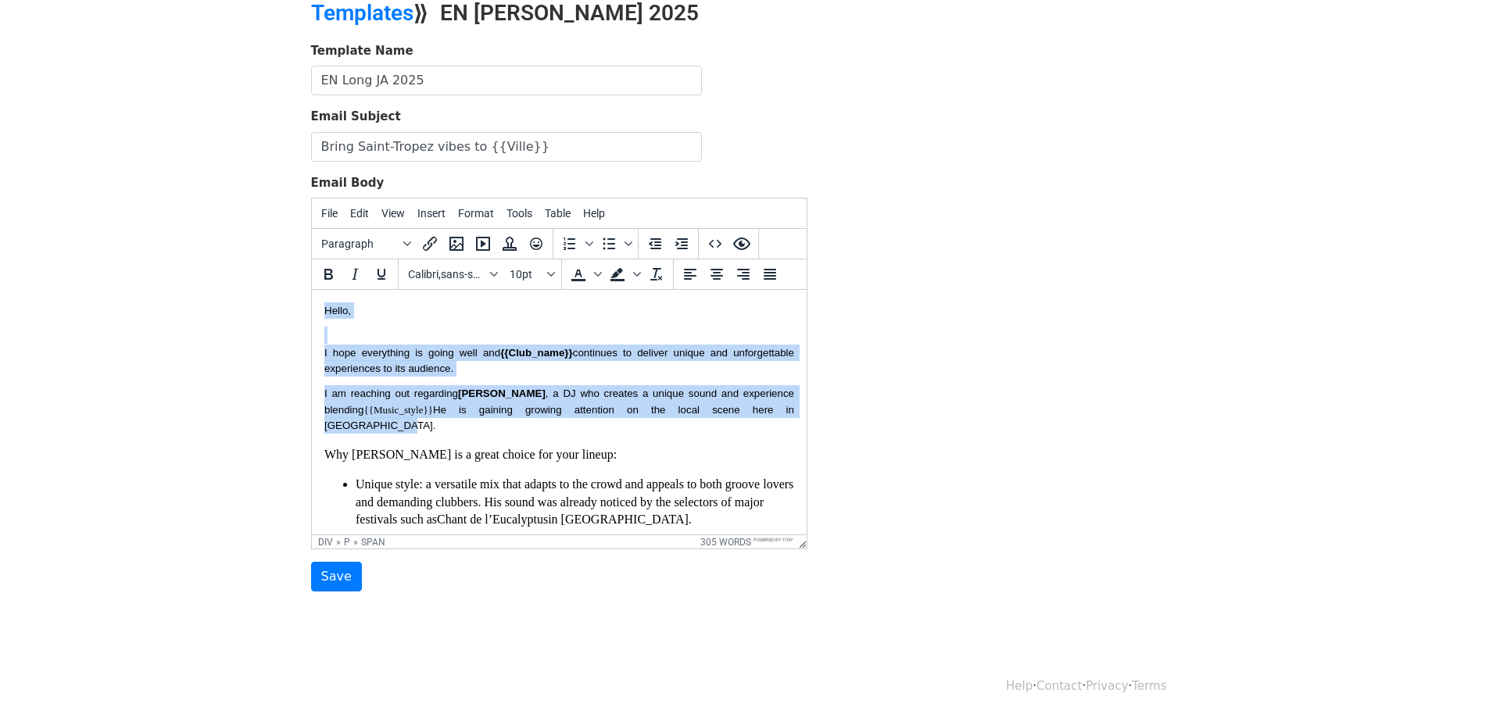
drag, startPoint x: 705, startPoint y: 406, endPoint x: 320, endPoint y: 306, distance: 398.0
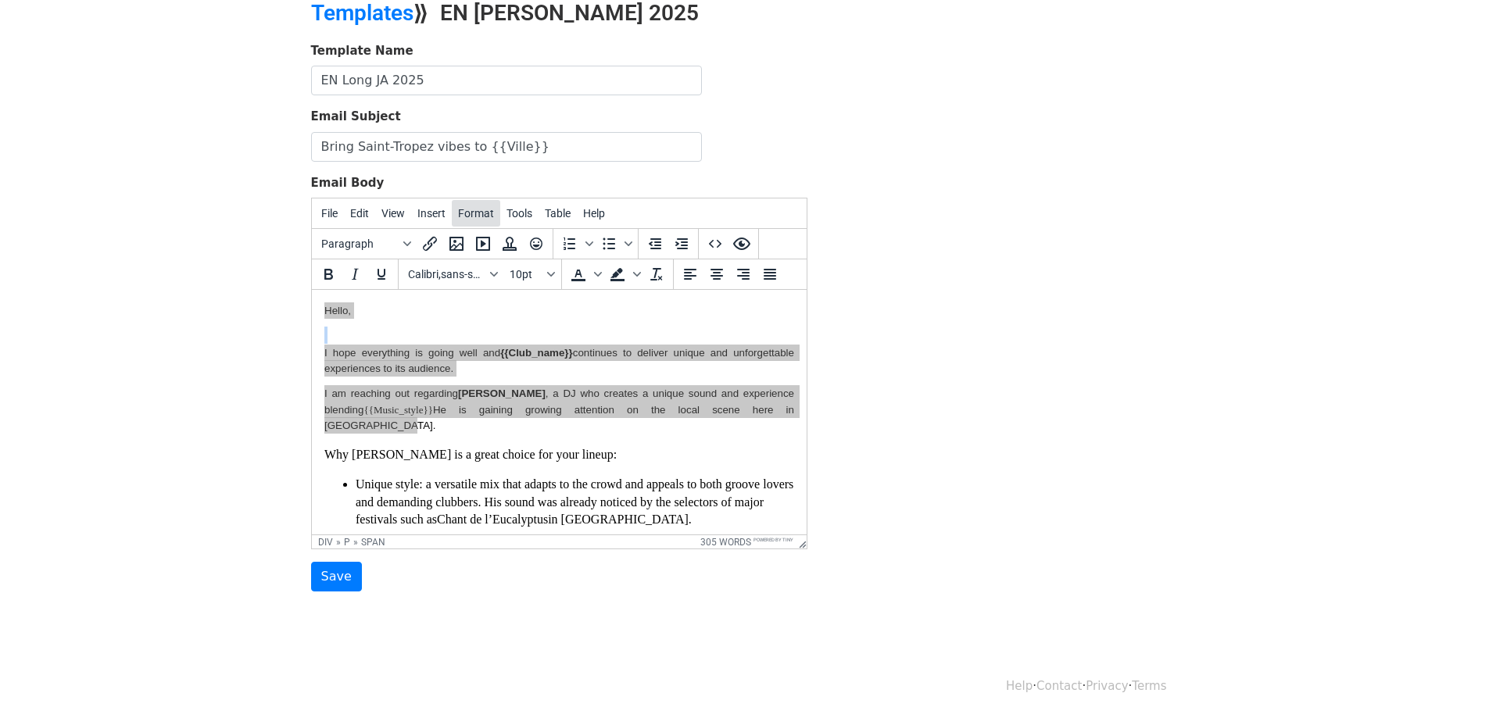
click at [484, 215] on span "Format" at bounding box center [476, 213] width 36 height 13
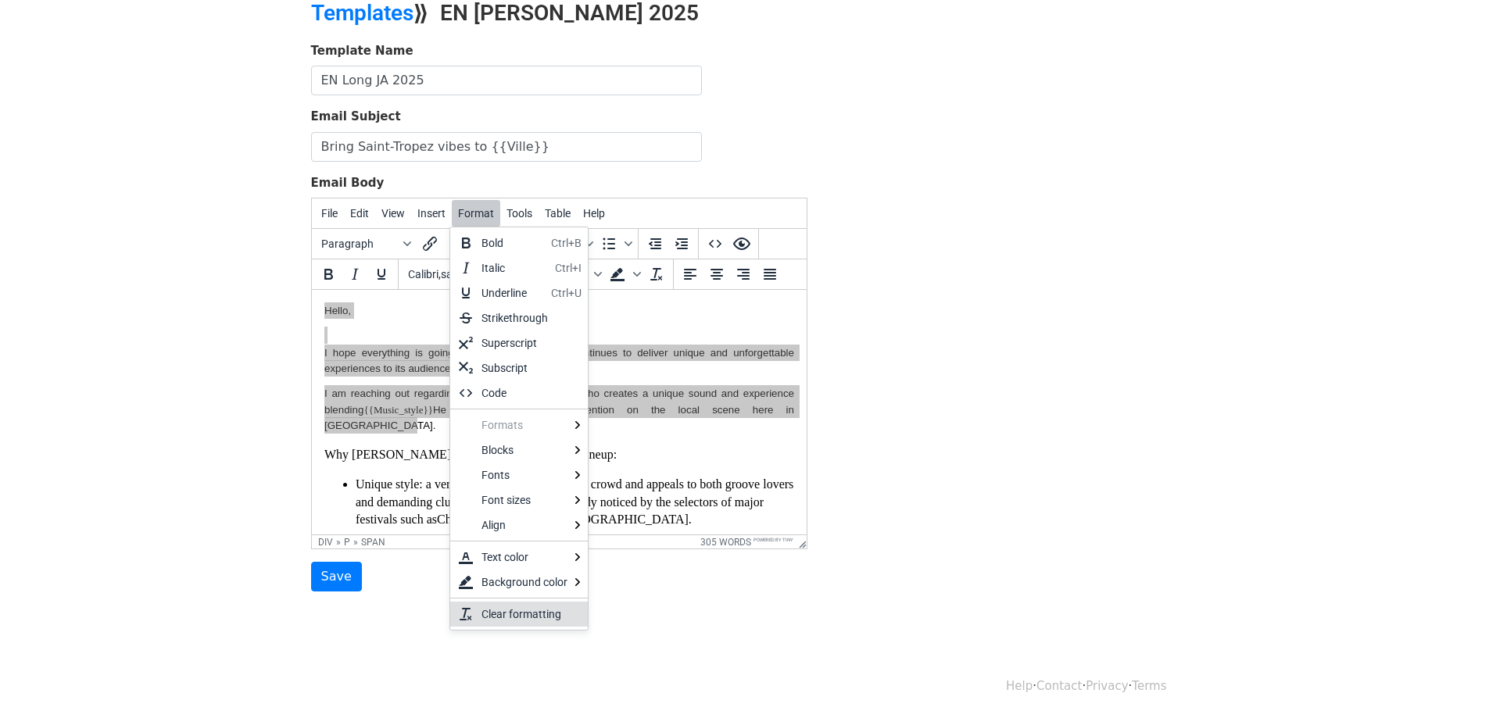
click at [500, 612] on div "Clear formatting" at bounding box center [528, 614] width 94 height 19
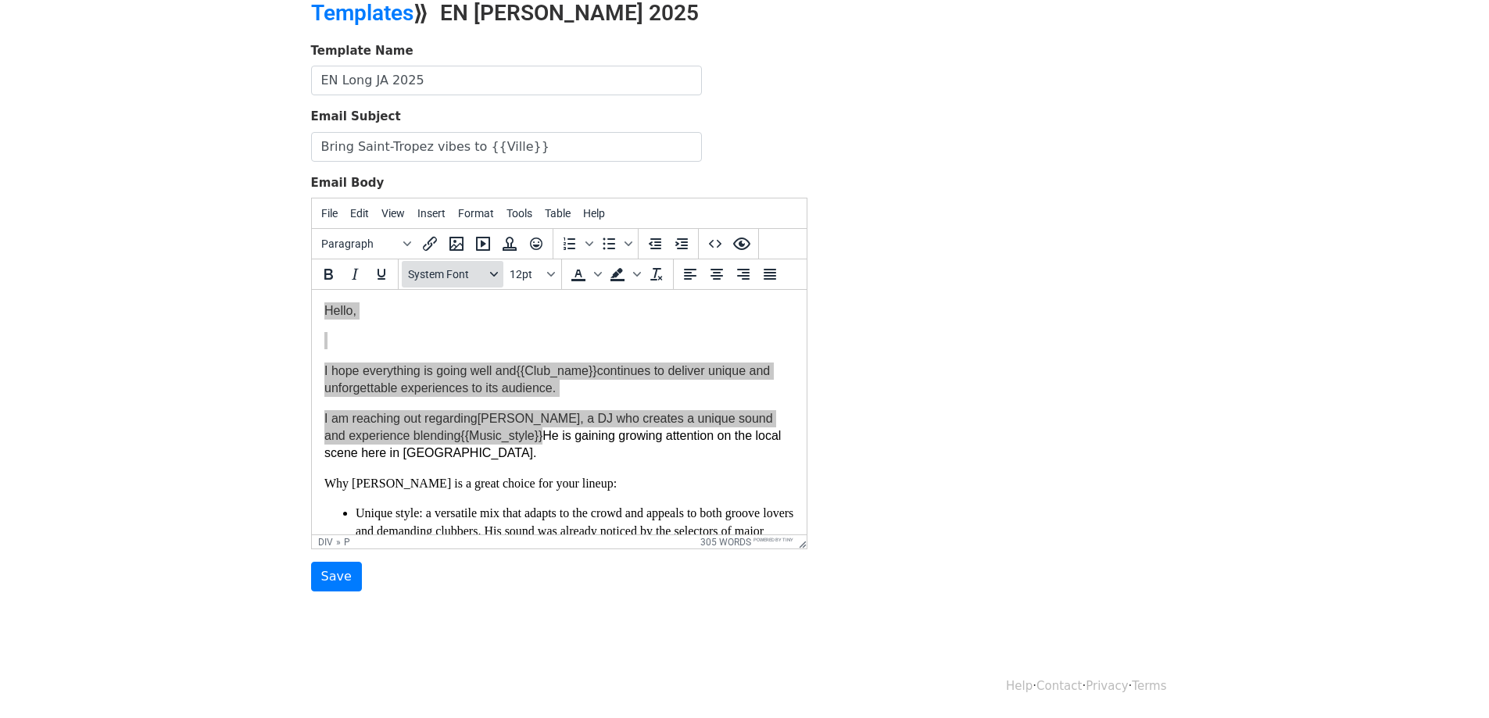
click at [459, 281] on span "System Font" at bounding box center [446, 274] width 77 height 13
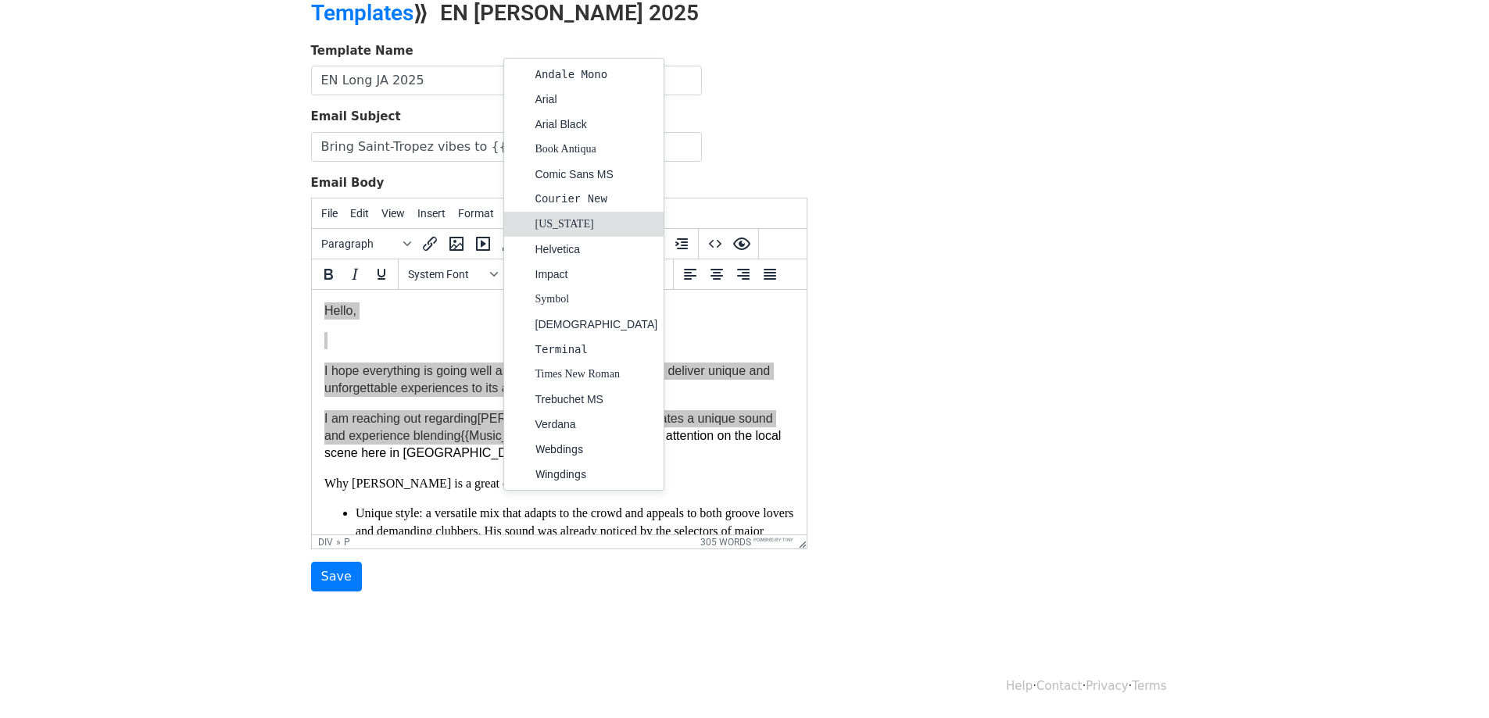
click at [551, 224] on div "Georgia" at bounding box center [596, 224] width 123 height 19
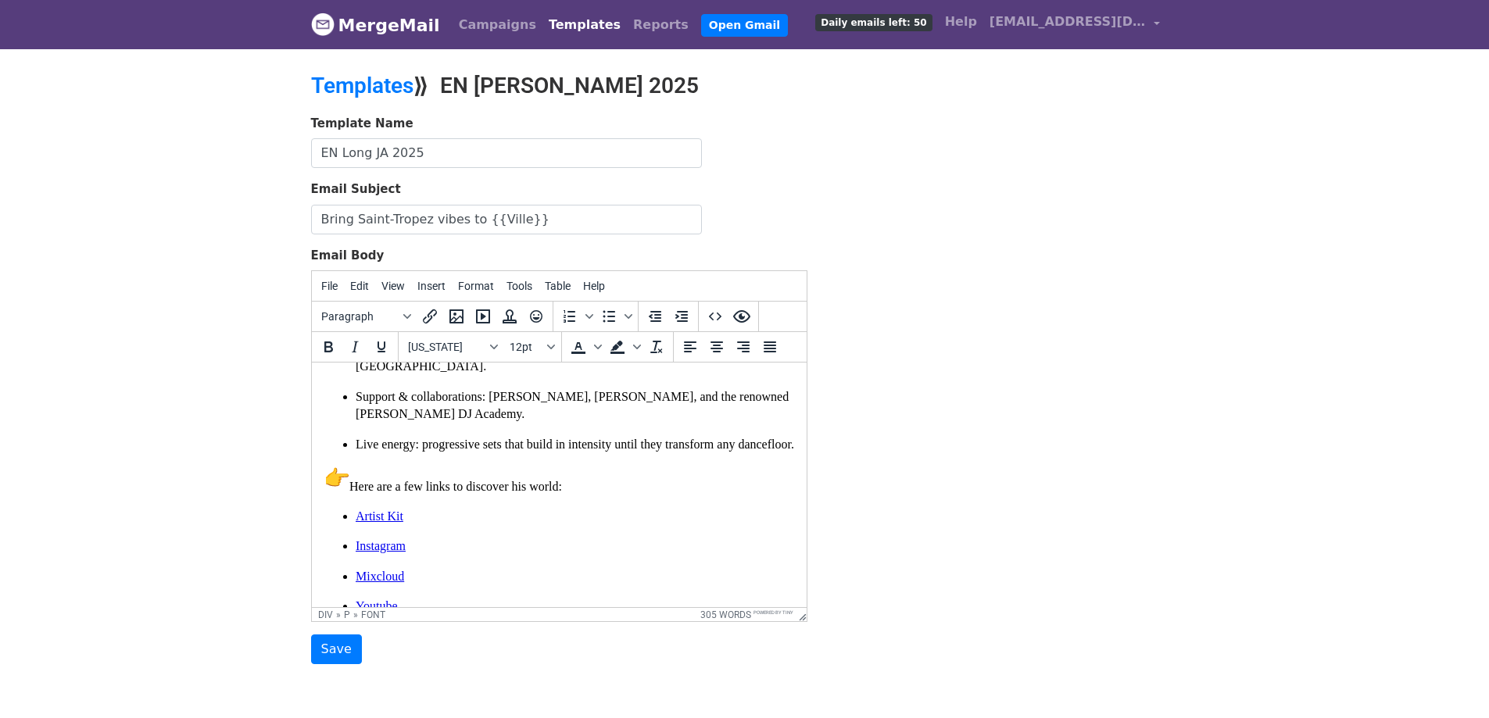
scroll to position [338, 0]
click at [620, 457] on div "Hello, I hope everything is going well and {{Club_name}} continues to deliver u…" at bounding box center [559, 605] width 470 height 1134
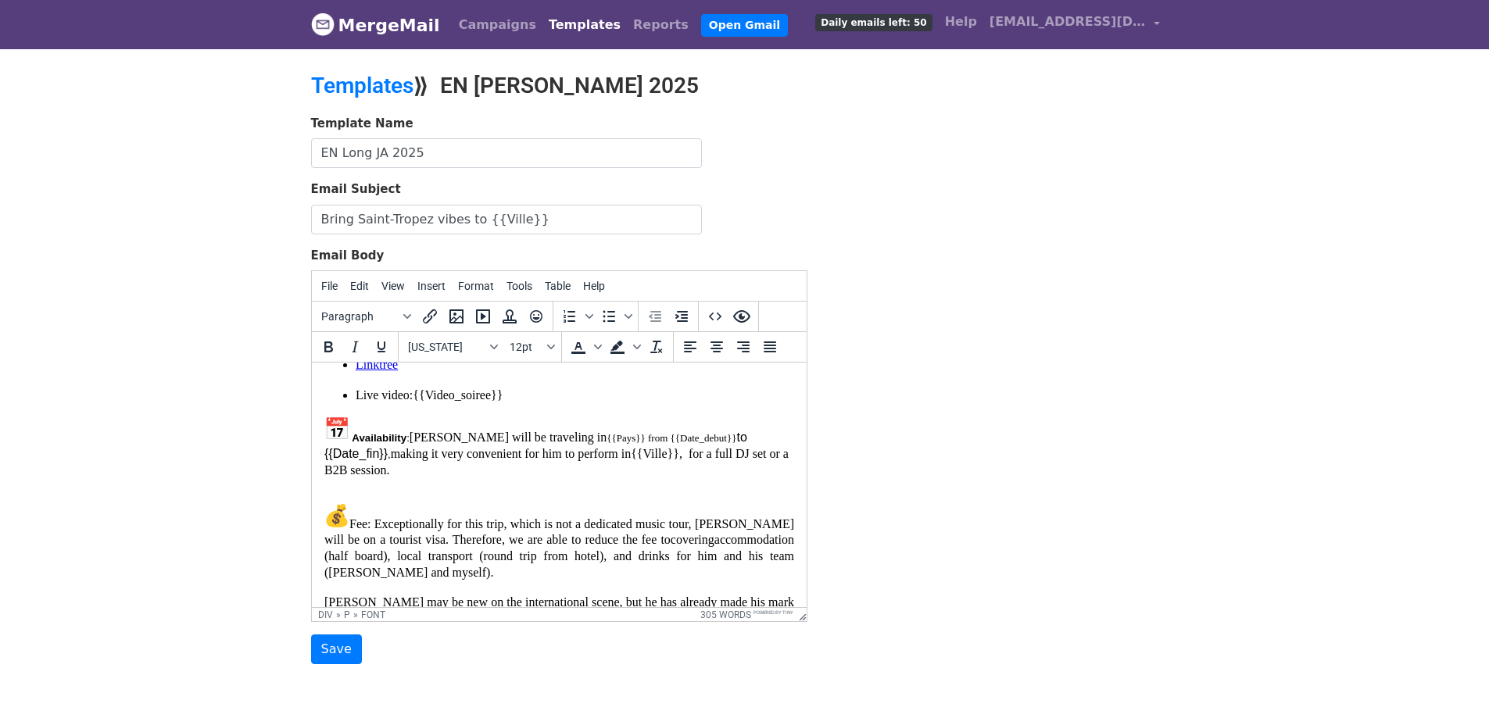
scroll to position [600, 0]
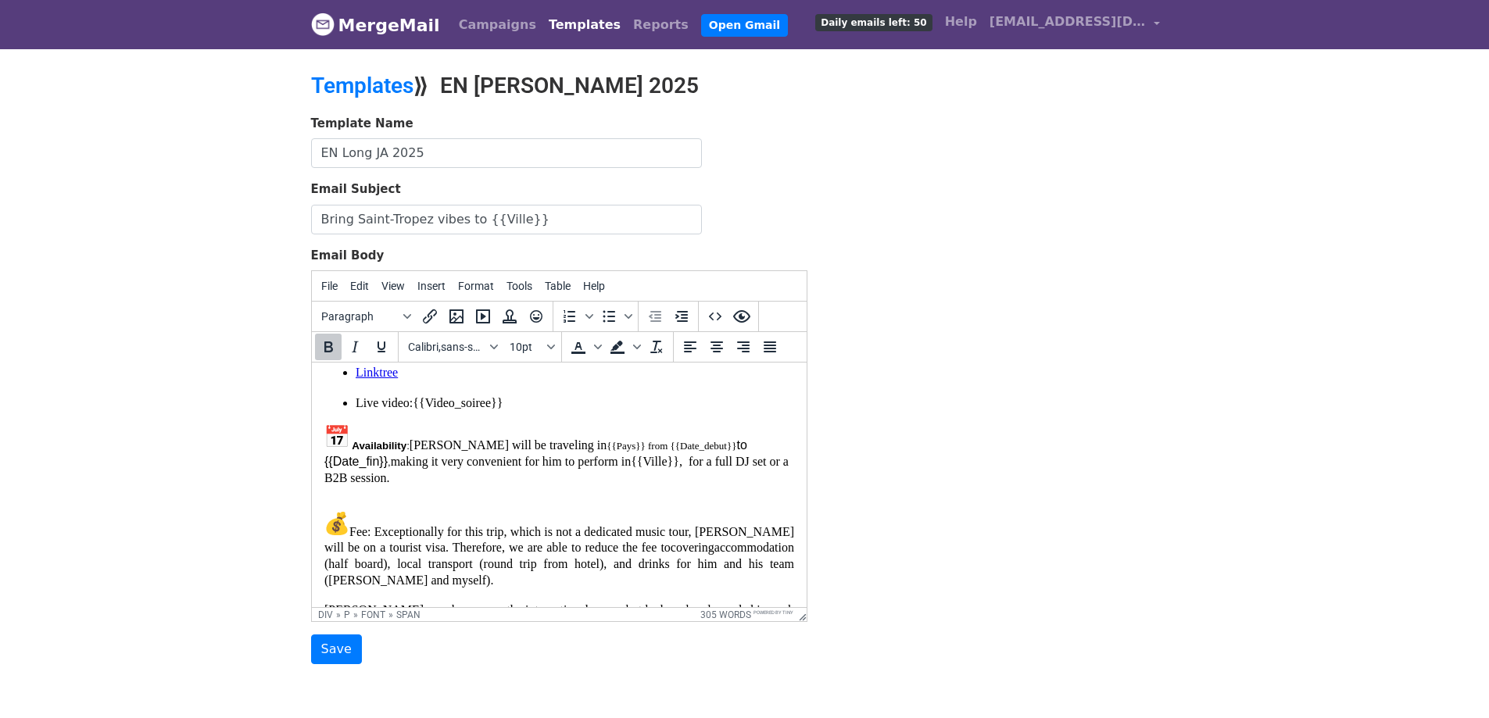
click at [373, 442] on span "Availability" at bounding box center [378, 446] width 55 height 12
click at [485, 288] on span "Format" at bounding box center [476, 286] width 36 height 13
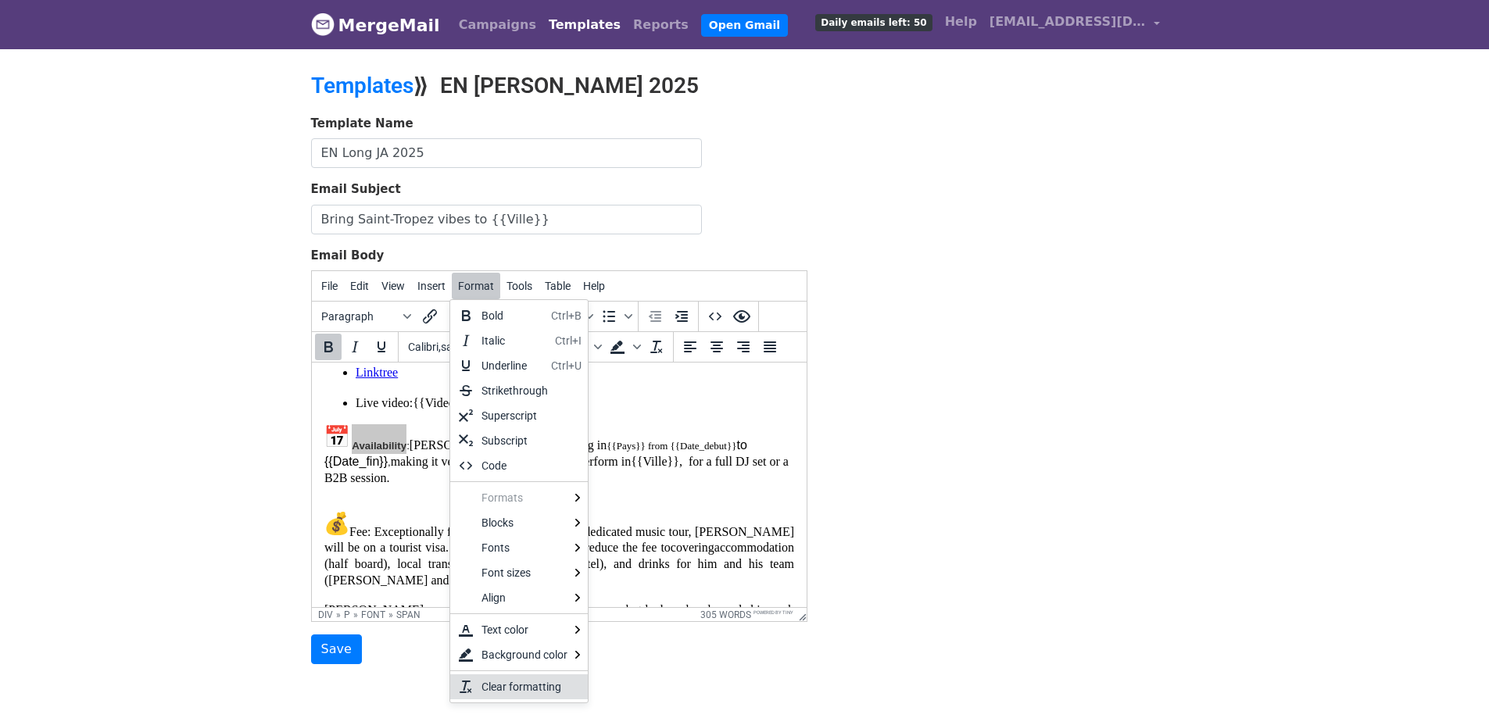
click at [513, 681] on div "Clear formatting" at bounding box center [528, 687] width 94 height 19
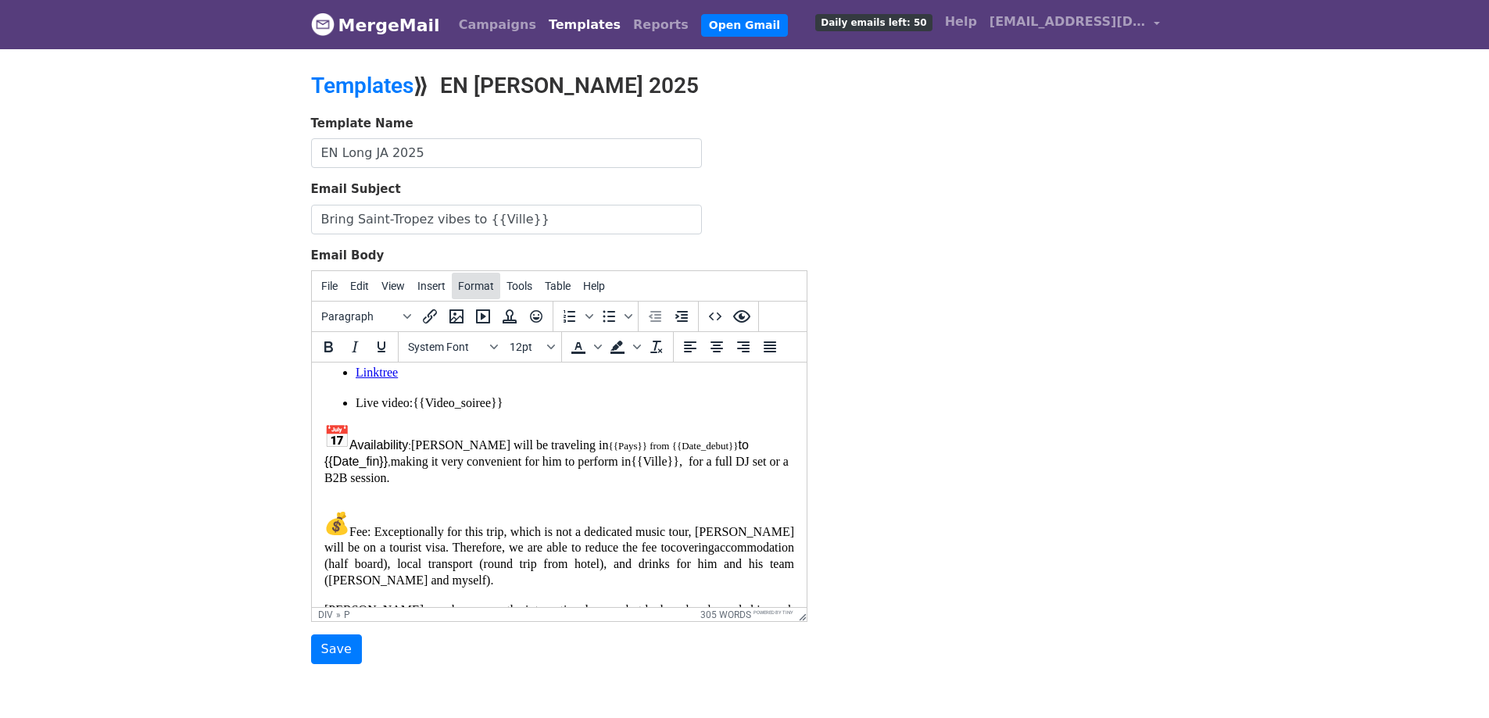
click at [486, 284] on span "Format" at bounding box center [476, 286] width 36 height 13
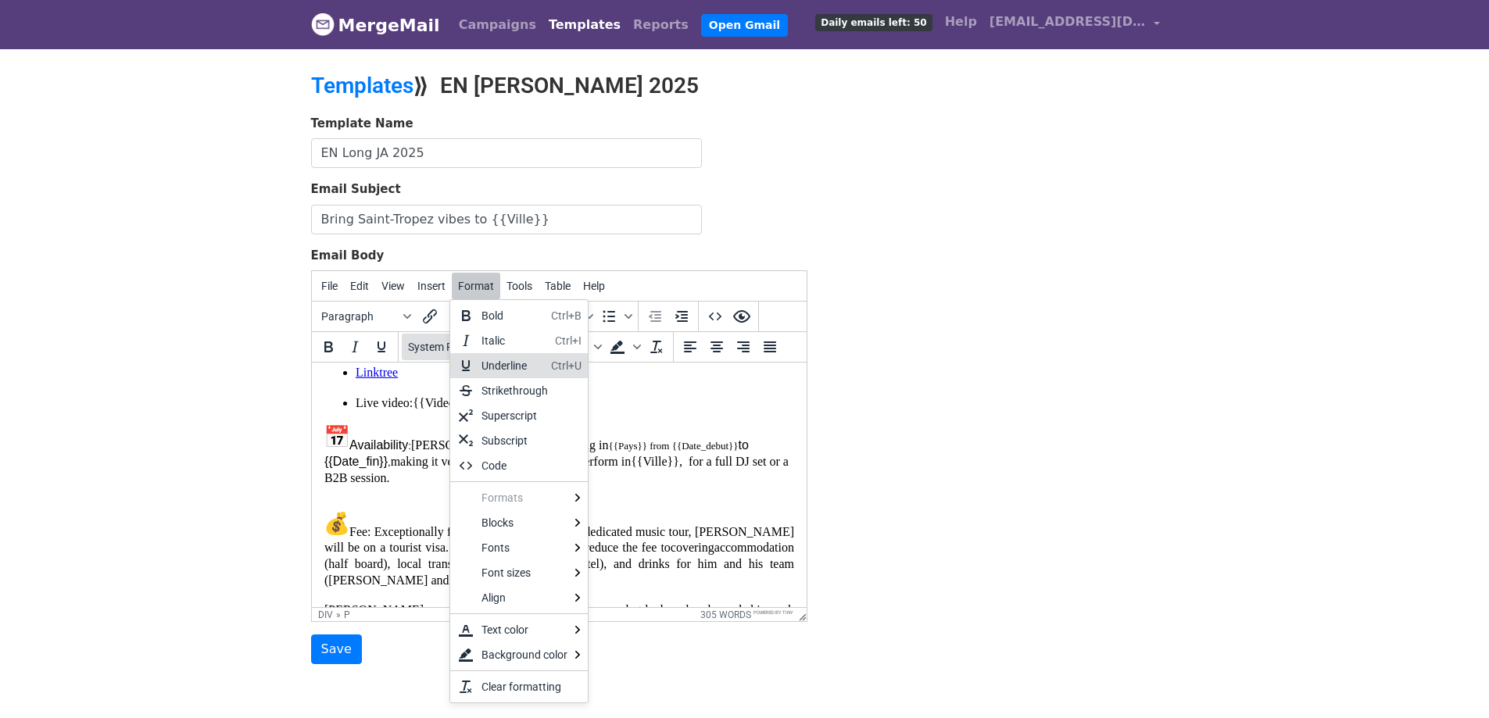
click at [438, 348] on span "System Font" at bounding box center [446, 347] width 77 height 13
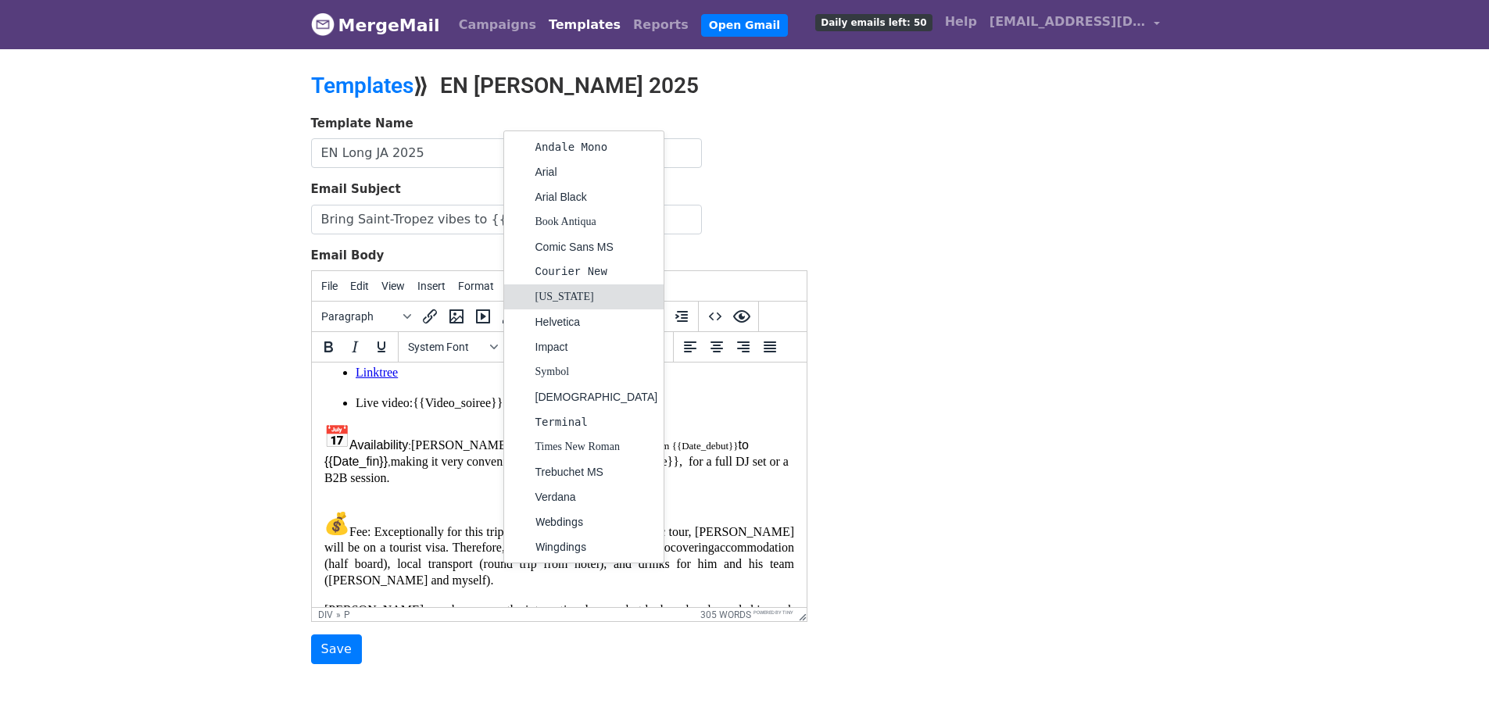
click at [577, 290] on div "Georgia" at bounding box center [596, 297] width 123 height 19
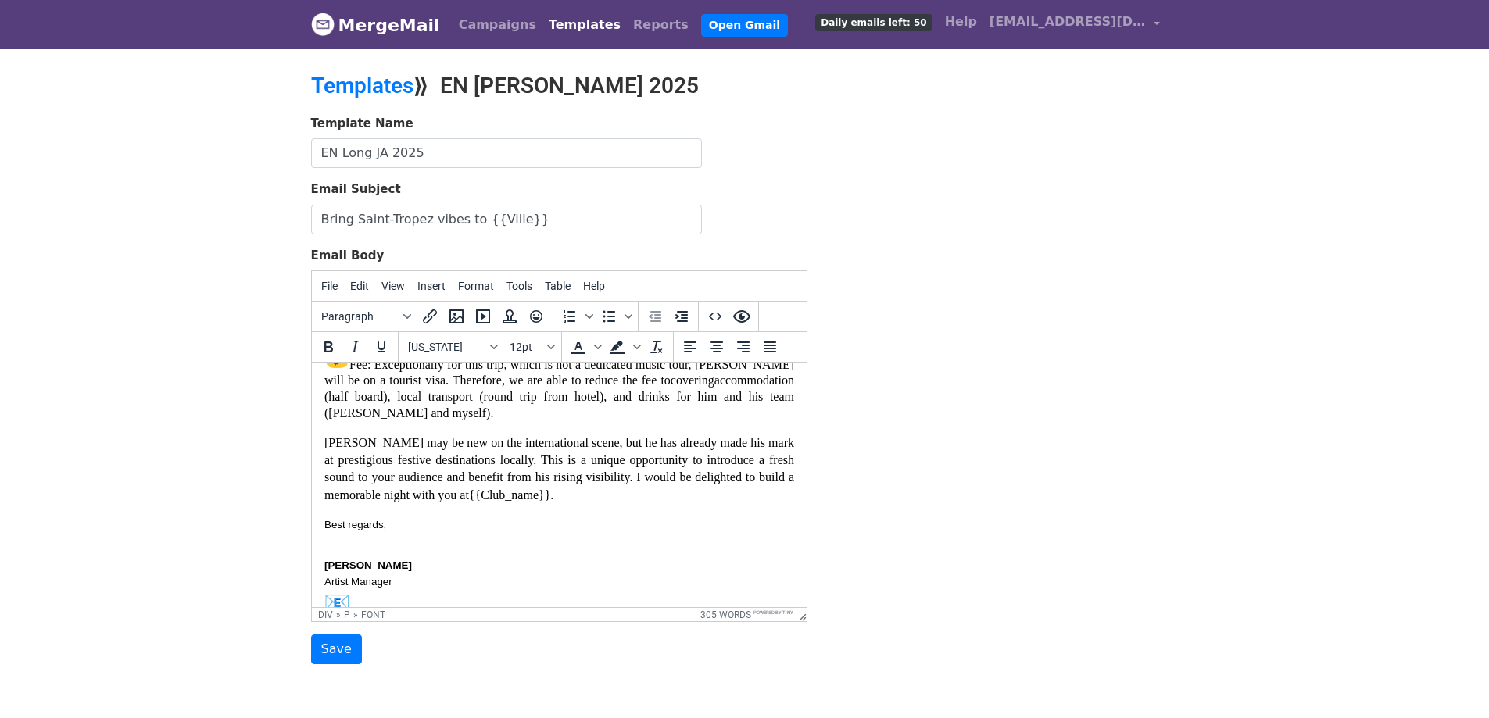
scroll to position [803, 0]
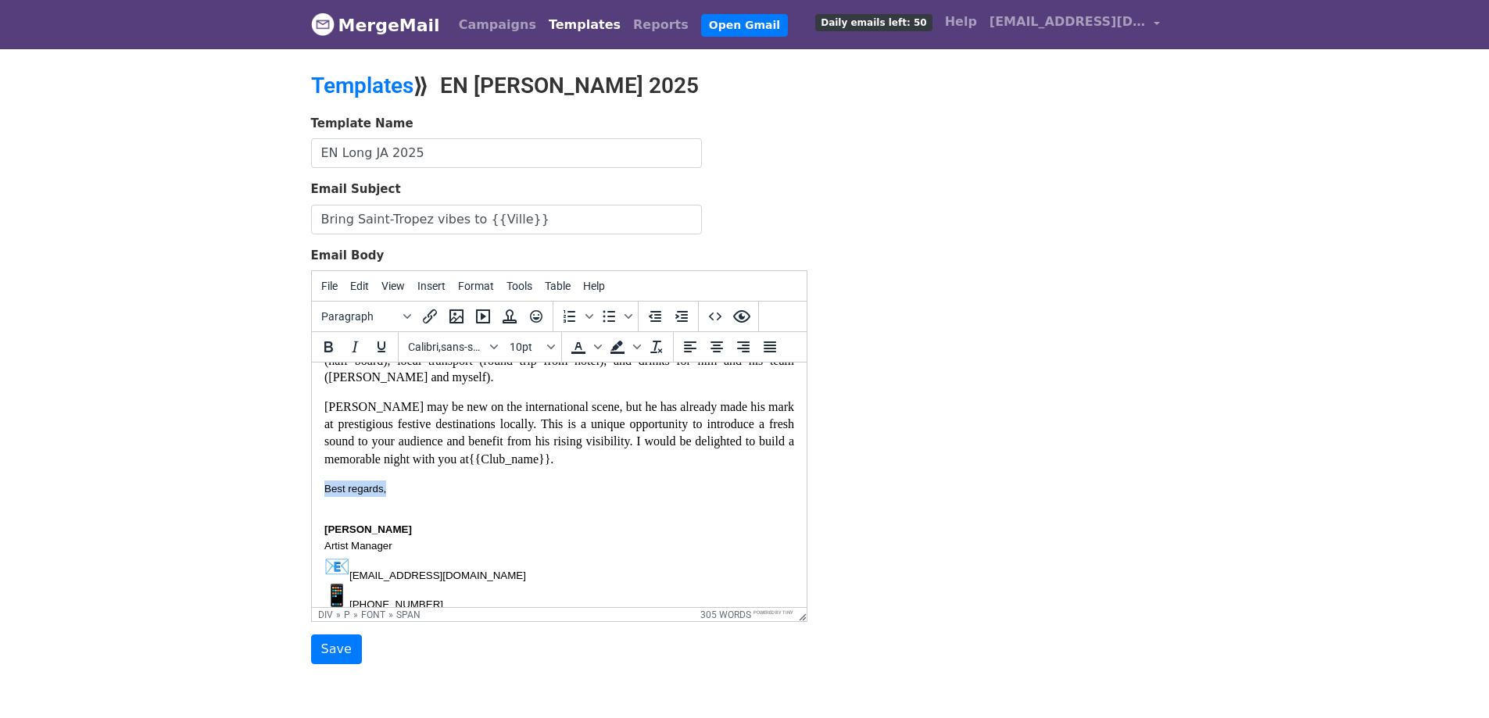
drag, startPoint x: 401, startPoint y: 506, endPoint x: 318, endPoint y: 493, distance: 83.9
click at [318, 493] on html "Hello, I hope everything is going well and {{Club_name}} continues to deliver u…" at bounding box center [558, 205] width 495 height 1292
click at [474, 285] on span "Format" at bounding box center [476, 286] width 36 height 13
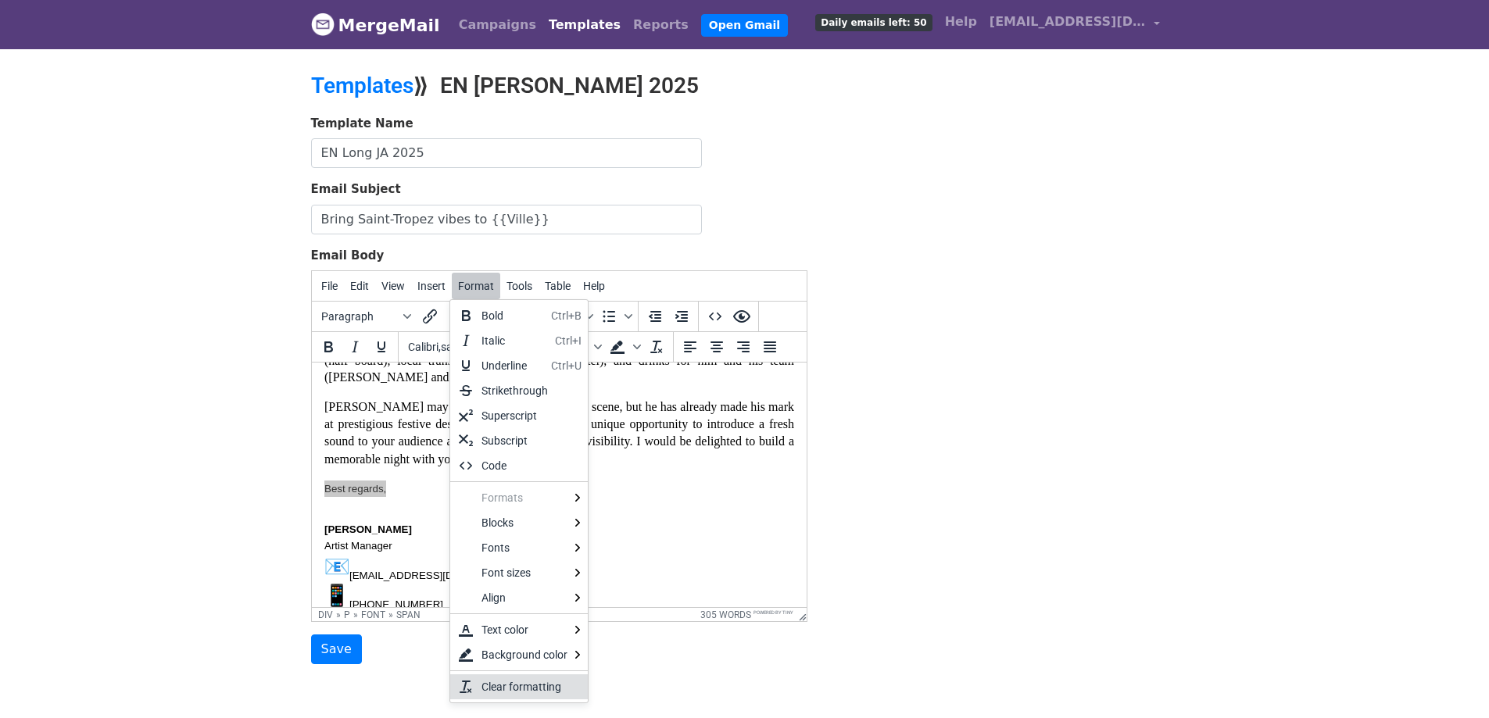
click at [520, 688] on div "Clear formatting" at bounding box center [528, 687] width 94 height 19
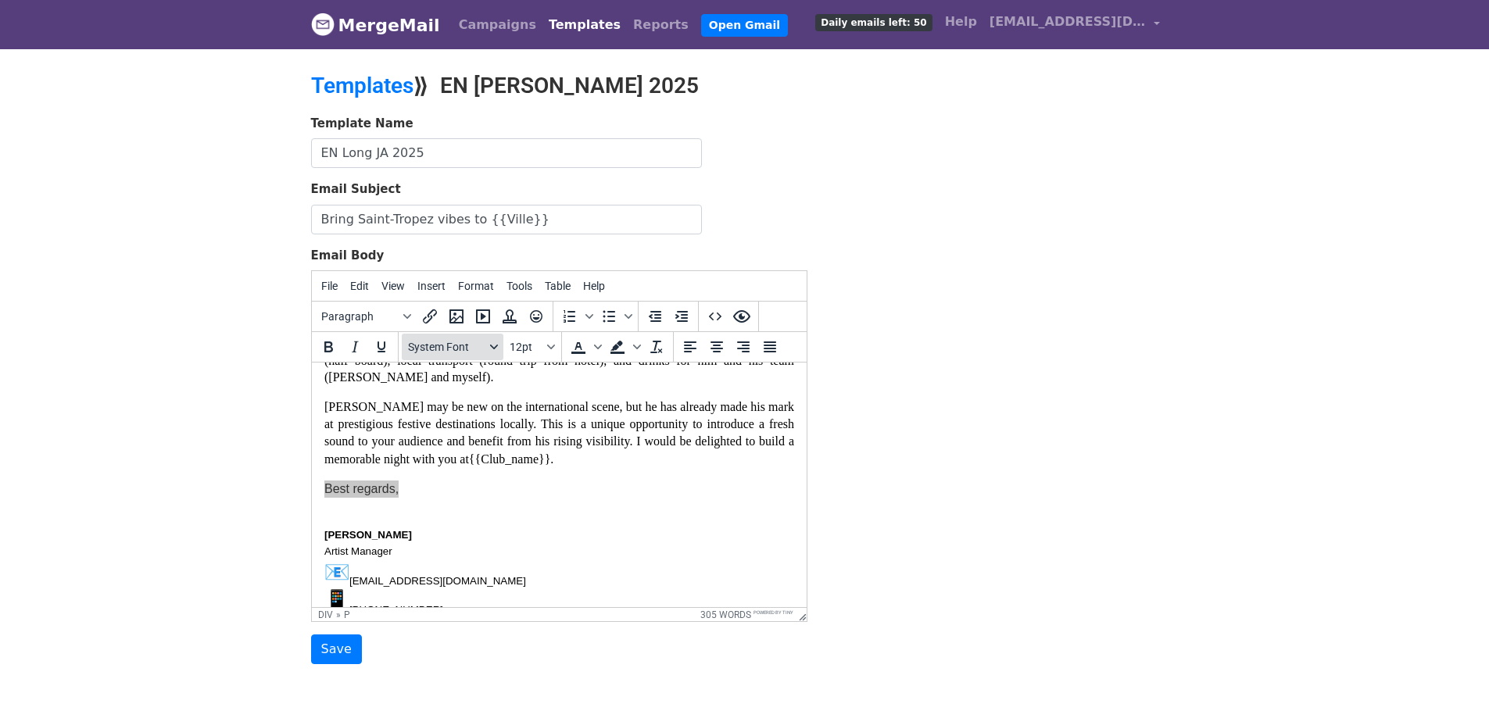
click at [442, 345] on span "System Font" at bounding box center [446, 347] width 77 height 13
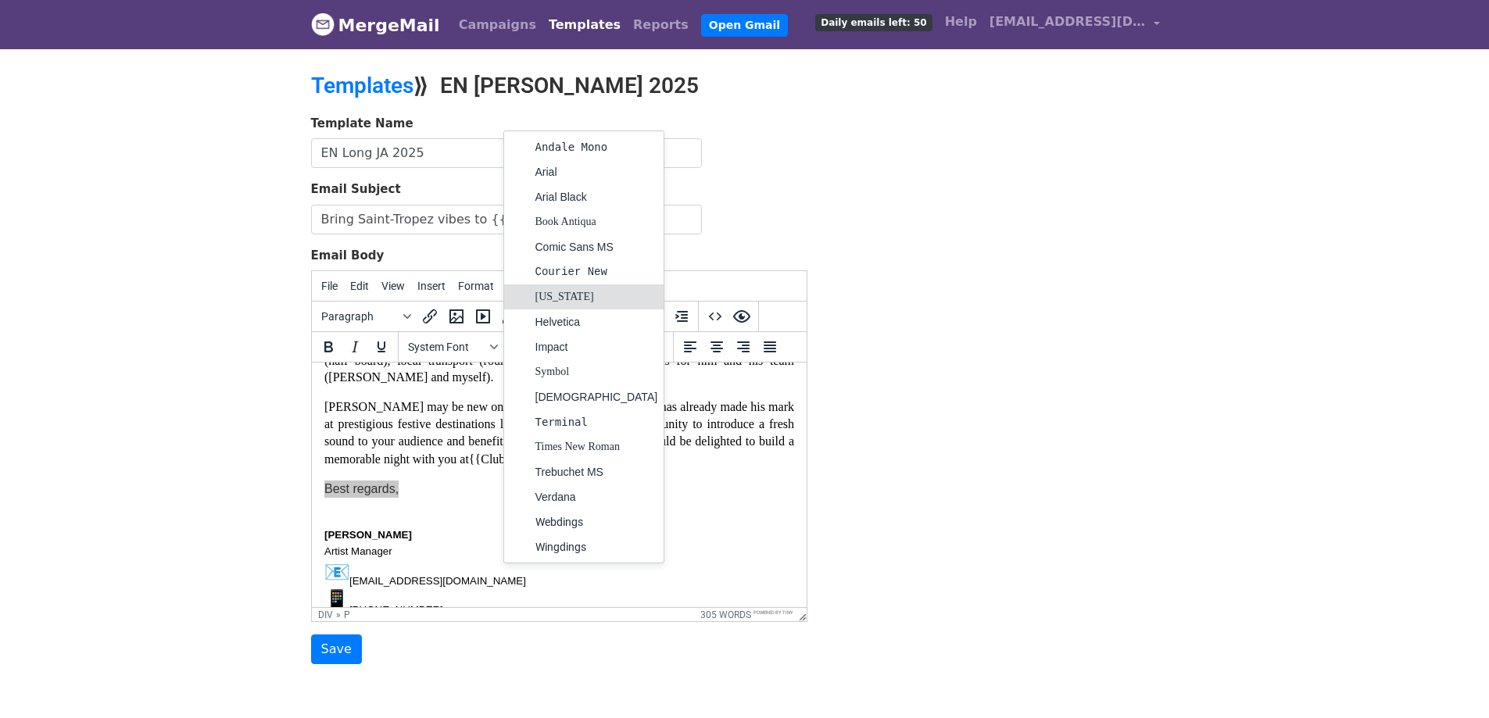
click at [552, 297] on div "Georgia" at bounding box center [596, 297] width 123 height 19
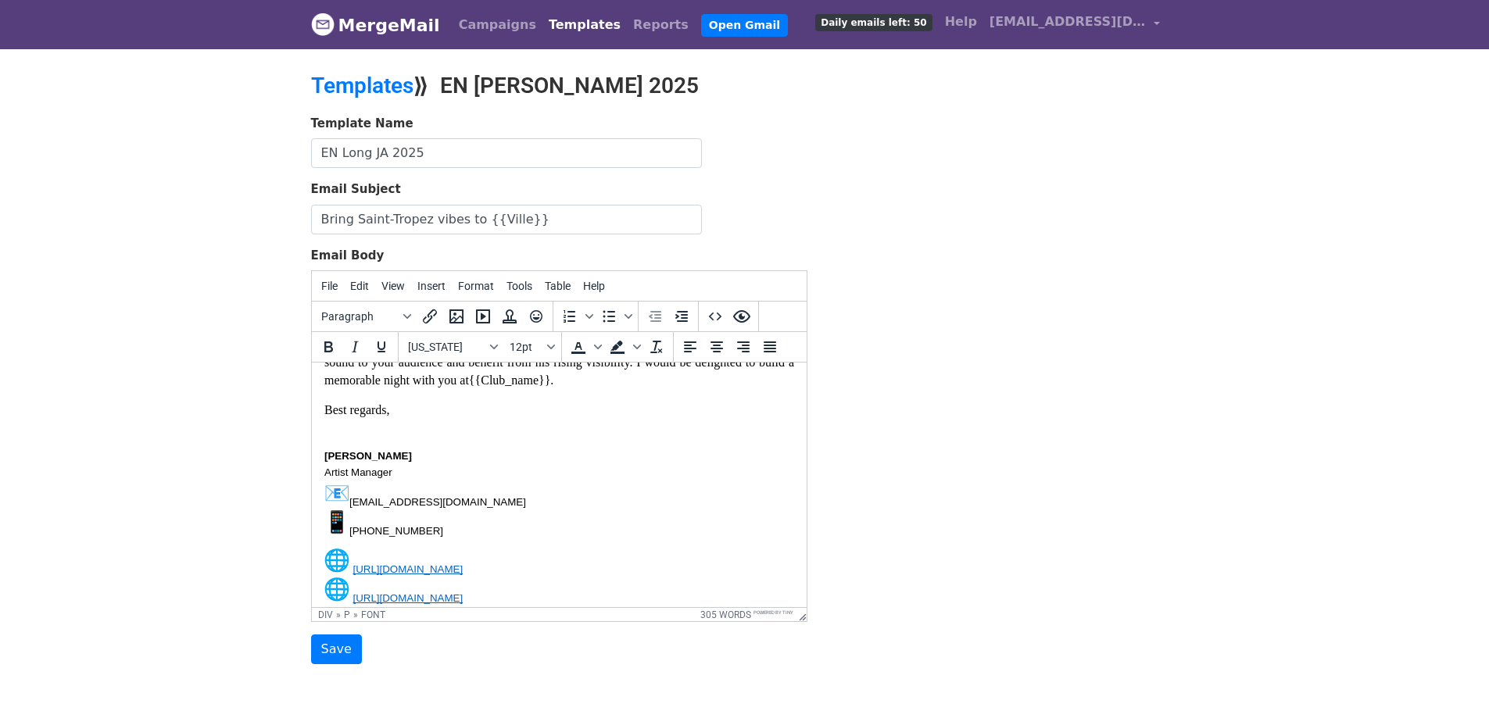
scroll to position [883, 0]
drag, startPoint x: 400, startPoint y: 483, endPoint x: 324, endPoint y: 458, distance: 79.8
click at [324, 458] on p "Cindy Cihuelo Artist Manager booking@jettarton.com +33 6 21 17 59 56" at bounding box center [559, 485] width 470 height 108
click at [472, 292] on span "Format" at bounding box center [476, 286] width 36 height 13
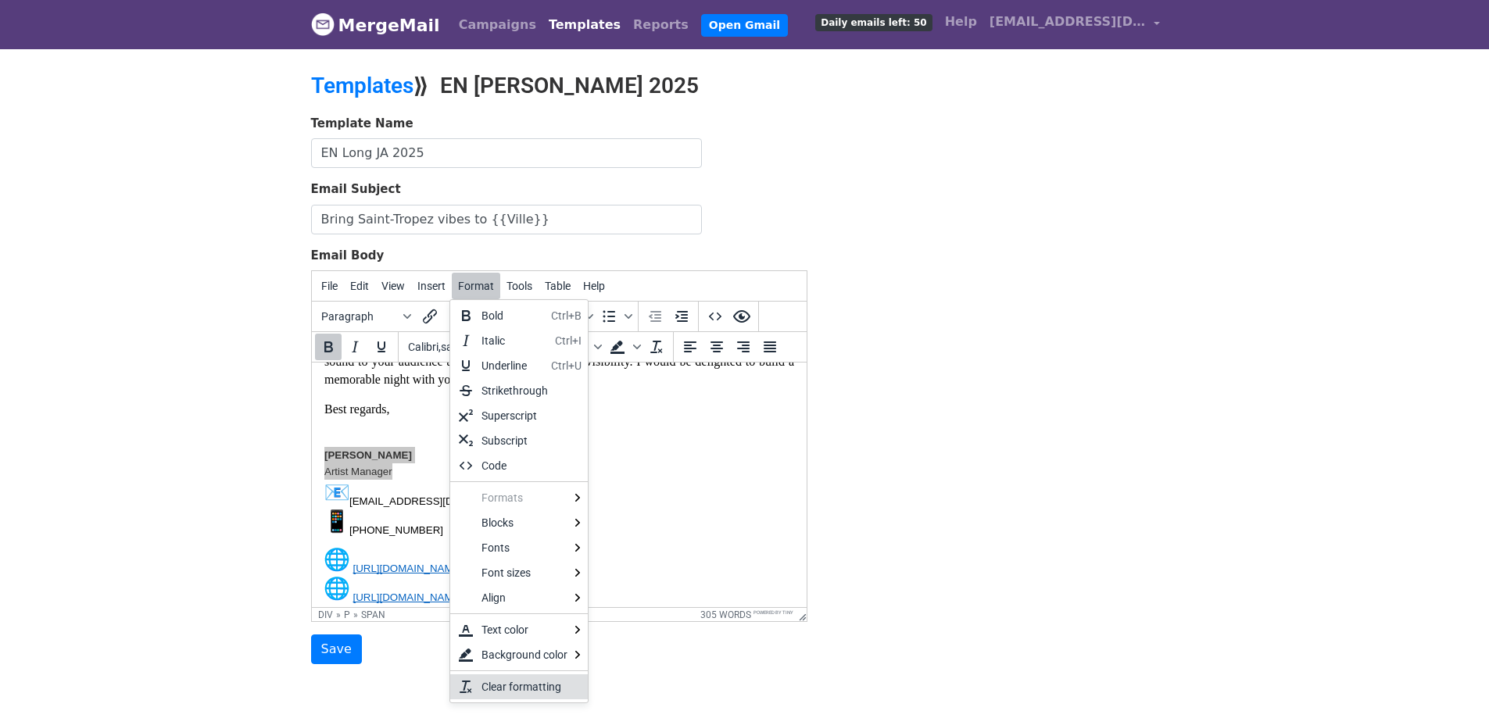
click at [503, 678] on div "Clear formatting" at bounding box center [528, 687] width 94 height 19
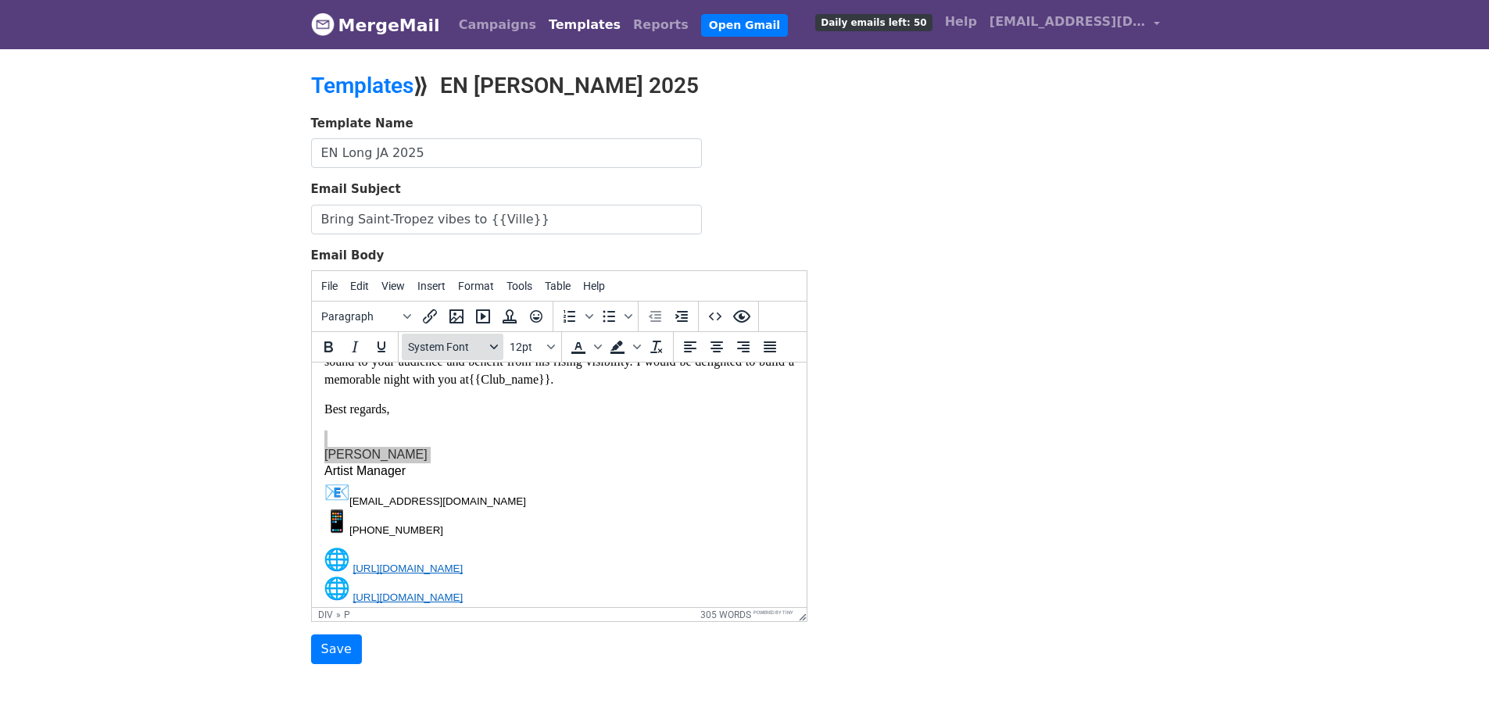
click at [462, 341] on span "System Font" at bounding box center [446, 347] width 77 height 13
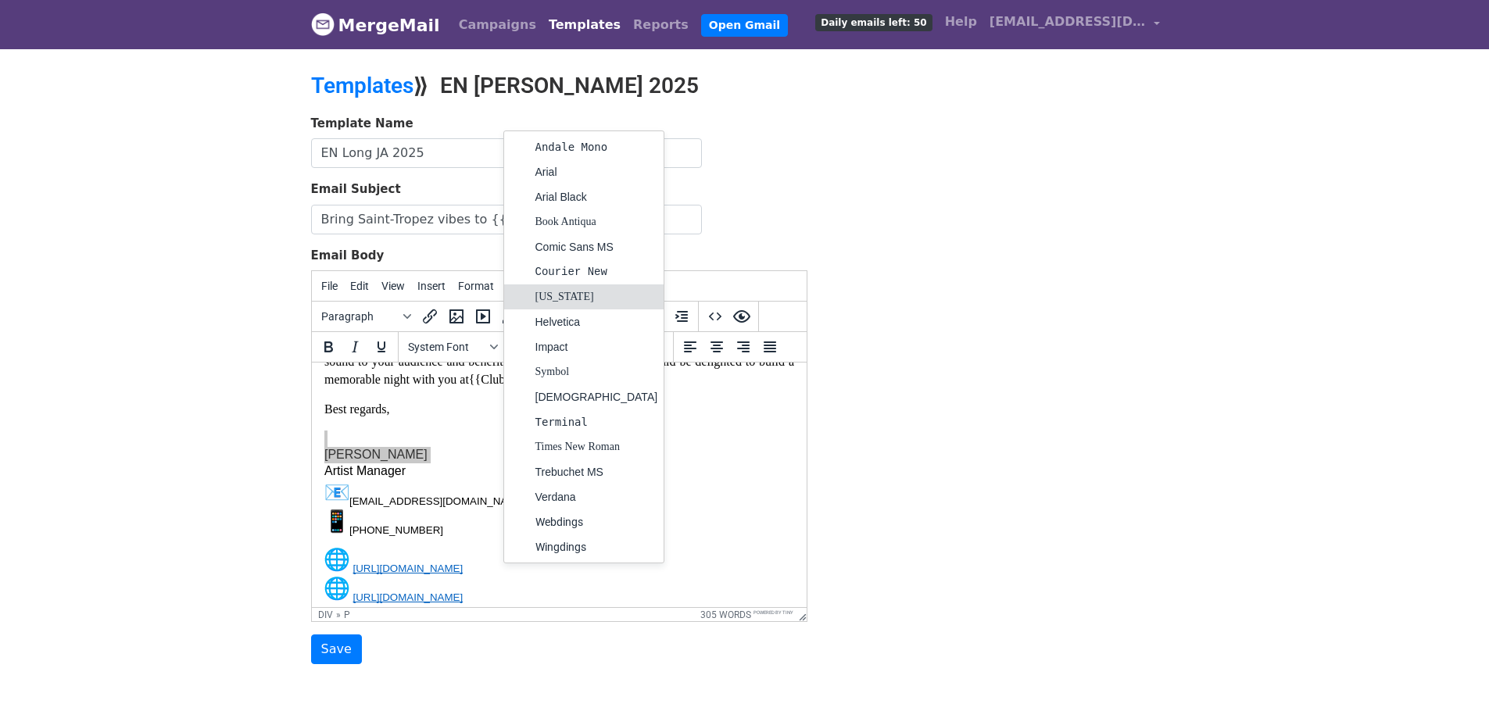
click at [560, 291] on div "Georgia" at bounding box center [596, 297] width 123 height 19
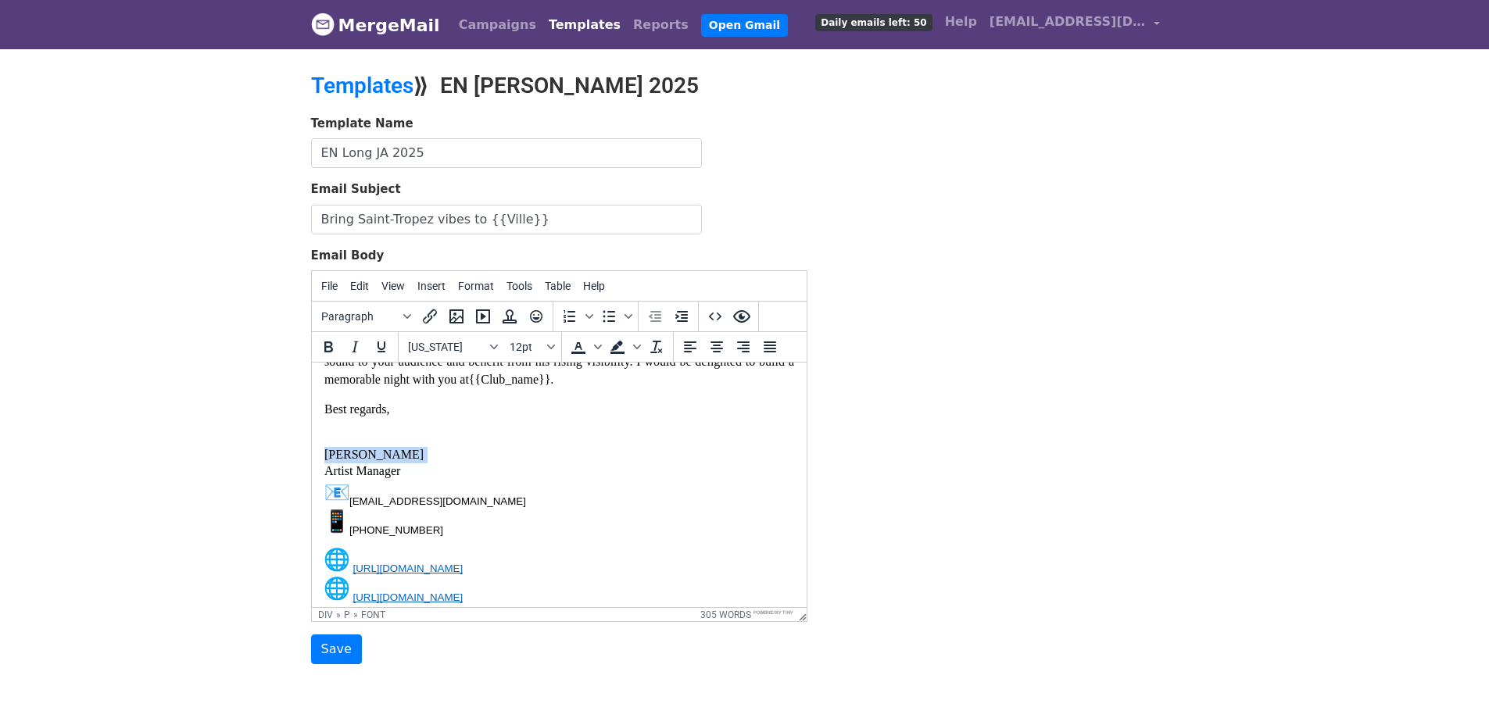
click at [501, 462] on p "Cindy Cihuelo Artist Manager booking@jettarton.com +33 6 21 17 59 56" at bounding box center [559, 485] width 470 height 108
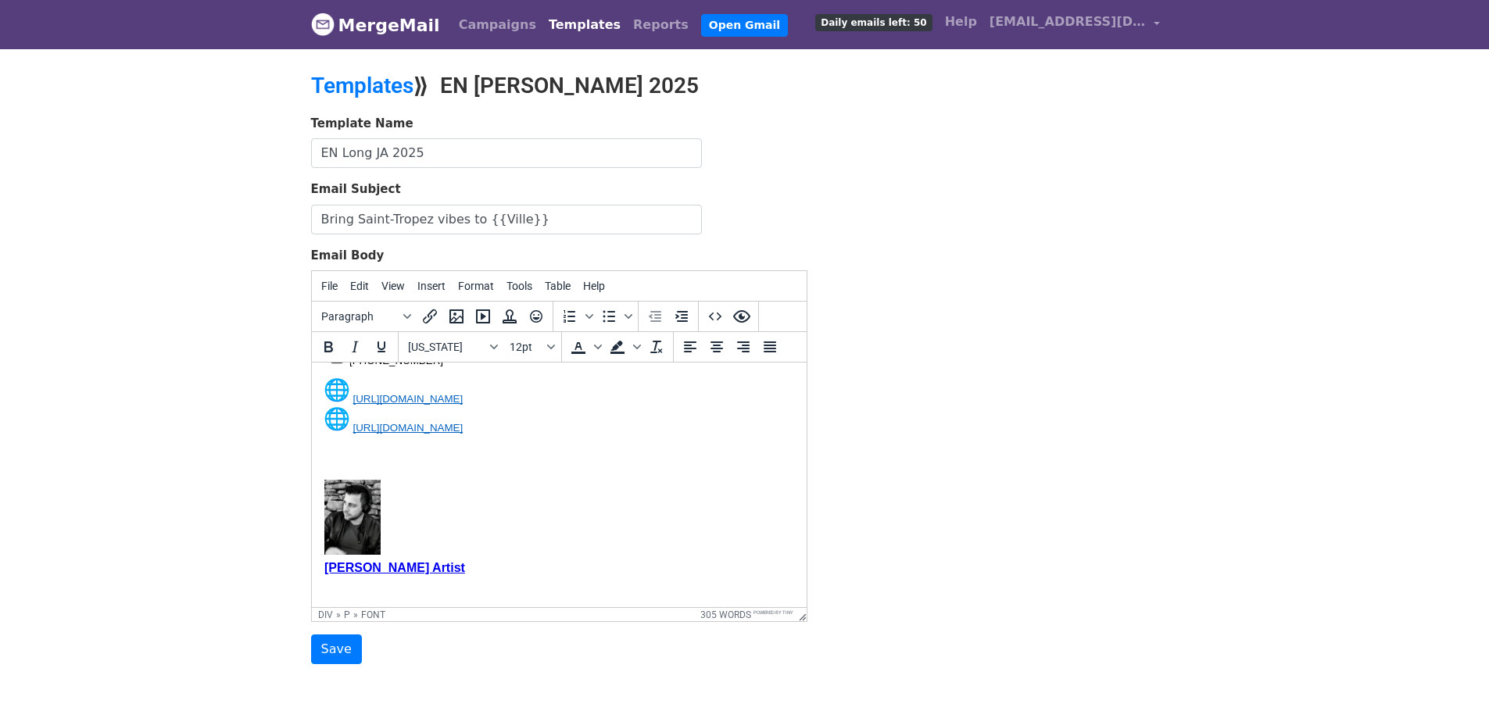
scroll to position [1057, 0]
click at [341, 647] on input "Save" at bounding box center [336, 650] width 51 height 30
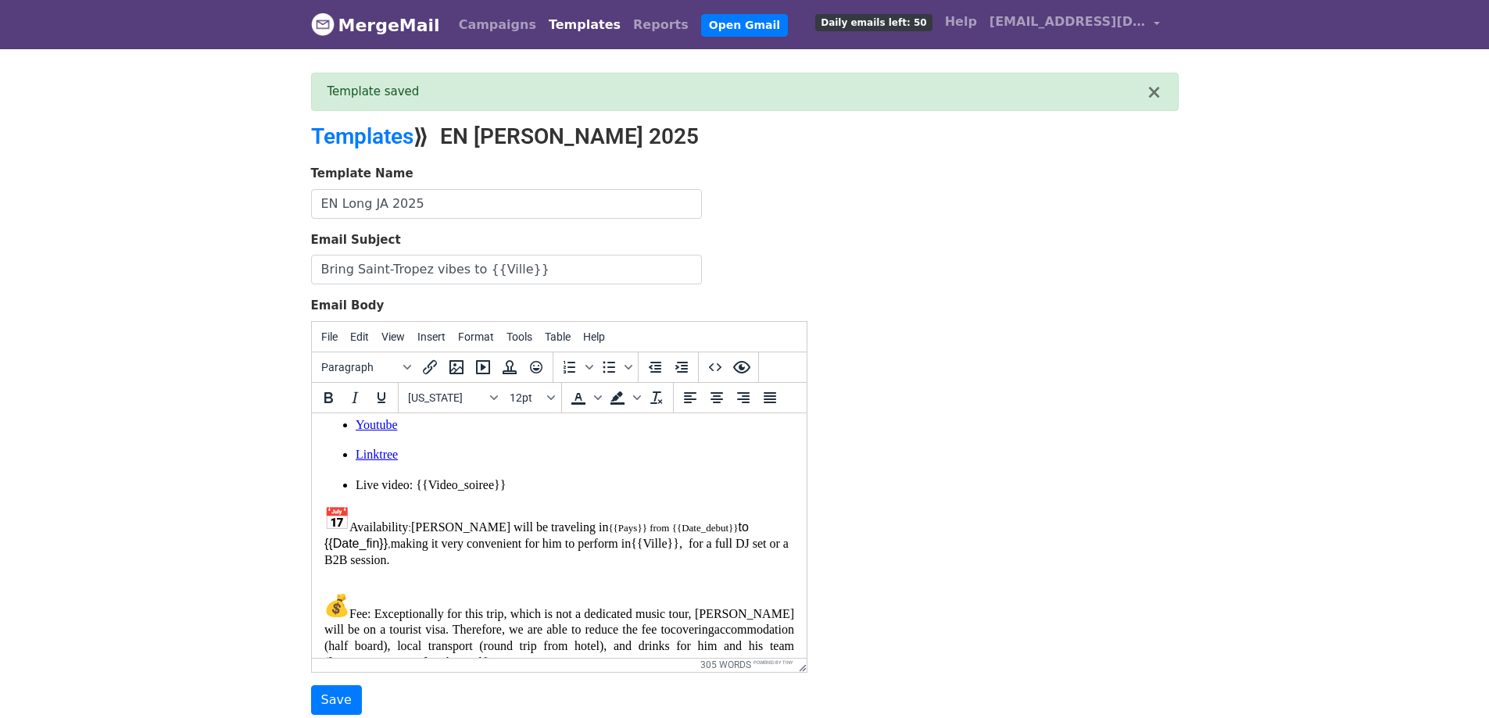
scroll to position [570, 0]
click at [525, 620] on font "Fee: Exceptionally for this trip, which is not a dedicated music tour, [PERSON_…" at bounding box center [559, 637] width 470 height 62
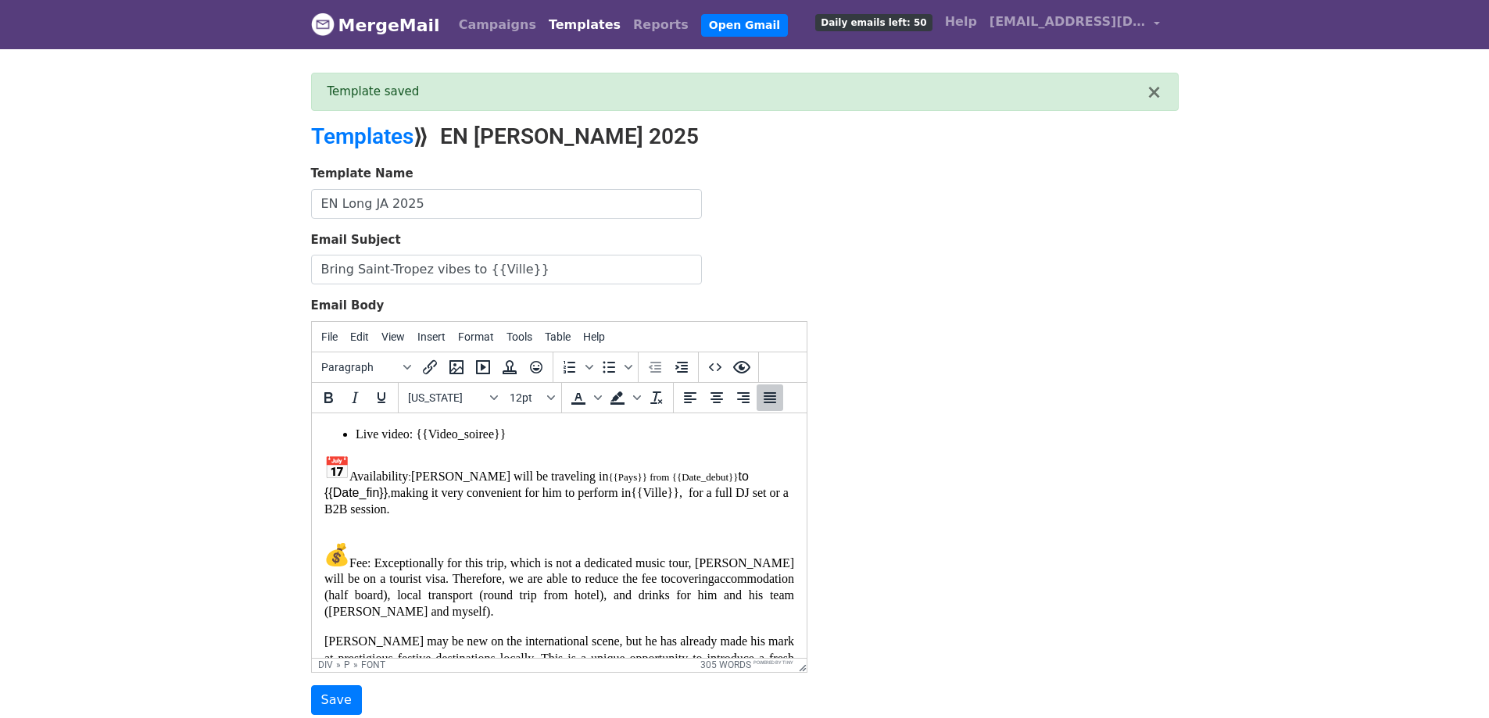
scroll to position [619, 0]
drag, startPoint x: 681, startPoint y: 476, endPoint x: 611, endPoint y: 474, distance: 69.6
click at [611, 474] on p "Availability : Jett will be traveling in {{Pays}} from {{Date_debut}} to {{Date…" at bounding box center [559, 487] width 470 height 62
click at [467, 336] on span "Format" at bounding box center [476, 337] width 36 height 13
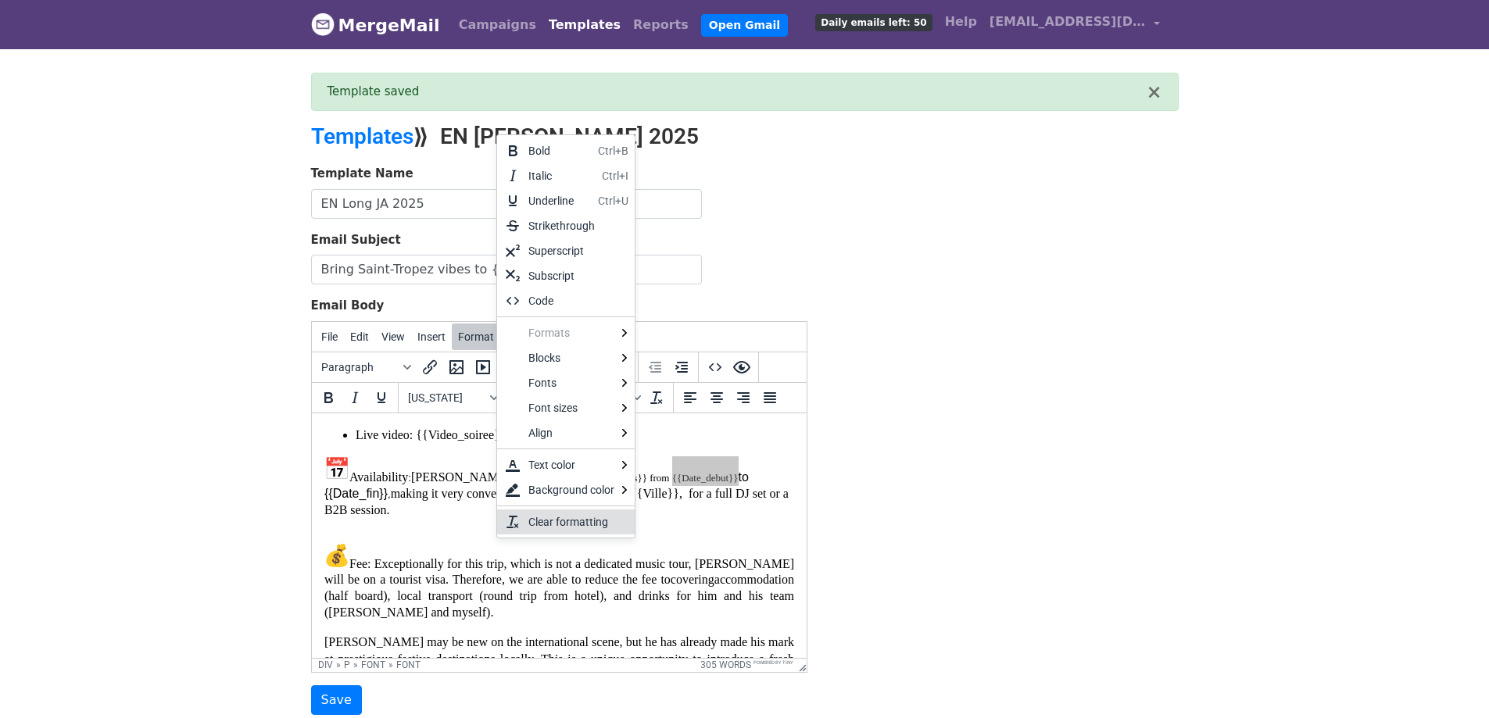
click at [582, 514] on div "Clear formatting" at bounding box center [575, 522] width 94 height 19
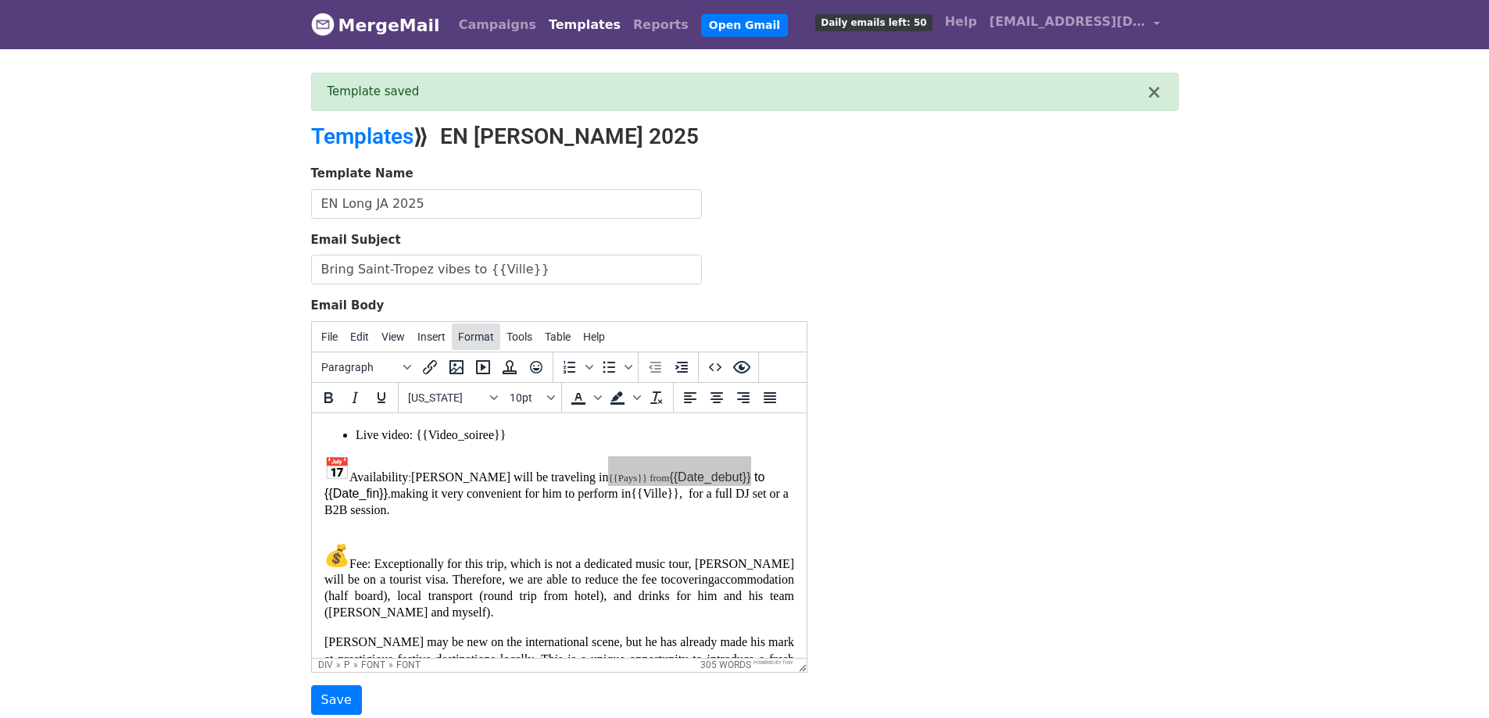
click at [480, 341] on span "Format" at bounding box center [476, 337] width 36 height 13
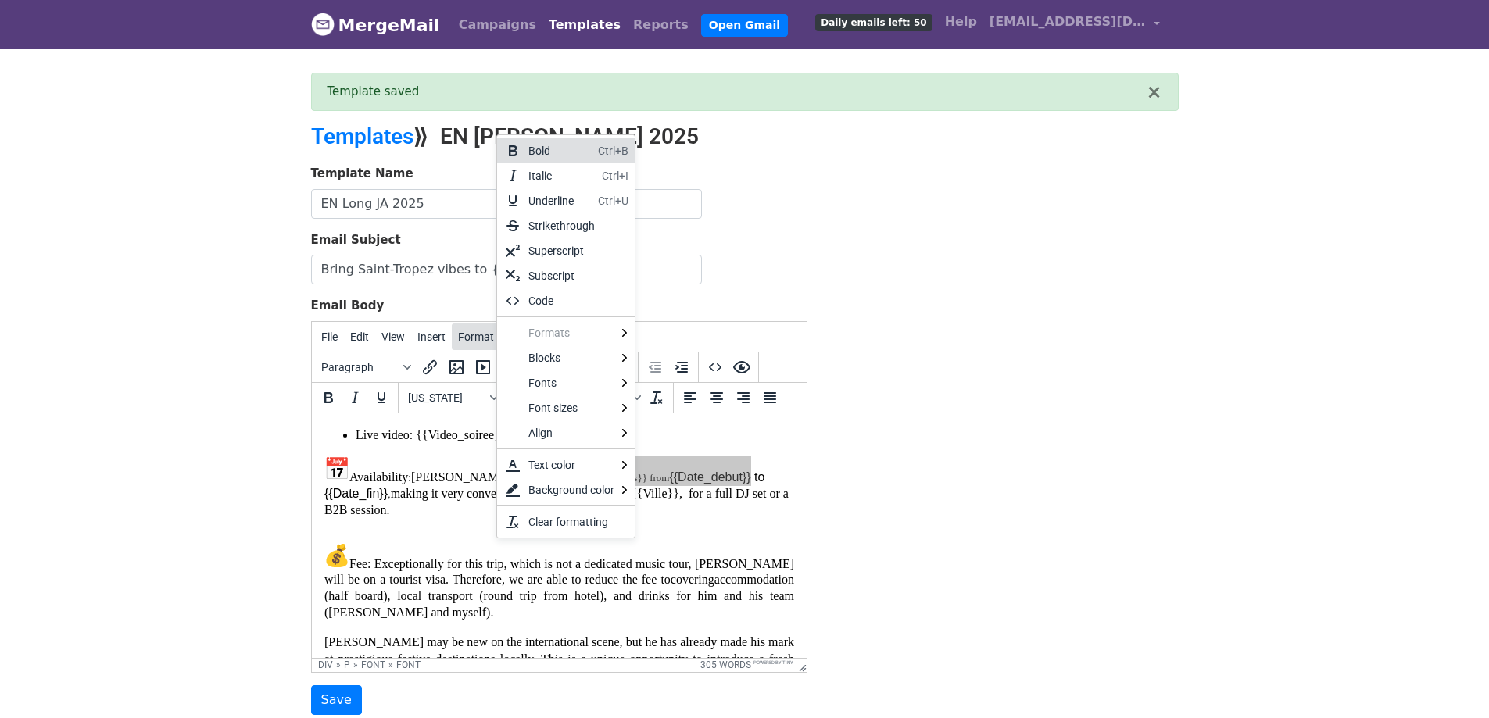
click at [480, 341] on span "Format" at bounding box center [476, 337] width 36 height 13
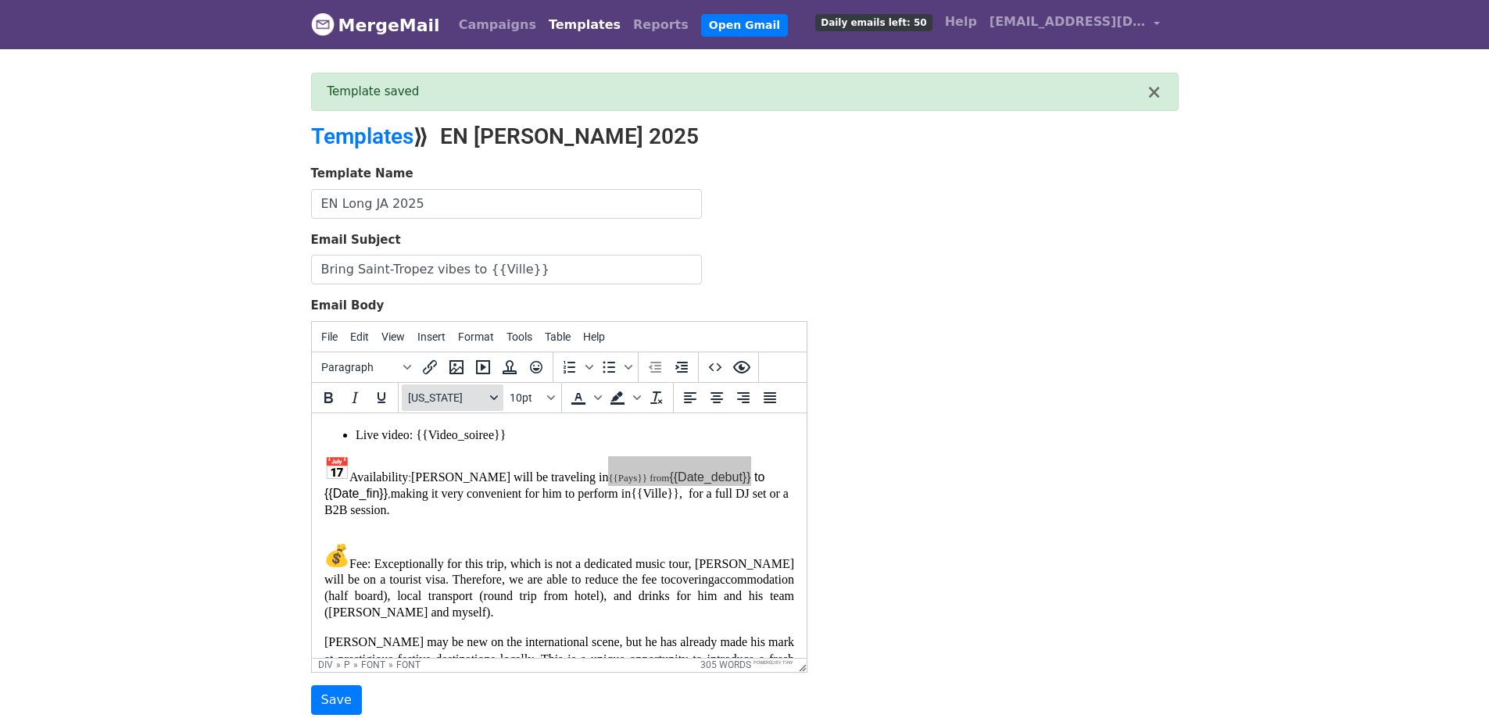
click at [490, 395] on icon "Fonts" at bounding box center [494, 398] width 8 height 8
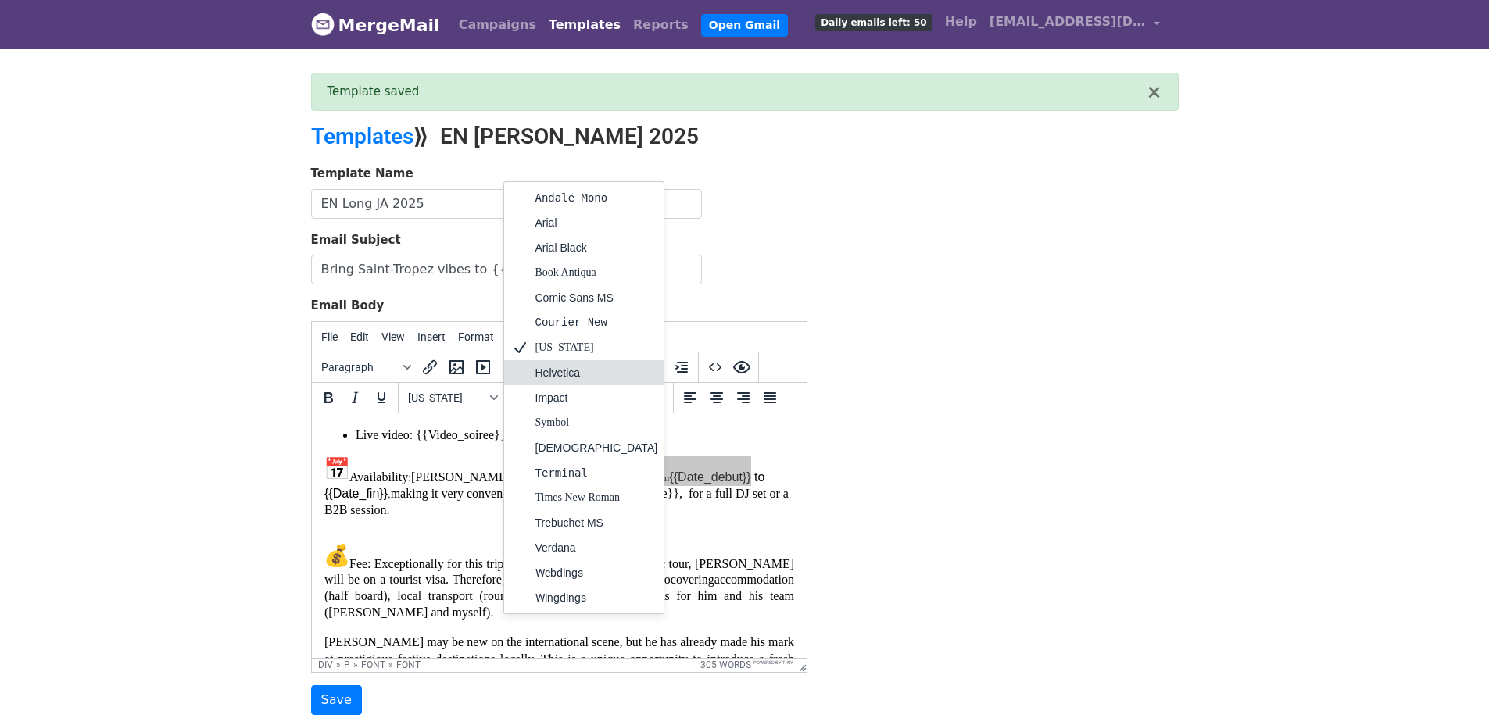
click at [545, 370] on div "Helvetica" at bounding box center [596, 372] width 123 height 19
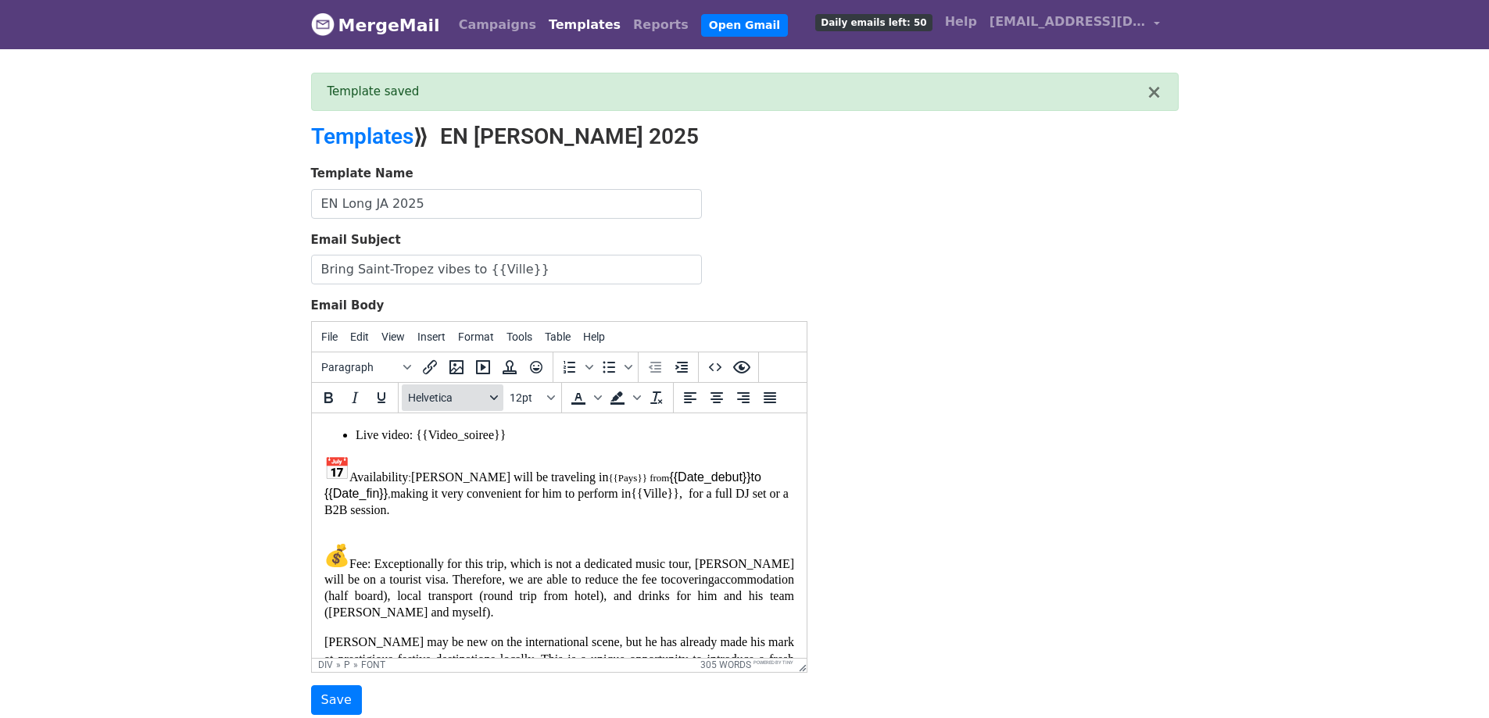
click at [494, 394] on icon "Fonts" at bounding box center [494, 398] width 8 height 8
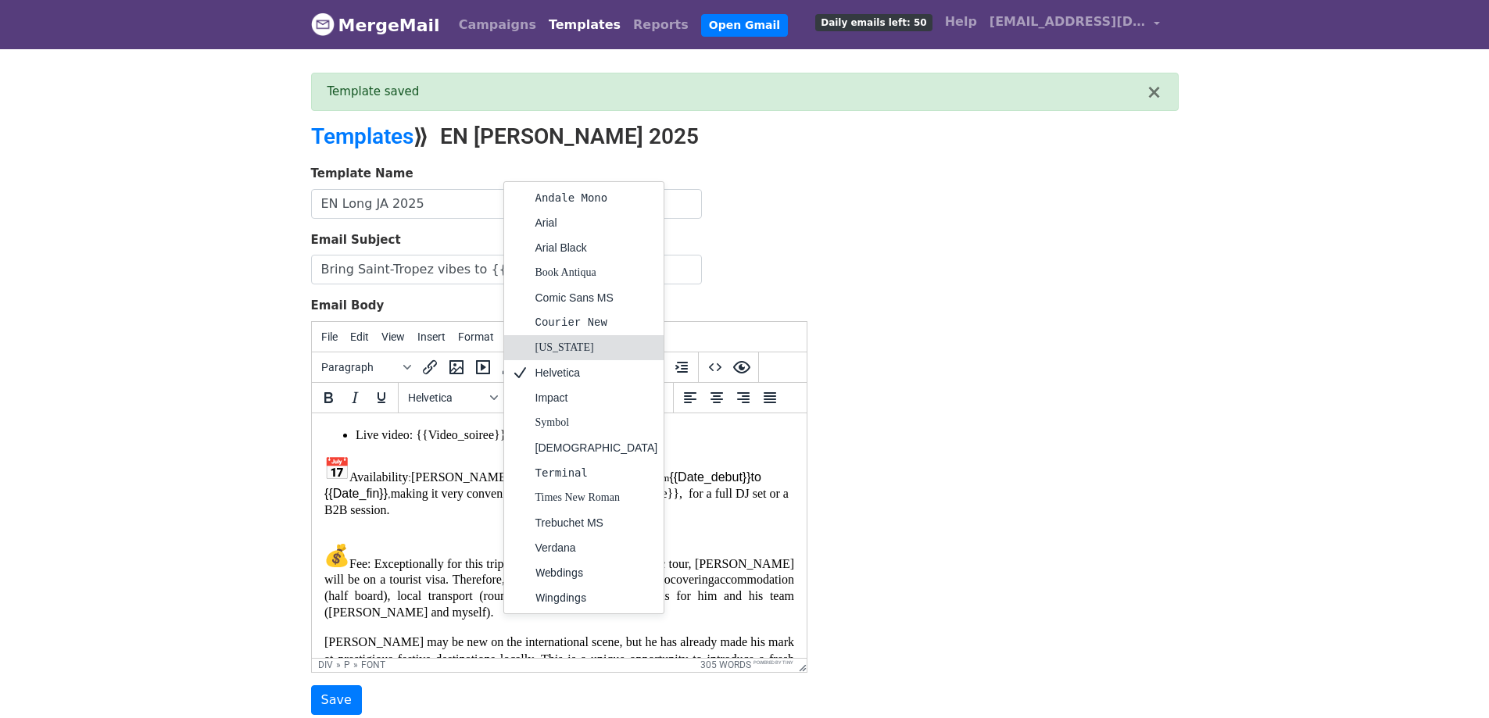
click at [552, 345] on div "[US_STATE]" at bounding box center [596, 347] width 123 height 19
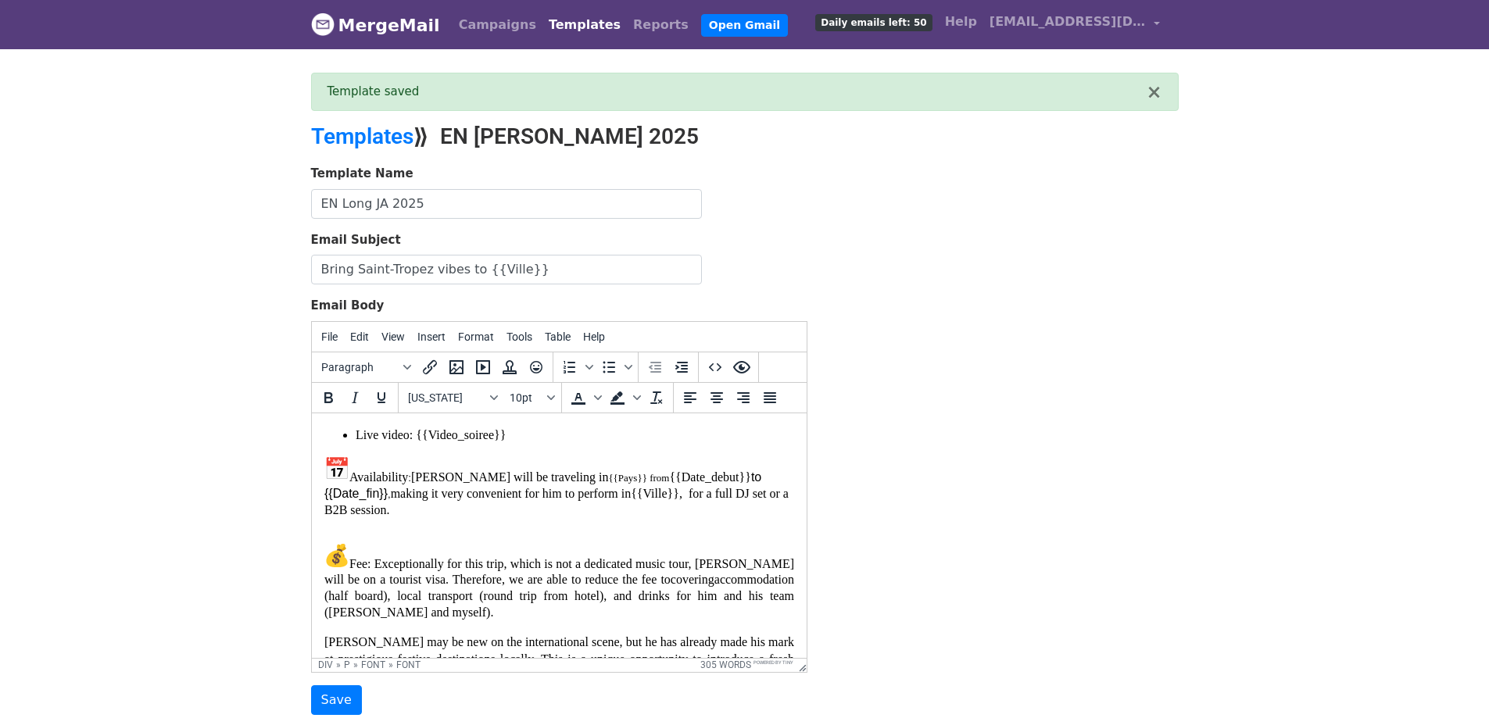
click at [607, 475] on font "{{Pays}} from" at bounding box center [637, 477] width 61 height 12
click at [338, 703] on input "Save" at bounding box center [336, 700] width 51 height 30
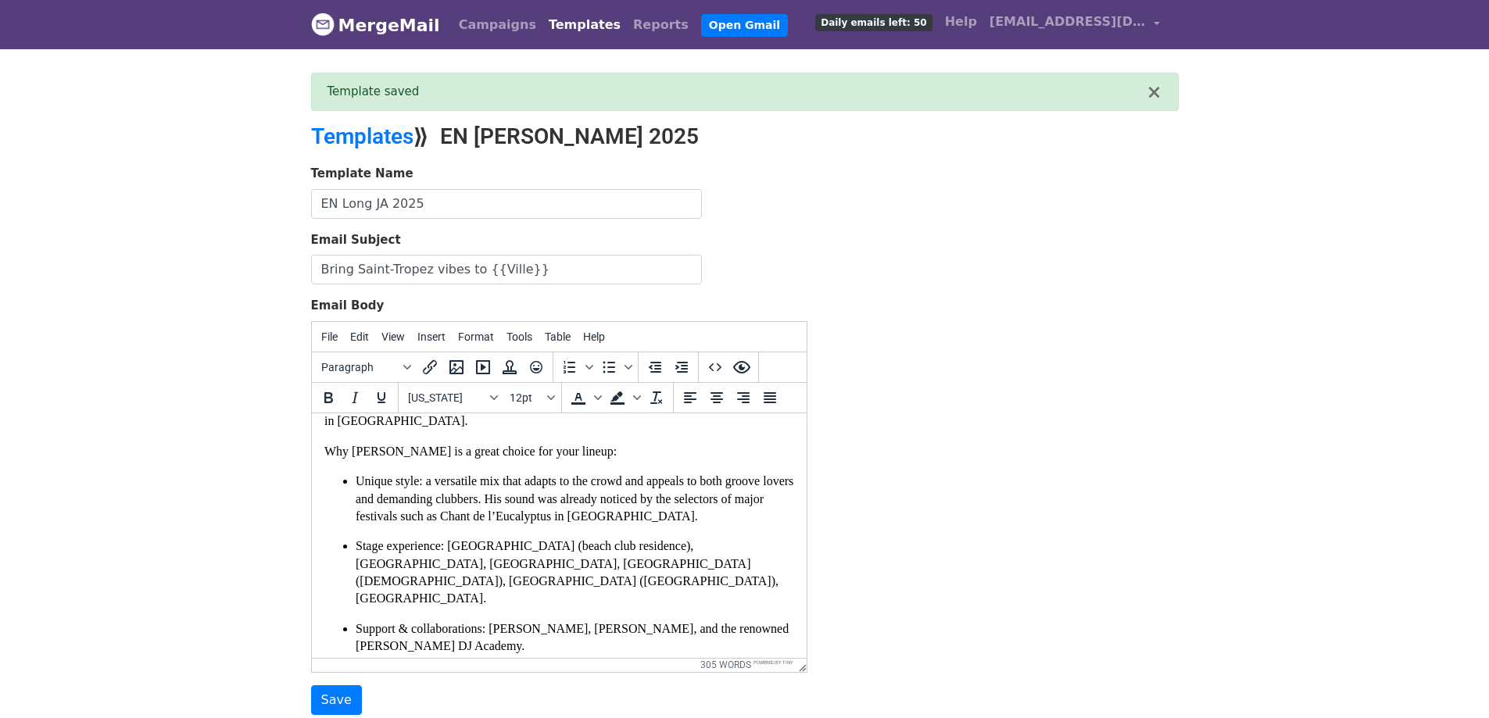
scroll to position [157, 0]
click at [327, 689] on input "Save" at bounding box center [336, 700] width 51 height 30
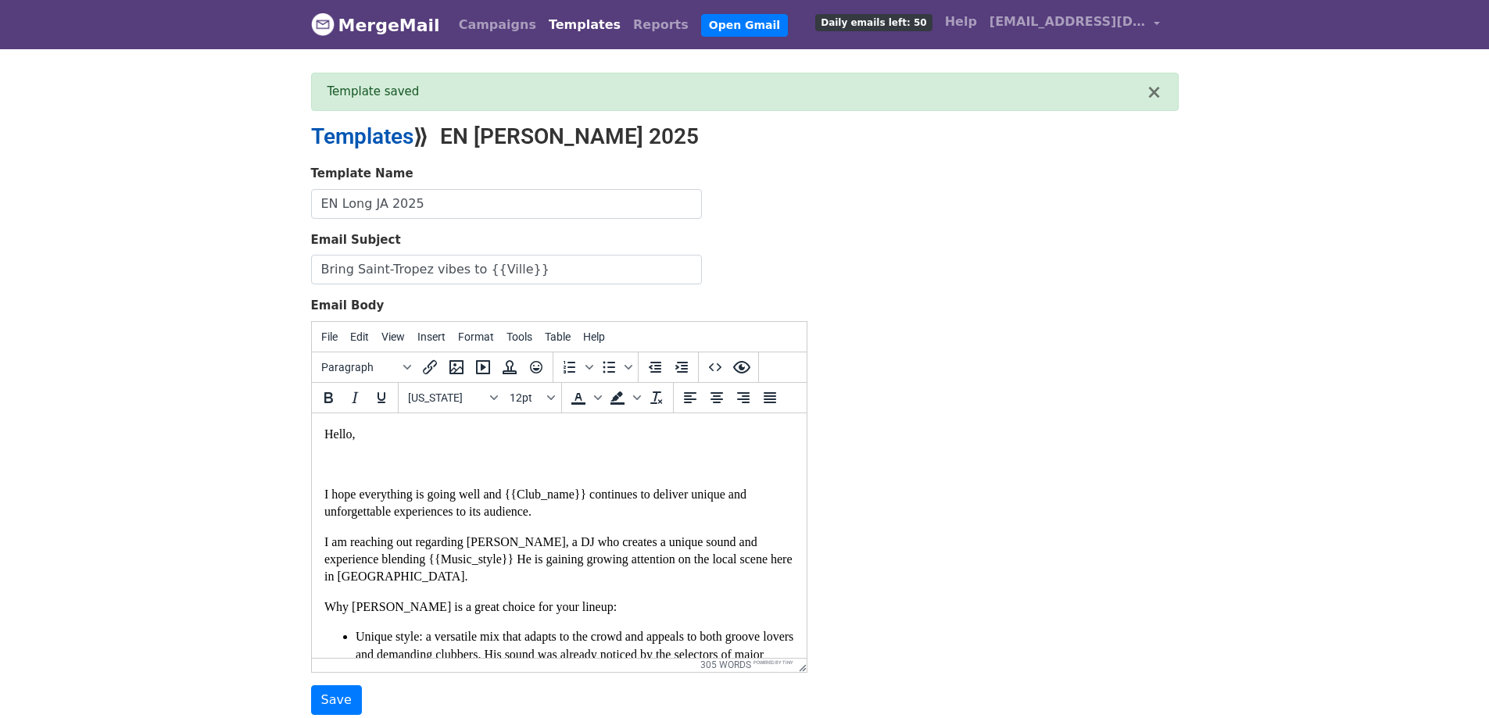
click at [405, 140] on link "Templates" at bounding box center [362, 136] width 102 height 26
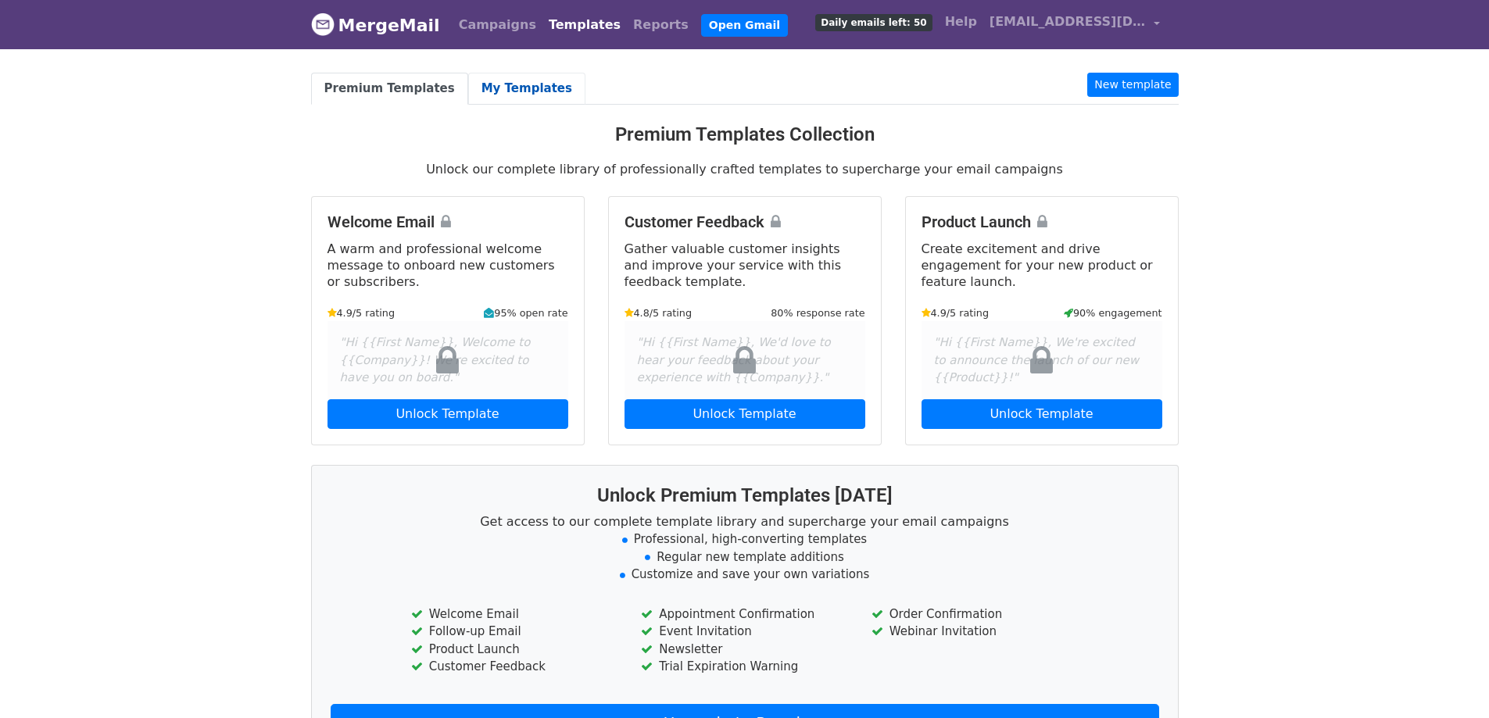
click at [527, 91] on link "My Templates" at bounding box center [526, 89] width 117 height 32
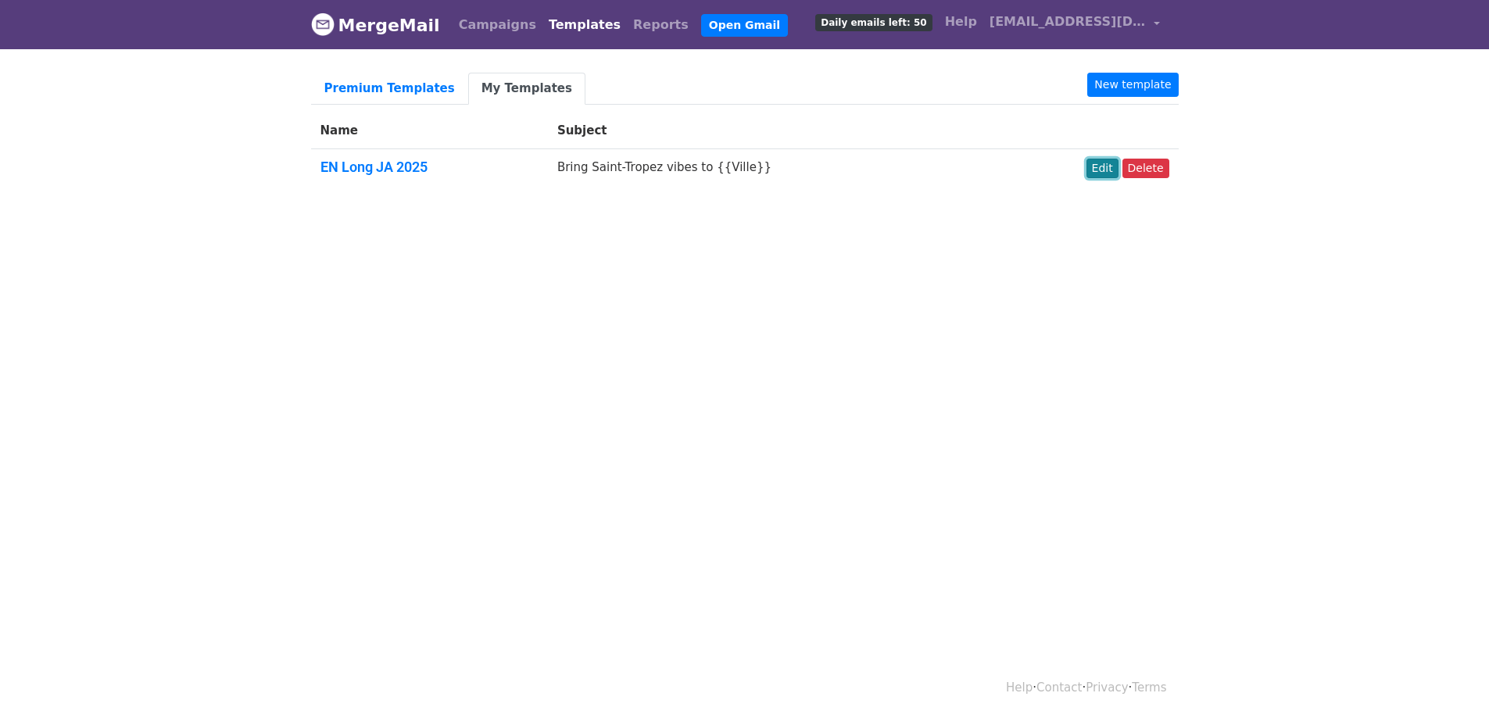
click at [1096, 176] on link "Edit" at bounding box center [1102, 169] width 32 height 20
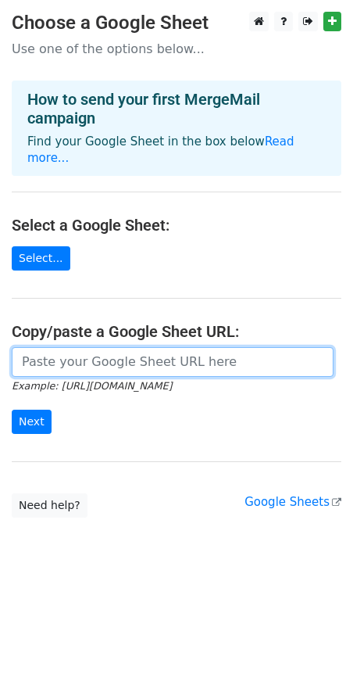
click at [96, 347] on input "url" at bounding box center [173, 362] width 322 height 30
paste input "https://docs.google.com/spreadsheets/d/15zkNYipgFDkKrIqbl5YSf9OH7McoVWLhEkUvhZL…"
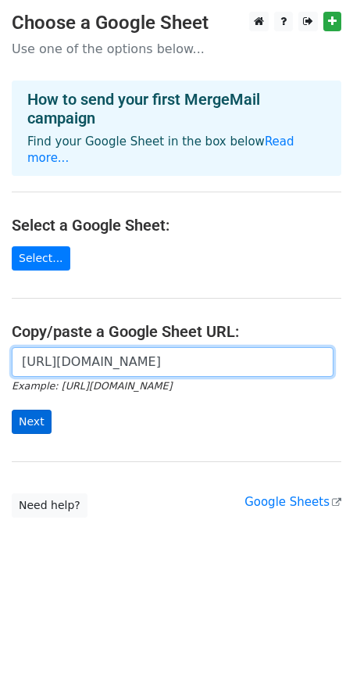
type input "https://docs.google.com/spreadsheets/d/15zkNYipgFDkKrIqbl5YSf9OH7McoVWLhEkUvhZL…"
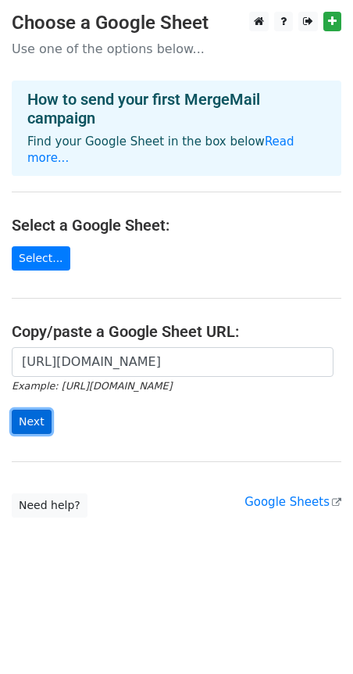
scroll to position [0, 0]
click at [29, 409] on input "Next" at bounding box center [32, 421] width 40 height 24
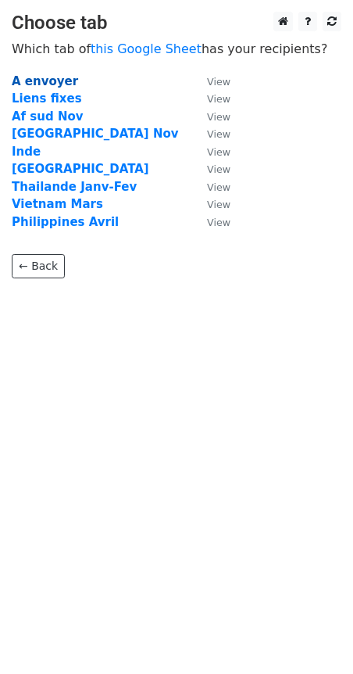
click at [36, 77] on strong "A envoyer" at bounding box center [45, 81] width 66 height 14
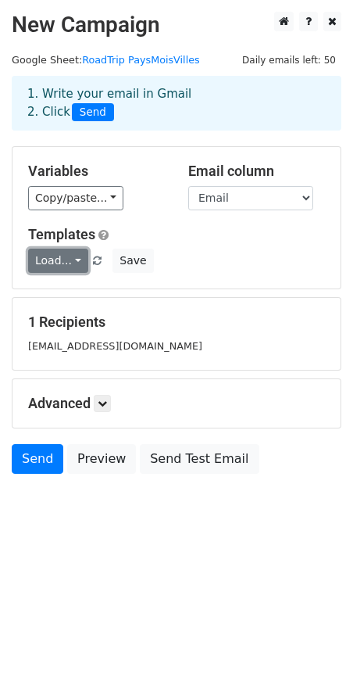
click at [80, 258] on link "Load..." at bounding box center [58, 260] width 60 height 24
click at [78, 292] on link "EN Long JA 2025" at bounding box center [99, 296] width 141 height 25
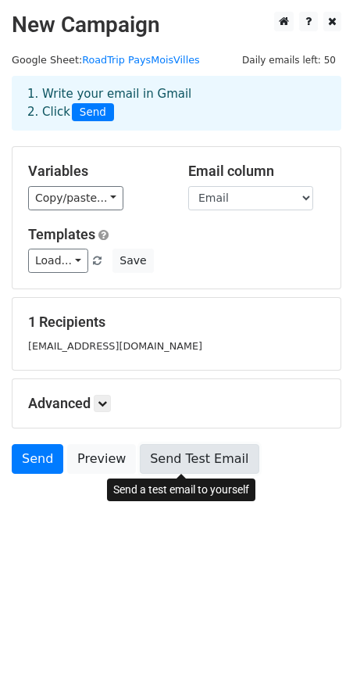
click at [188, 454] on link "Send Test Email" at bounding box center [199, 459] width 119 height 30
click at [189, 451] on link "Send Test Email" at bounding box center [199, 459] width 119 height 30
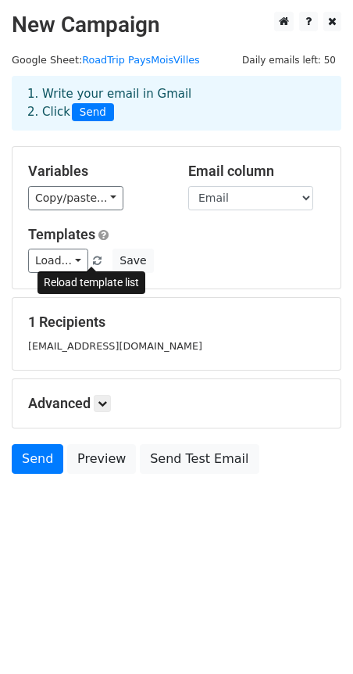
click at [93, 263] on span at bounding box center [97, 261] width 9 height 10
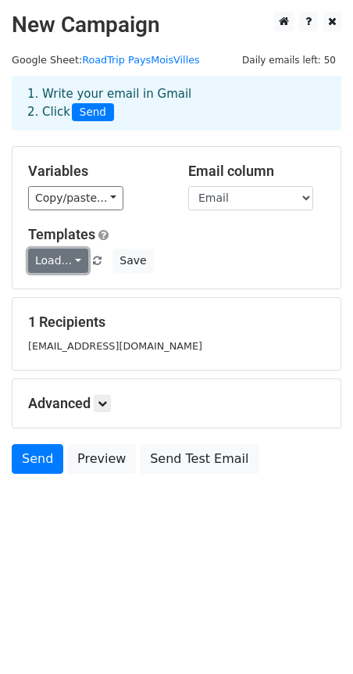
click at [74, 263] on link "Load..." at bounding box center [58, 260] width 60 height 24
click at [83, 296] on link "EN Long JA 2025" at bounding box center [99, 296] width 141 height 25
click at [83, 296] on form "Variables Copy/paste... {{Pays}} {{Club_name}} {{Email}} {{Instagram}} {{Music_…" at bounding box center [177, 313] width 330 height 335
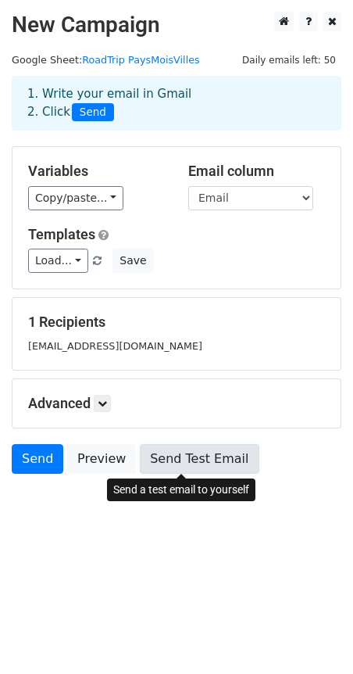
click at [203, 459] on link "Send Test Email" at bounding box center [199, 459] width 119 height 30
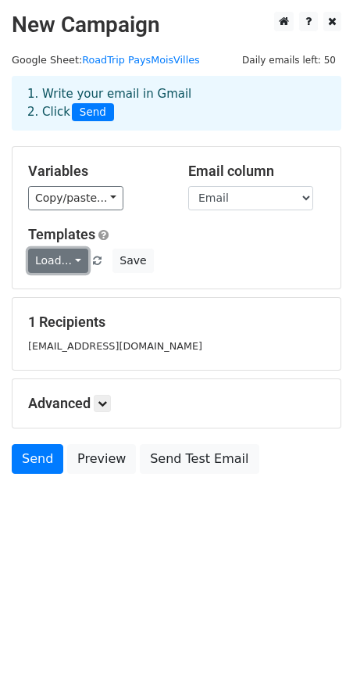
click at [75, 261] on link "Load..." at bounding box center [58, 260] width 60 height 24
click at [74, 295] on link "EN Long JA 2025" at bounding box center [99, 296] width 141 height 25
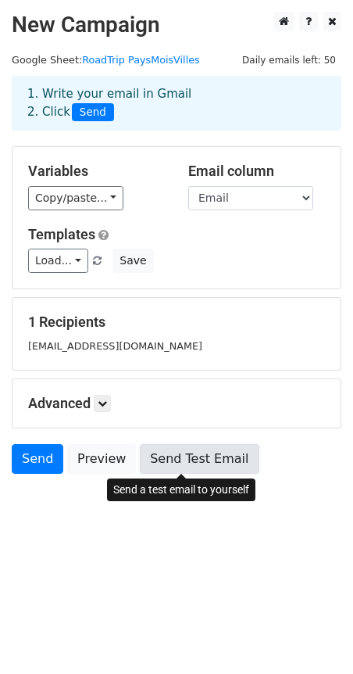
click at [212, 458] on link "Send Test Email" at bounding box center [199, 459] width 119 height 30
click at [188, 454] on link "Send Test Email" at bounding box center [199, 459] width 119 height 30
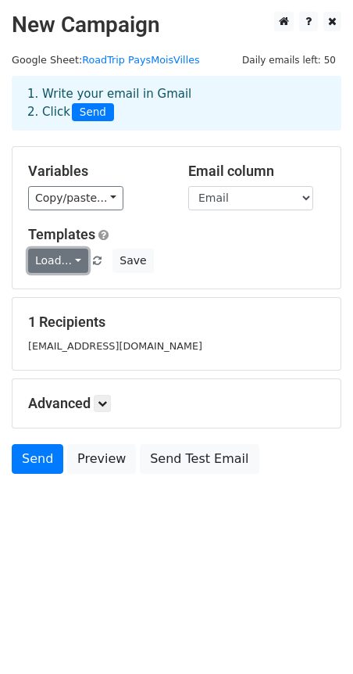
click at [63, 264] on link "Load..." at bounding box center [58, 260] width 60 height 24
click at [68, 289] on link "EN Long JA 2025" at bounding box center [99, 296] width 141 height 25
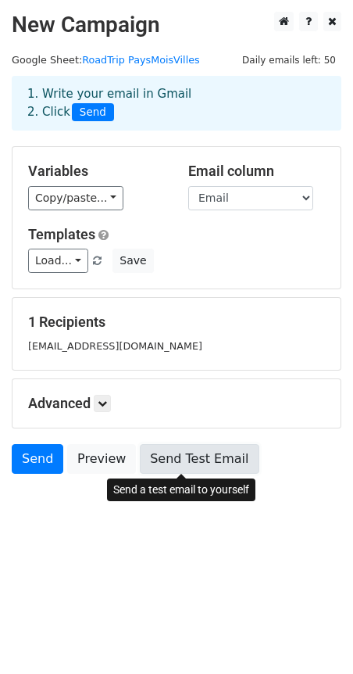
click at [188, 458] on link "Send Test Email" at bounding box center [199, 459] width 119 height 30
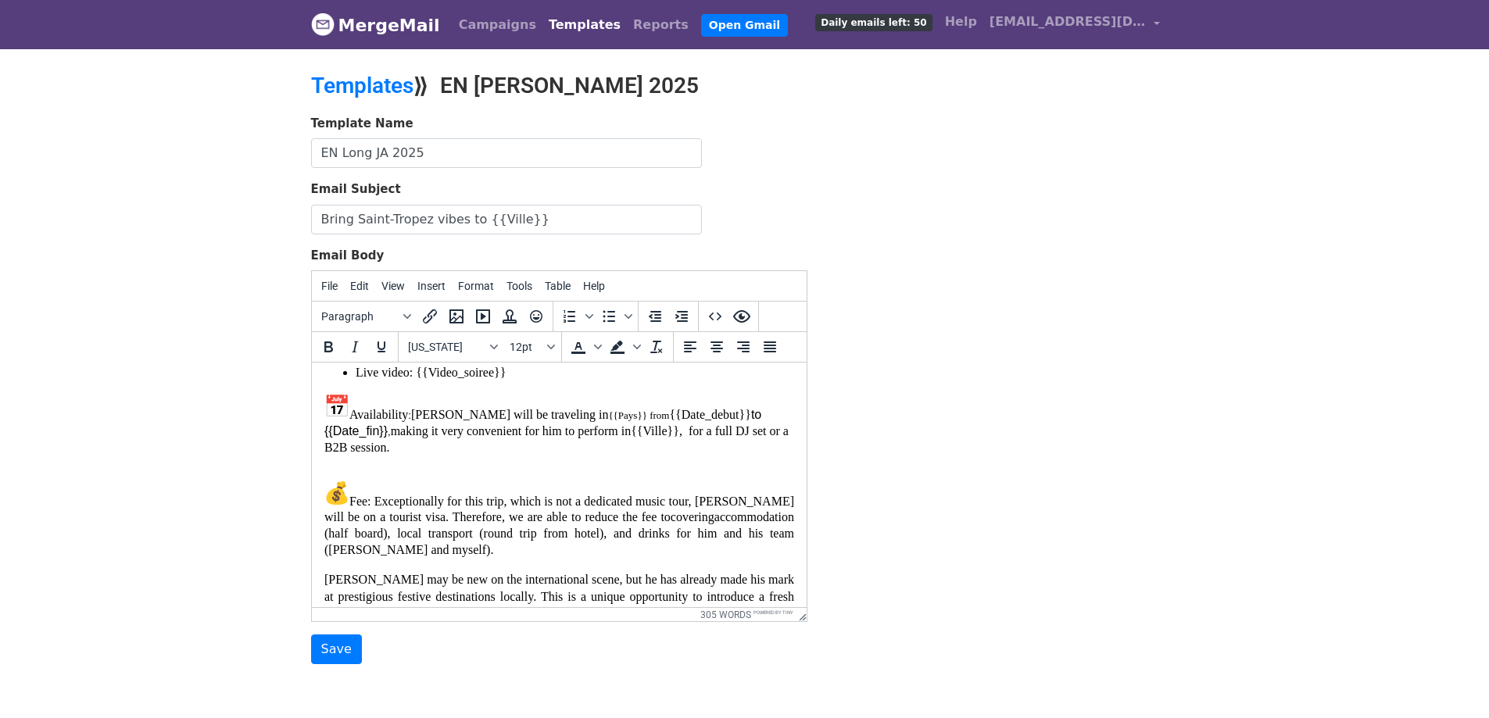
scroll to position [622, 0]
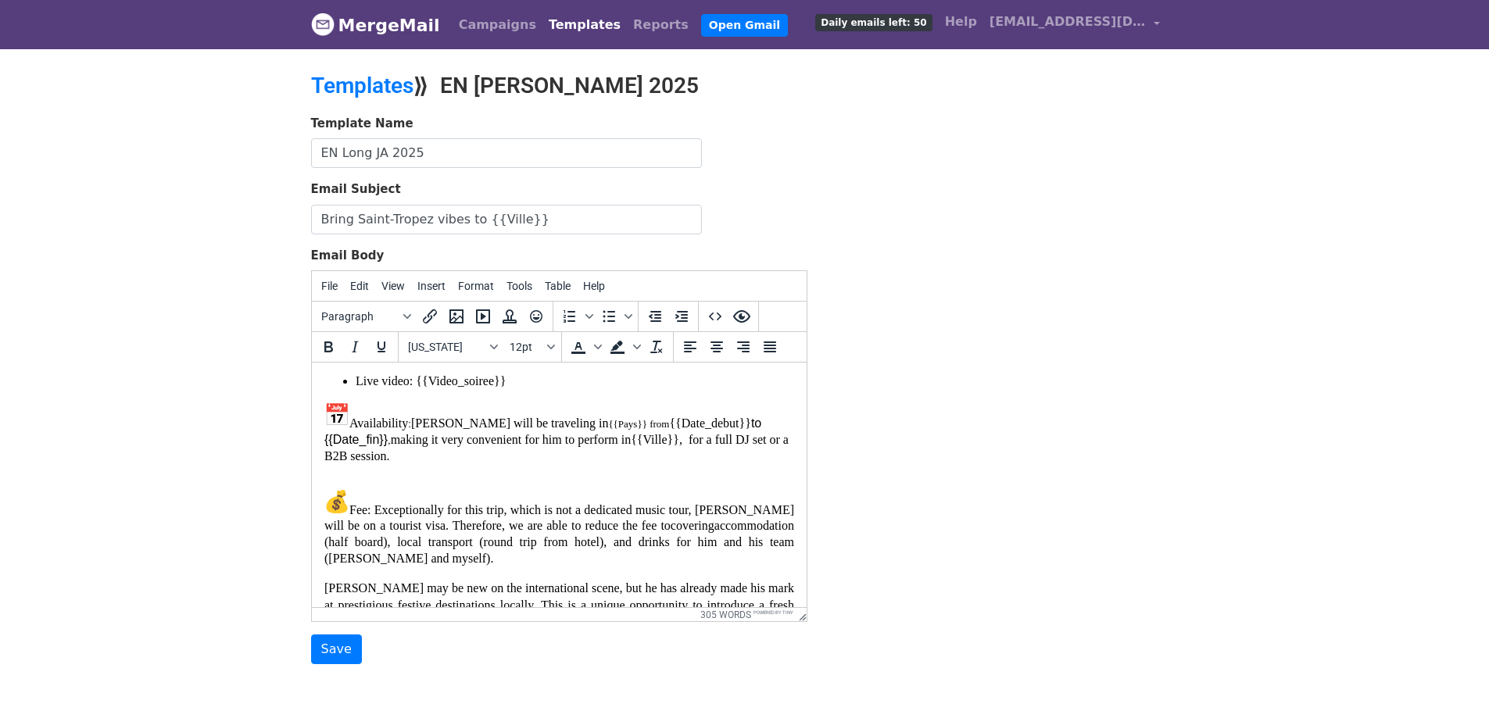
click at [635, 424] on font "[PERSON_NAME] will be traveling in {{Pays}} from {{Date_debut}}" at bounding box center [580, 423] width 340 height 13
click at [370, 438] on p "Availability : [PERSON_NAME] will be traveling in {{Pays}} from {{Date_debut}} …" at bounding box center [559, 433] width 470 height 62
drag, startPoint x: 383, startPoint y: 439, endPoint x: 324, endPoint y: 438, distance: 58.6
click at [324, 438] on p "Availability : [PERSON_NAME] will be traveling in {{Pays}} from {{Date_debut}} …" at bounding box center [559, 433] width 470 height 62
click at [464, 351] on span "System Font" at bounding box center [446, 347] width 77 height 13
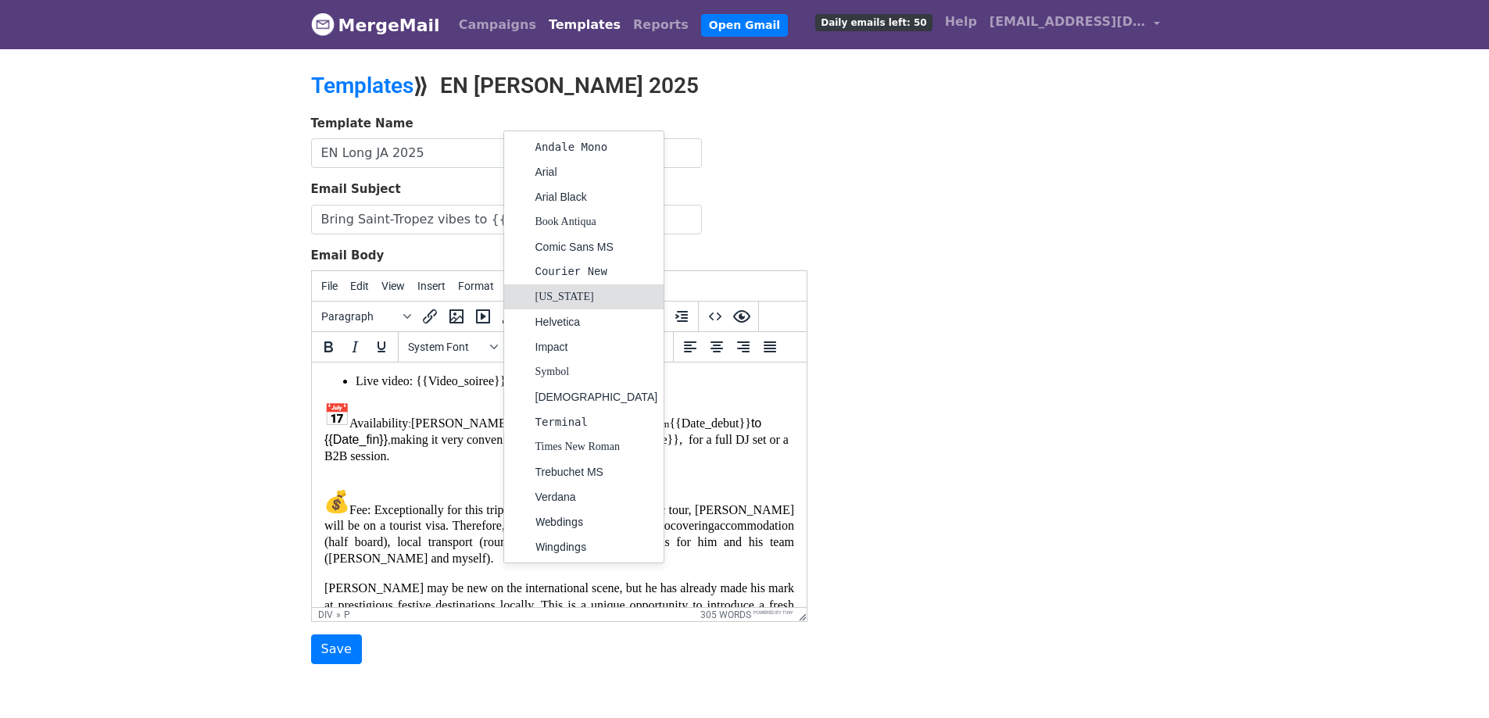
click at [549, 301] on div "[US_STATE]" at bounding box center [596, 297] width 123 height 19
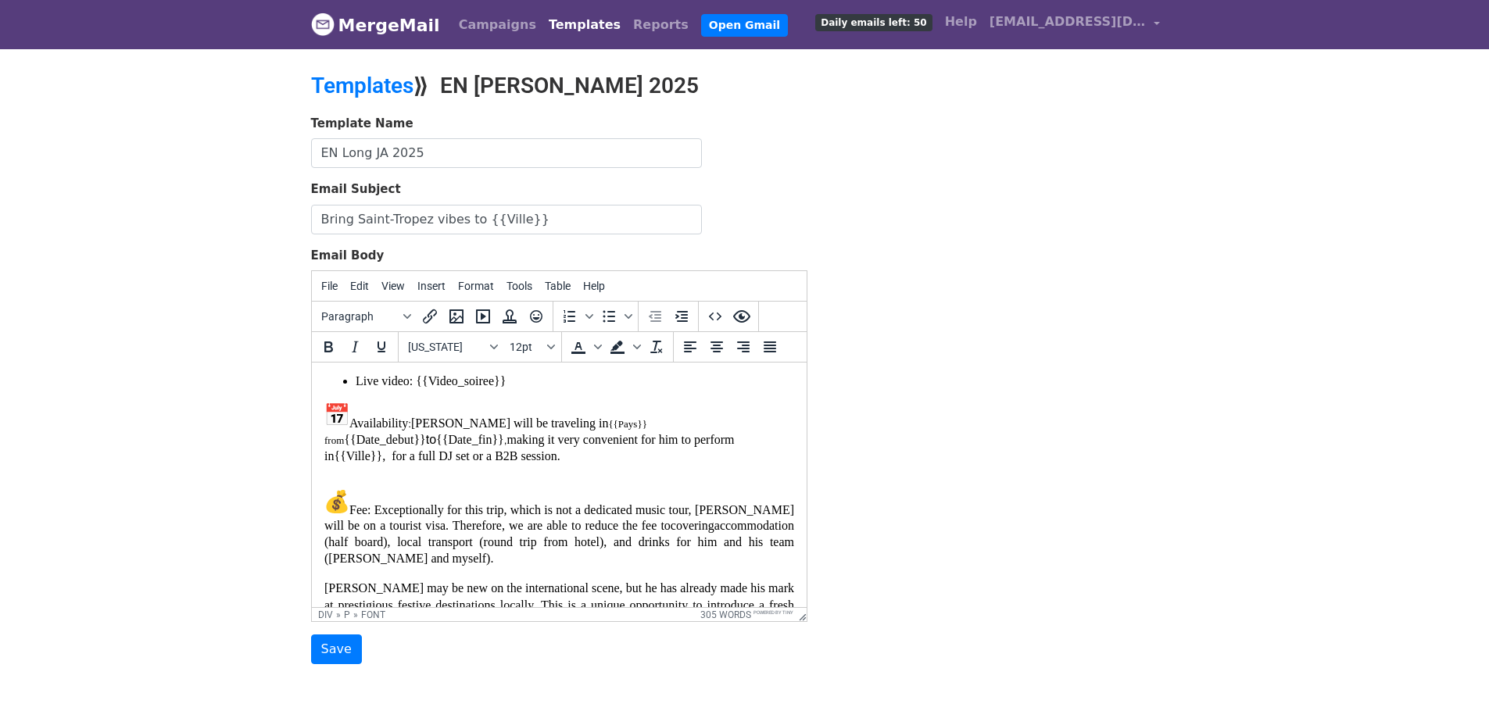
click at [619, 452] on p "Availability : [PERSON_NAME] will be traveling in {{Pays}} from {{Date_debut}} …" at bounding box center [559, 433] width 470 height 62
click at [593, 424] on font "{{Pays}} from" at bounding box center [485, 432] width 323 height 28
click at [646, 424] on font "Jett will be traveling in {{Pays}} from {{Date_debut}}" at bounding box center [485, 432] width 323 height 30
click at [565, 422] on font "{{Pays}} from" at bounding box center [485, 432] width 323 height 28
click at [517, 422] on font "Jett will be traveling in {{Pays}} from {{Date_debut}}" at bounding box center [485, 432] width 323 height 30
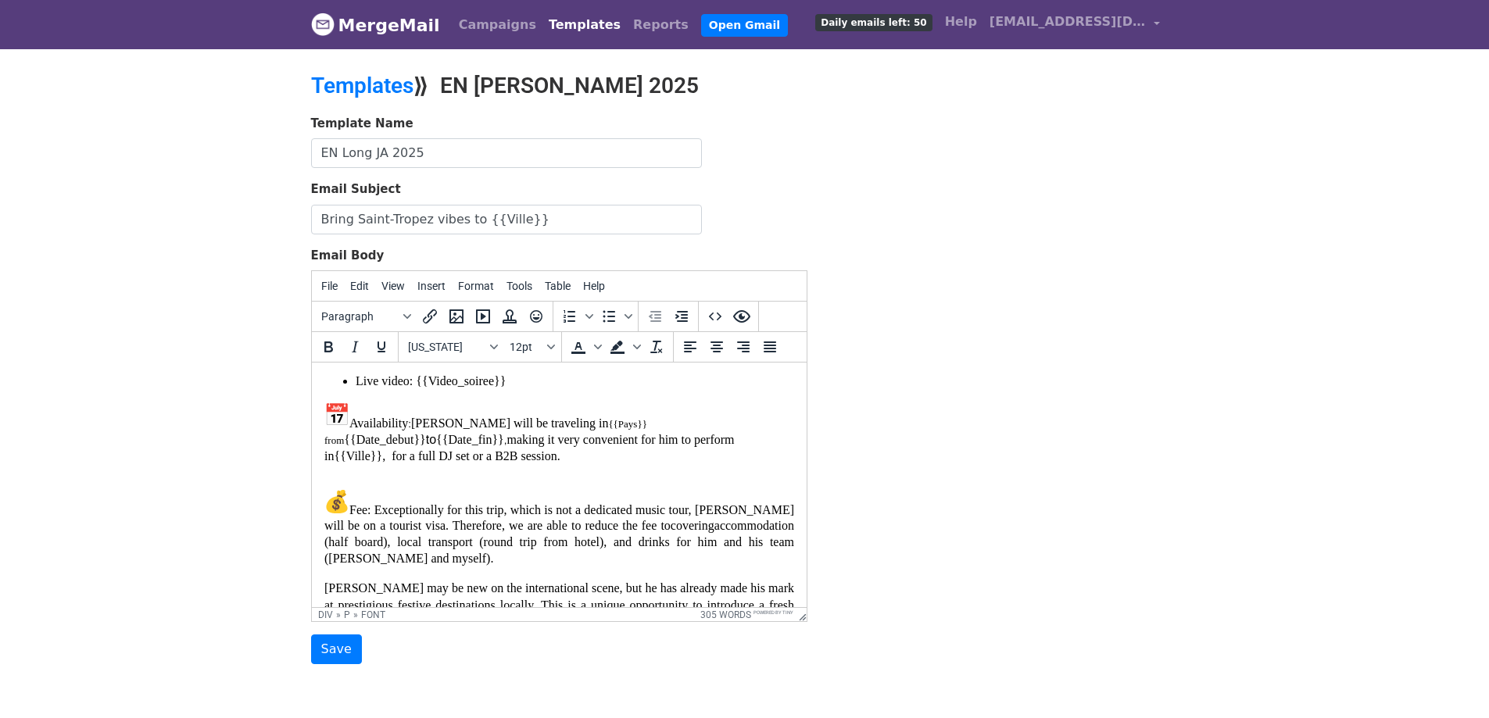
click at [567, 421] on font "{{Pays}} from" at bounding box center [485, 432] width 323 height 28
click at [588, 421] on font "{{Pays}} from" at bounding box center [485, 432] width 323 height 28
click at [637, 417] on font "Jett will be traveling in {{Pays}} from {{Date_debut}}" at bounding box center [485, 432] width 323 height 30
drag, startPoint x: 544, startPoint y: 422, endPoint x: 585, endPoint y: 424, distance: 41.4
click at [585, 424] on font "Jett will be traveling in {{Pays}} from {{Date_debut}}" at bounding box center [485, 432] width 323 height 30
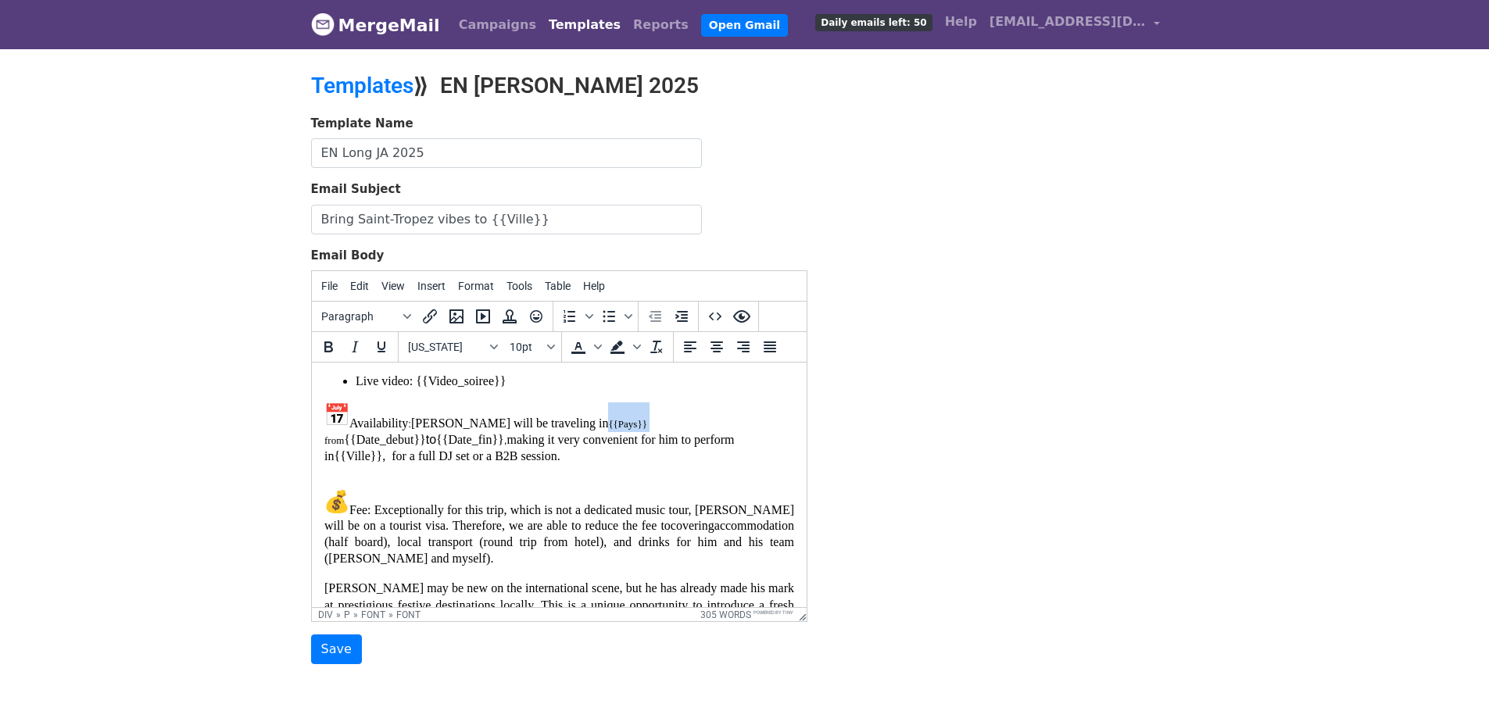
drag, startPoint x: 585, startPoint y: 424, endPoint x: 547, endPoint y: 422, distance: 38.3
click at [547, 422] on font "{{Pays}} from" at bounding box center [485, 432] width 323 height 28
click at [552, 347] on icon "Font sizes" at bounding box center [551, 347] width 8 height 8
click at [538, 417] on div "12pt" at bounding box center [546, 426] width 23 height 19
click at [400, 434] on font "{{Pays}} from" at bounding box center [366, 440] width 67 height 12
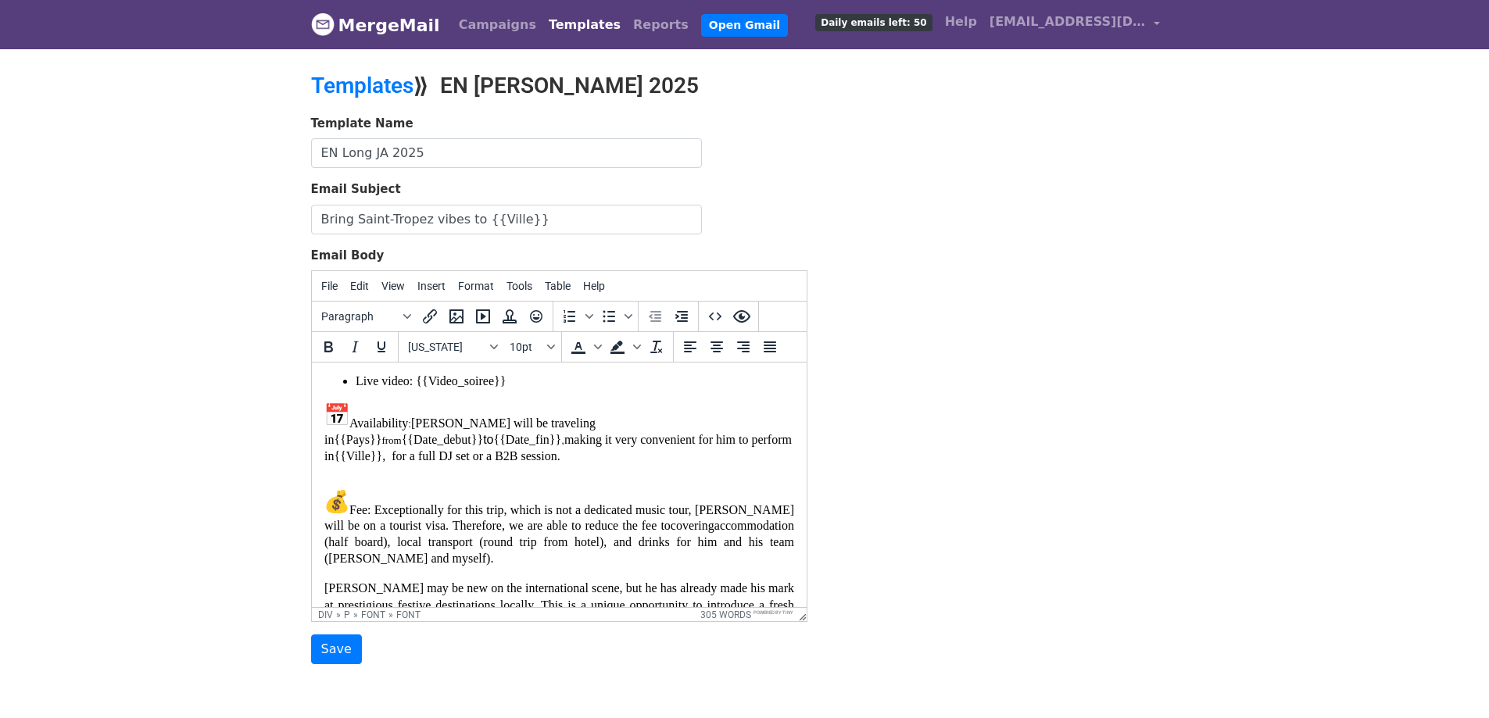
click at [400, 434] on font "{{Pays}} from" at bounding box center [366, 440] width 67 height 12
click at [551, 354] on button "10pt" at bounding box center [530, 347] width 55 height 27
click at [549, 417] on div "12pt" at bounding box center [546, 426] width 23 height 19
click at [720, 423] on p "Availability : Jett will be traveling in {{Pays}} from {{Date_debut}} to {{Date…" at bounding box center [559, 433] width 470 height 62
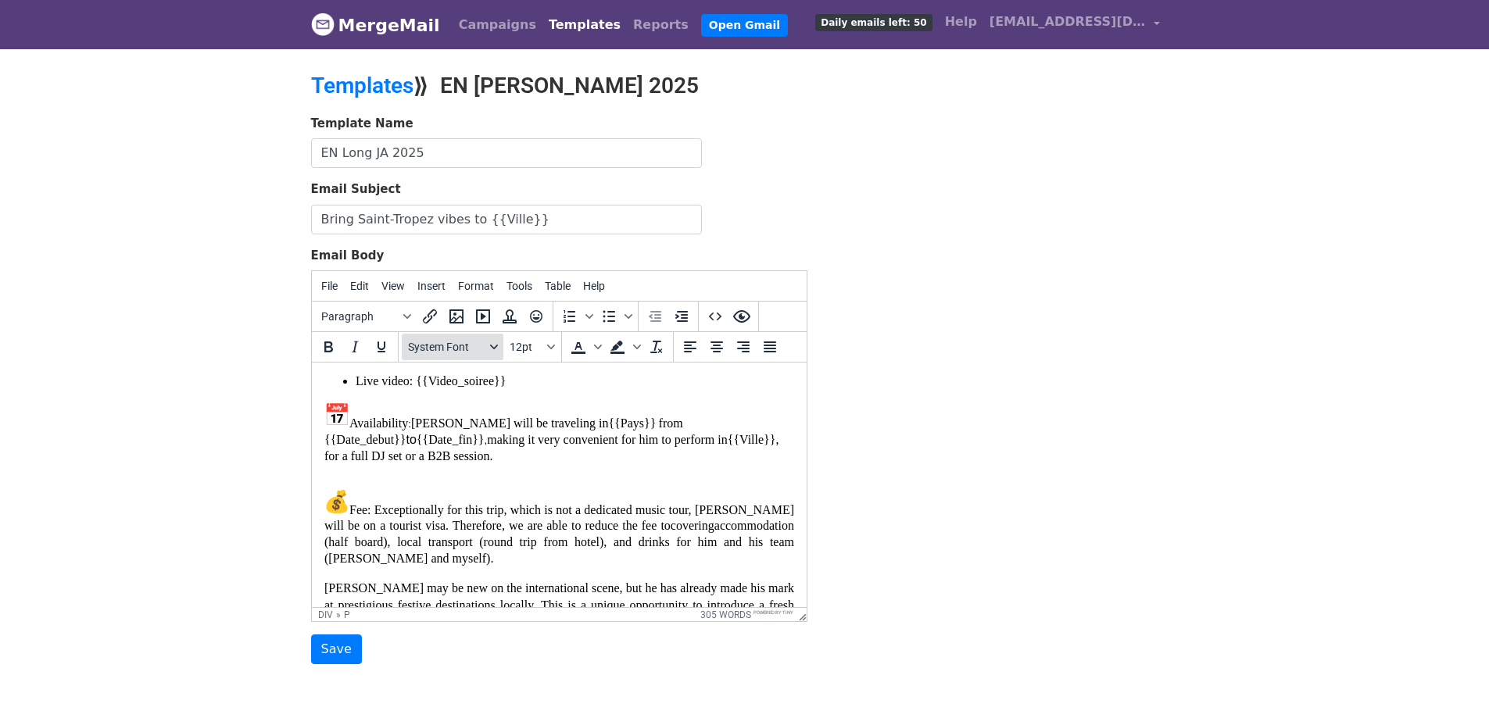
click at [494, 353] on button "System Font" at bounding box center [453, 347] width 102 height 27
click at [489, 352] on button "System Font" at bounding box center [453, 347] width 102 height 27
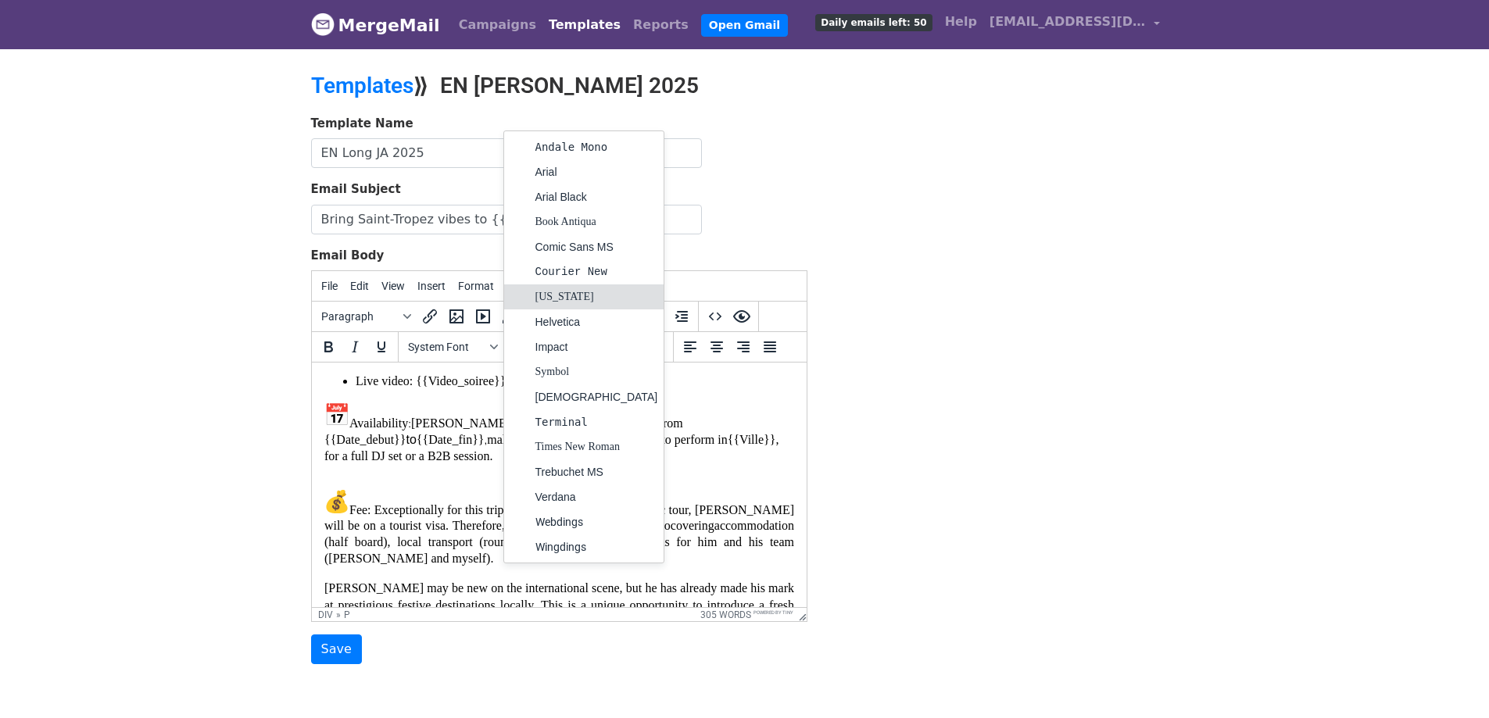
click at [553, 297] on div "[US_STATE]" at bounding box center [596, 297] width 123 height 19
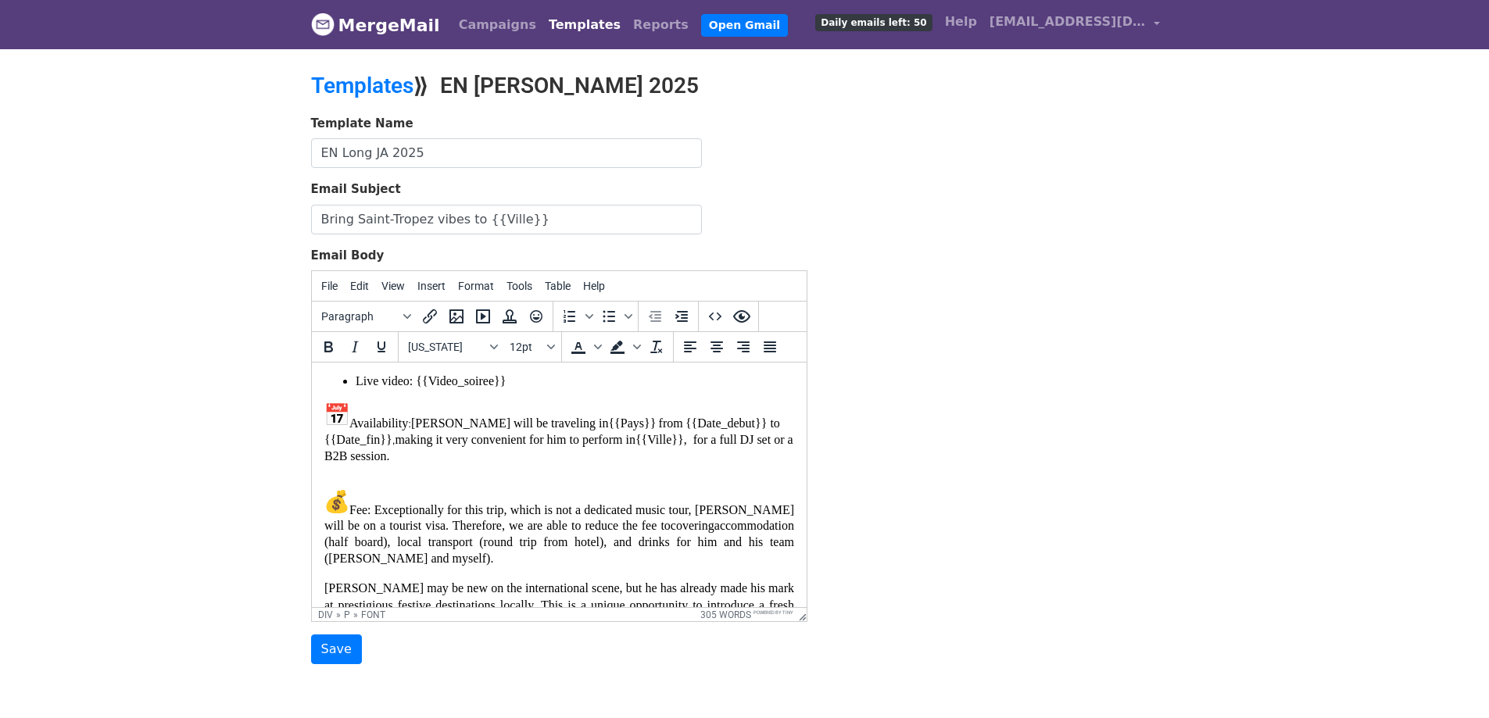
click at [618, 450] on p "Availability : Jett will be traveling in {{Pays}} from {{Date_debut}} to {{Date…" at bounding box center [559, 433] width 470 height 62
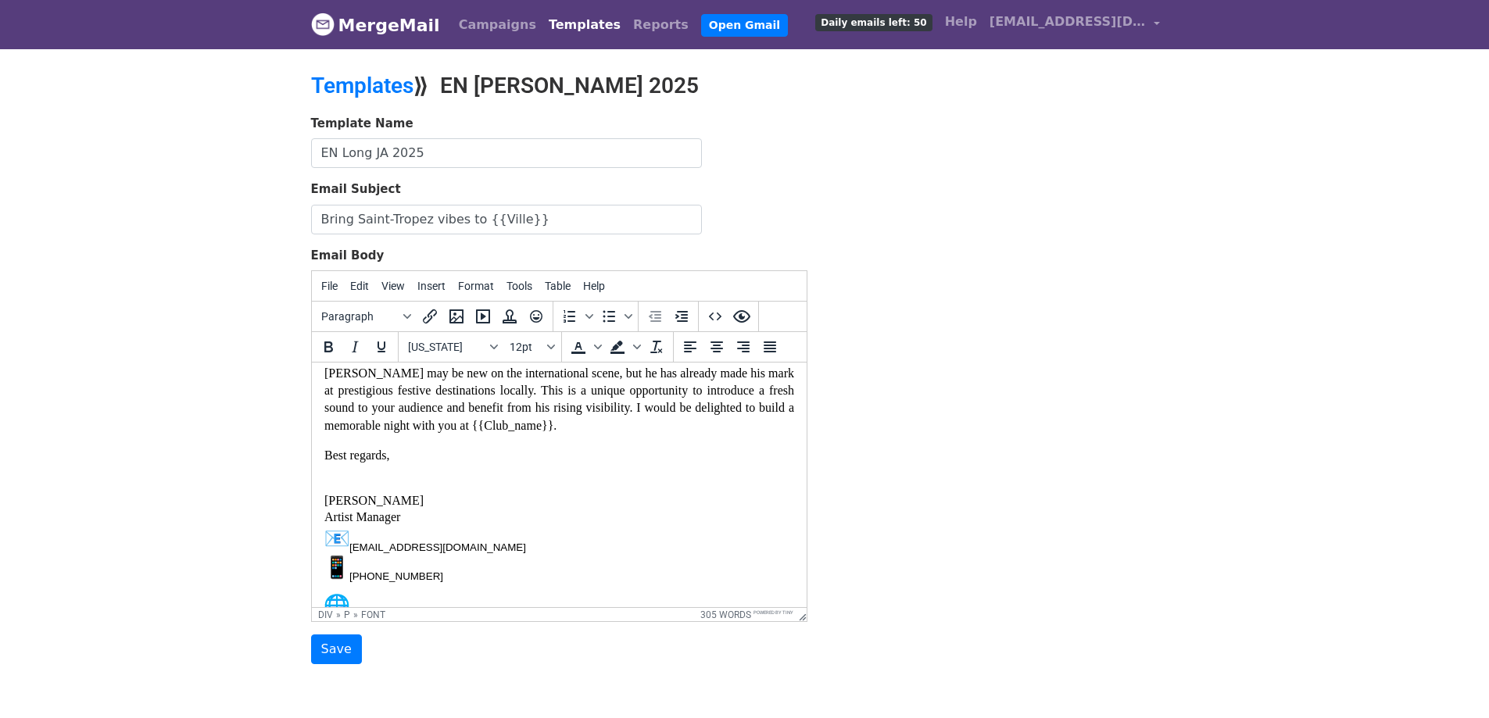
scroll to position [856, 0]
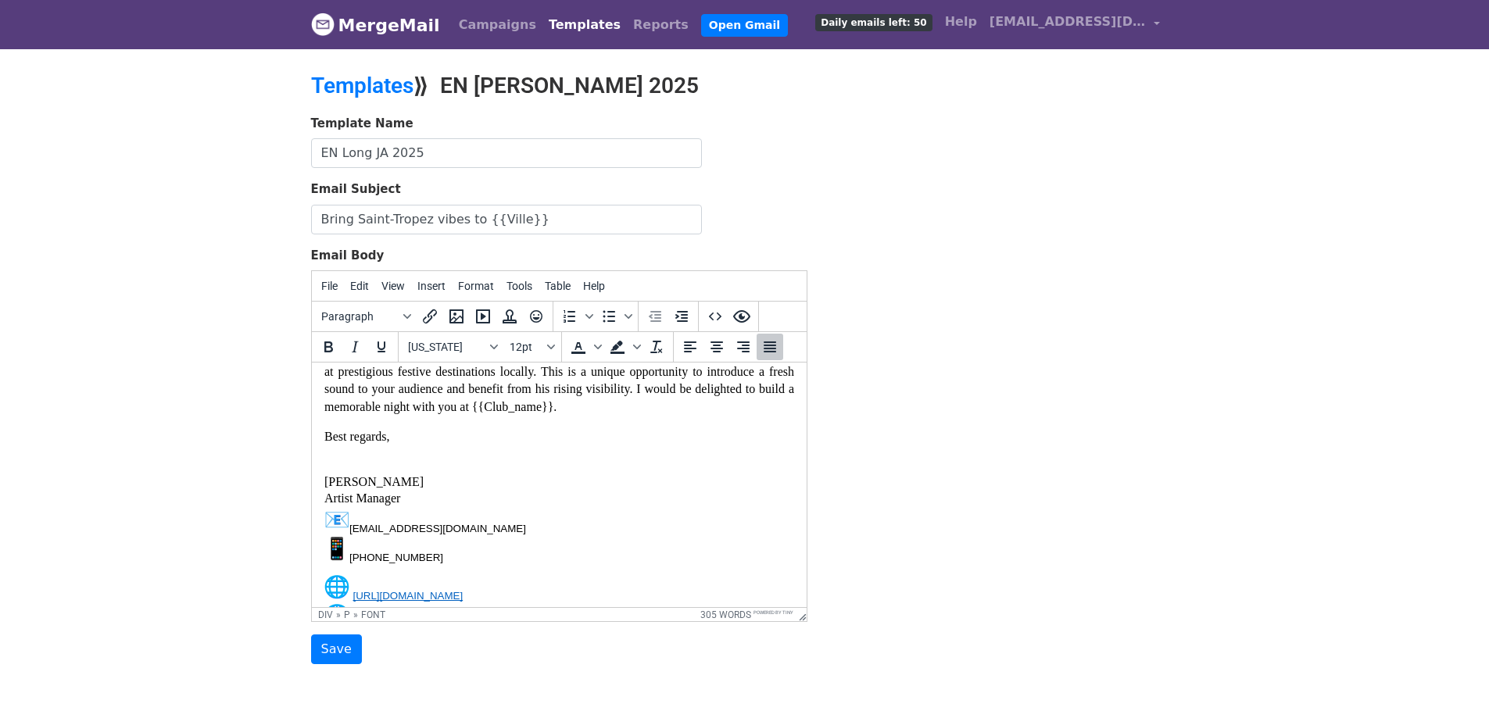
click at [615, 417] on p "[PERSON_NAME] may be new on the international scene, but he has already made hi…" at bounding box center [559, 381] width 470 height 70
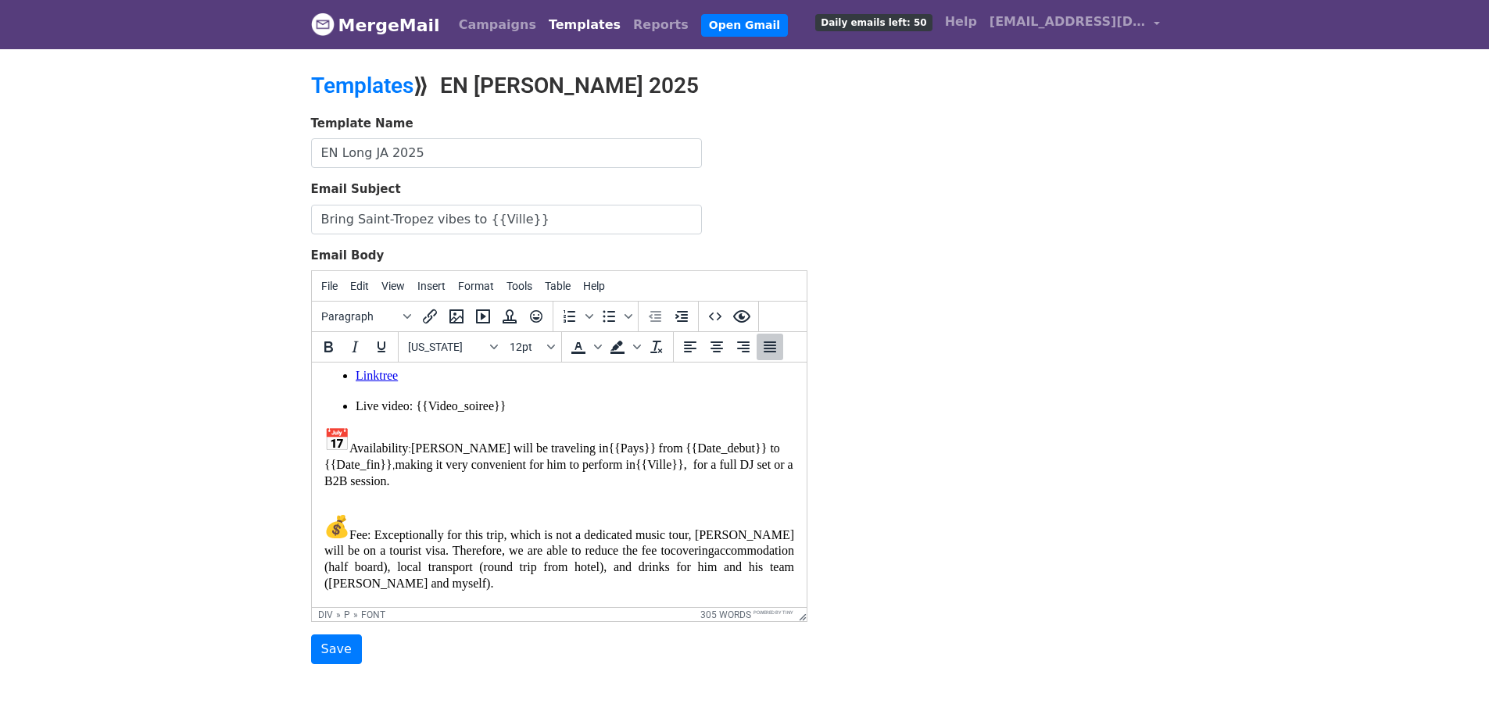
scroll to position [602, 0]
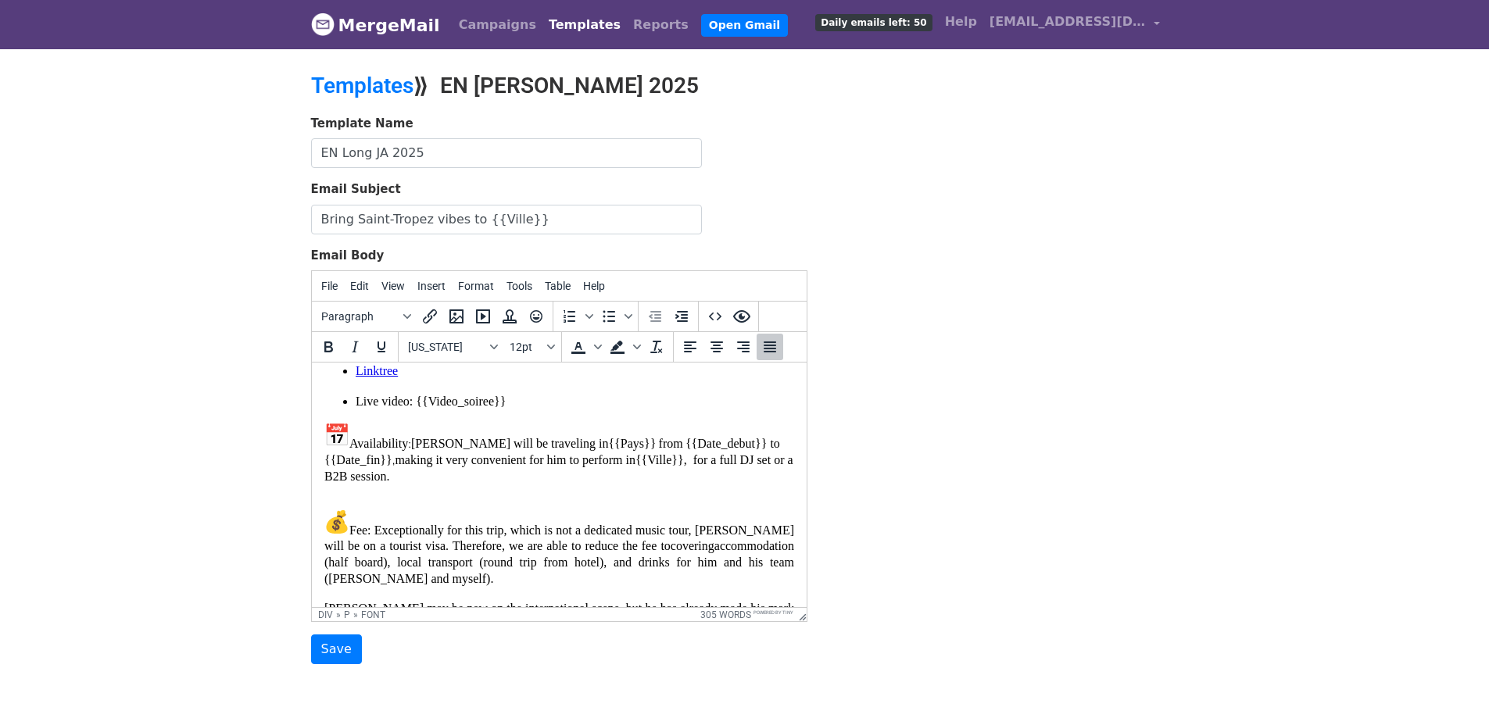
click at [607, 438] on font "{{Pays}}" at bounding box center [631, 443] width 48 height 13
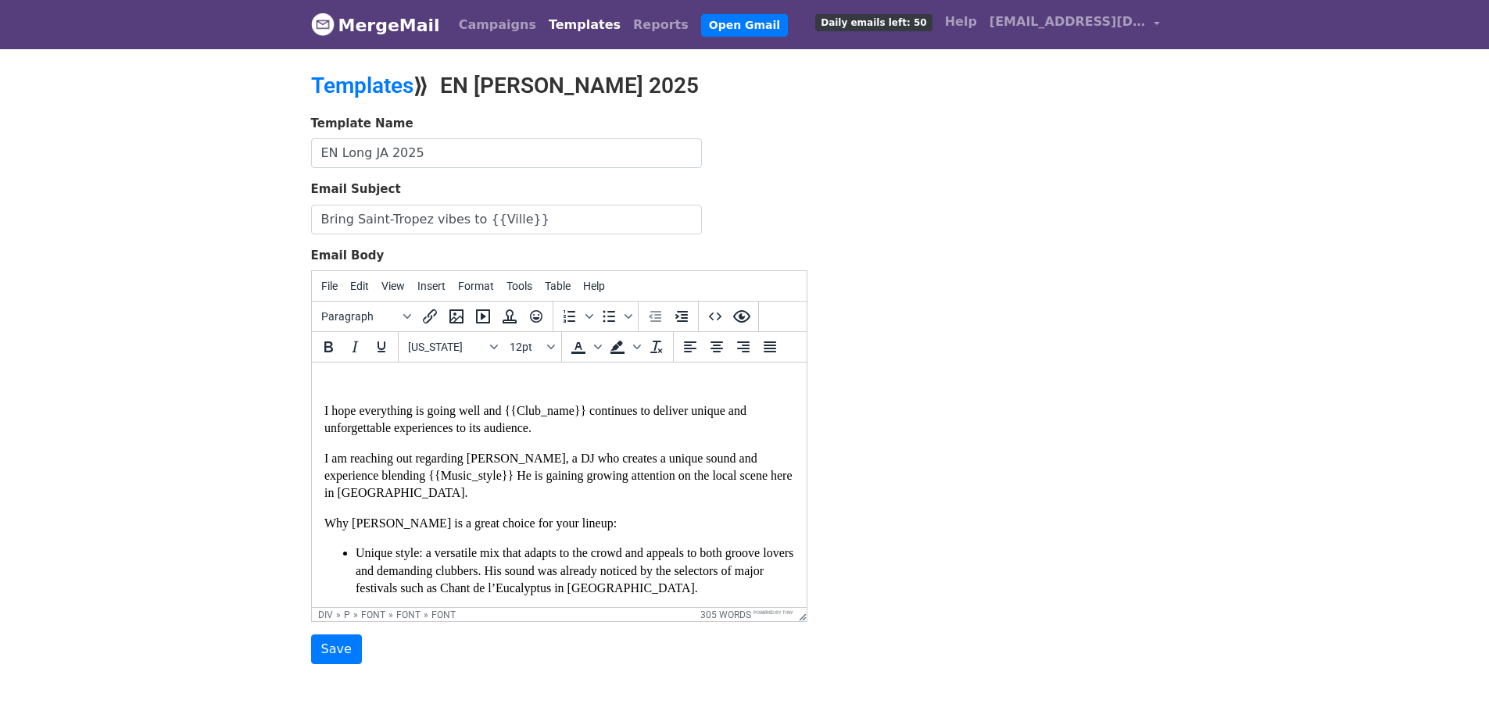
scroll to position [0, 0]
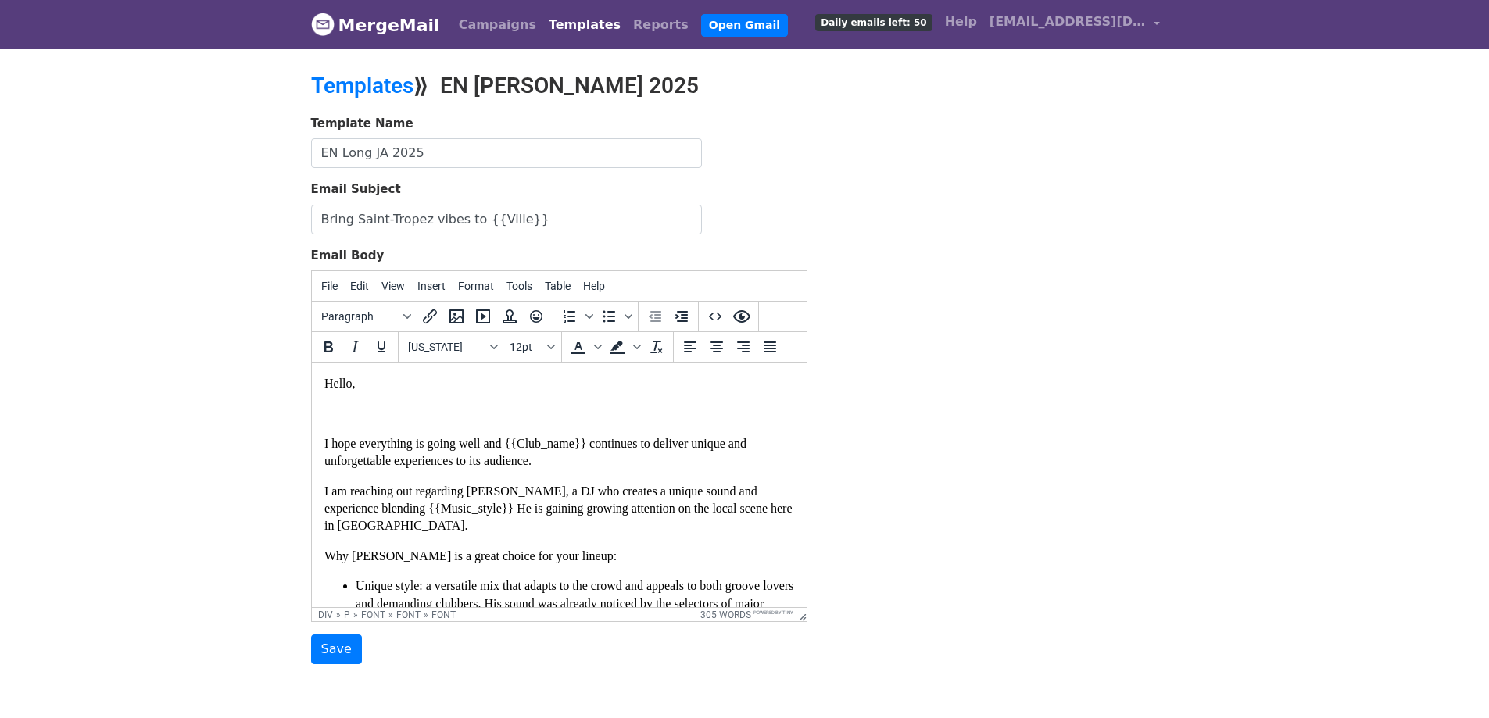
click at [574, 445] on font "I hope everything is going well and {{Club_name}} continues to deliver unique a…" at bounding box center [535, 452] width 422 height 30
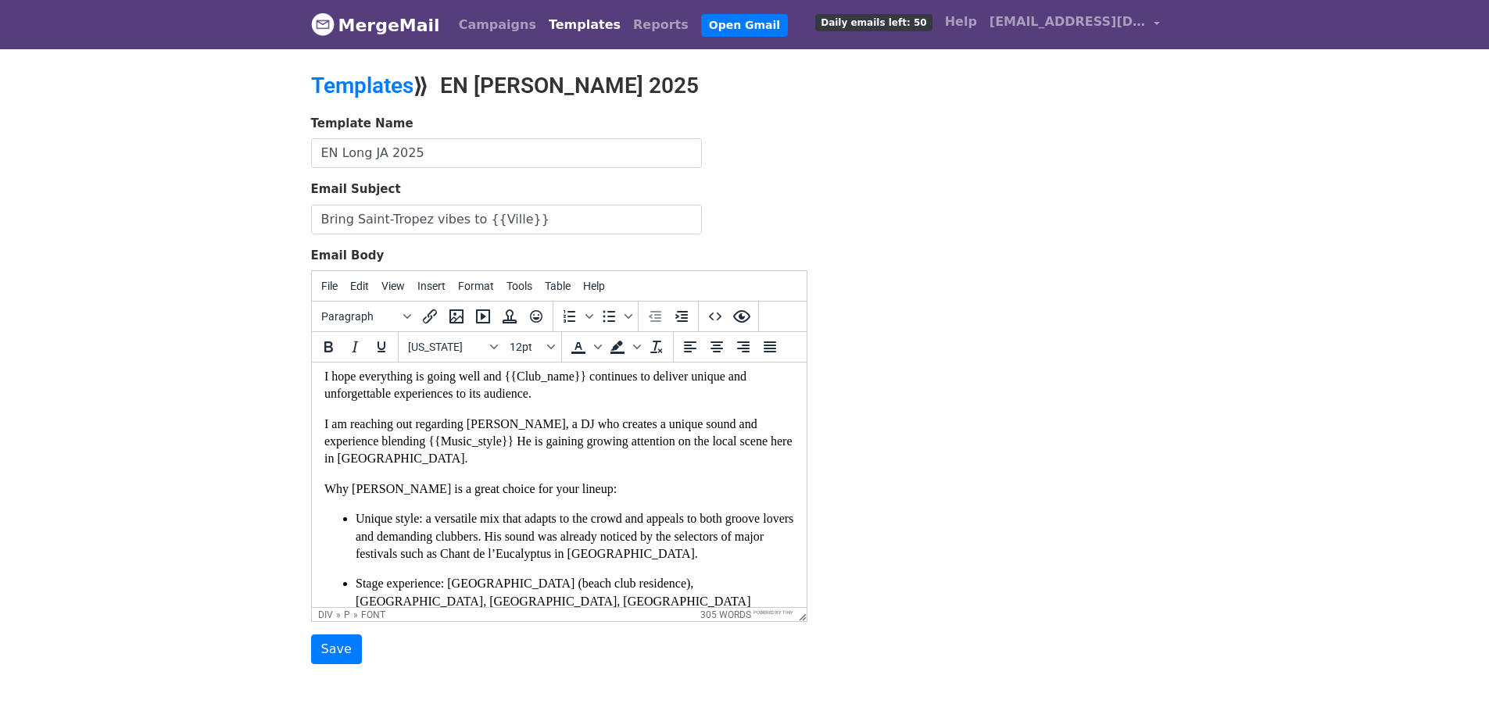
scroll to position [70, 0]
click at [496, 444] on font "I am reaching out regarding [PERSON_NAME], a DJ who creates a unique sound and …" at bounding box center [558, 438] width 468 height 48
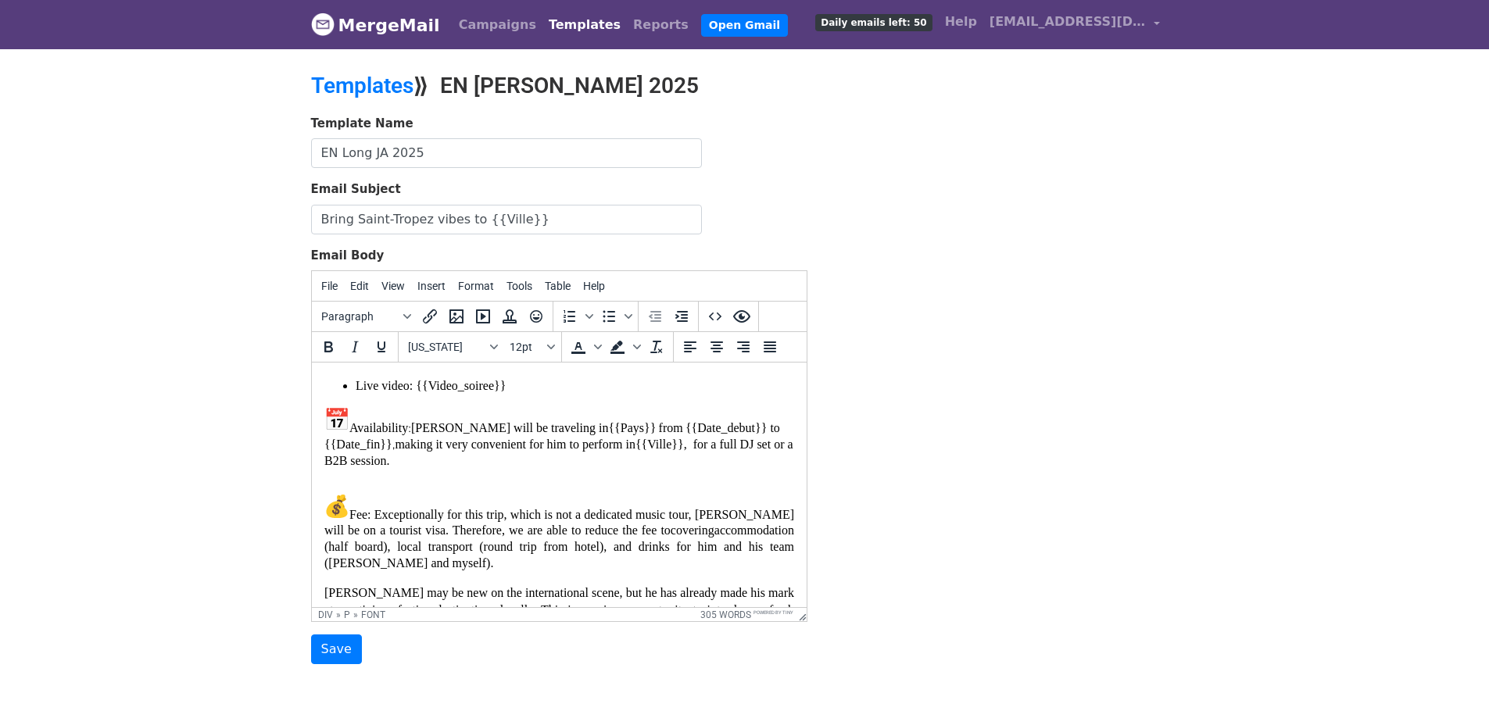
scroll to position [616, 0]
click at [349, 641] on input "Save" at bounding box center [336, 650] width 51 height 30
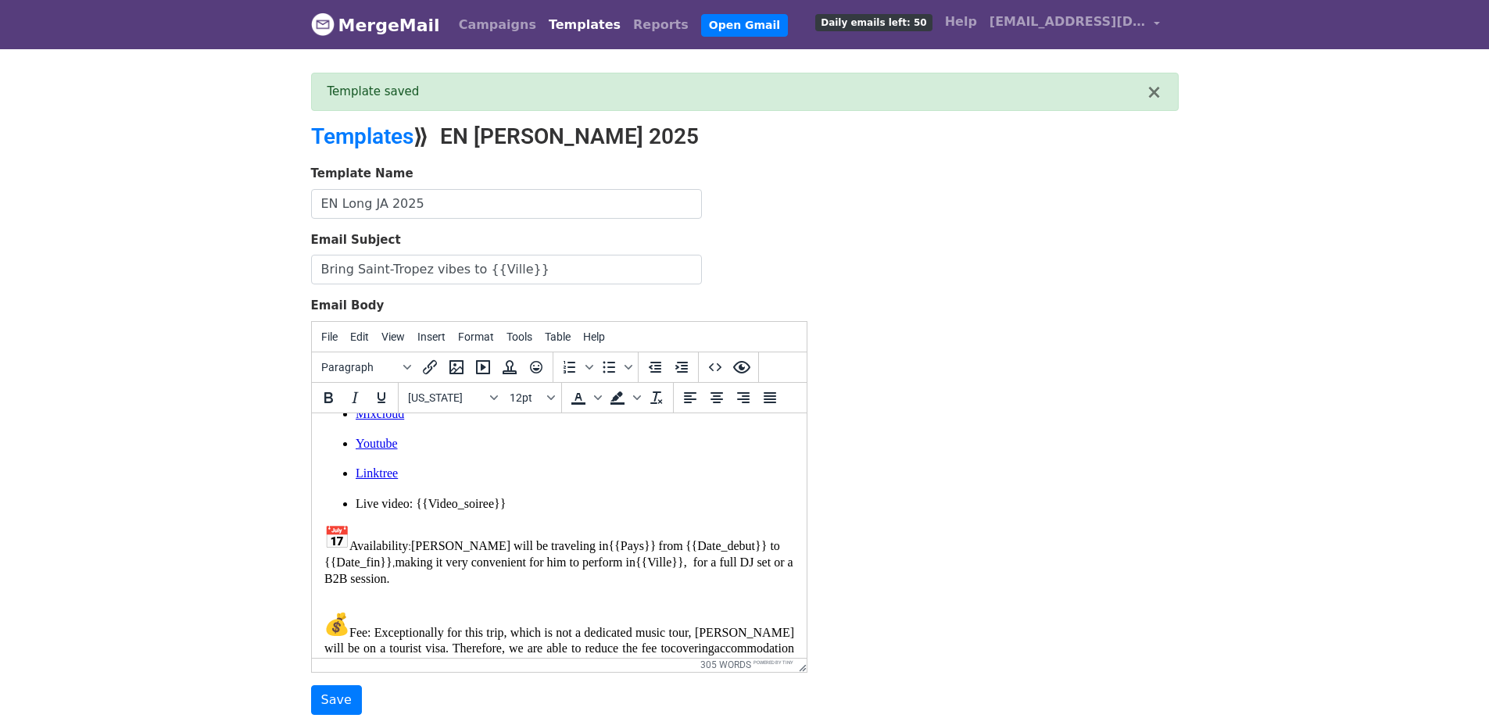
scroll to position [556, 0]
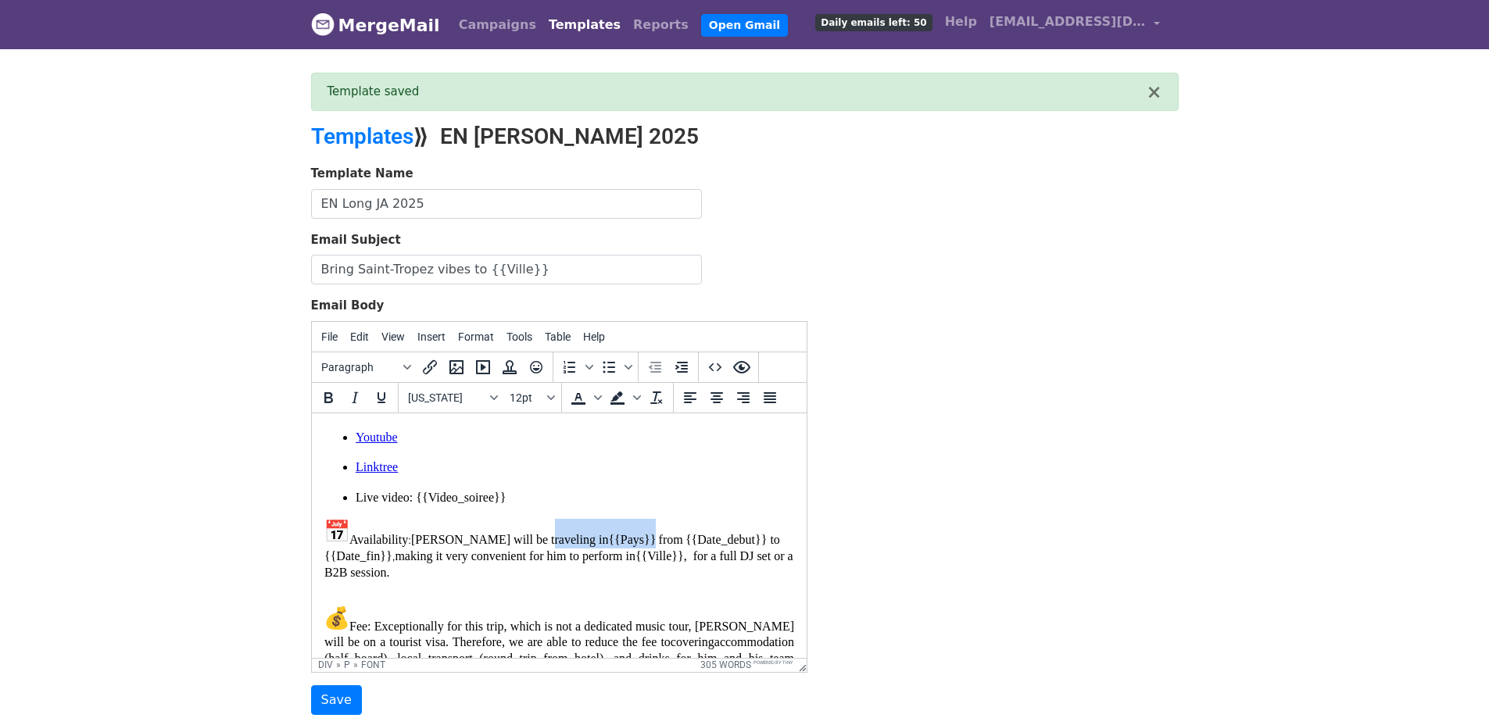
drag, startPoint x: 590, startPoint y: 539, endPoint x: 531, endPoint y: 537, distance: 58.7
click at [531, 537] on font "[PERSON_NAME] will be traveling in {{Pays}} from {{Date_debut}} to {{Date_fin}}…" at bounding box center [558, 554] width 469 height 45
click at [717, 535] on font "[PERSON_NAME] will be traveling in {{Pays}} from {{Date_debut}} to {{Date_fin}}…" at bounding box center [558, 554] width 469 height 45
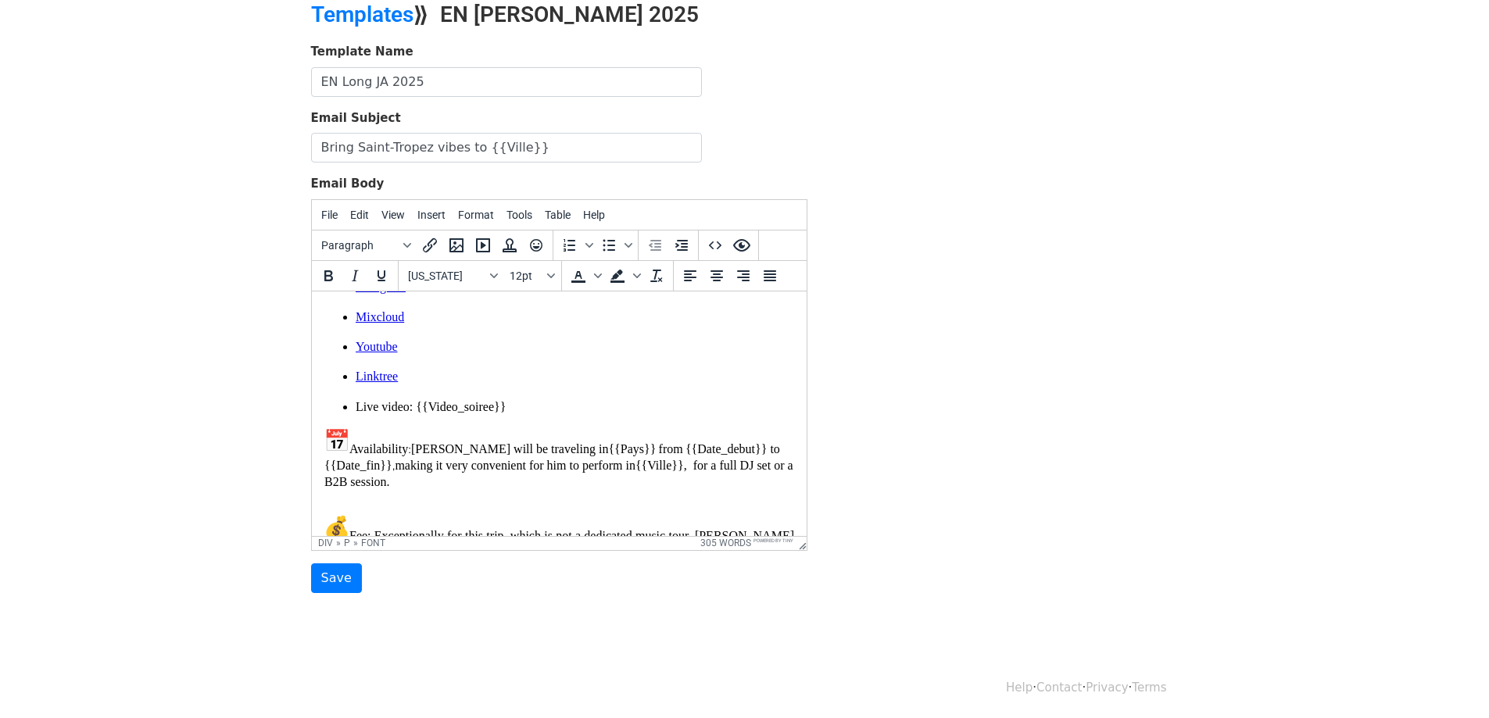
scroll to position [524, 0]
click at [458, 444] on font "[PERSON_NAME] will be traveling in {{Pays}} from {{Date_debut}} to {{Date_fin}}…" at bounding box center [558, 464] width 469 height 45
click at [607, 445] on font "{{Pays}}" at bounding box center [631, 448] width 48 height 13
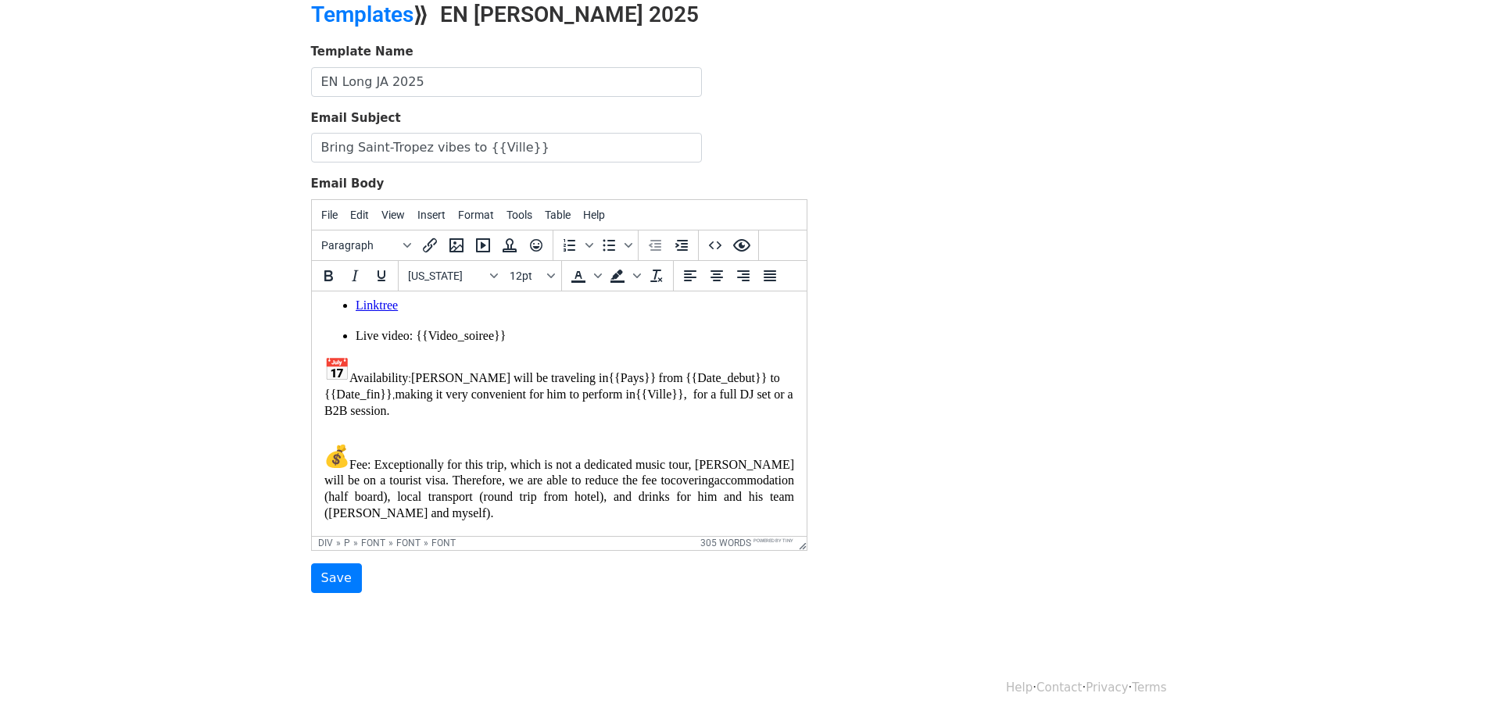
scroll to position [597, 0]
click at [642, 376] on font "[PERSON_NAME] will be traveling in {{Pays}} from {{Date_debut}} to {{Date_fin}}…" at bounding box center [558, 392] width 469 height 45
click at [607, 377] on font "{{Pays}}" at bounding box center [631, 376] width 48 height 13
drag, startPoint x: 542, startPoint y: 377, endPoint x: 594, endPoint y: 376, distance: 51.6
click at [594, 376] on font "Jett will be traveling in {{Pays}} from {{Date_debut}} to {{Date_fin}} , making…" at bounding box center [558, 392] width 469 height 45
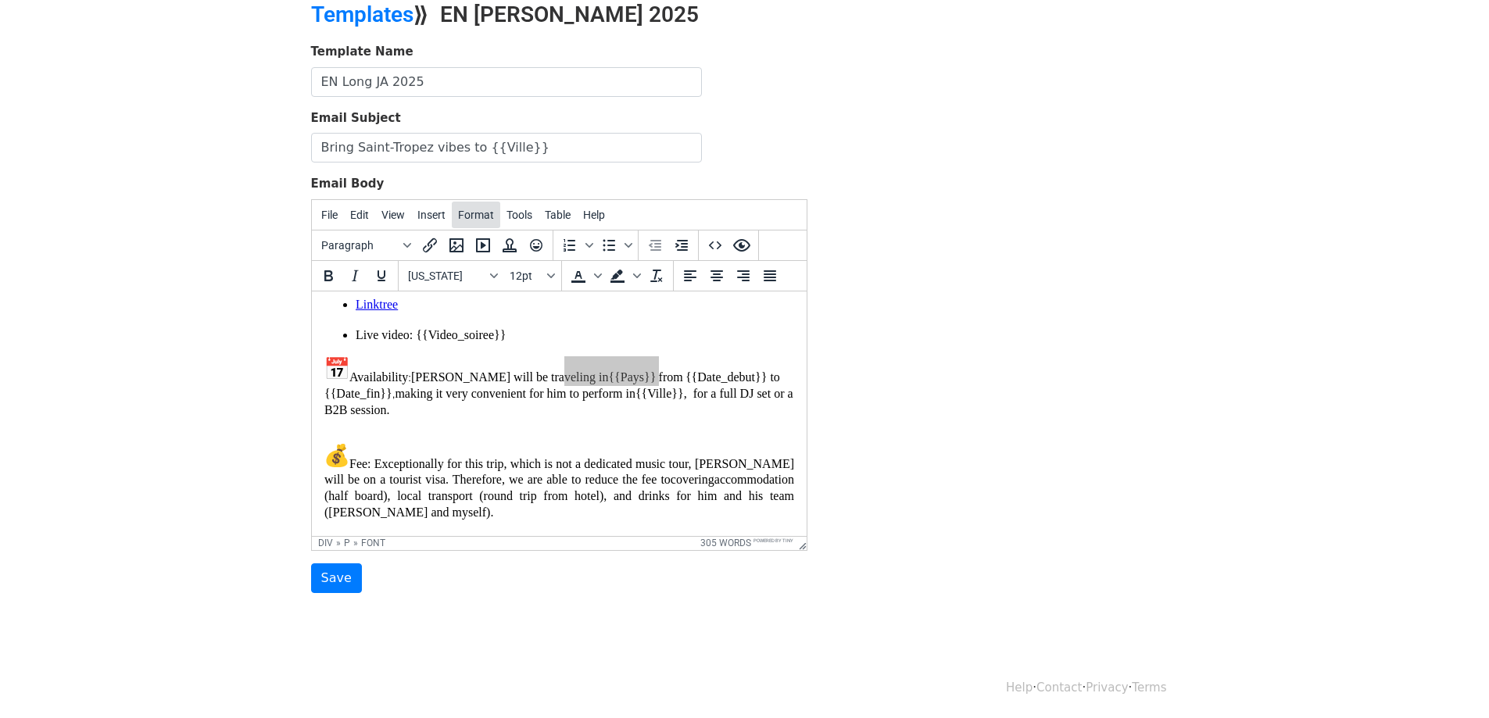
click at [462, 215] on span "Format" at bounding box center [476, 215] width 36 height 13
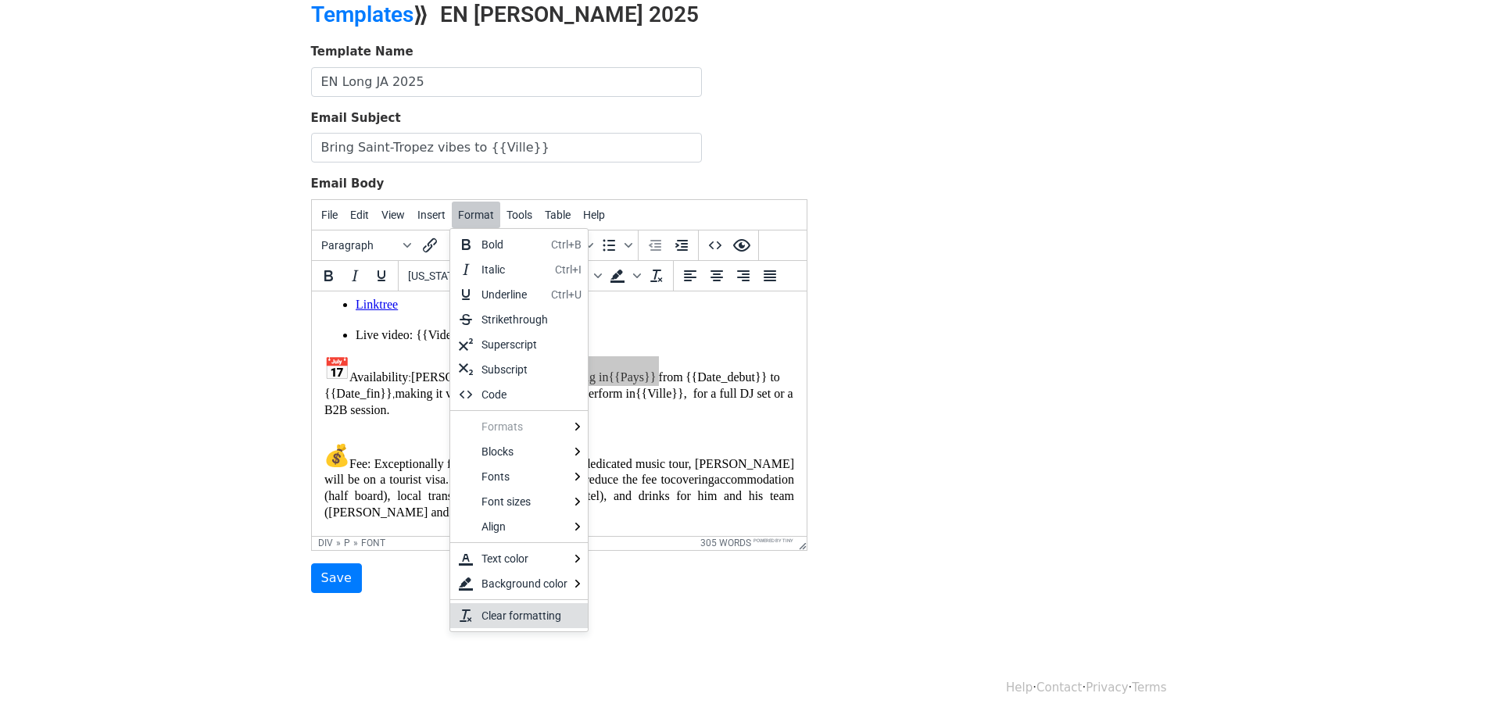
click at [497, 610] on div "Clear formatting" at bounding box center [528, 615] width 94 height 19
click at [497, 610] on body "MergeMail Campaigns Templates Reports Open Gmail Daily emails left: 50 Help jet…" at bounding box center [744, 267] width 1489 height 778
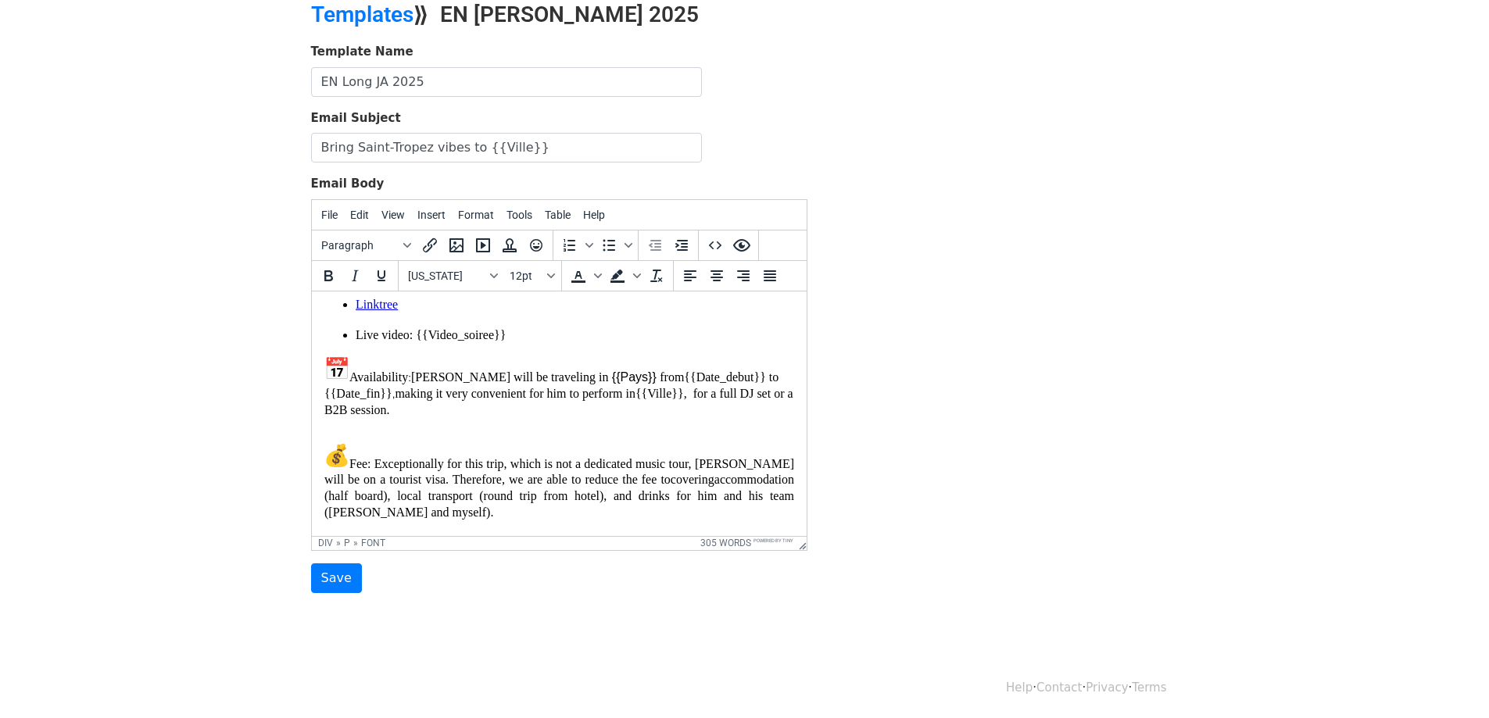
click at [531, 380] on font "Jett will be traveling in" at bounding box center [508, 376] width 197 height 13
click at [563, 374] on p "Availability : Jett will be traveling in {{Pays}} from {{Date_debut}} to {{Date…" at bounding box center [559, 387] width 470 height 62
click at [535, 383] on font "Jett will be traveling in" at bounding box center [508, 376] width 197 height 13
drag, startPoint x: 531, startPoint y: 376, endPoint x: 614, endPoint y: 381, distance: 83.7
click at [614, 381] on p "Availability : Jett will be traveling in {{Pays}} from {{Date_debut}} to {{Date…" at bounding box center [559, 387] width 470 height 62
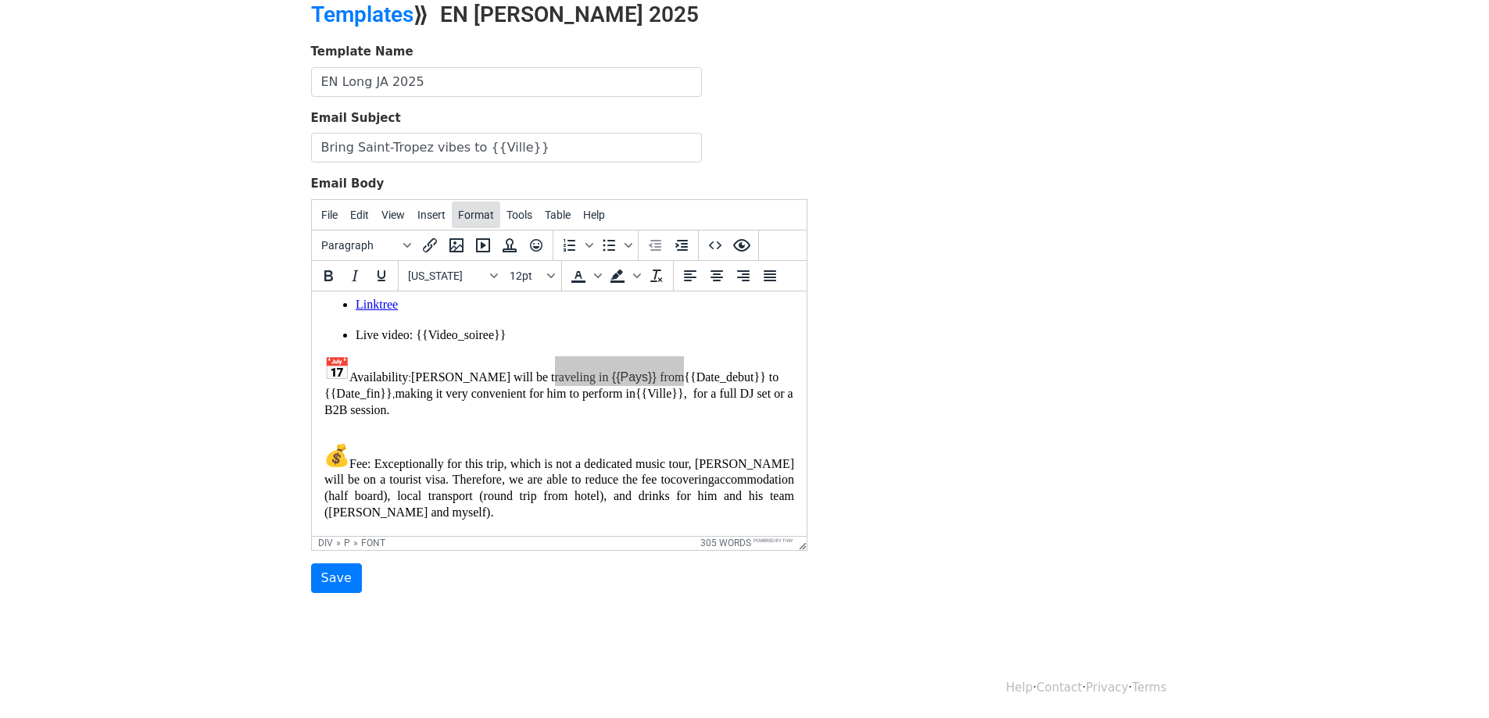
click at [477, 215] on span "Format" at bounding box center [476, 215] width 36 height 13
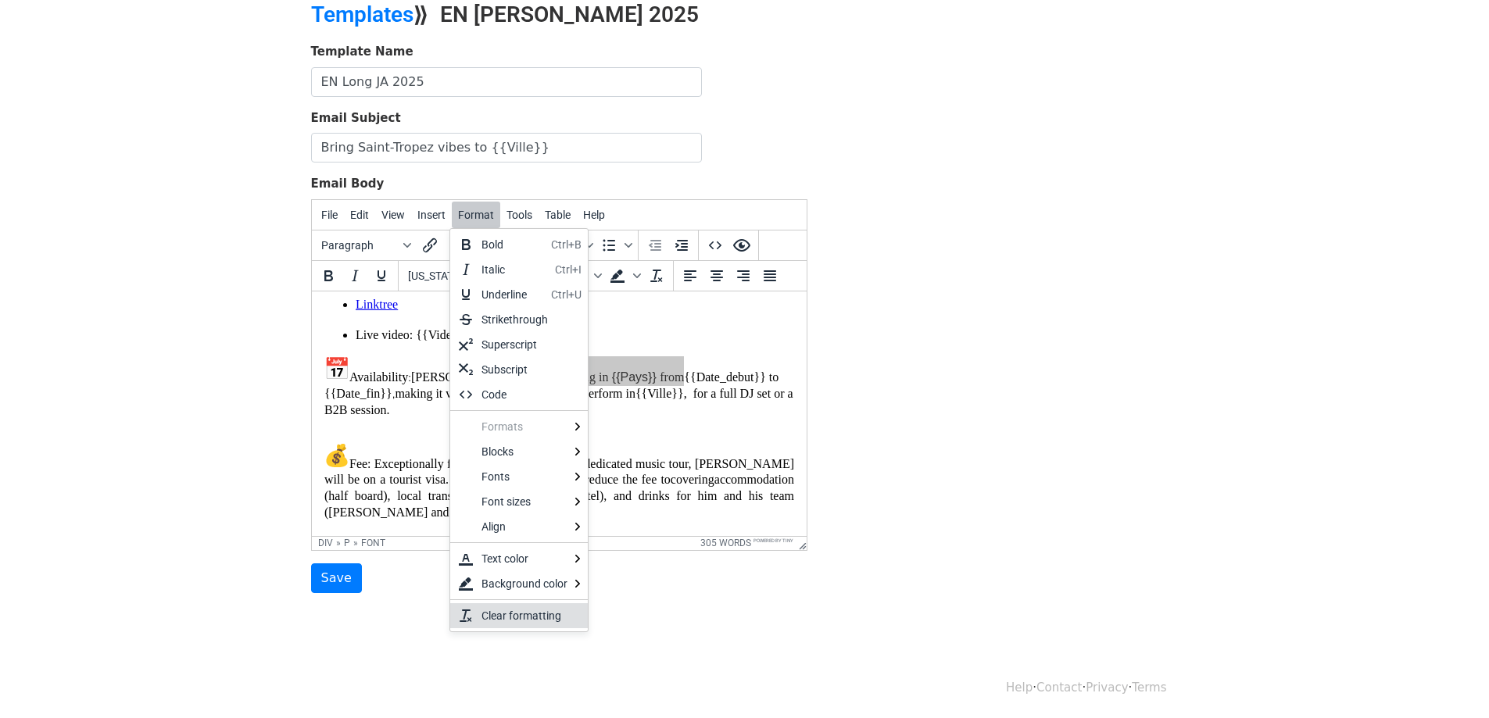
click at [501, 606] on div "Clear formatting" at bounding box center [528, 615] width 94 height 19
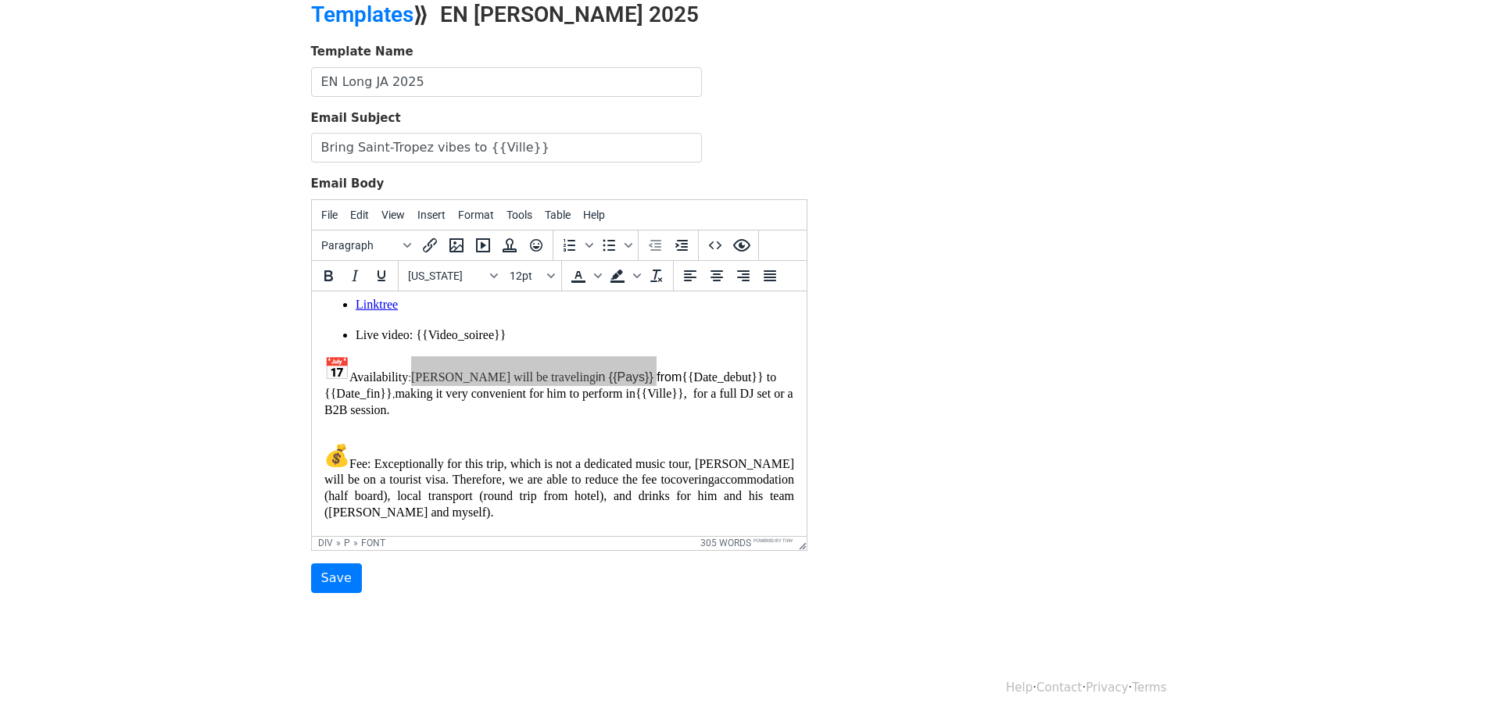
click at [492, 291] on div at bounding box center [559, 413] width 495 height 245
click at [493, 281] on button "Georgia" at bounding box center [453, 276] width 102 height 27
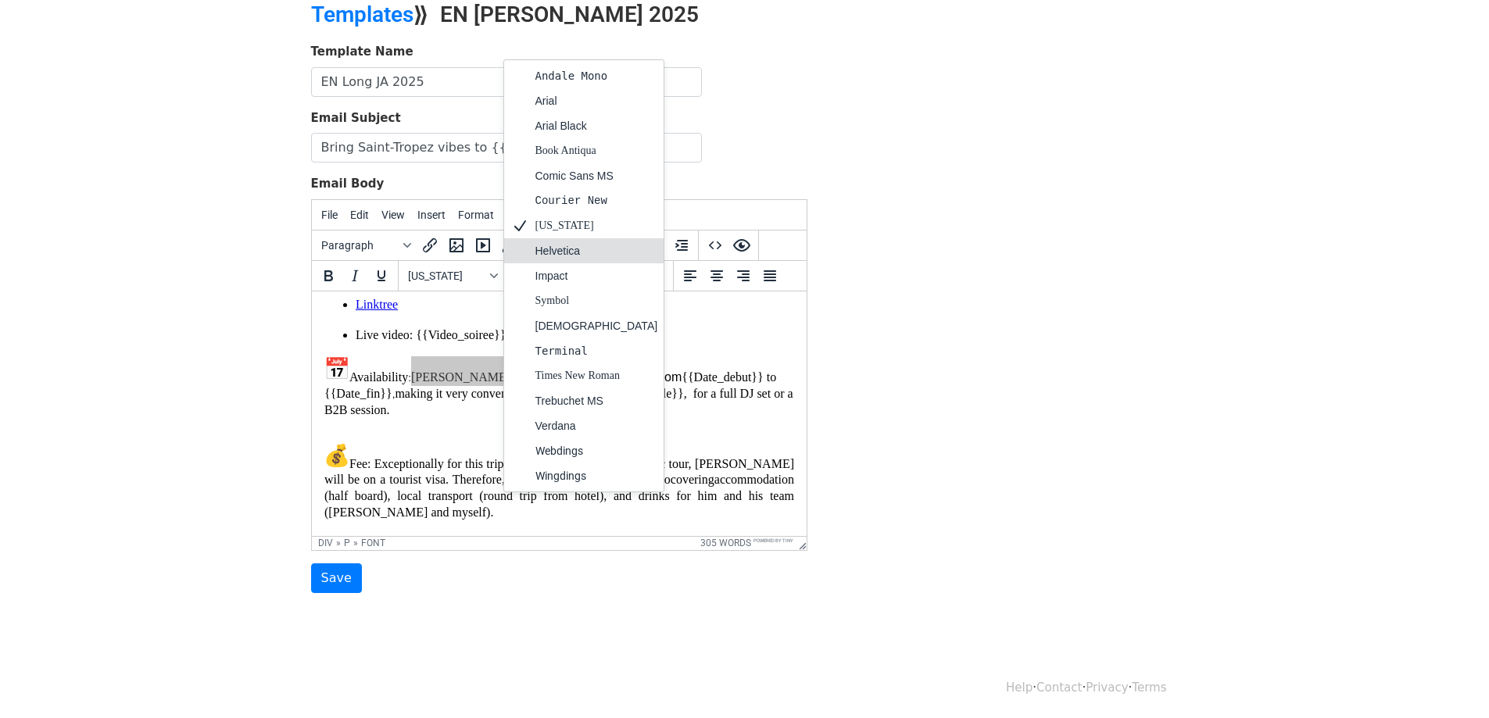
click at [545, 241] on div "Helvetica" at bounding box center [596, 250] width 123 height 19
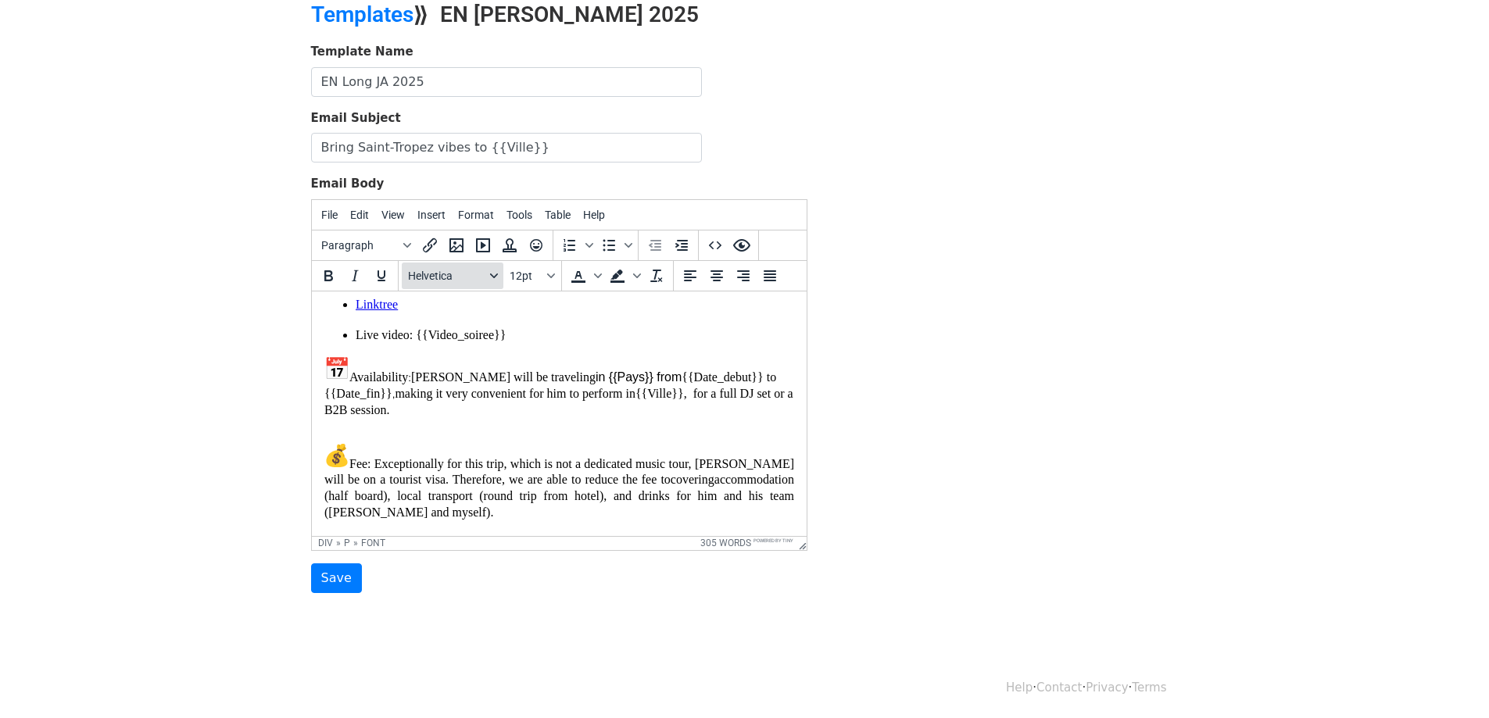
click at [485, 277] on button "Helvetica" at bounding box center [453, 276] width 102 height 27
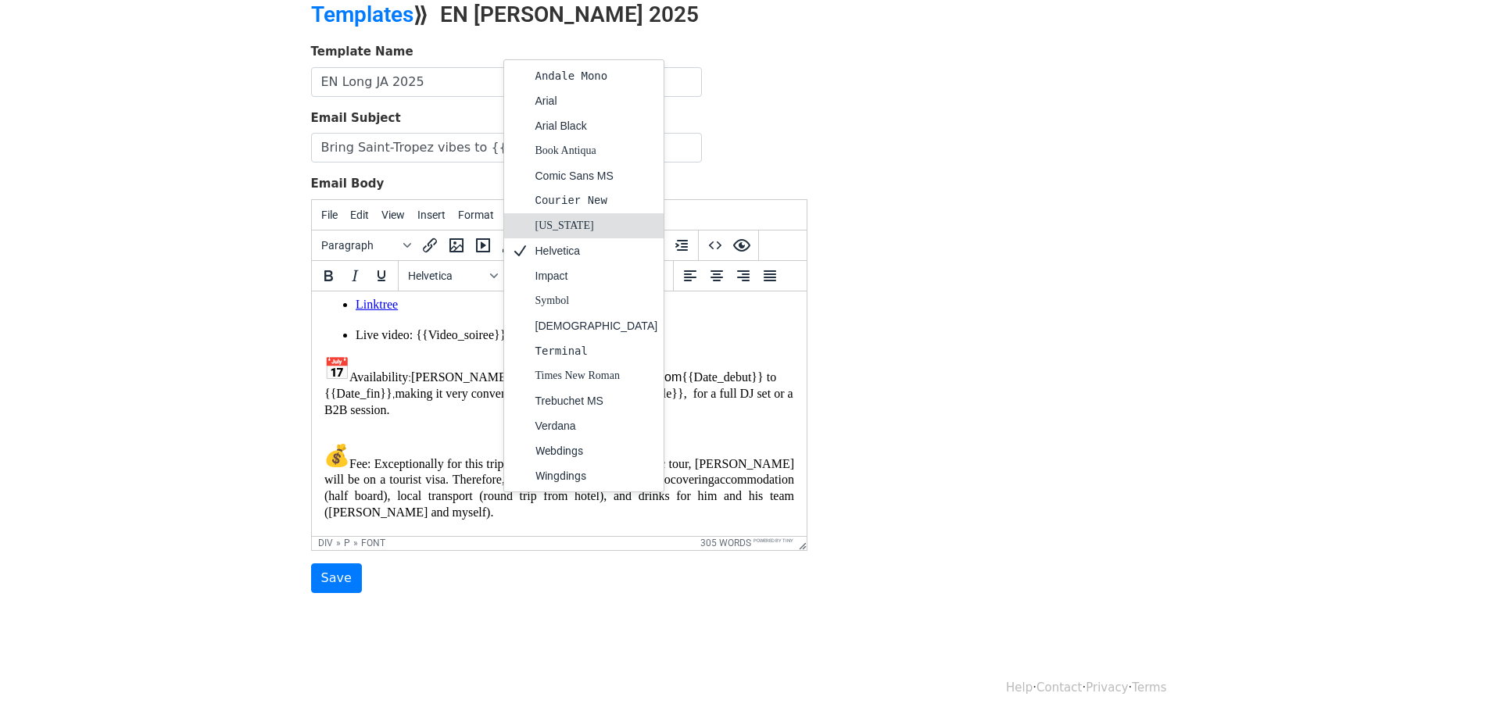
click at [524, 232] on div at bounding box center [519, 225] width 19 height 19
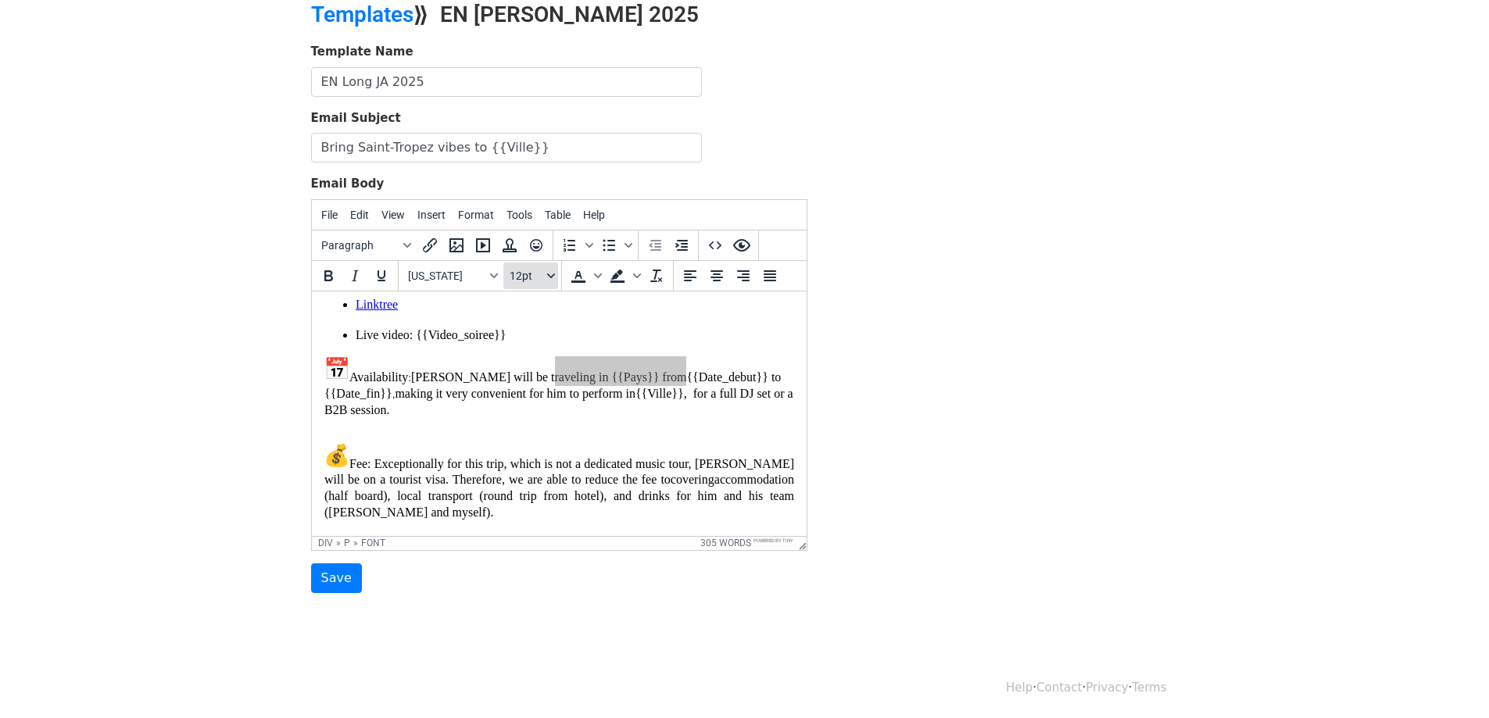
click at [547, 279] on button "12pt" at bounding box center [530, 276] width 55 height 27
click at [537, 334] on div "10pt" at bounding box center [546, 330] width 23 height 19
click at [556, 276] on button "10pt" at bounding box center [530, 276] width 55 height 27
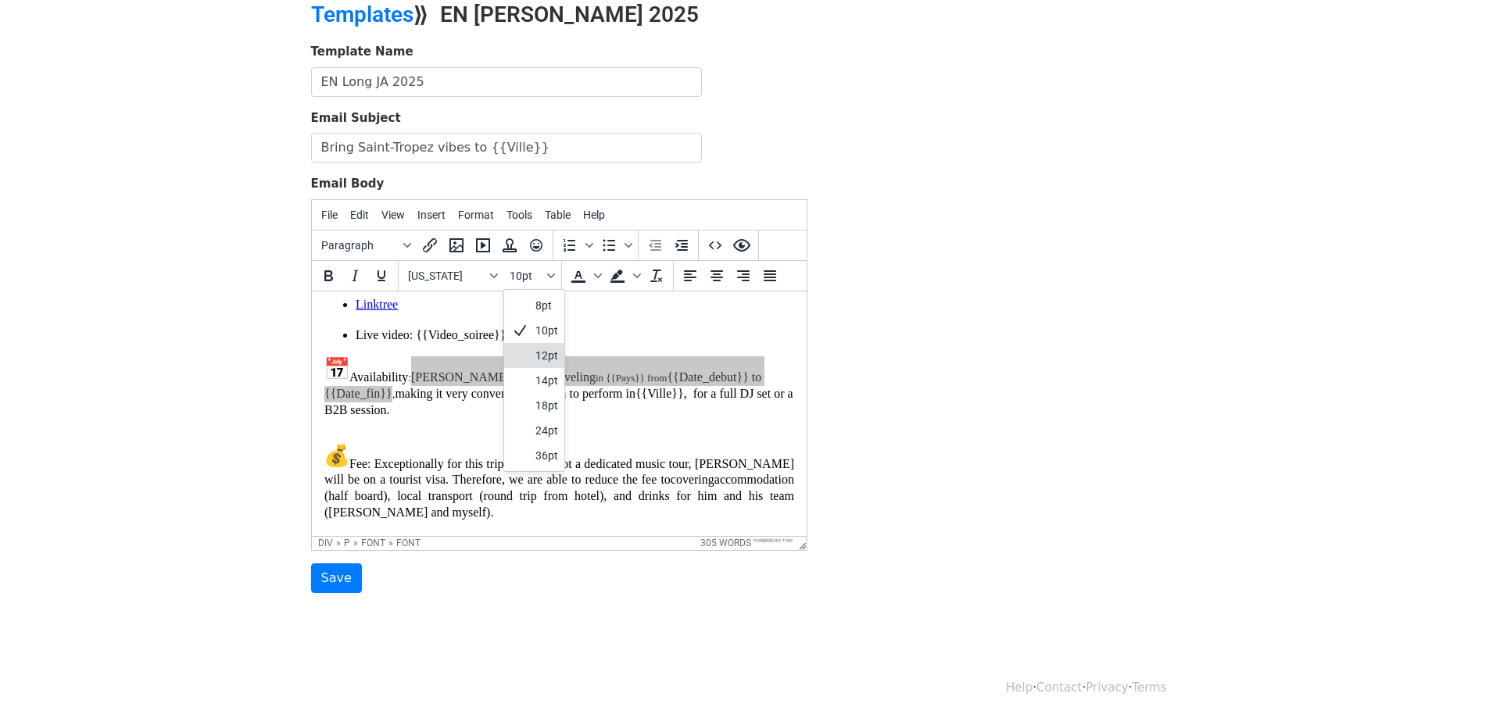
click at [542, 350] on div "12pt" at bounding box center [546, 355] width 23 height 19
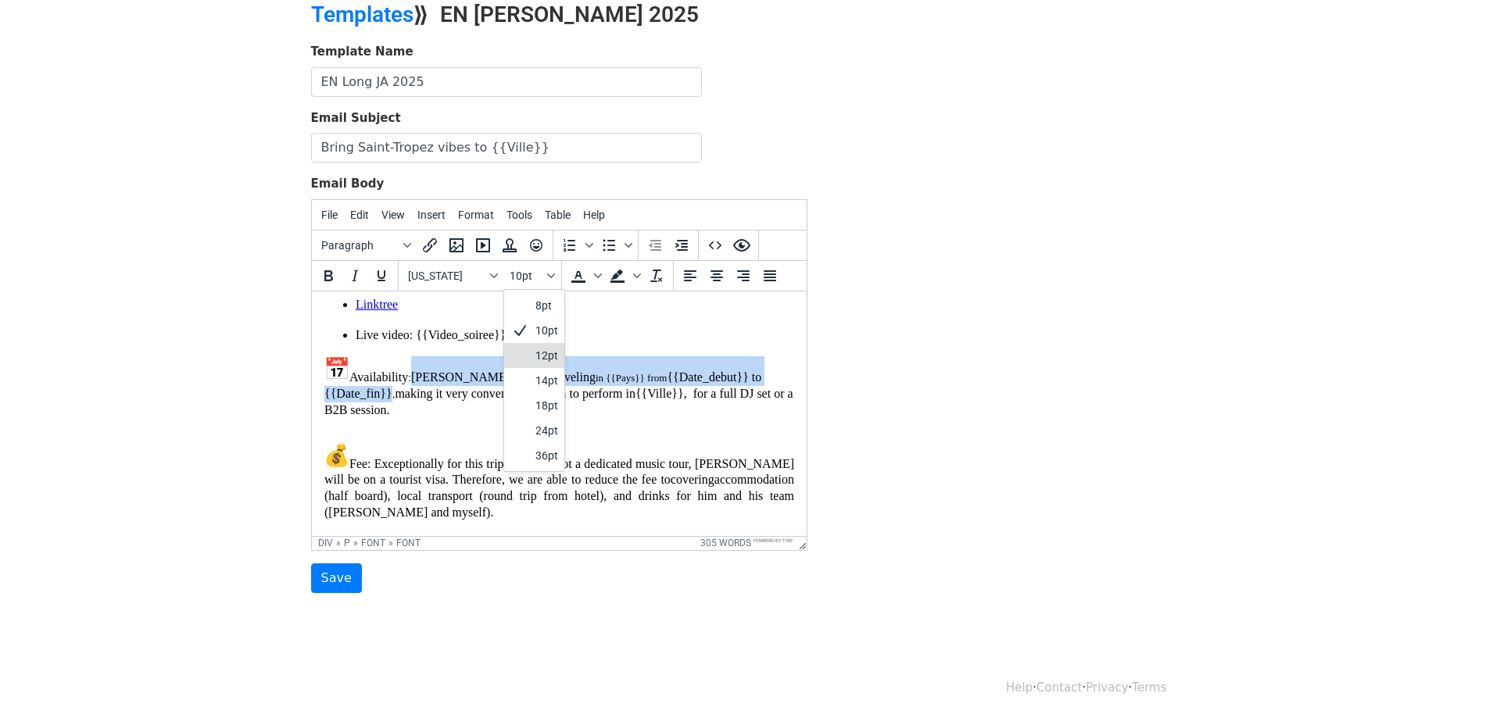
click at [542, 350] on div "Hello, I hope everything is going well and {{Club_name}} continues to deliver u…" at bounding box center [559, 263] width 470 height 1114
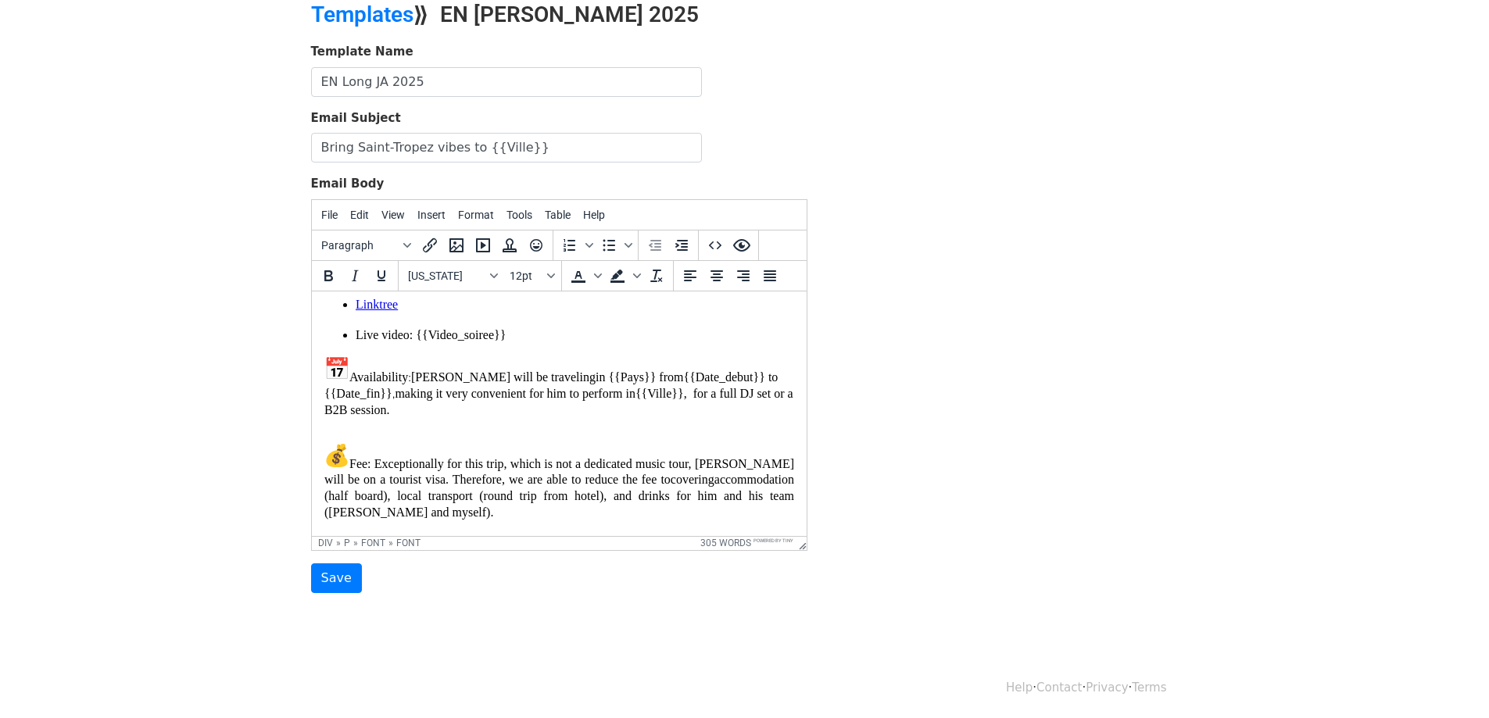
click at [563, 398] on font "Jett will be traveling in {{Pays}} from {{Date_debut}} to {{Date_fin}} , making…" at bounding box center [558, 392] width 469 height 45
click at [642, 374] on font "Jett will be traveling in {{Pays}} from {{Date_debut}} to {{Date_fin}} , making…" at bounding box center [558, 392] width 469 height 45
click at [674, 392] on font "Jett will be traveling in {{Pays}} from {{Date_debut}} to {{Date_fin}} , making…" at bounding box center [558, 392] width 469 height 45
click at [595, 374] on font "in {{Pays}} from" at bounding box center [639, 376] width 88 height 13
click at [438, 541] on div "div » p » font » font" at bounding box center [506, 543] width 377 height 11
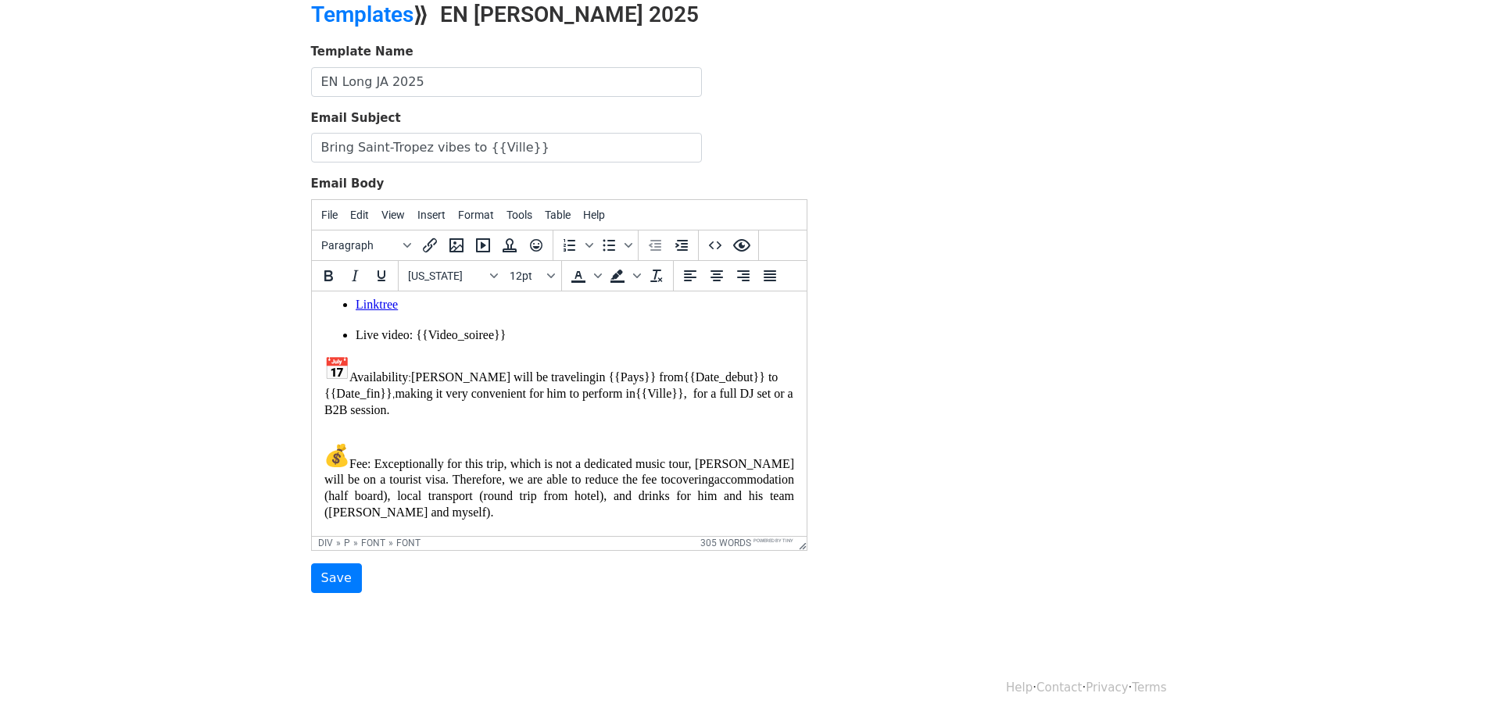
click at [529, 381] on font "Jett will be traveling in {{Pays}} from {{Date_debut}} to {{Date_fin}} , making…" at bounding box center [558, 392] width 469 height 45
click at [595, 374] on font "in {{Pays}} from" at bounding box center [639, 376] width 88 height 13
click at [607, 377] on font "in {{Pays}} from" at bounding box center [639, 376] width 88 height 13
click at [512, 375] on font "Jett will be traveling in {{Pays}} from {{Date_debut}} to {{Date_fin}} , making…" at bounding box center [558, 392] width 469 height 45
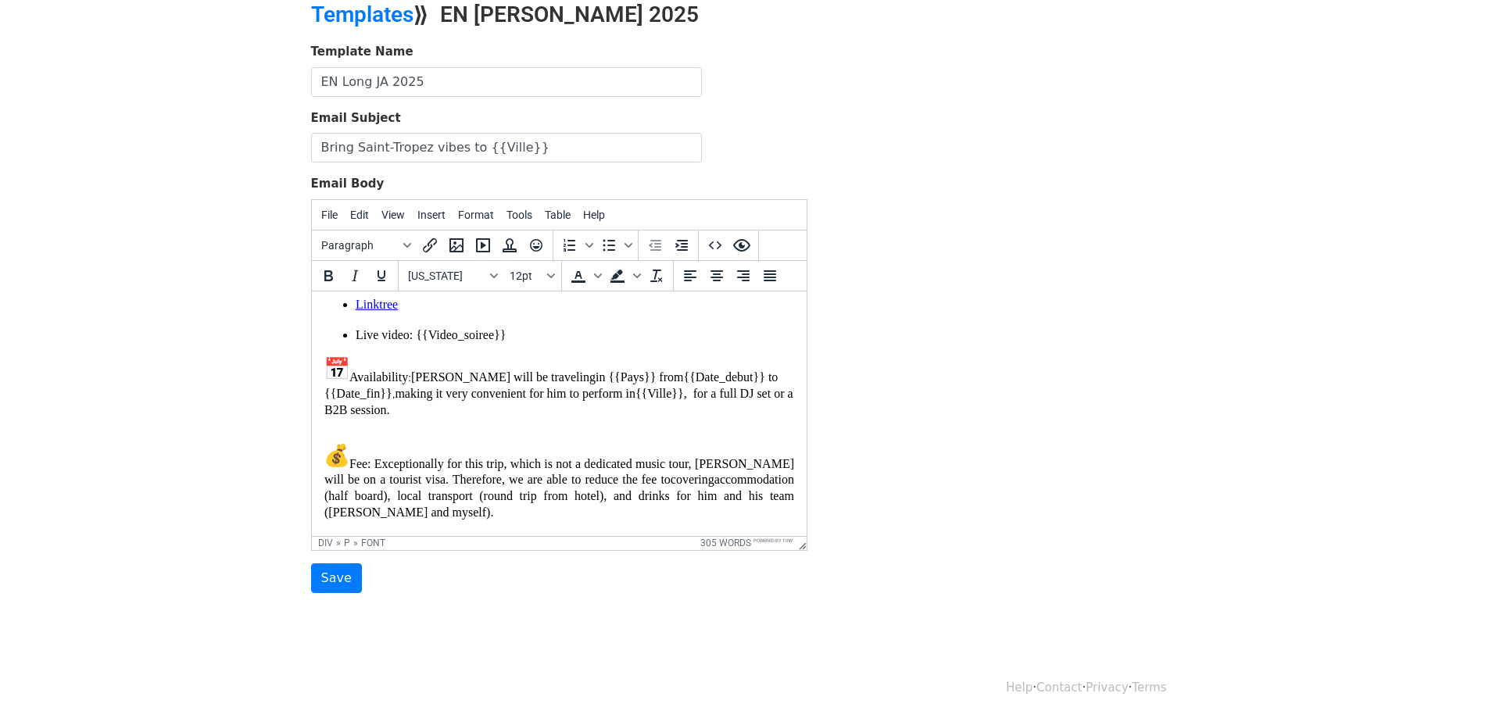
click at [463, 375] on font "Jett will be traveling in {{Pays}} from {{Date_debut}} to {{Date_fin}} , making…" at bounding box center [558, 392] width 469 height 45
click at [595, 375] on font "in {{Pays}} from" at bounding box center [639, 376] width 88 height 13
drag, startPoint x: 531, startPoint y: 374, endPoint x: 542, endPoint y: 376, distance: 10.3
click at [595, 376] on font "in {{Pays}} from" at bounding box center [639, 376] width 88 height 13
click at [519, 214] on span "Tools" at bounding box center [519, 215] width 26 height 13
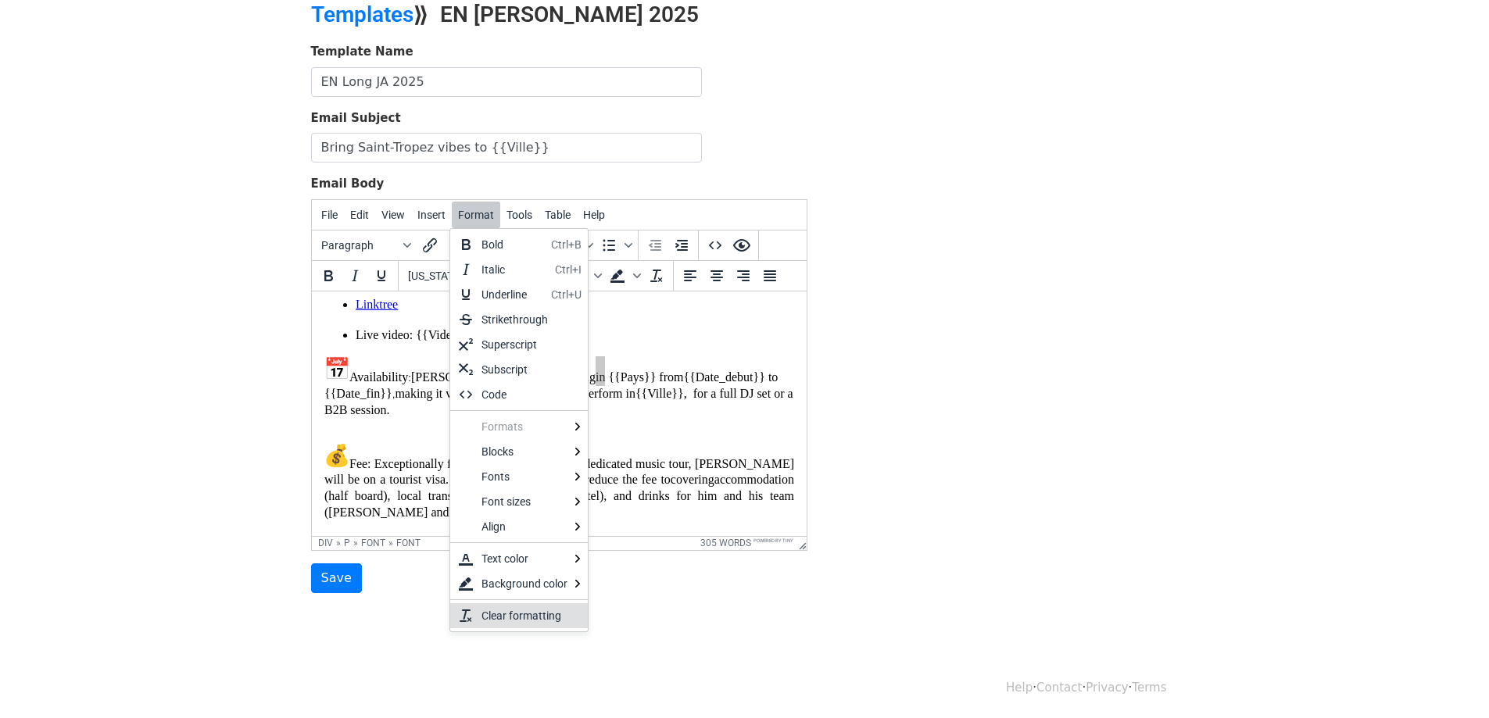
click at [492, 608] on div "Clear formatting" at bounding box center [528, 615] width 94 height 19
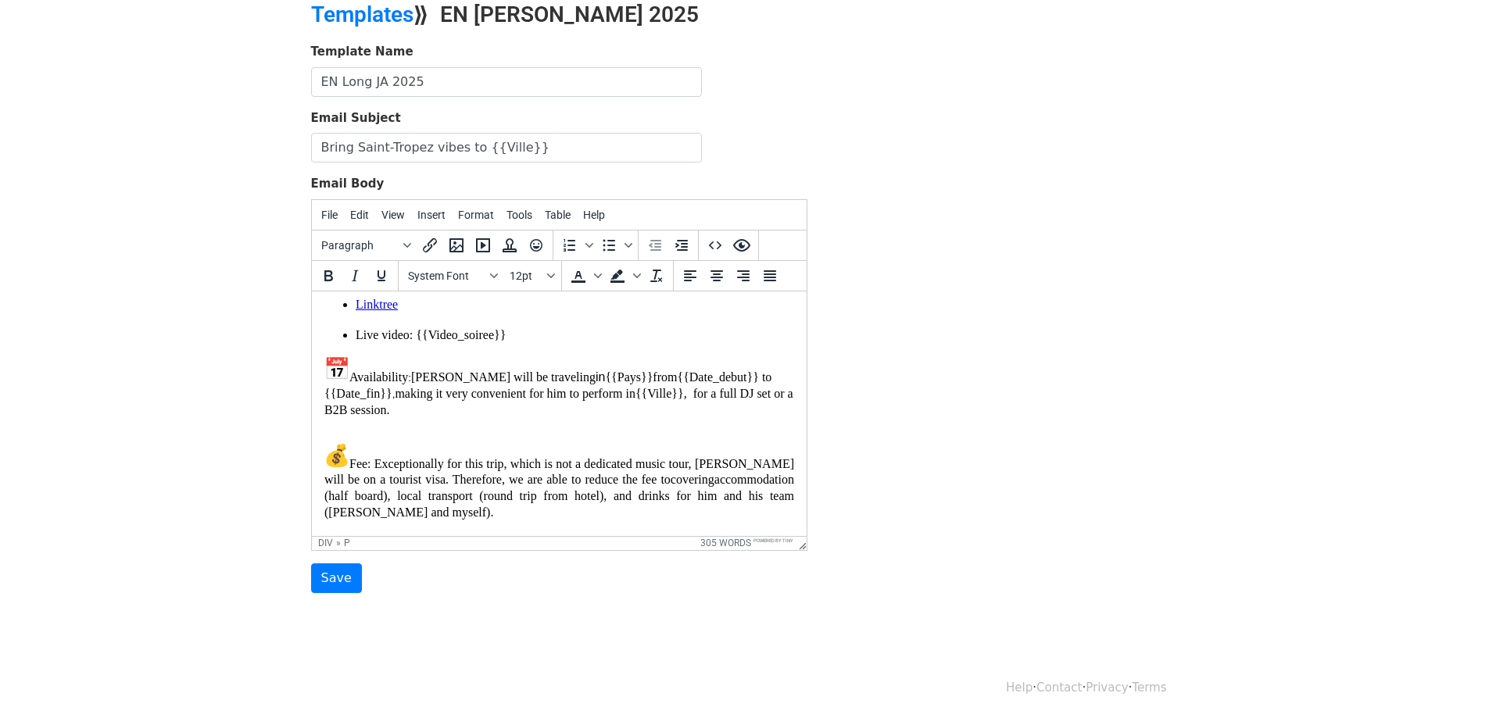
click at [541, 402] on p "Availability : Jett will be traveling in {{Pays}} from {{Date_debut}} to {{Date…" at bounding box center [559, 387] width 470 height 62
click at [604, 377] on font "{{Pays}} from" at bounding box center [640, 376] width 72 height 13
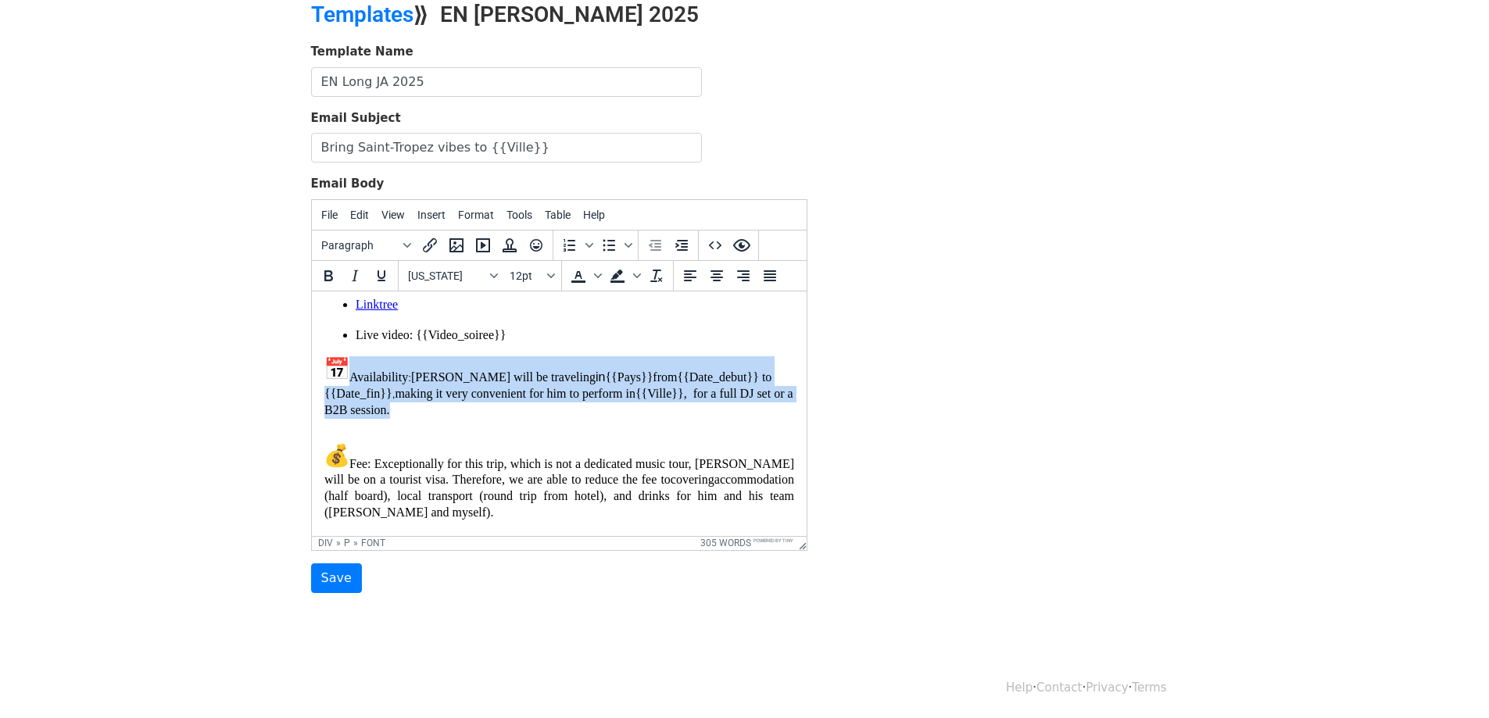
drag, startPoint x: 349, startPoint y: 372, endPoint x: 456, endPoint y: 408, distance: 112.9
click at [456, 408] on p "Availability : Jett will be traveling in {{Pays}} from {{Date_debut}} to {{Date…" at bounding box center [559, 387] width 470 height 62
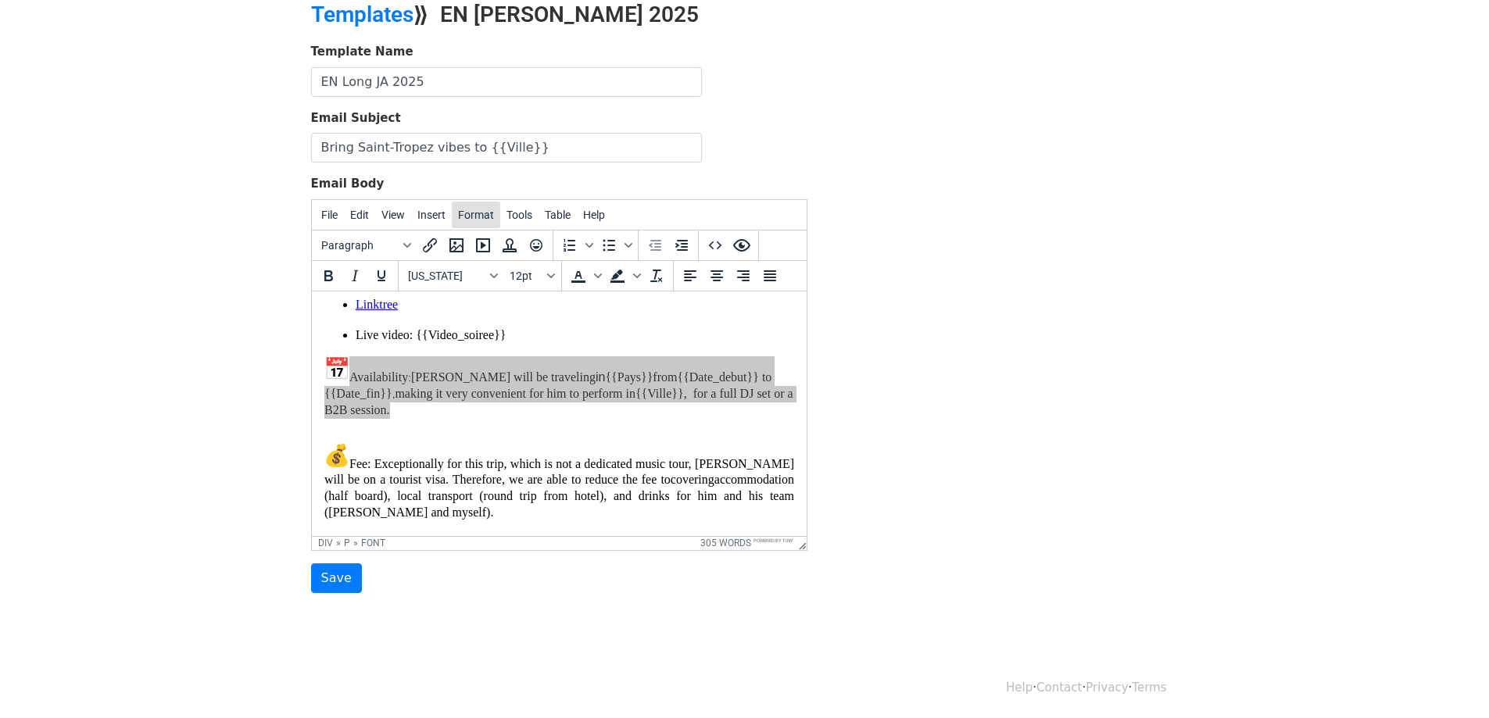
click at [473, 216] on span "Format" at bounding box center [476, 215] width 36 height 13
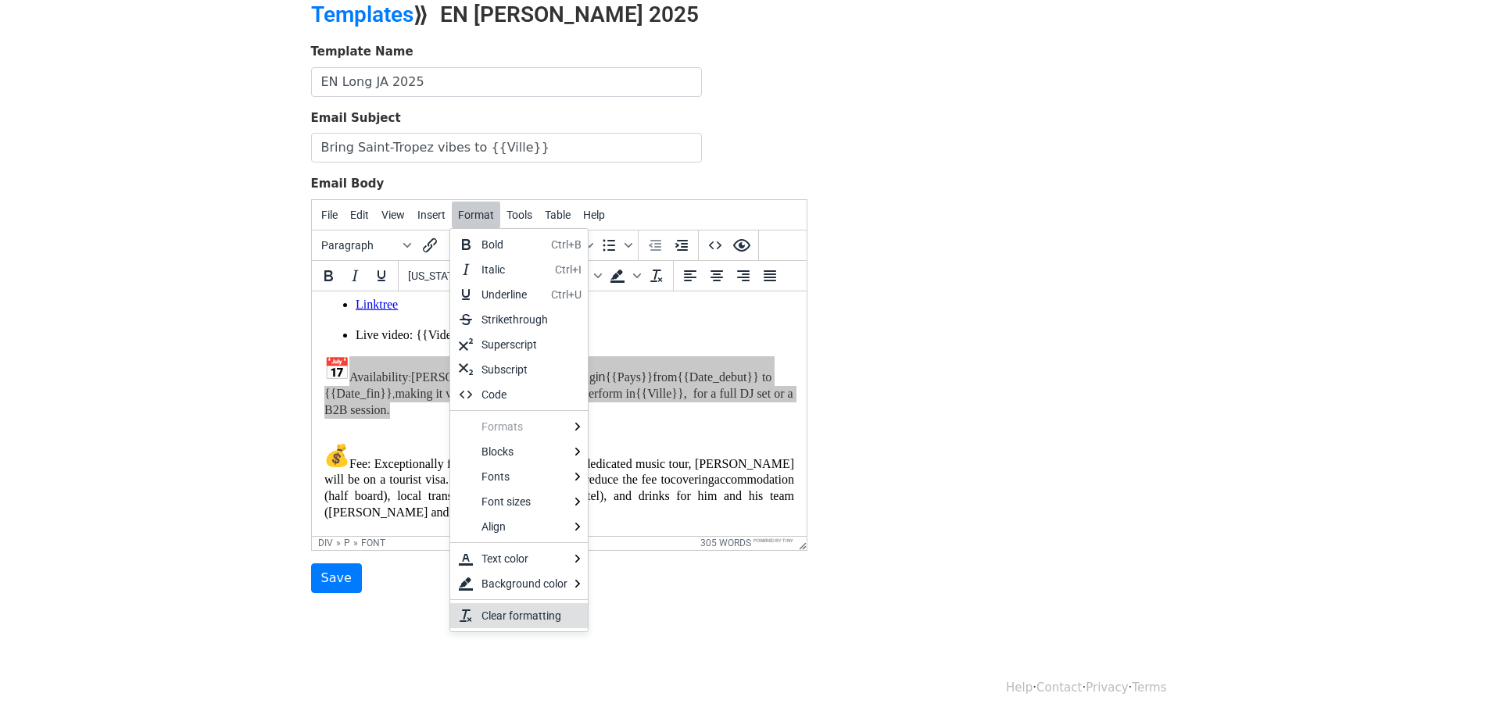
click at [519, 608] on div "Clear formatting" at bounding box center [528, 615] width 94 height 19
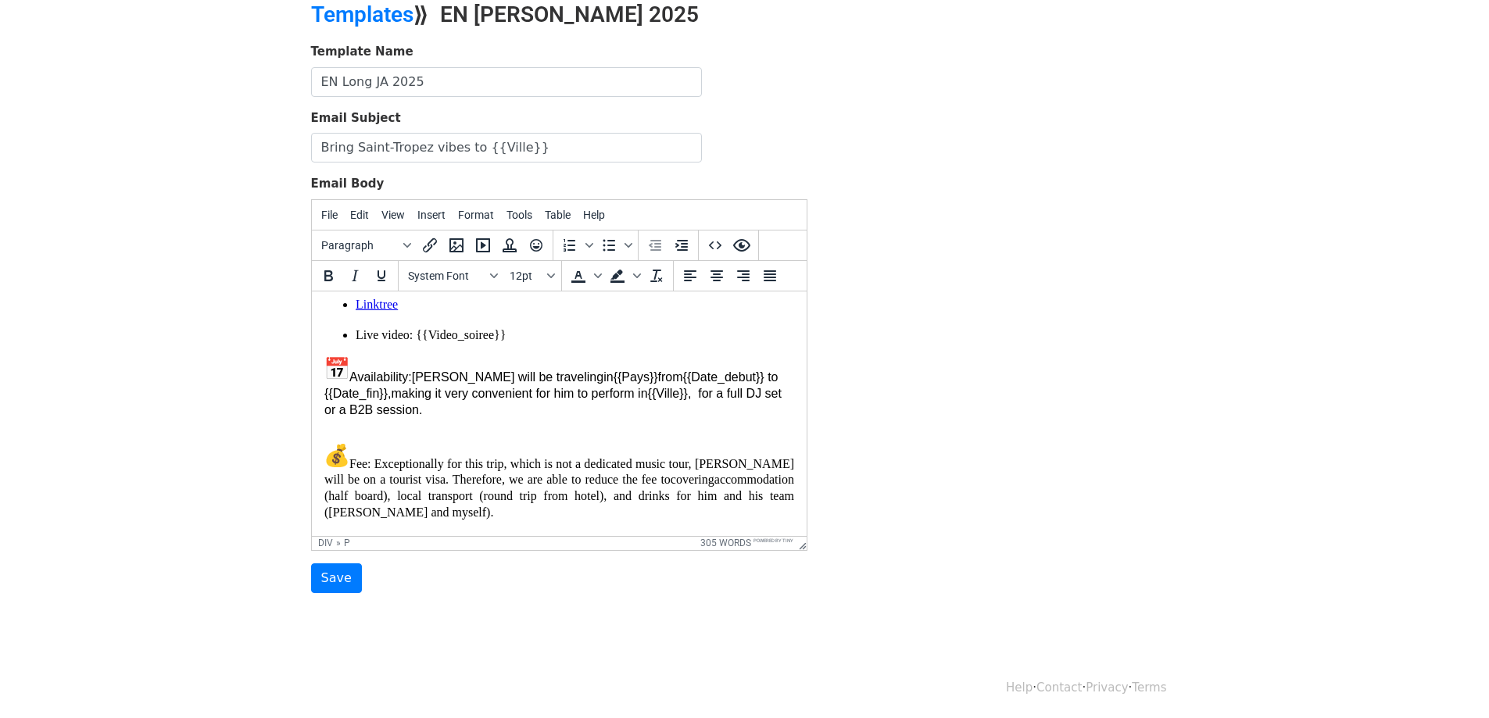
click at [533, 450] on p "Fee: Exceptionally for this trip, which is not a dedicated music tour, Jett wil…" at bounding box center [559, 473] width 470 height 95
click at [557, 428] on p "Fee: Exceptionally for this trip, which is not a dedicated music tour, Jett wil…" at bounding box center [559, 473] width 470 height 95
click at [531, 375] on p "Availability : Jett will be traveling in {{Pays}} from {{Date_debut}} to {{Date…" at bounding box center [559, 387] width 470 height 62
click at [529, 391] on p "Availability : Jett will be traveling in {{Pays}} from {{Date_debut}} to {{Date…" at bounding box center [559, 387] width 470 height 62
click at [398, 401] on p "Availability : Jett will be traveling in {{Pays}} from {{Date_debut}} to {{Date…" at bounding box center [559, 387] width 470 height 62
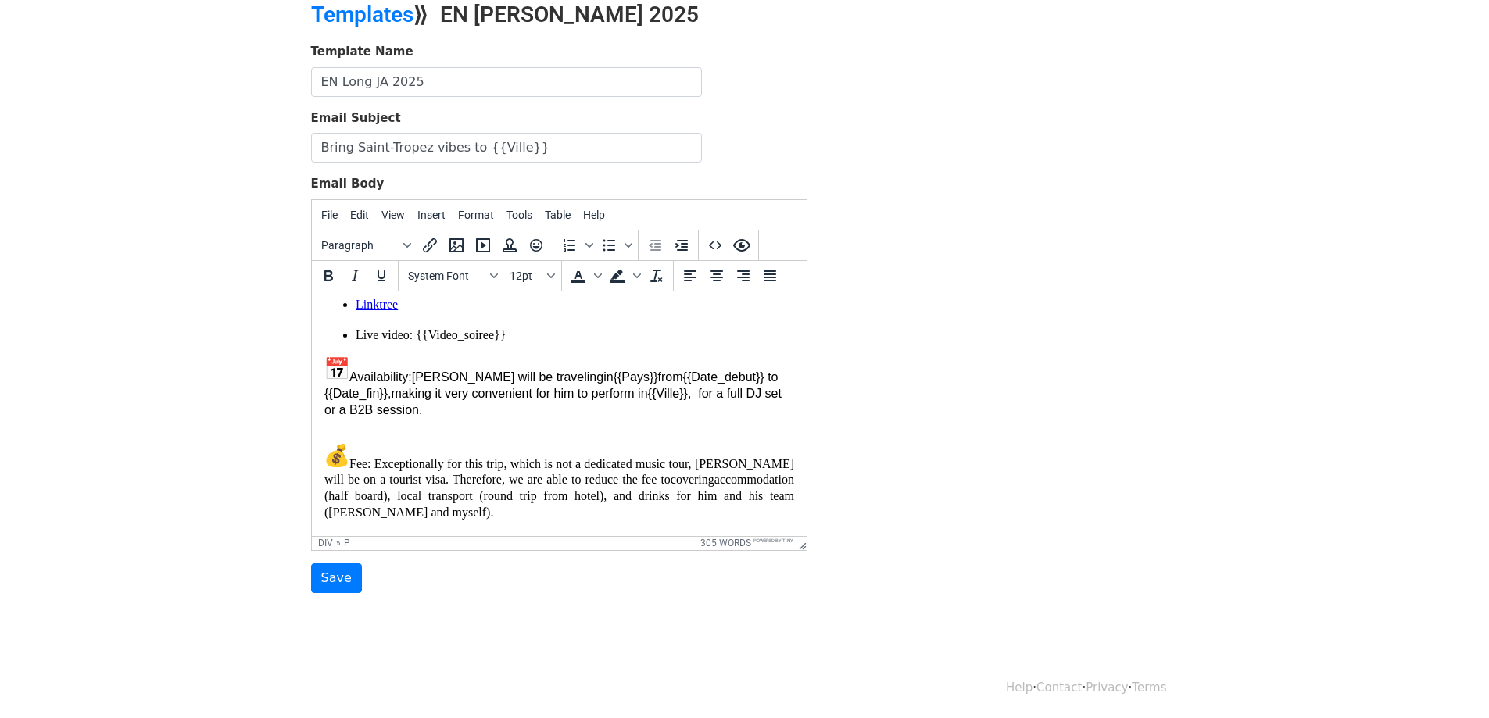
click at [535, 376] on p "Availability : Jett will be traveling in {{Pays}} from {{Date_debut}} to {{Date…" at bounding box center [559, 387] width 470 height 62
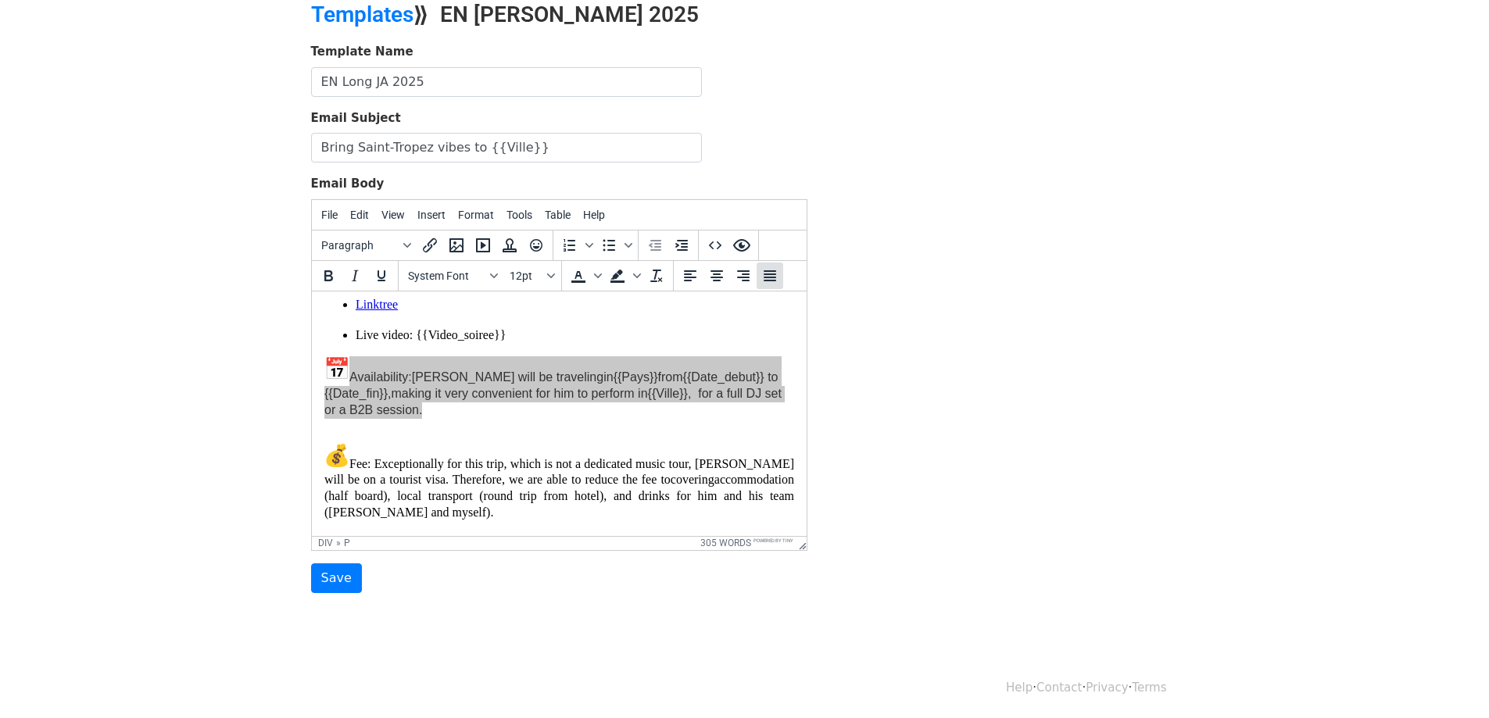
click at [767, 275] on icon "Justify" at bounding box center [769, 275] width 19 height 19
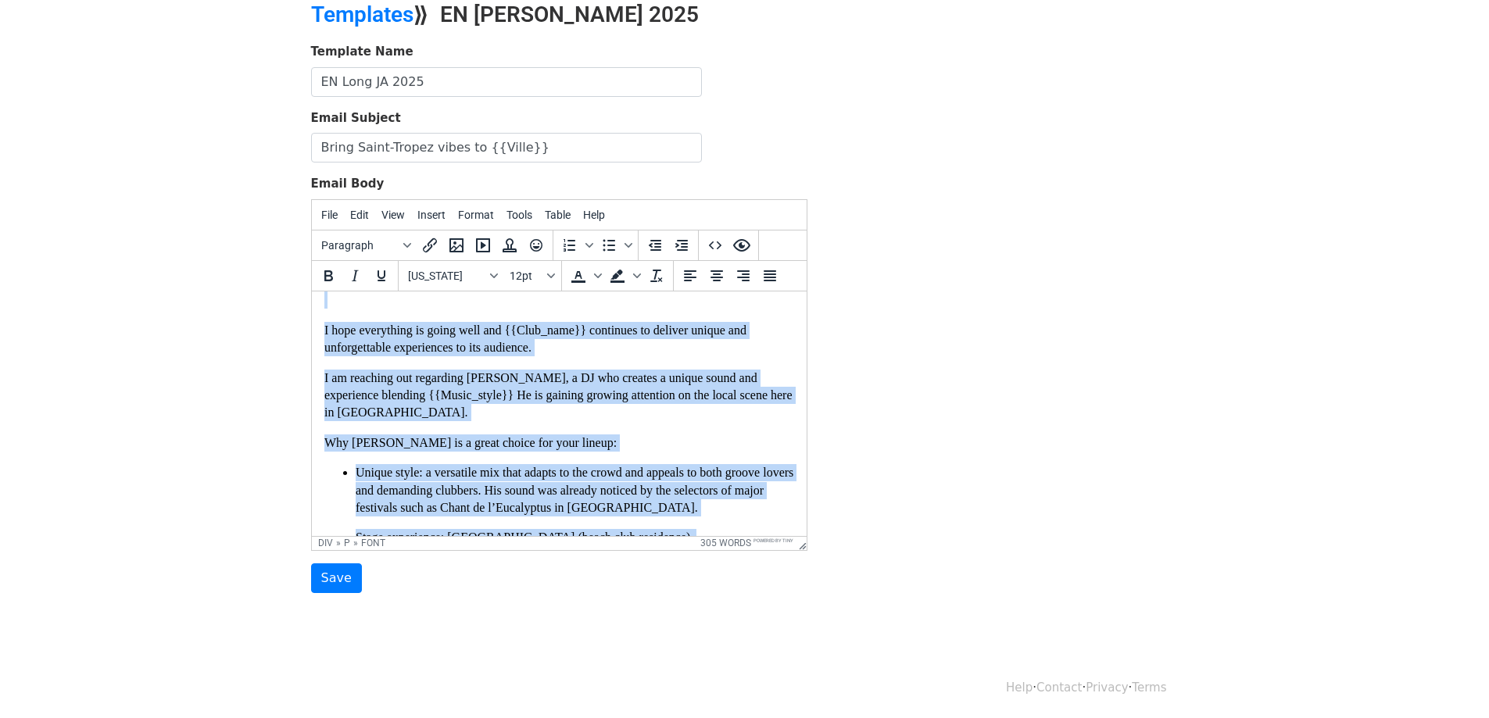
scroll to position [0, 0]
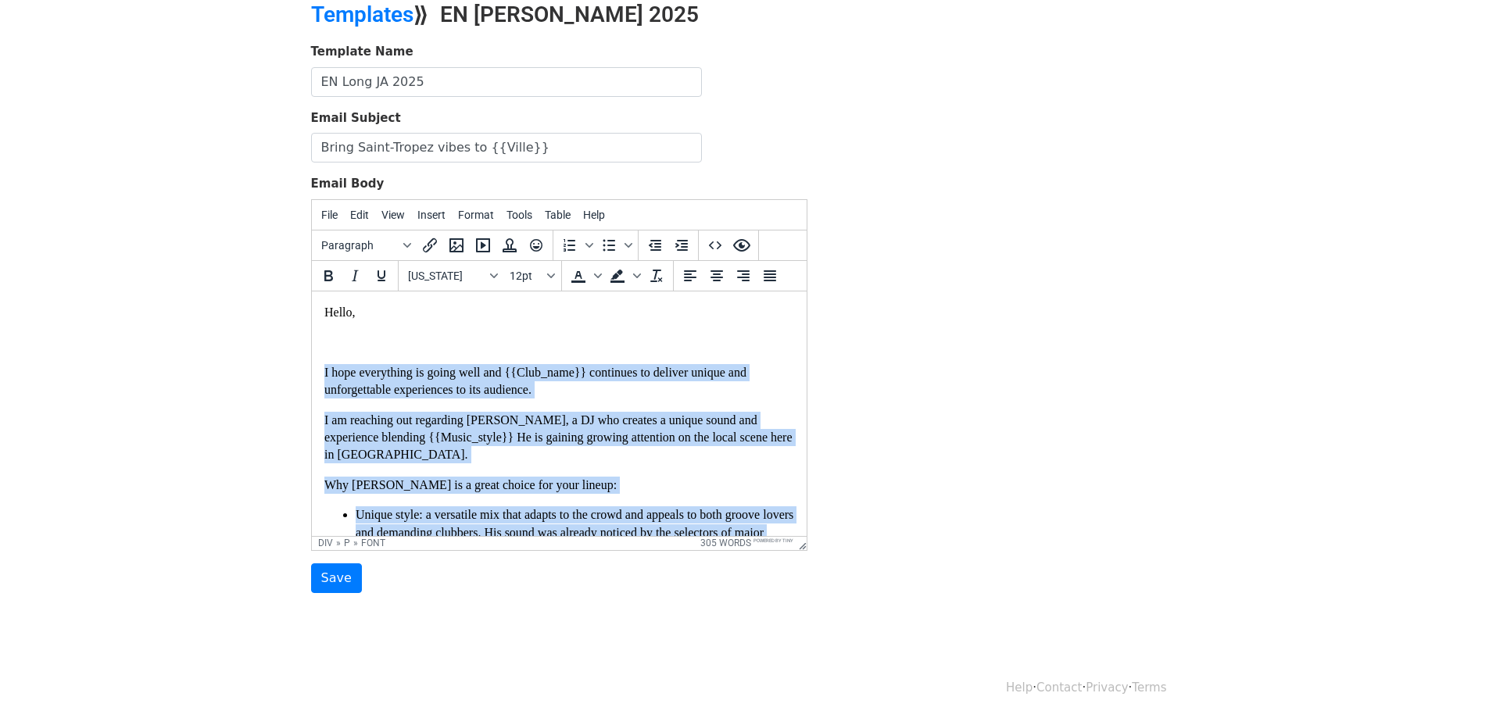
drag, startPoint x: 468, startPoint y: 499, endPoint x: 320, endPoint y: 354, distance: 206.7
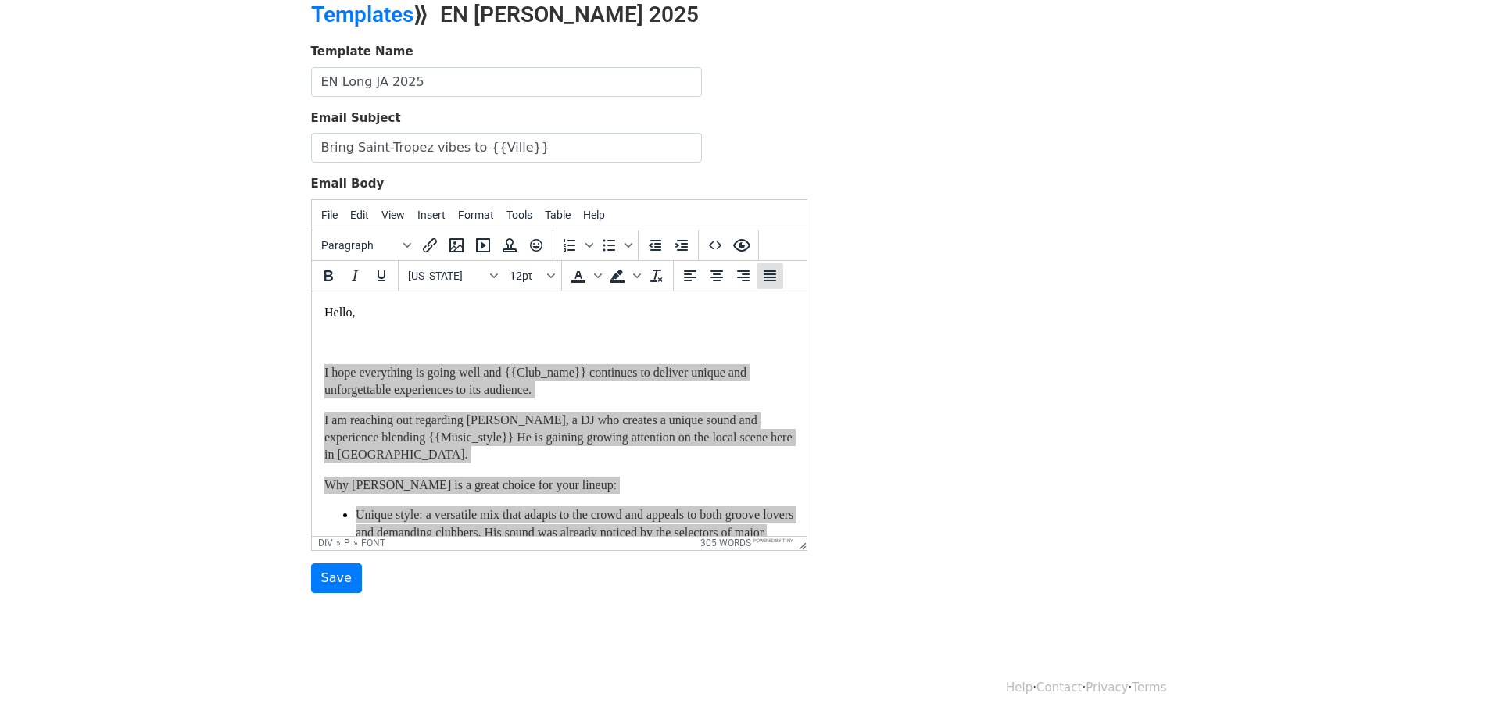
click at [771, 274] on icon "Justify" at bounding box center [769, 275] width 19 height 19
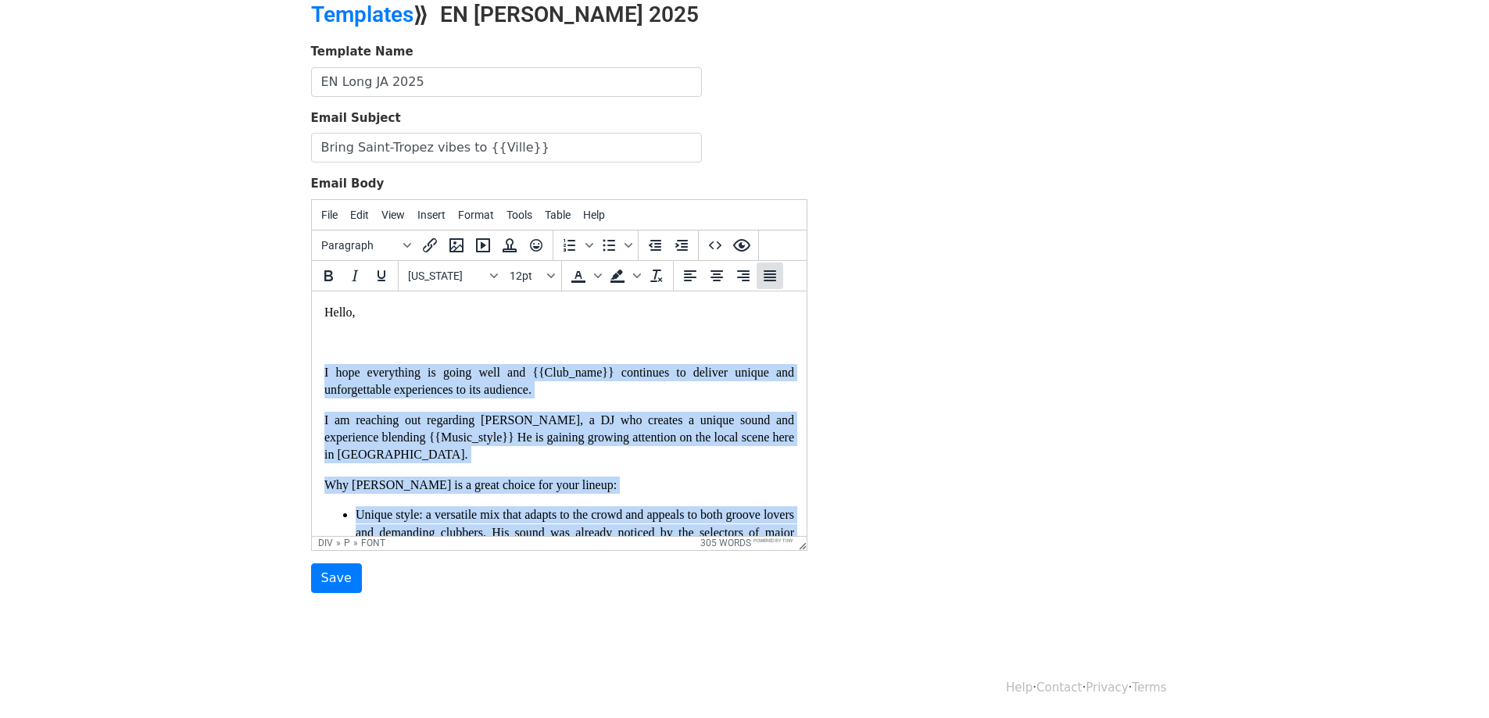
scroll to position [73, 0]
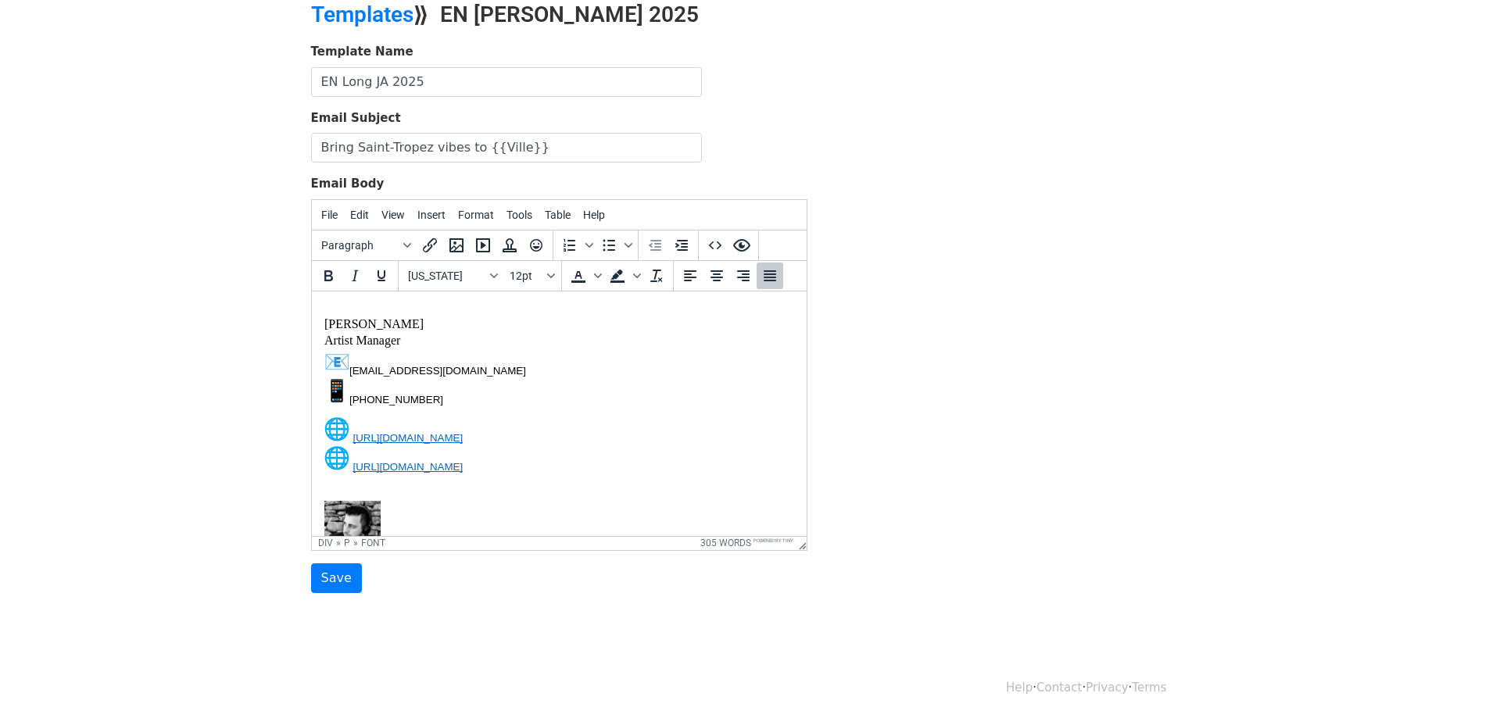
scroll to position [943, 0]
click at [333, 581] on input "Save" at bounding box center [336, 578] width 51 height 30
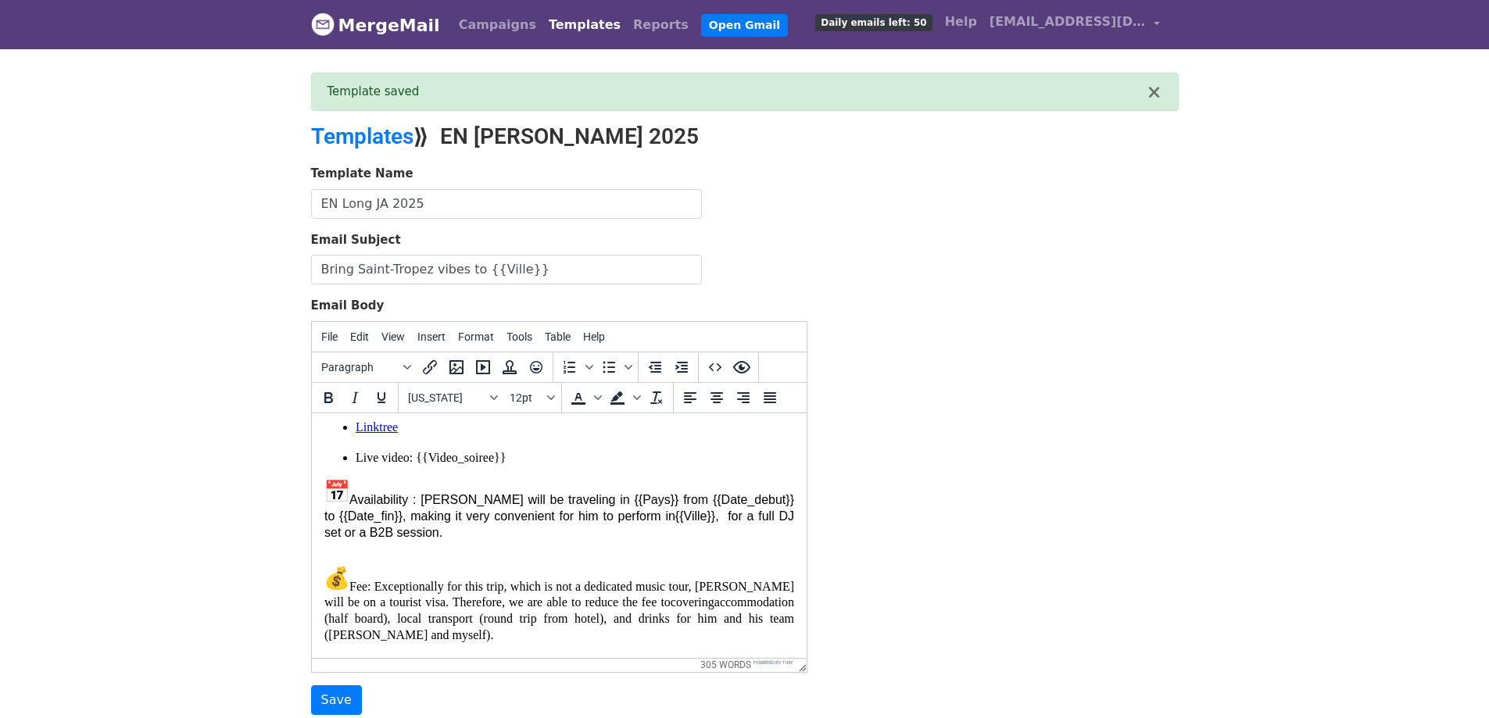
scroll to position [595, 0]
click at [594, 517] on p "Availability : Jett will be traveling in {{Pays}} from {{Date_debut}} to {{Date…" at bounding box center [559, 510] width 470 height 62
click at [589, 545] on div "Hello, I hope everything is going well and {{Club_name}} continues to deliver u…" at bounding box center [559, 387] width 470 height 1114
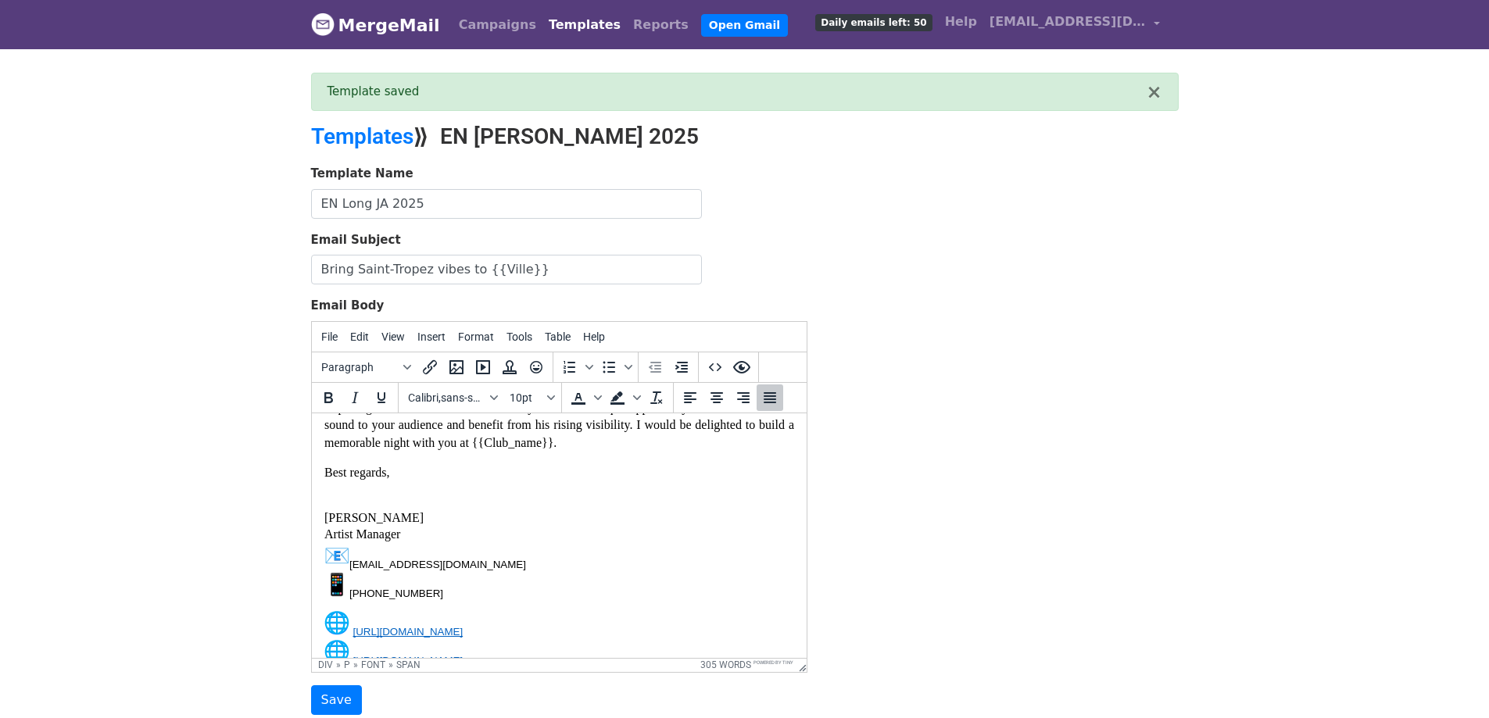
scroll to position [903, 0]
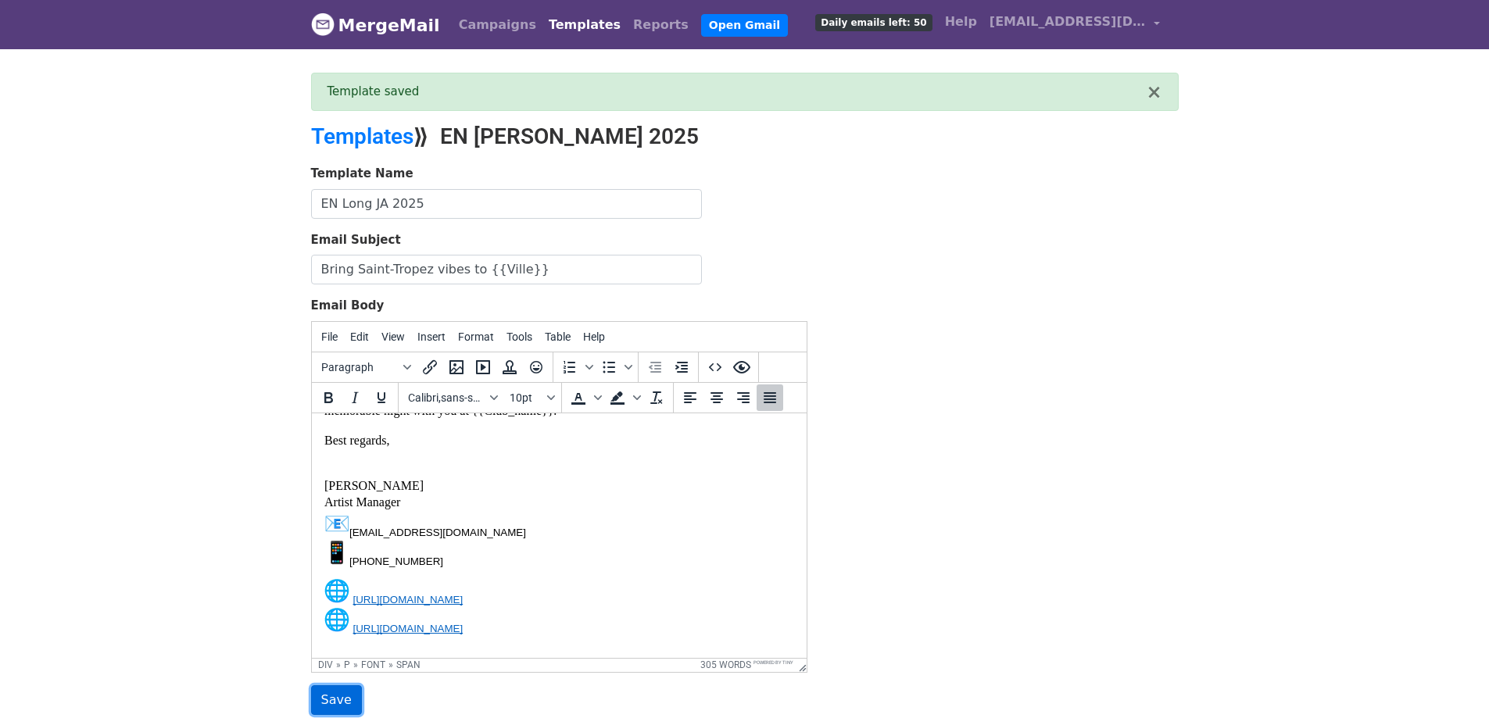
click at [337, 706] on input "Save" at bounding box center [336, 700] width 51 height 30
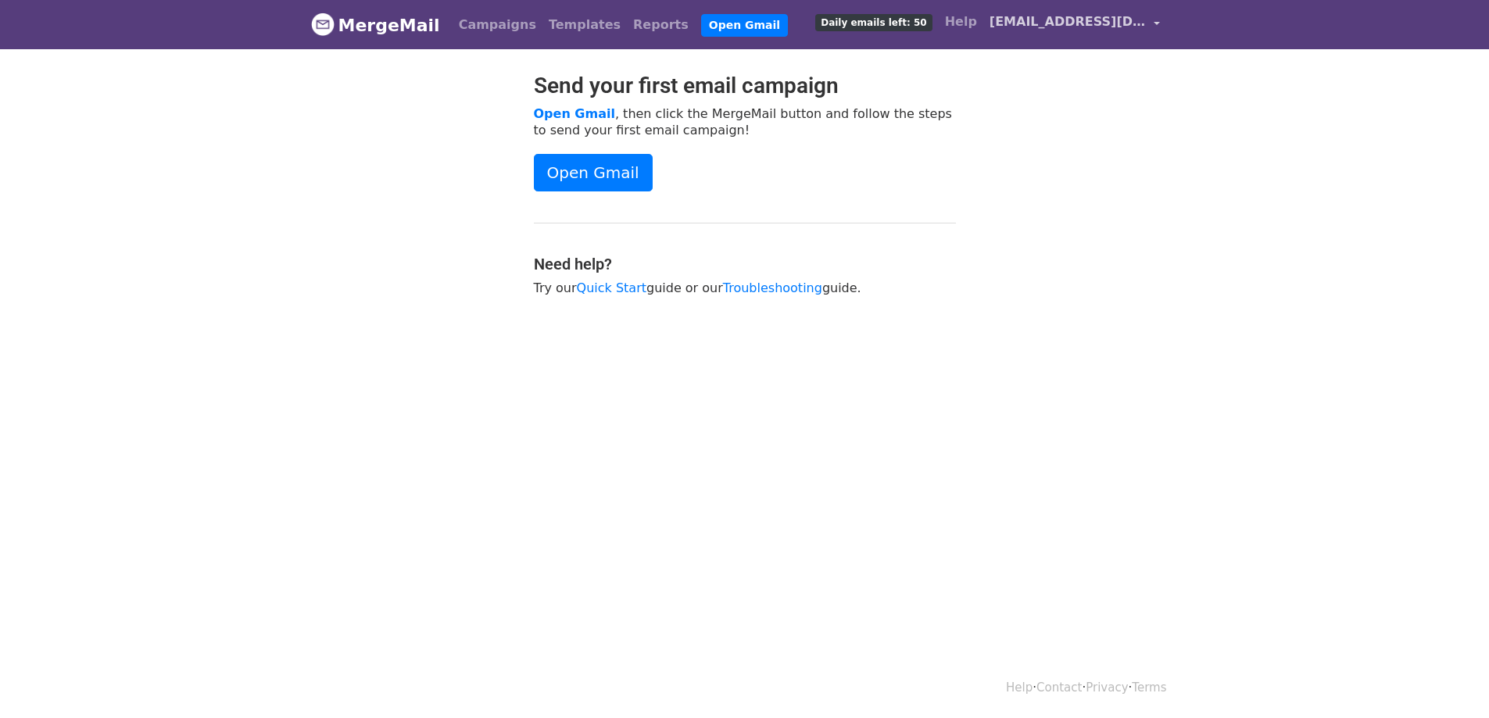
click at [1121, 21] on span "[EMAIL_ADDRESS][DOMAIN_NAME]" at bounding box center [1067, 22] width 156 height 19
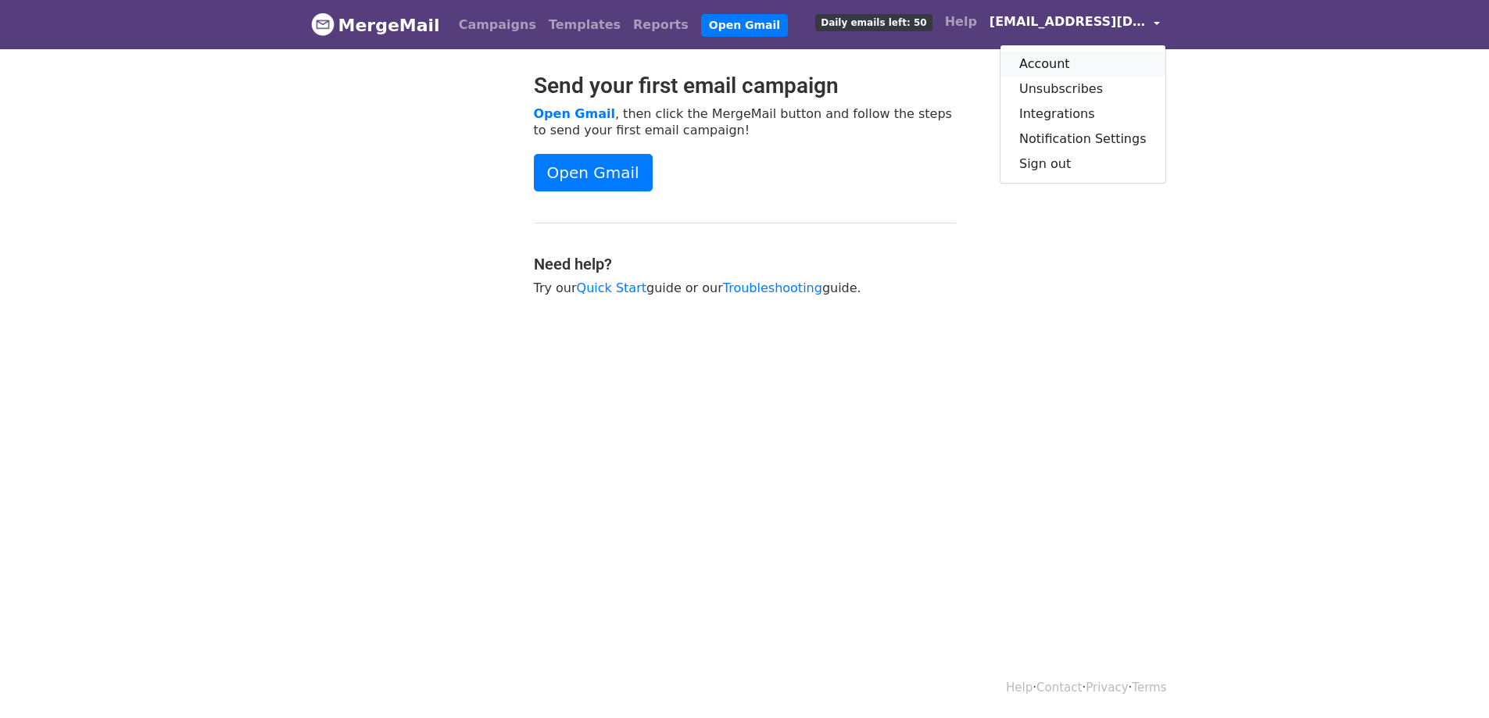
click at [1071, 59] on link "Account" at bounding box center [1082, 64] width 165 height 25
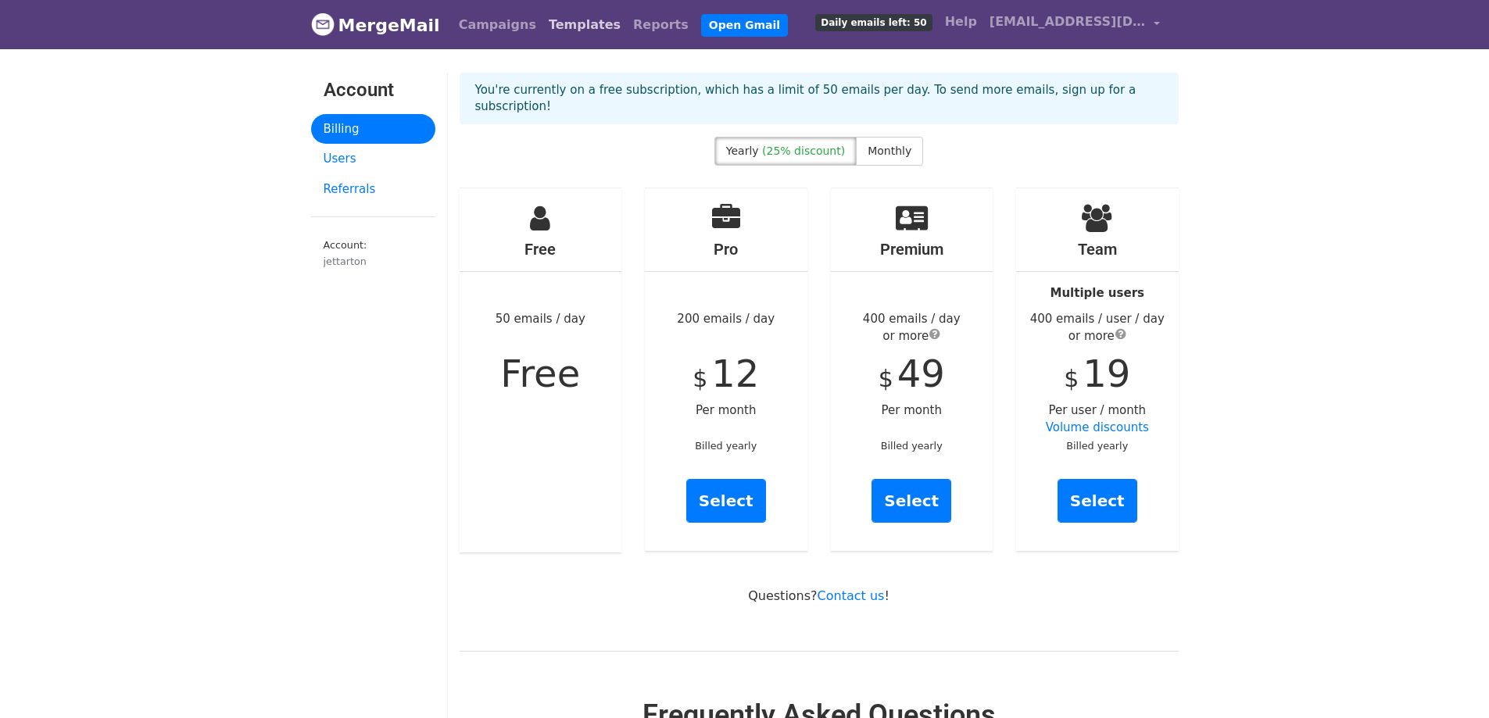
click at [563, 28] on link "Templates" at bounding box center [584, 24] width 84 height 31
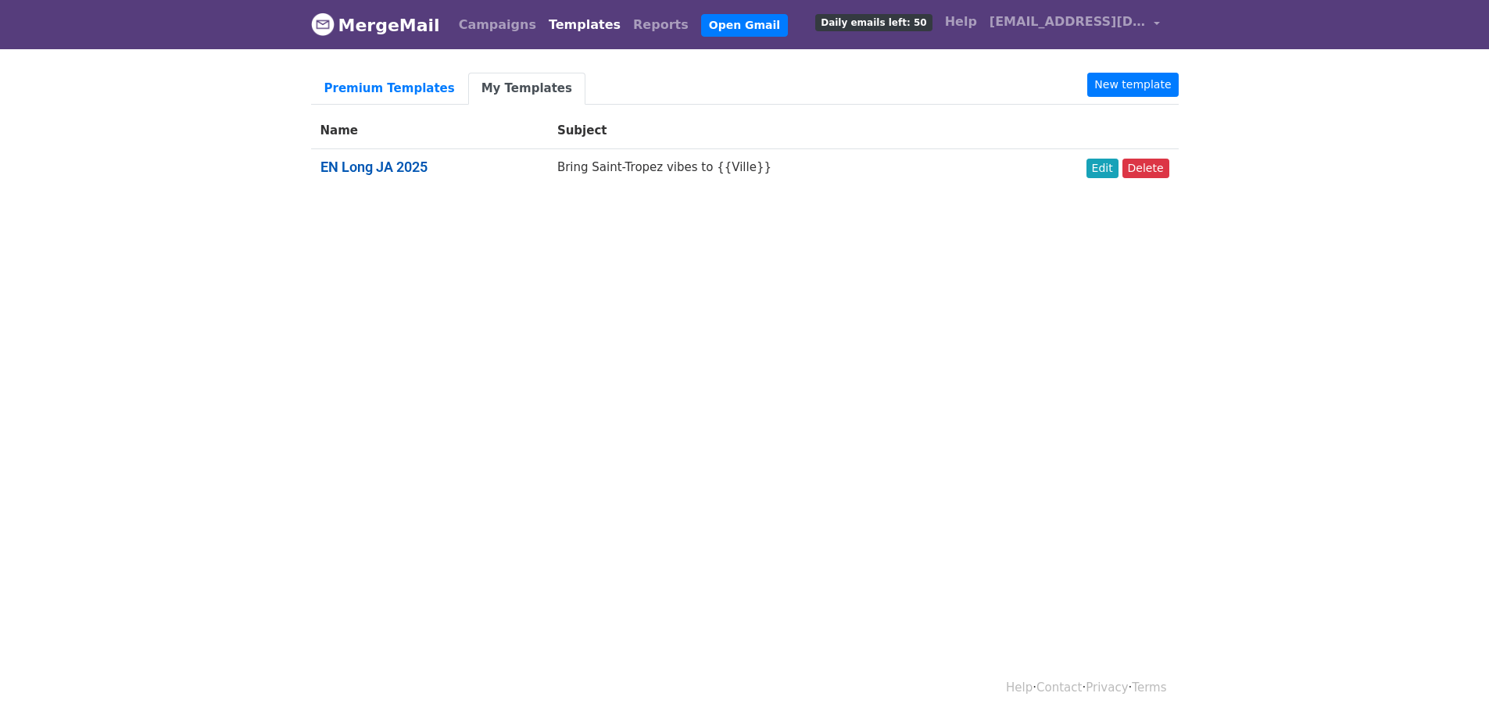
click at [395, 168] on link "EN Long JA 2025" at bounding box center [373, 167] width 107 height 16
